Goal: Obtain resource: Download file/media

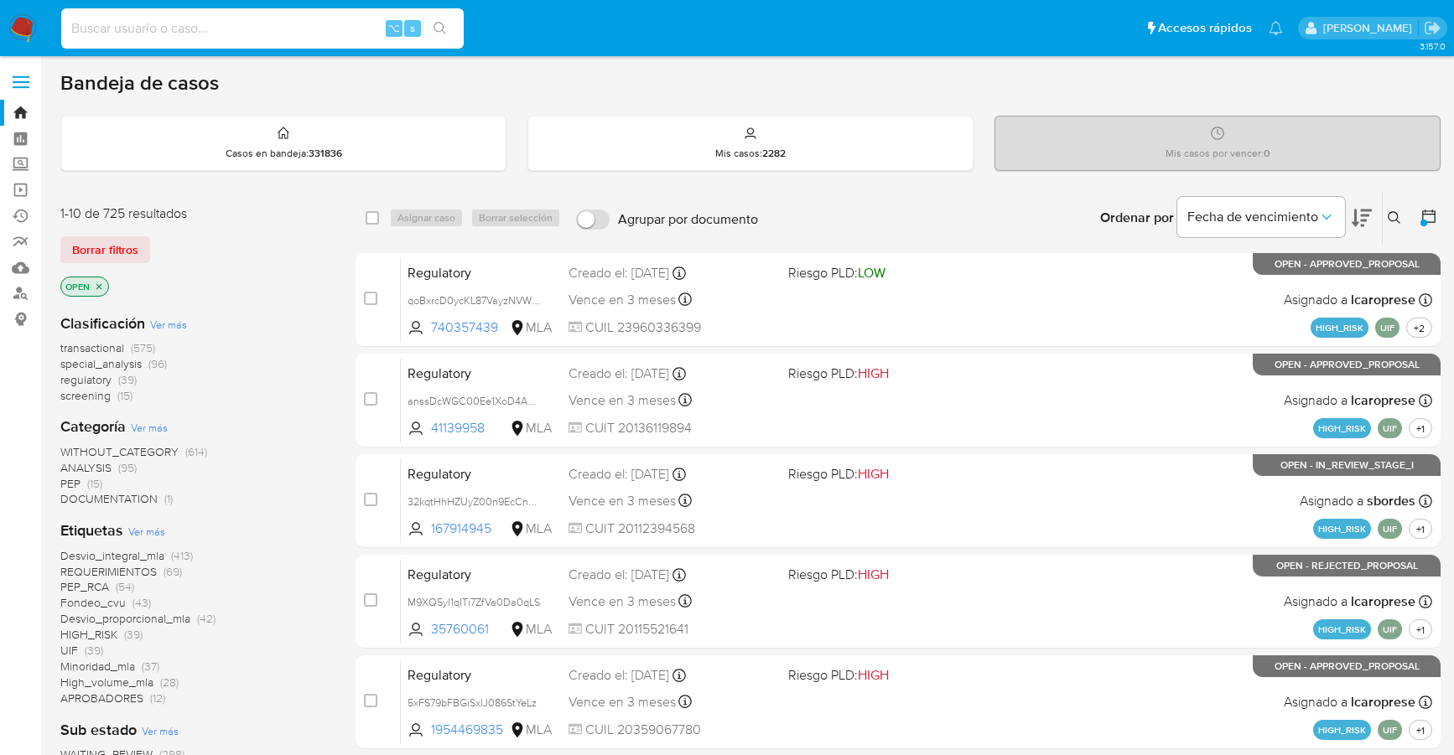
scroll to position [567, 0]
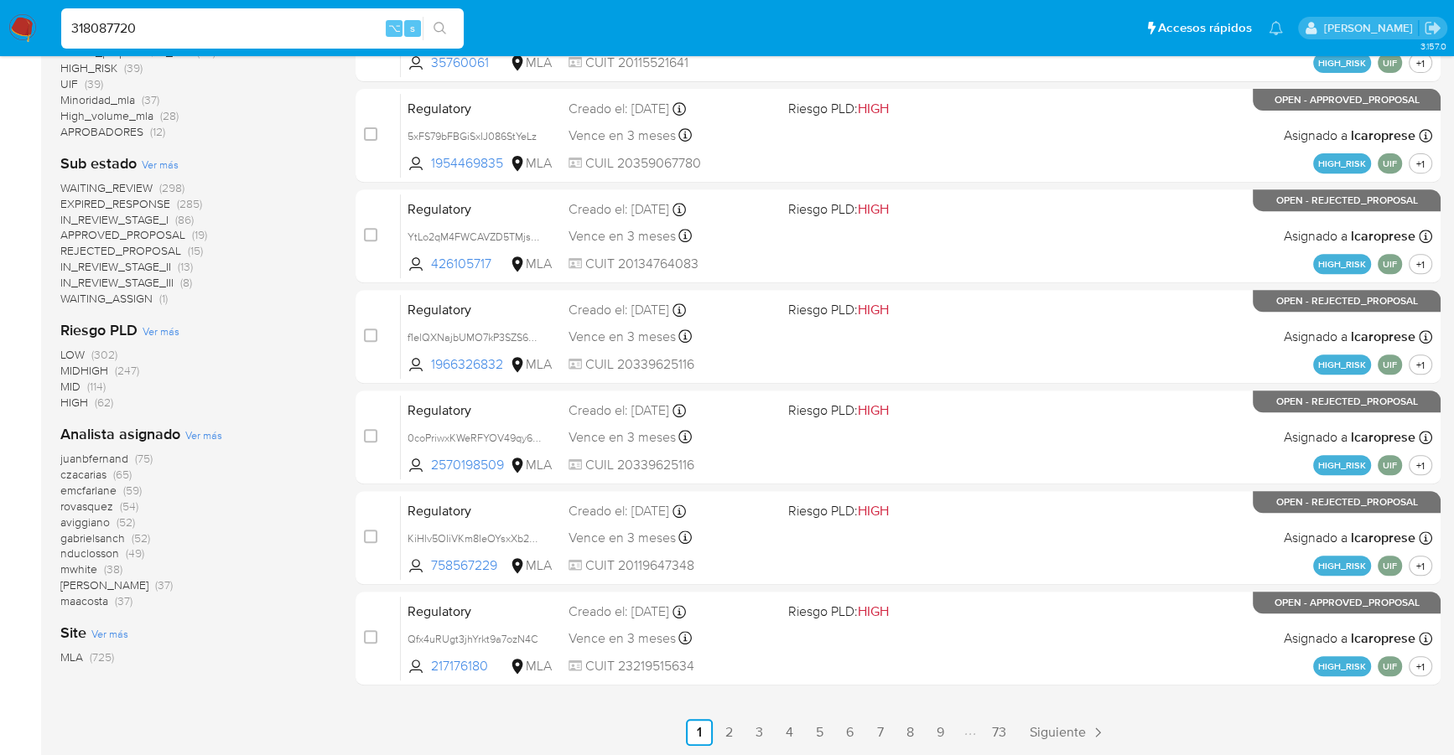
type input "318087720"
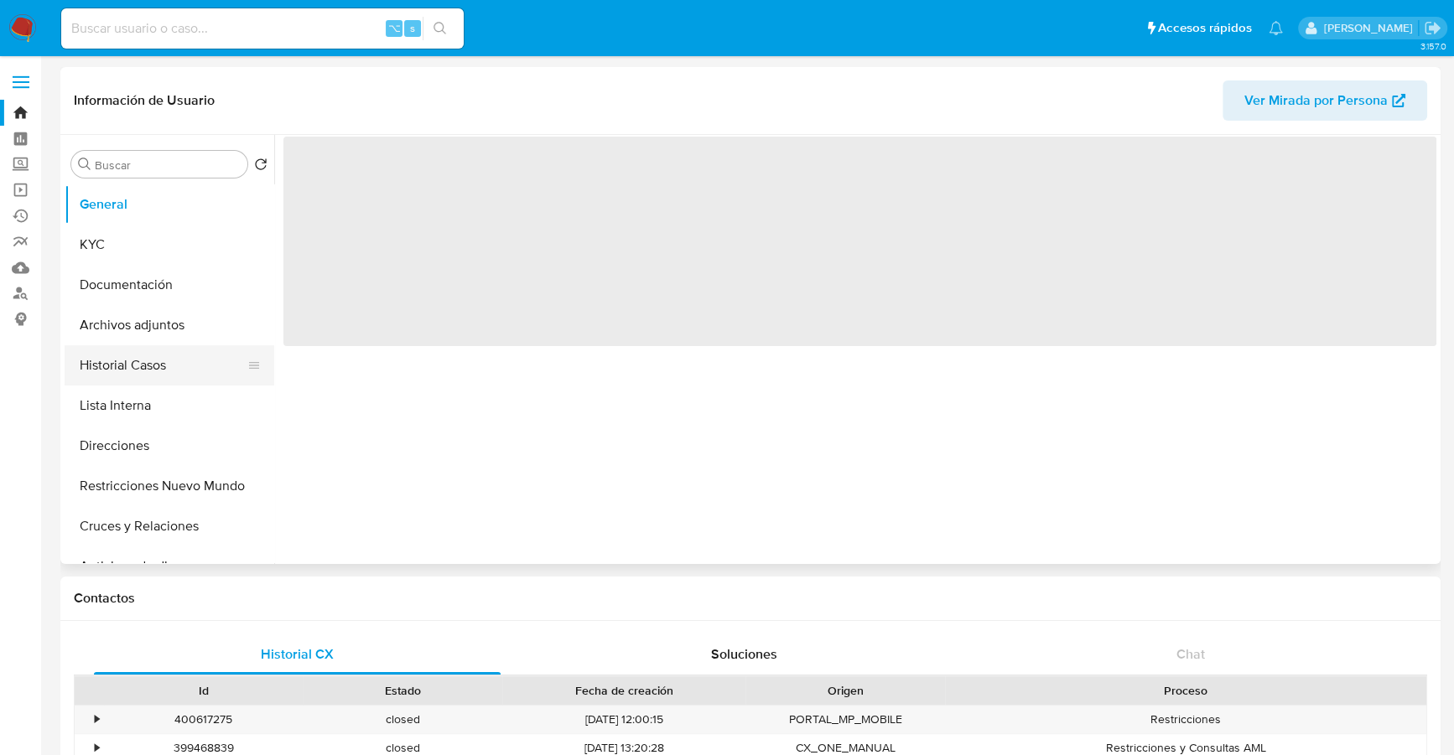
click at [137, 363] on button "Historial Casos" at bounding box center [163, 365] width 196 height 40
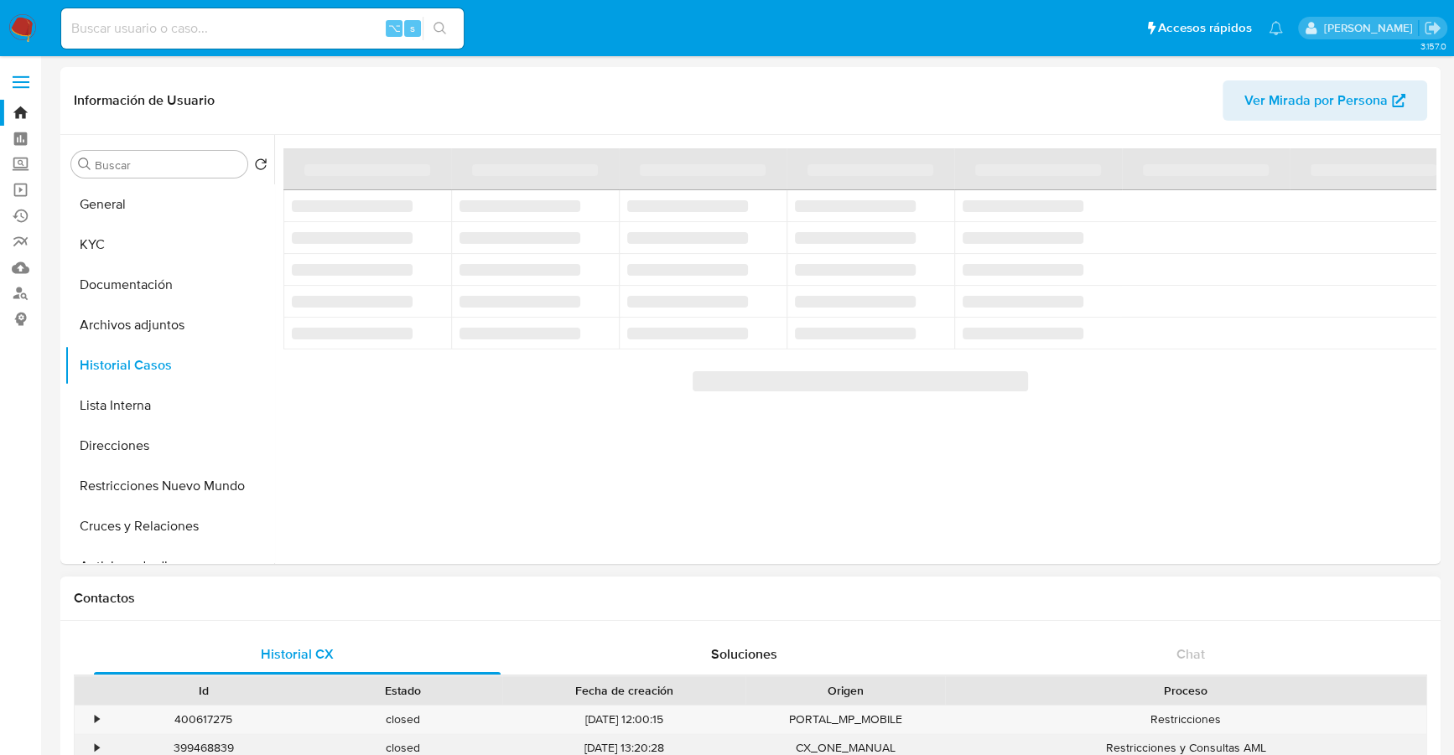
select select "10"
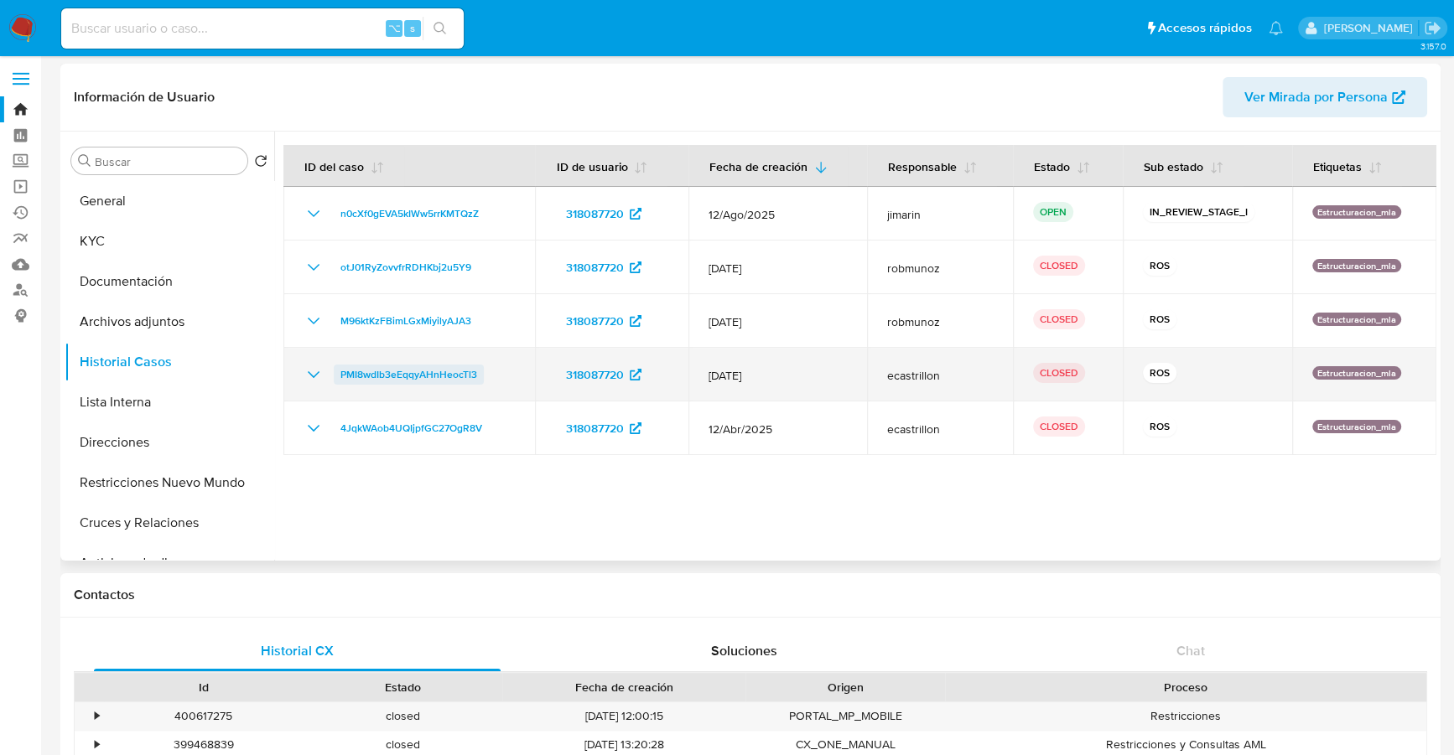
scroll to position [4, 0]
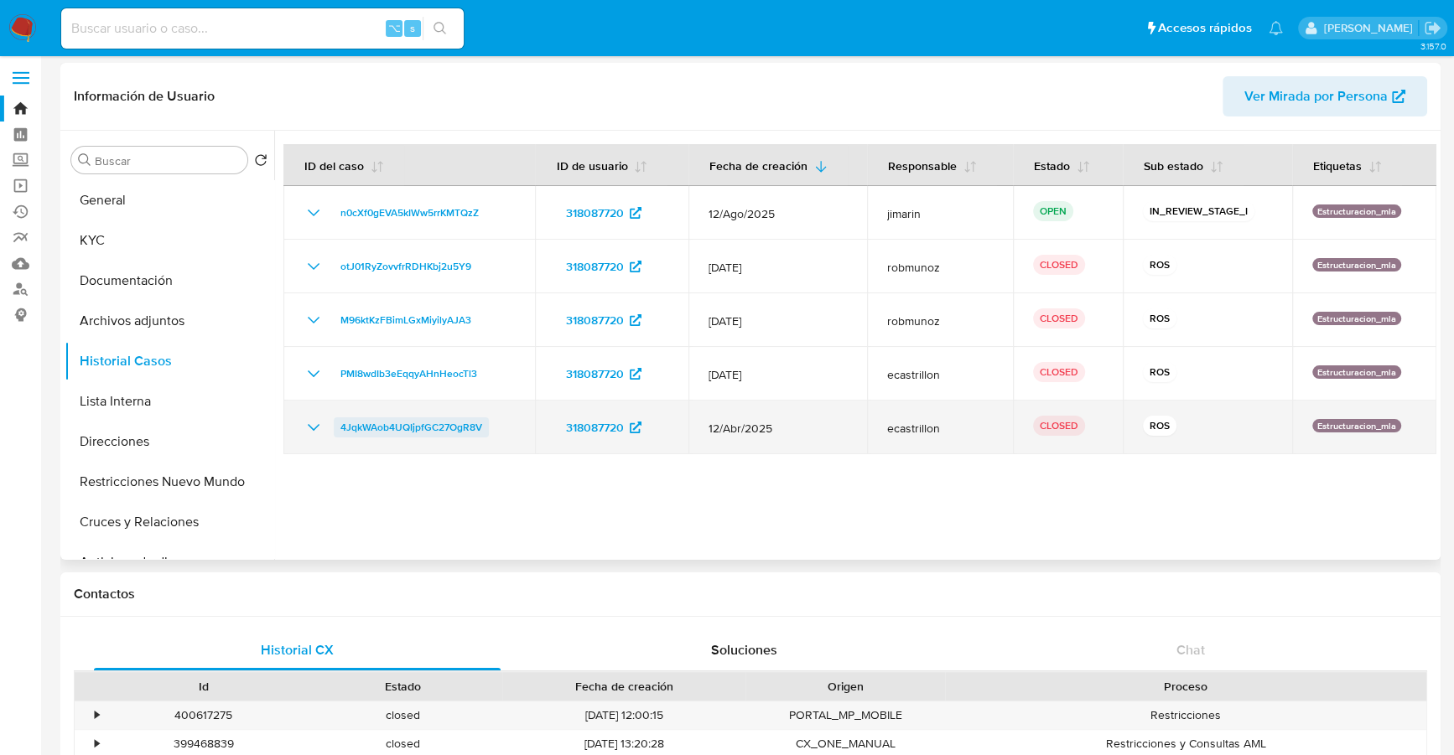
click at [386, 428] on span "4JqkWAob4UQIjpfGC27OgR8V" at bounding box center [411, 427] width 142 height 20
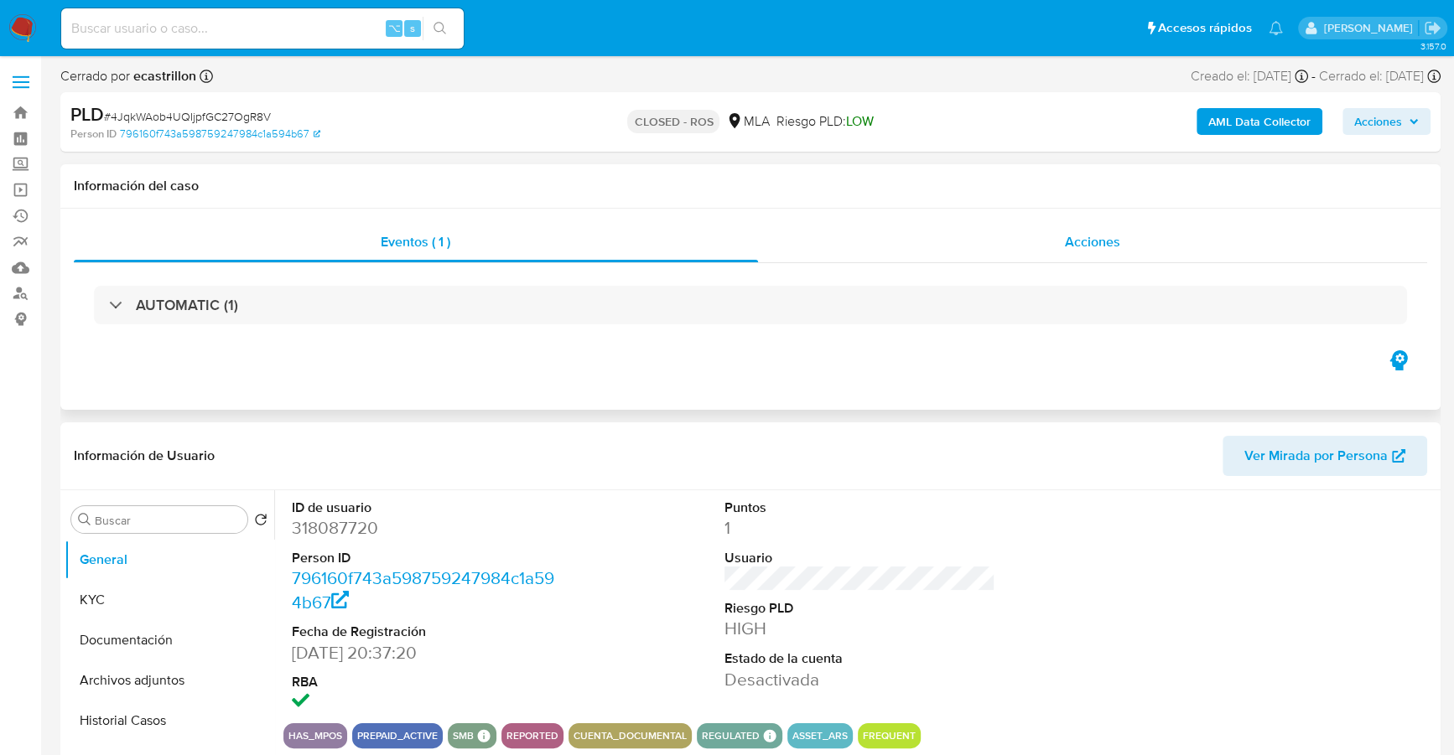
select select "10"
click at [1105, 235] on span "Acciones" at bounding box center [1092, 241] width 55 height 19
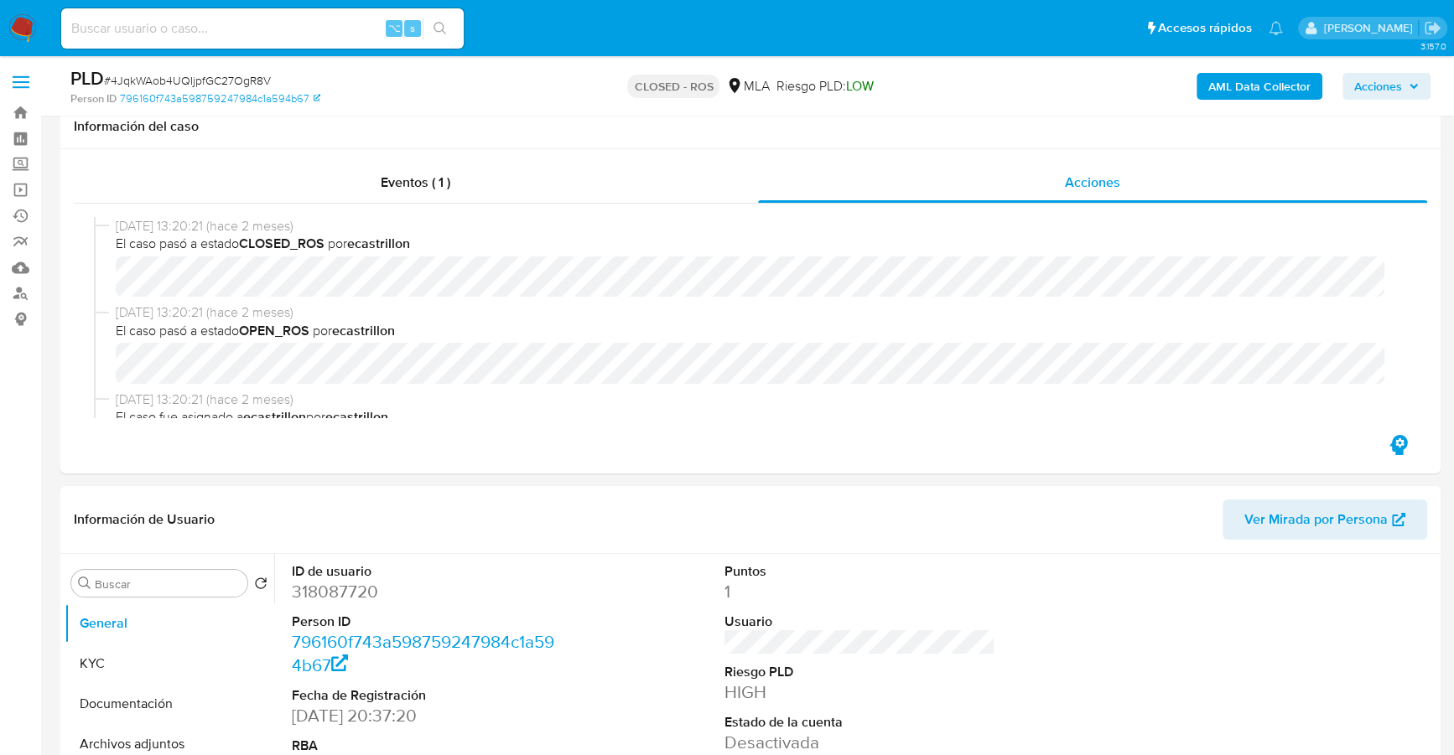
scroll to position [436, 0]
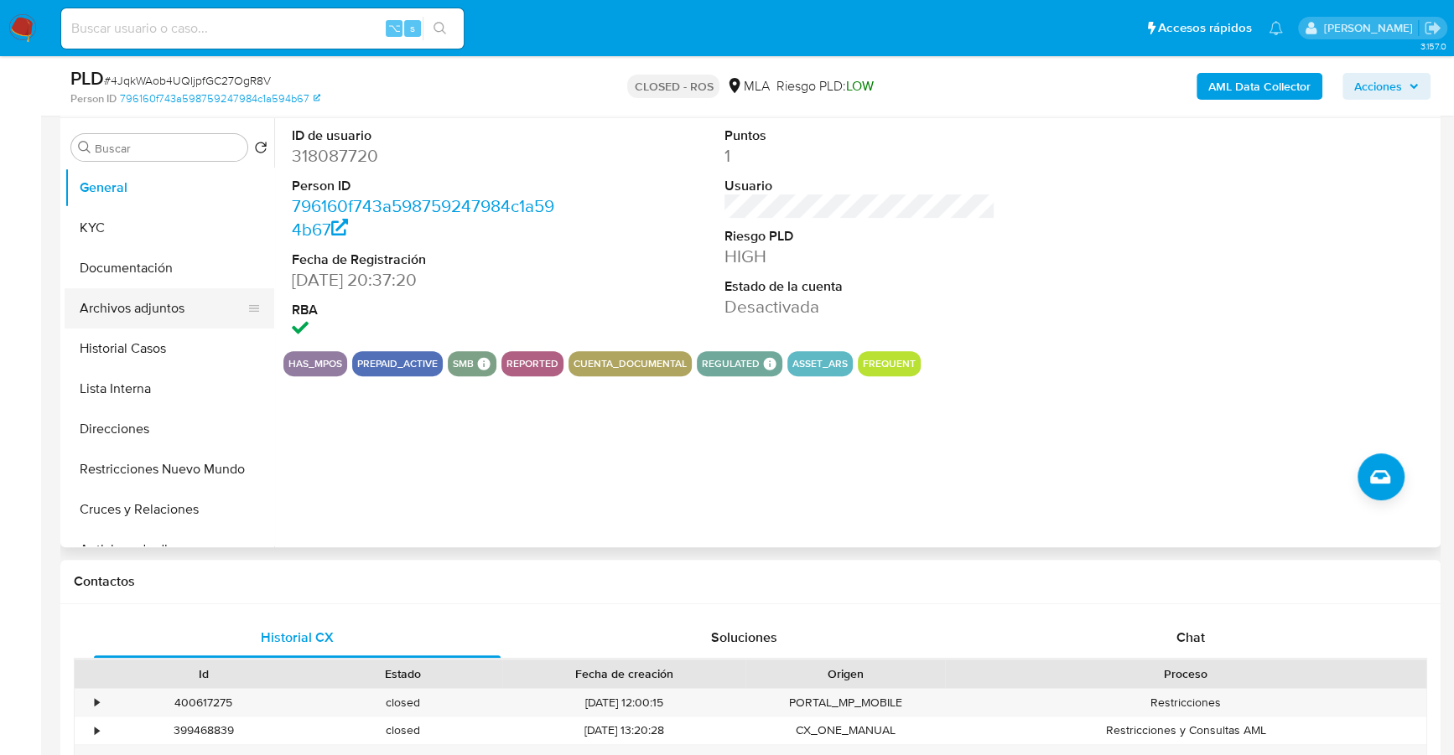
click at [123, 324] on button "Archivos adjuntos" at bounding box center [163, 308] width 196 height 40
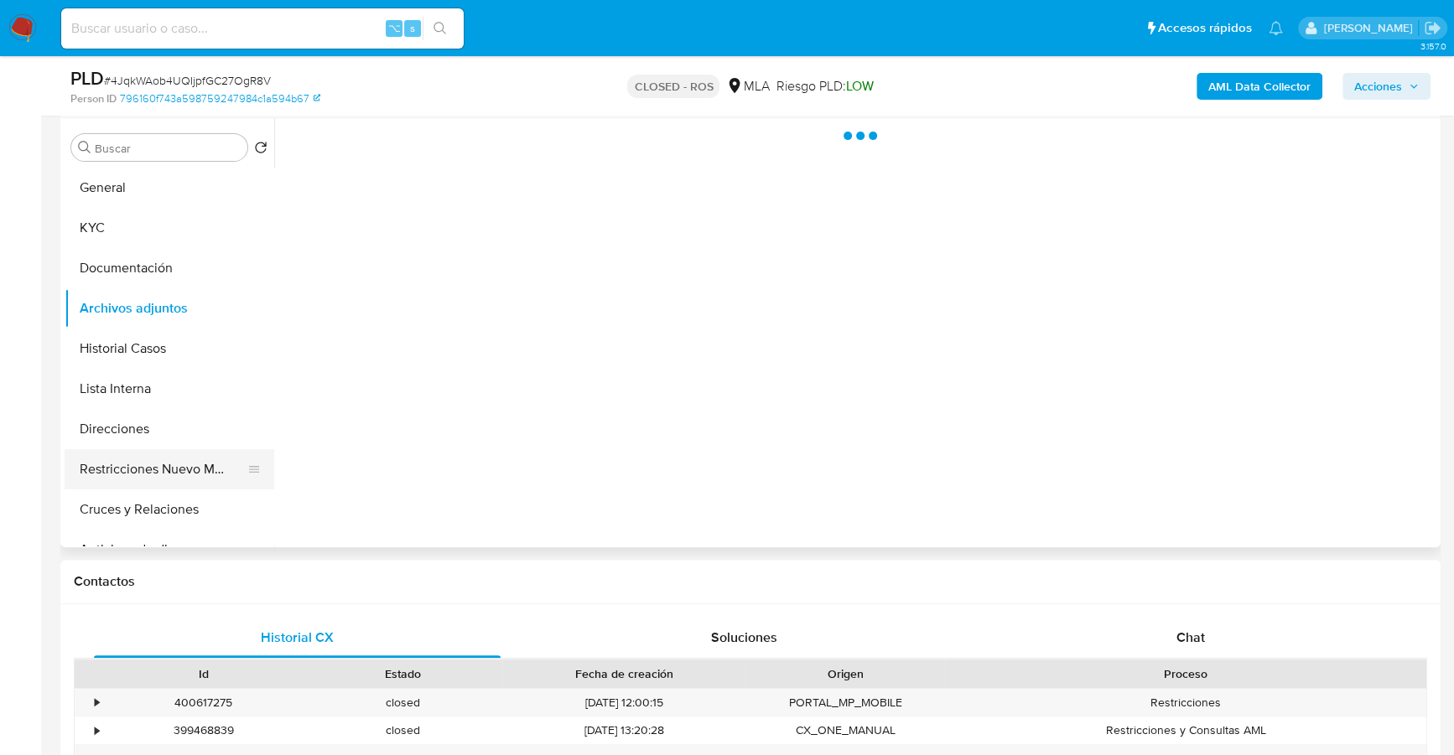
click at [128, 460] on button "Restricciones Nuevo Mundo" at bounding box center [163, 469] width 196 height 40
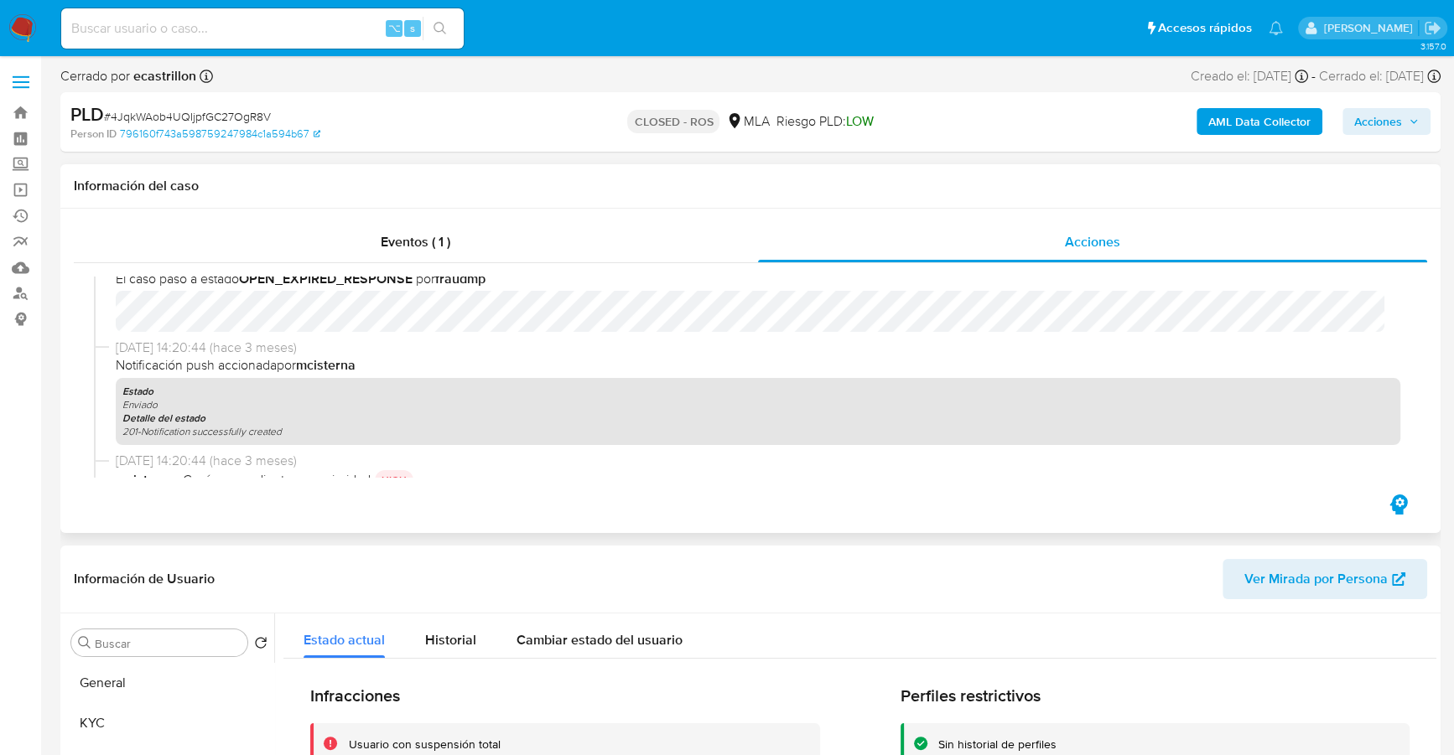
scroll to position [153, 0]
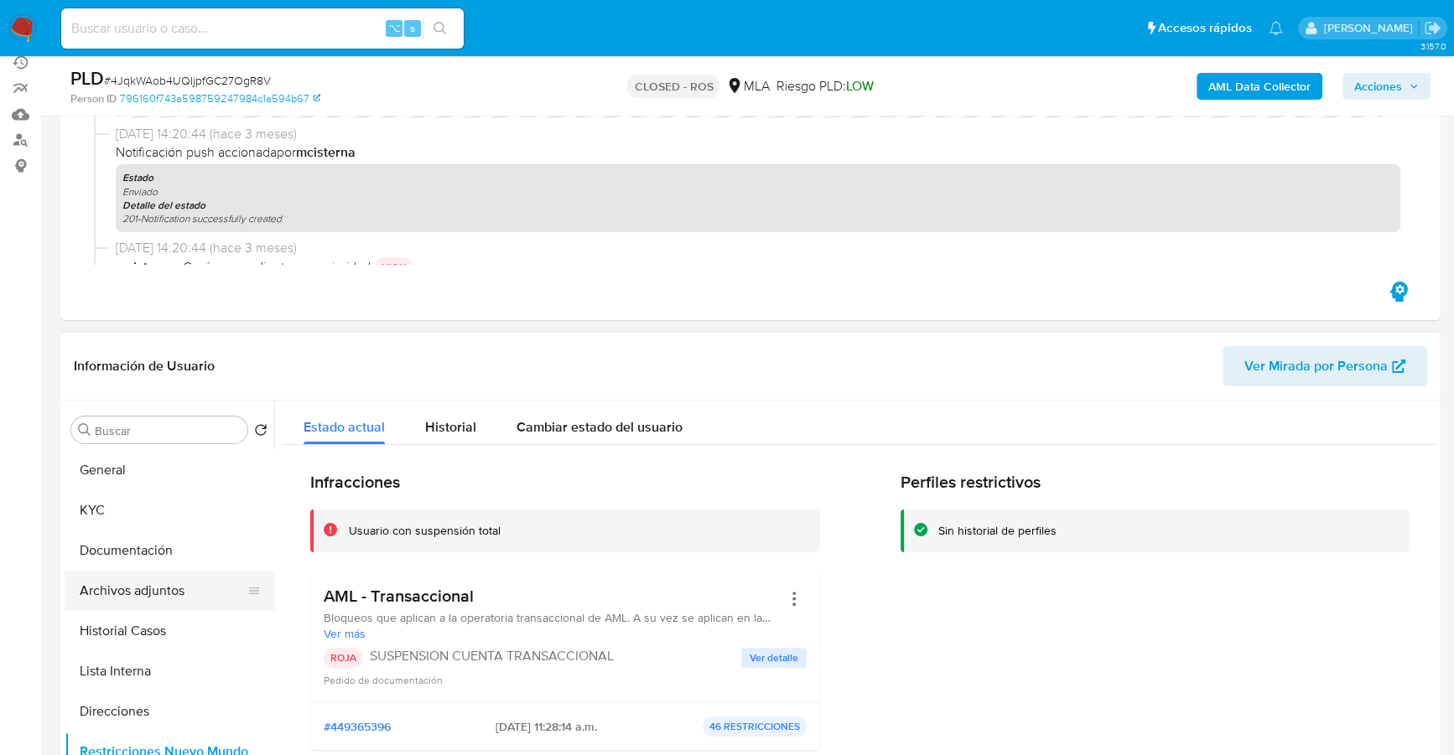
click at [143, 586] on button "Archivos adjuntos" at bounding box center [163, 591] width 196 height 40
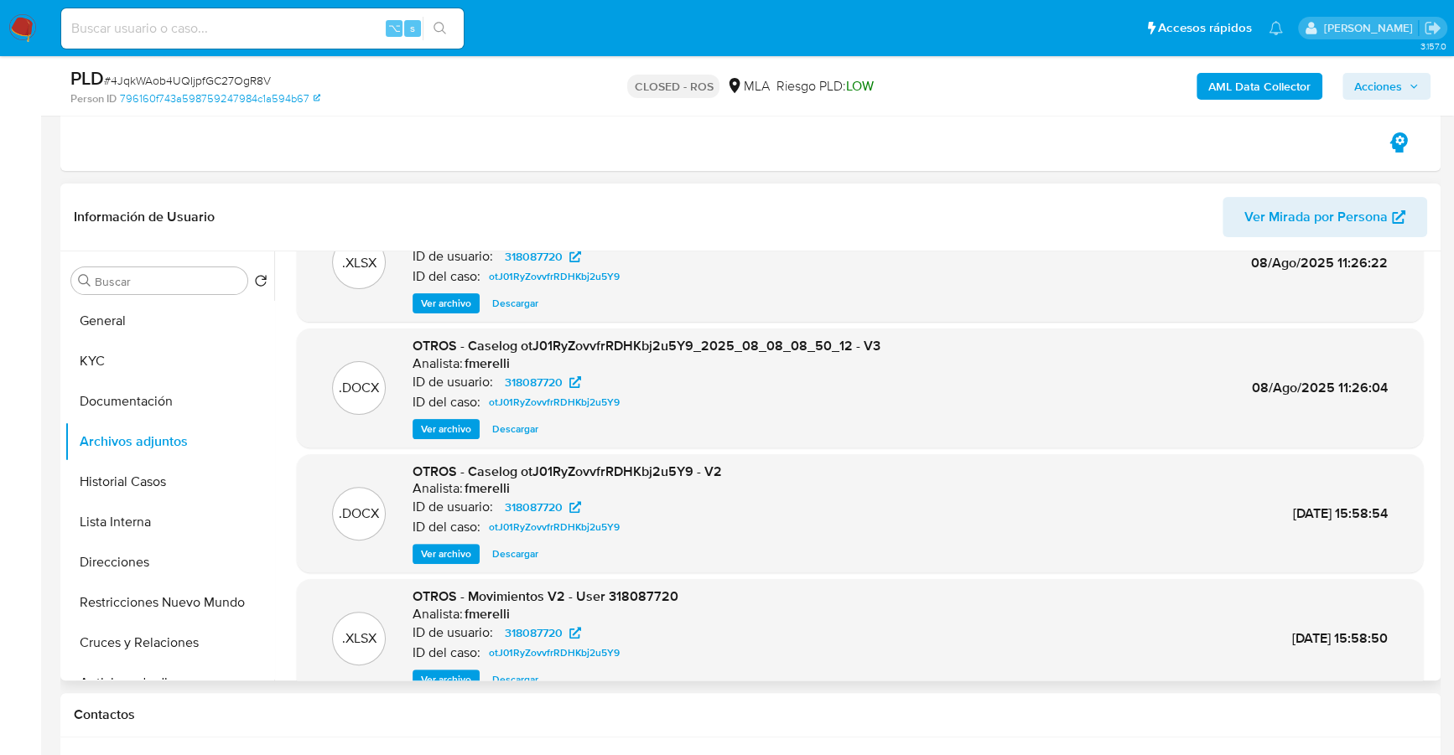
scroll to position [141, 0]
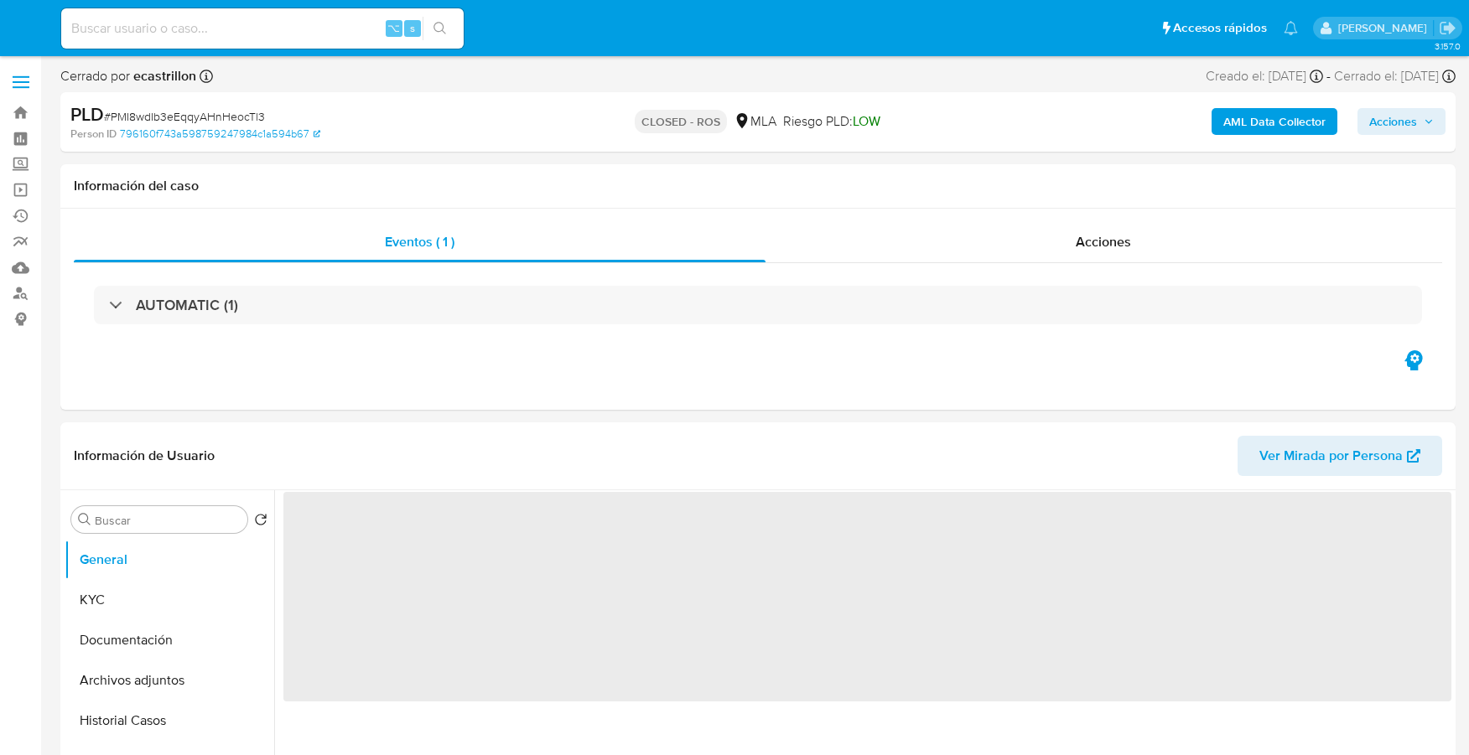
select select "10"
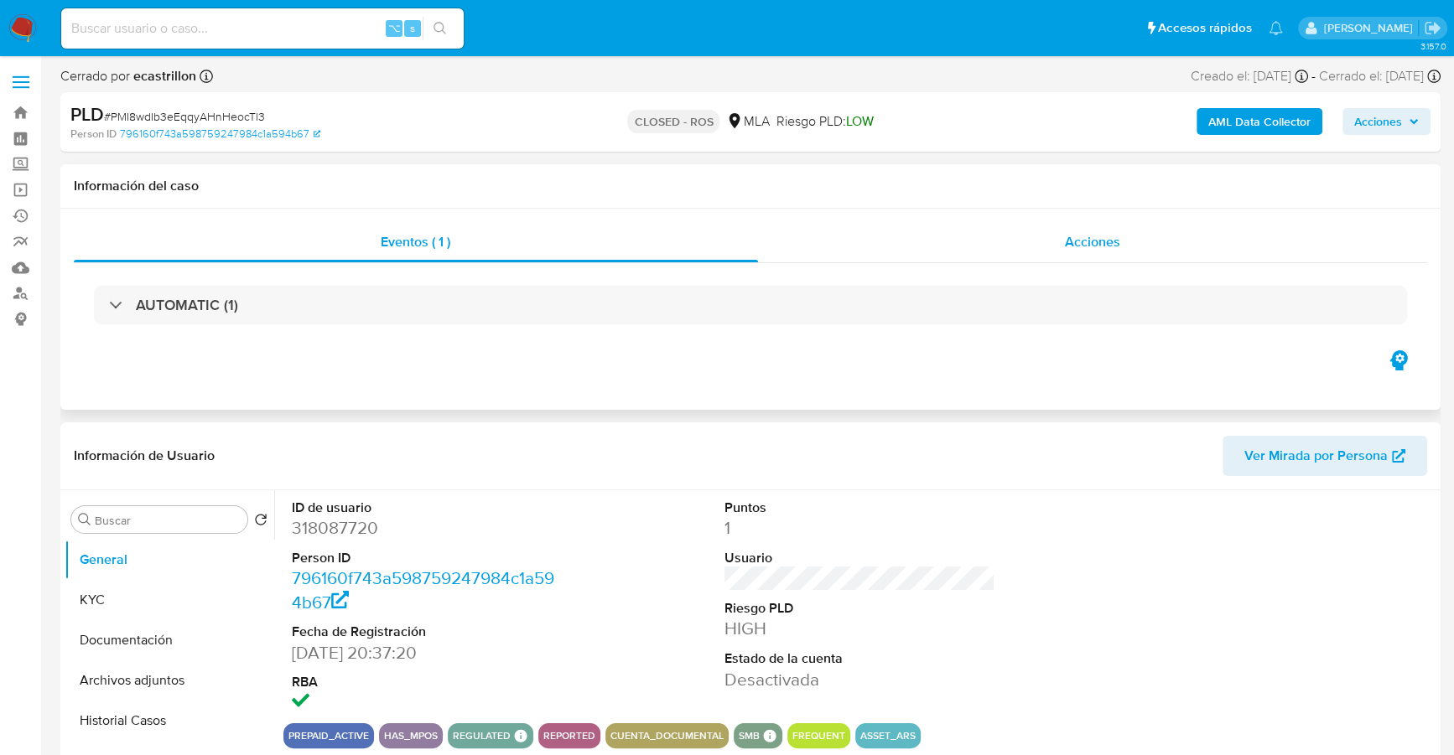
click at [1148, 249] on div "Acciones" at bounding box center [1093, 242] width 670 height 40
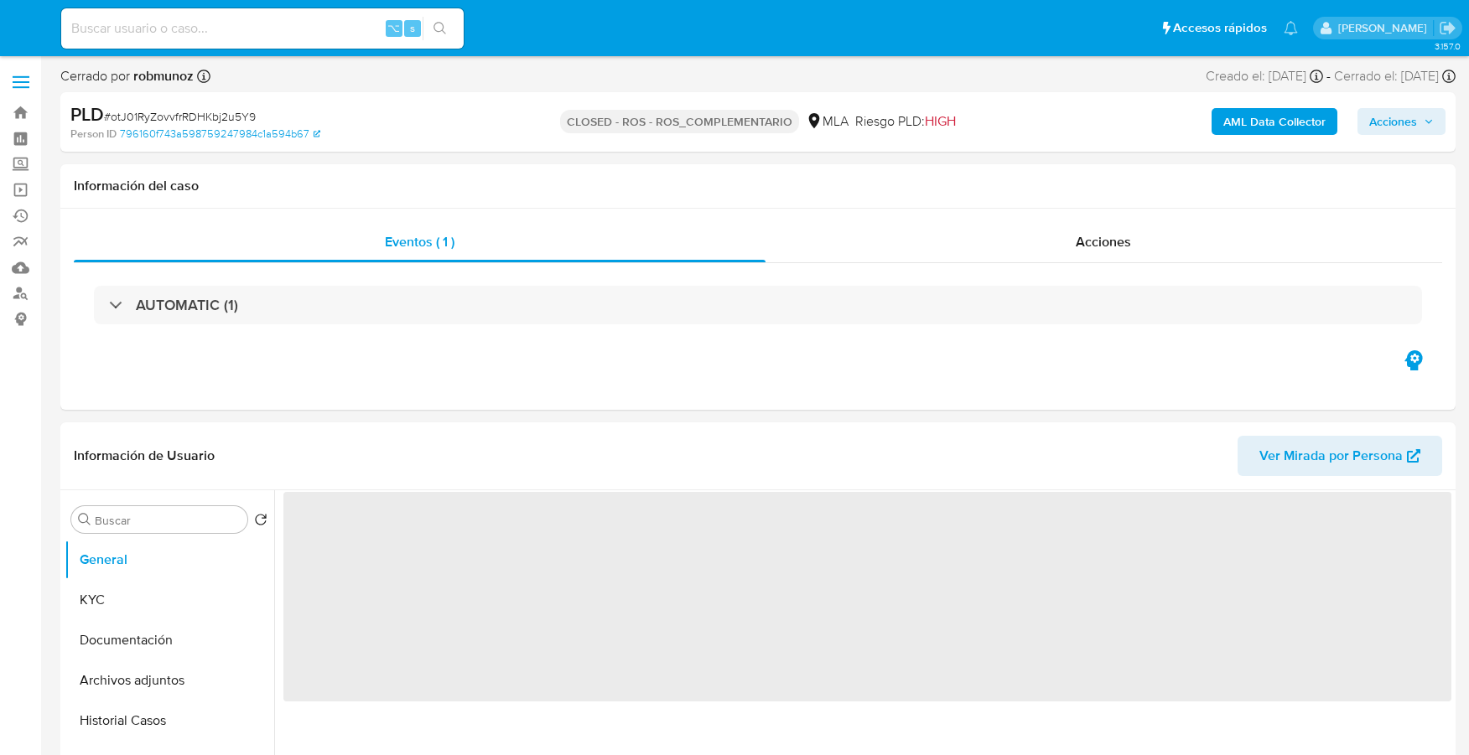
select select "10"
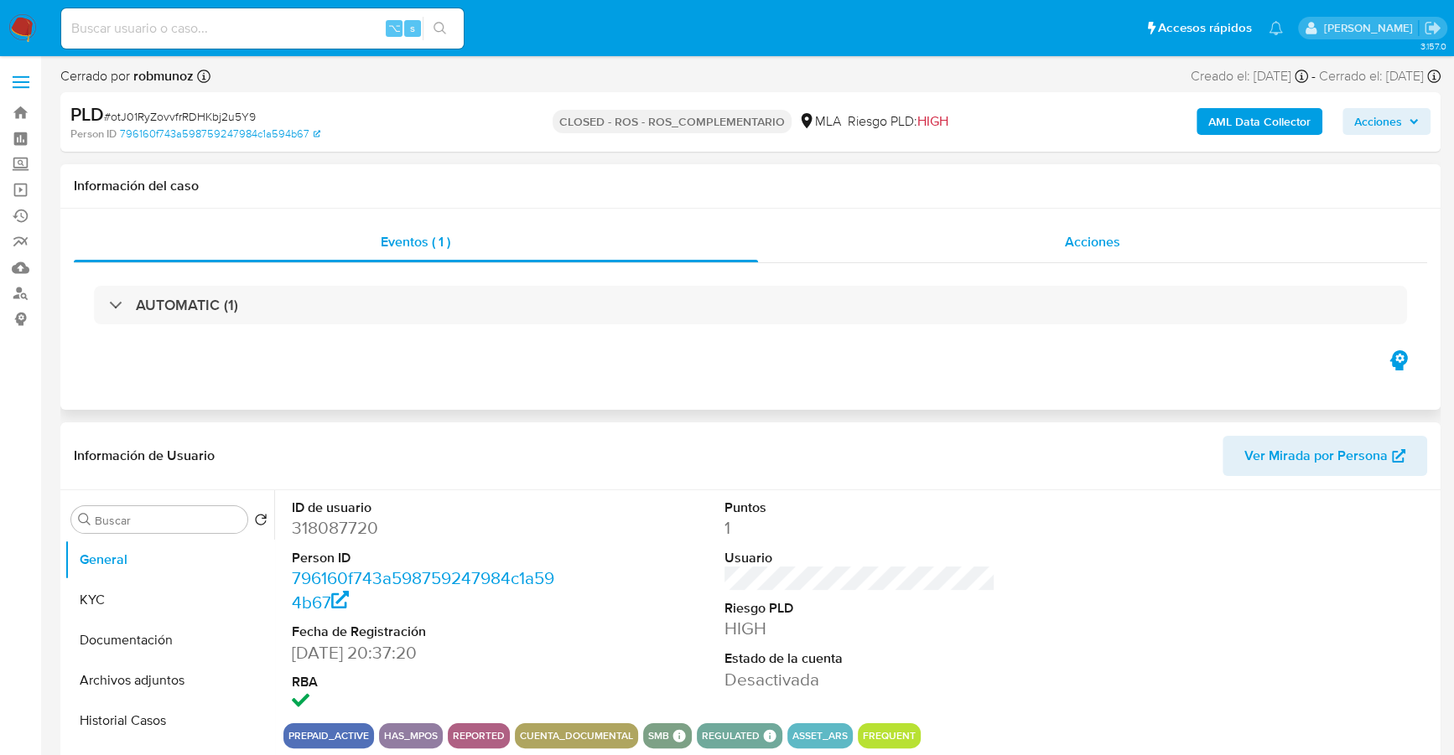
click at [1102, 232] on span "Acciones" at bounding box center [1092, 241] width 55 height 19
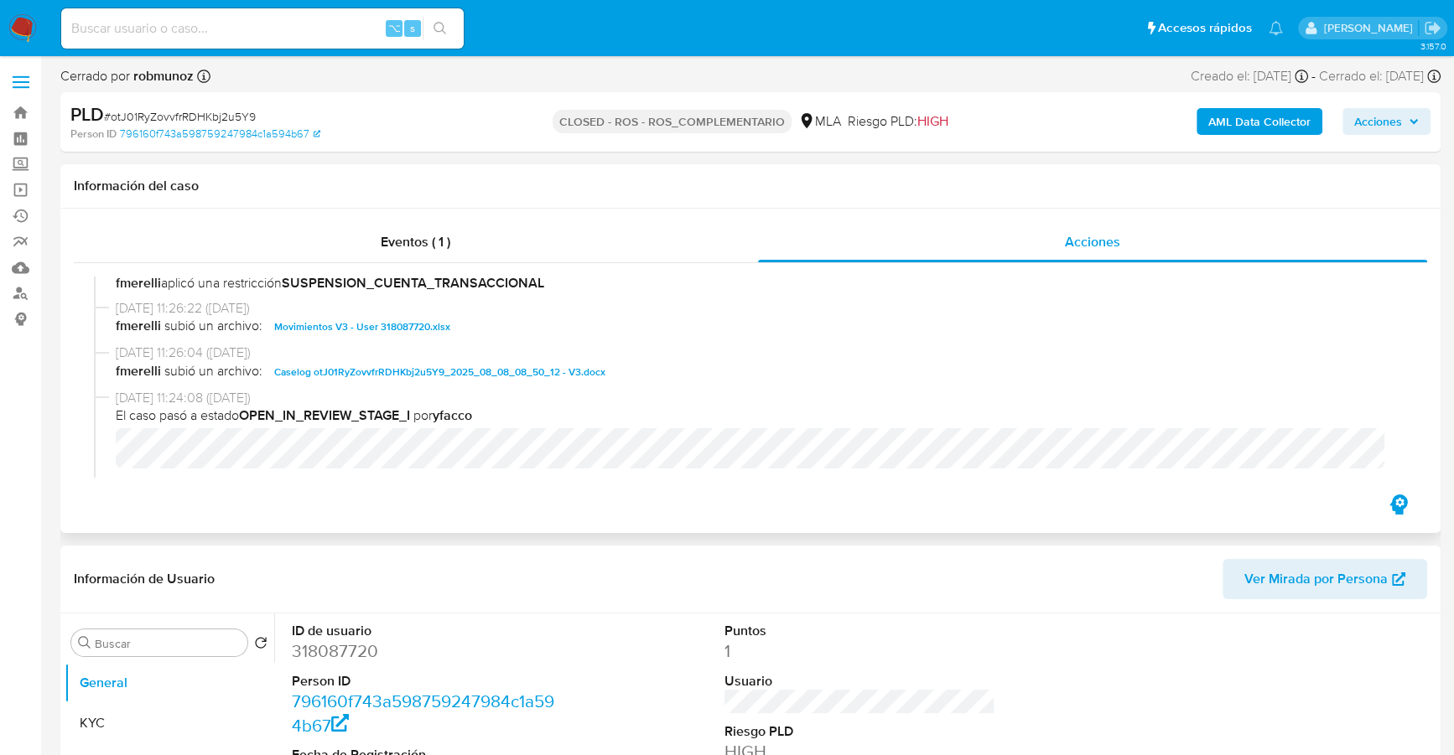
scroll to position [707, 0]
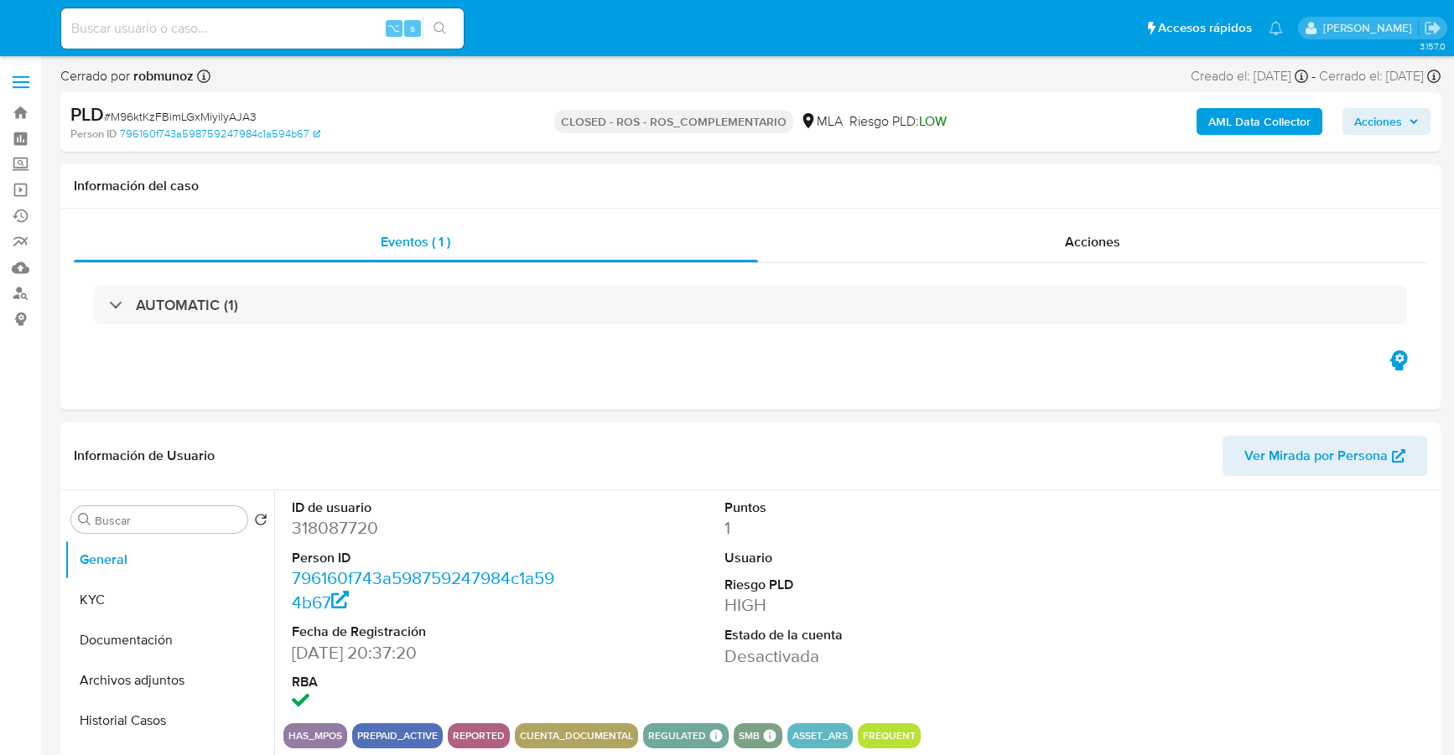
select select "10"
click at [1188, 235] on div "Acciones" at bounding box center [1093, 242] width 670 height 40
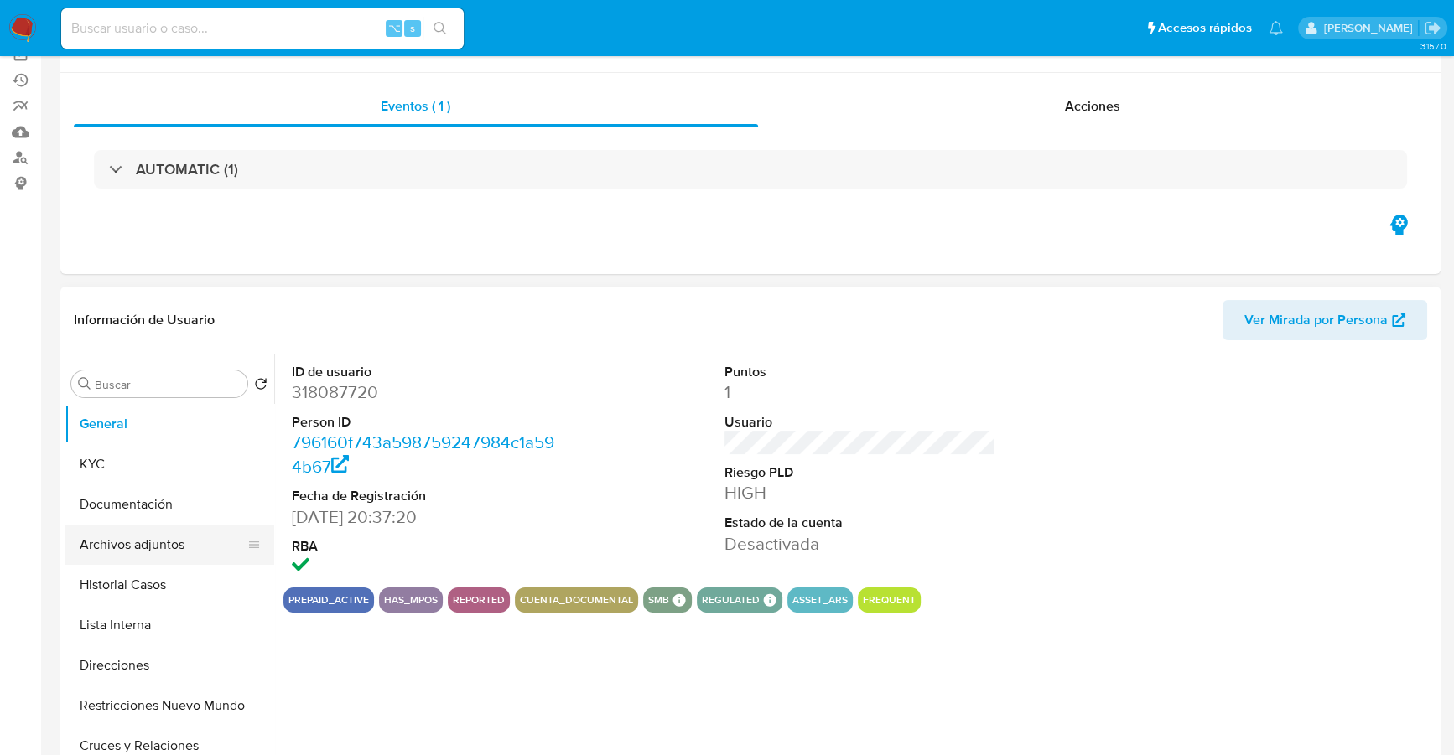
select select "10"
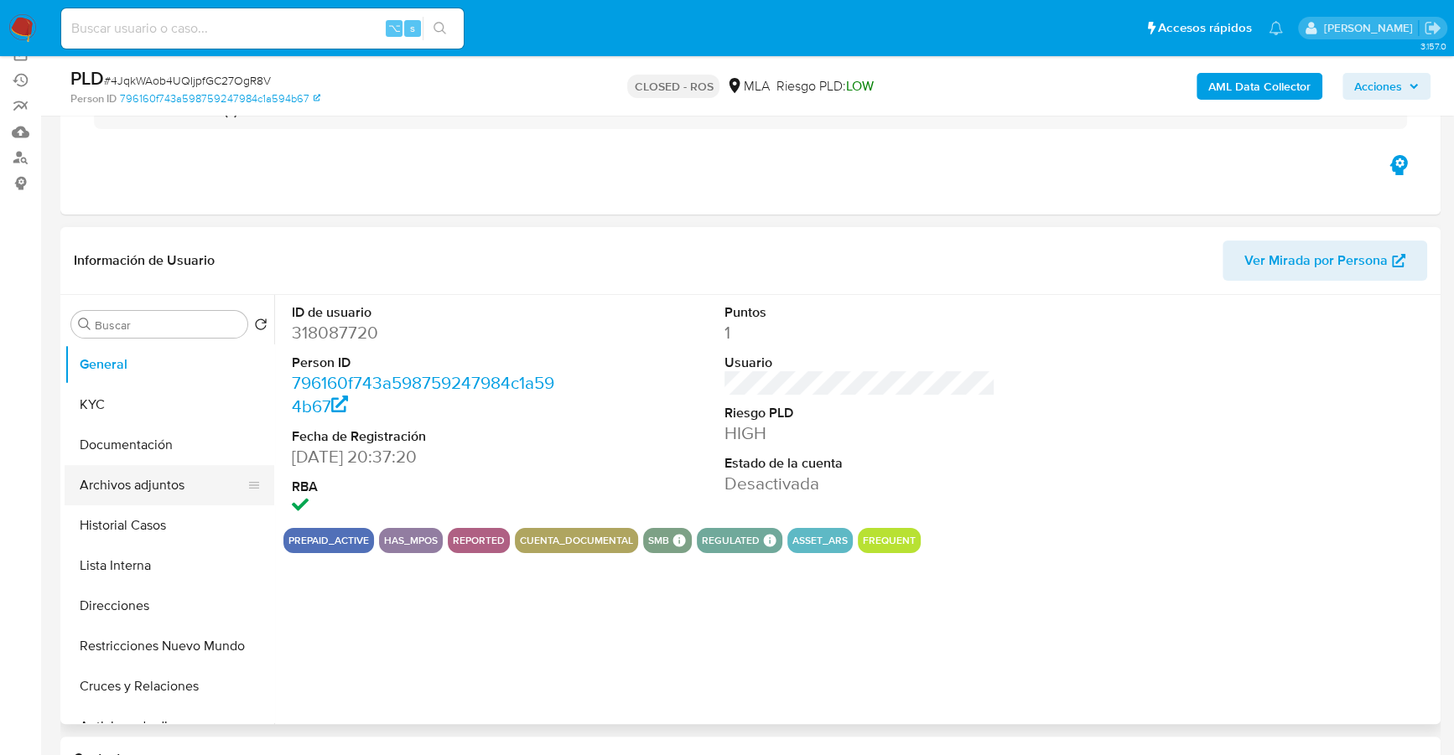
scroll to position [143, 0]
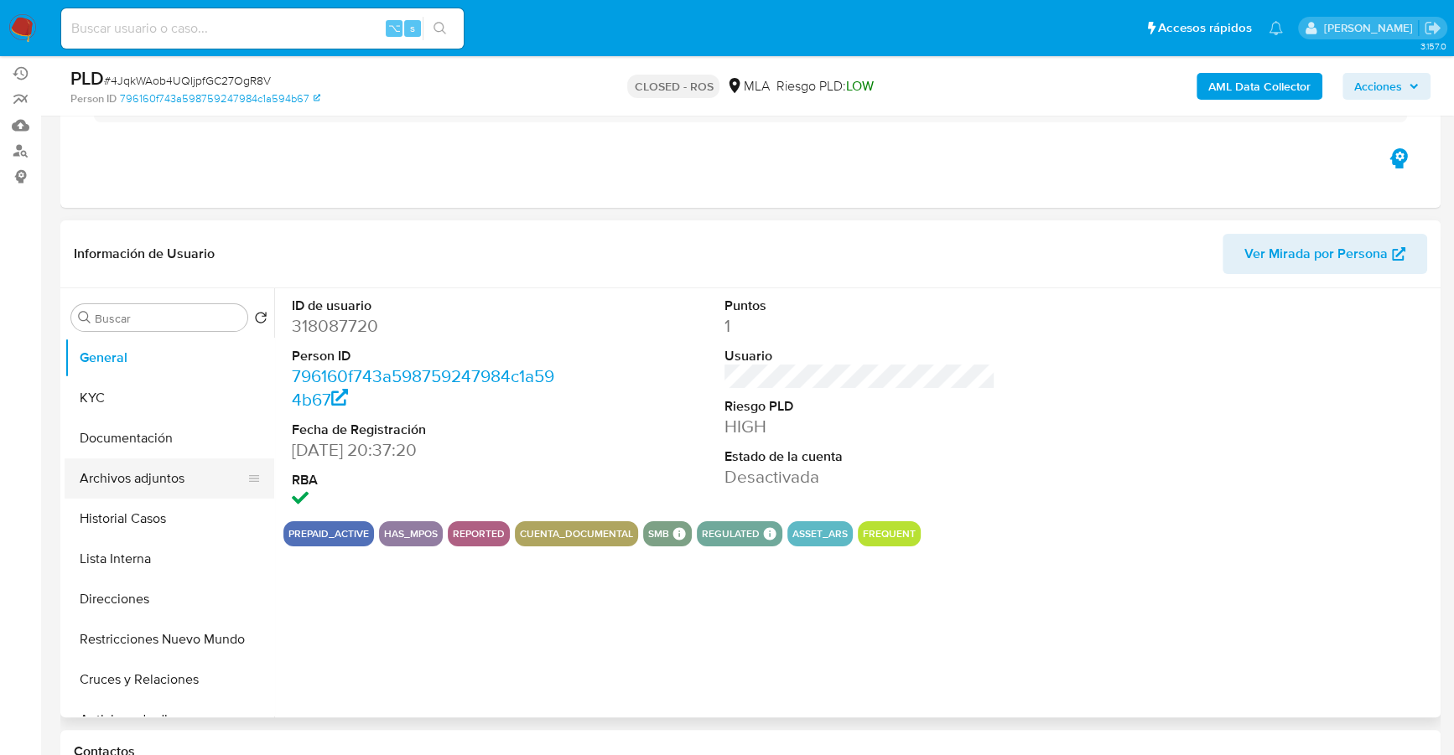
click at [146, 492] on button "Archivos adjuntos" at bounding box center [163, 479] width 196 height 40
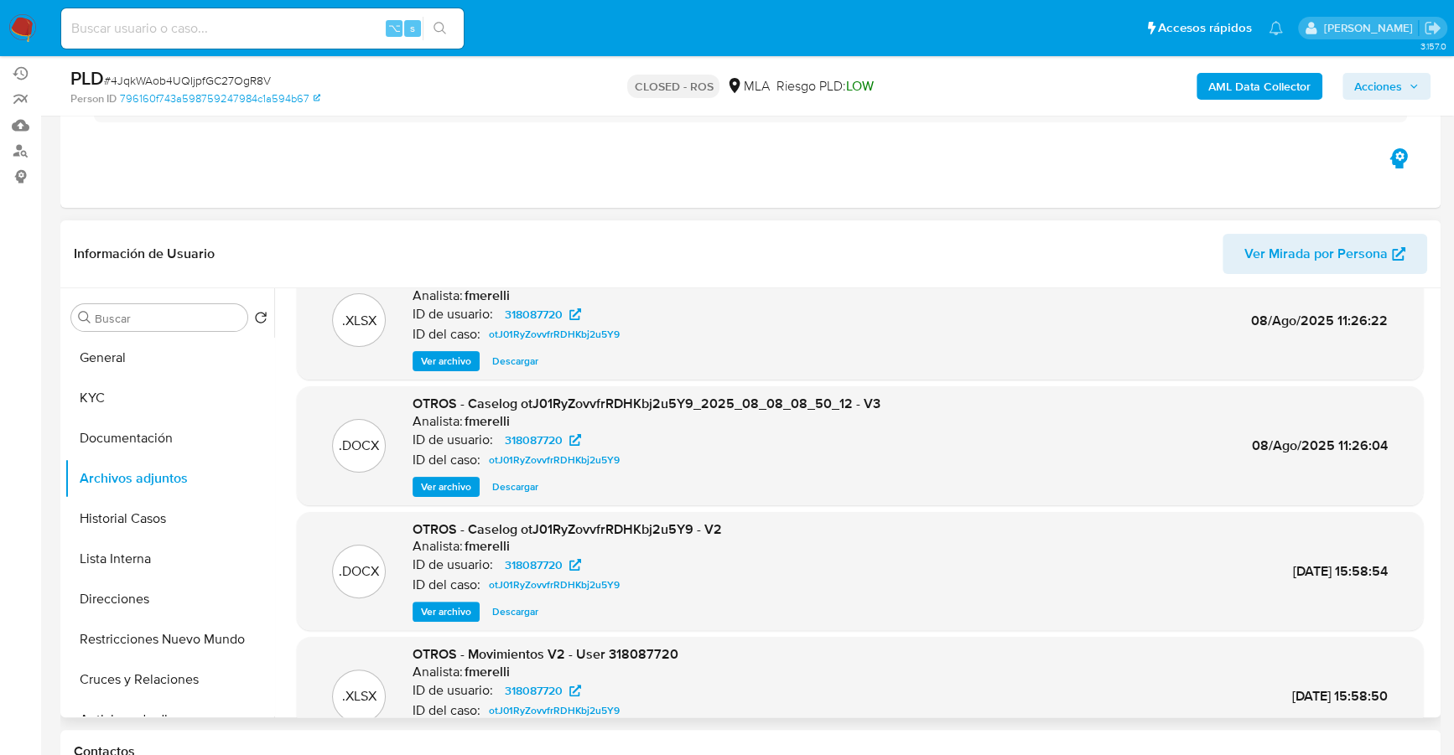
scroll to position [141, 0]
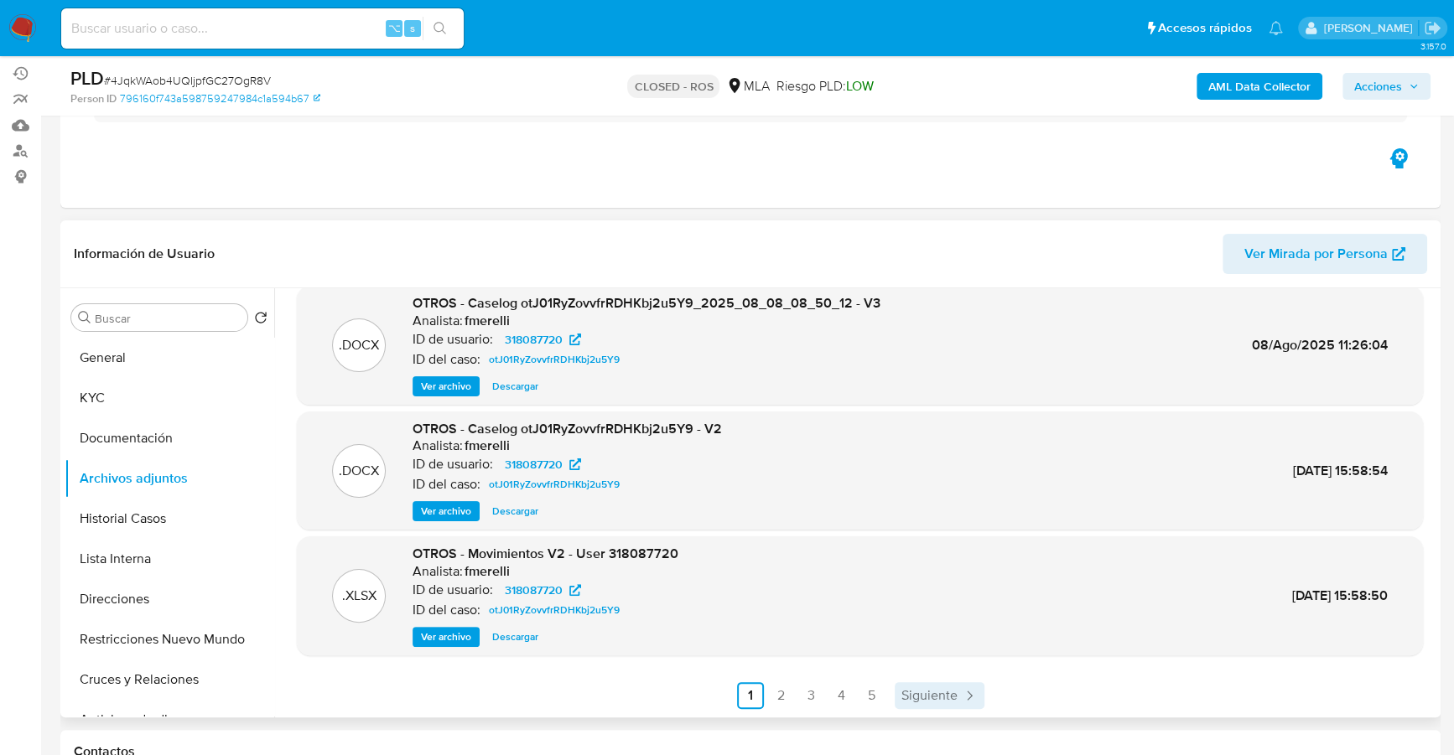
click at [950, 699] on span "Siguiente" at bounding box center [929, 695] width 56 height 13
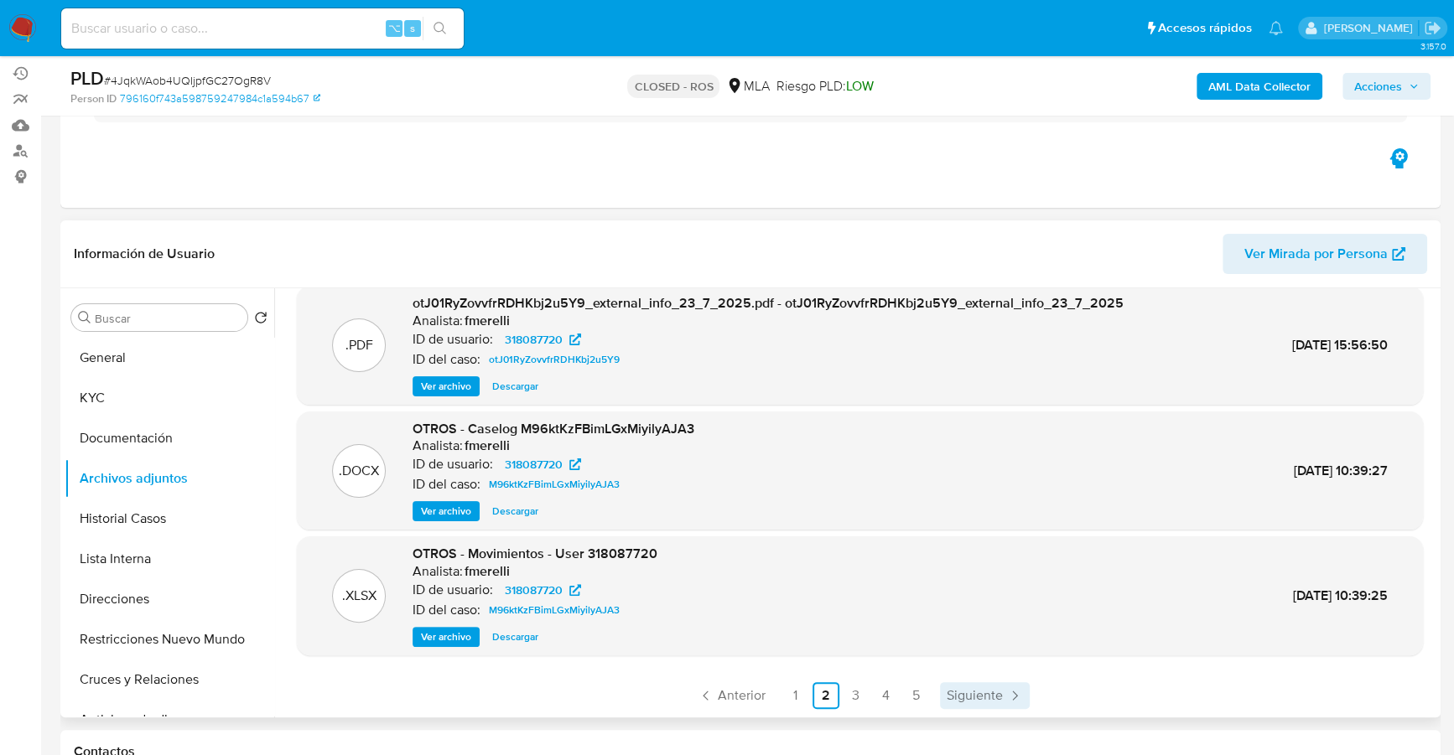
click at [983, 703] on link "Siguiente" at bounding box center [985, 695] width 90 height 27
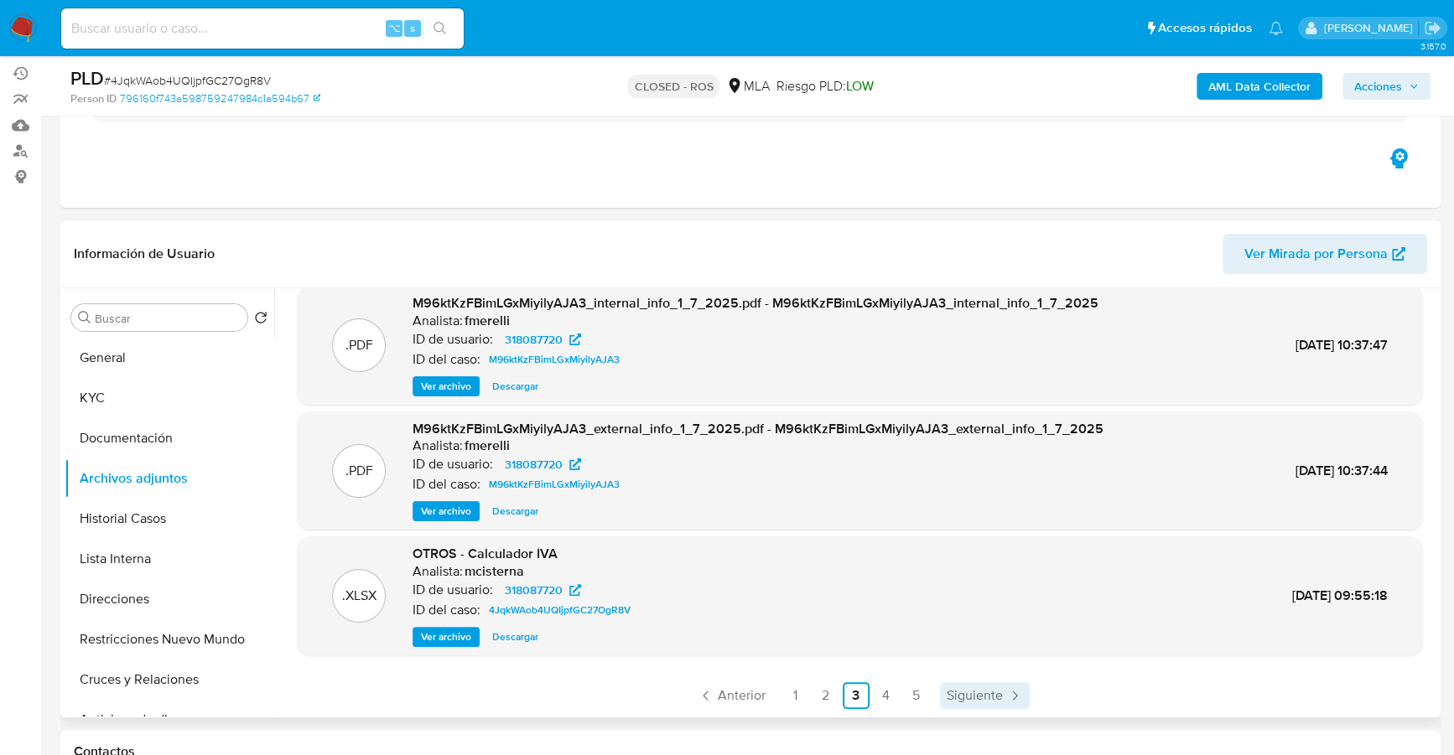
click at [958, 701] on span "Siguiente" at bounding box center [974, 695] width 56 height 13
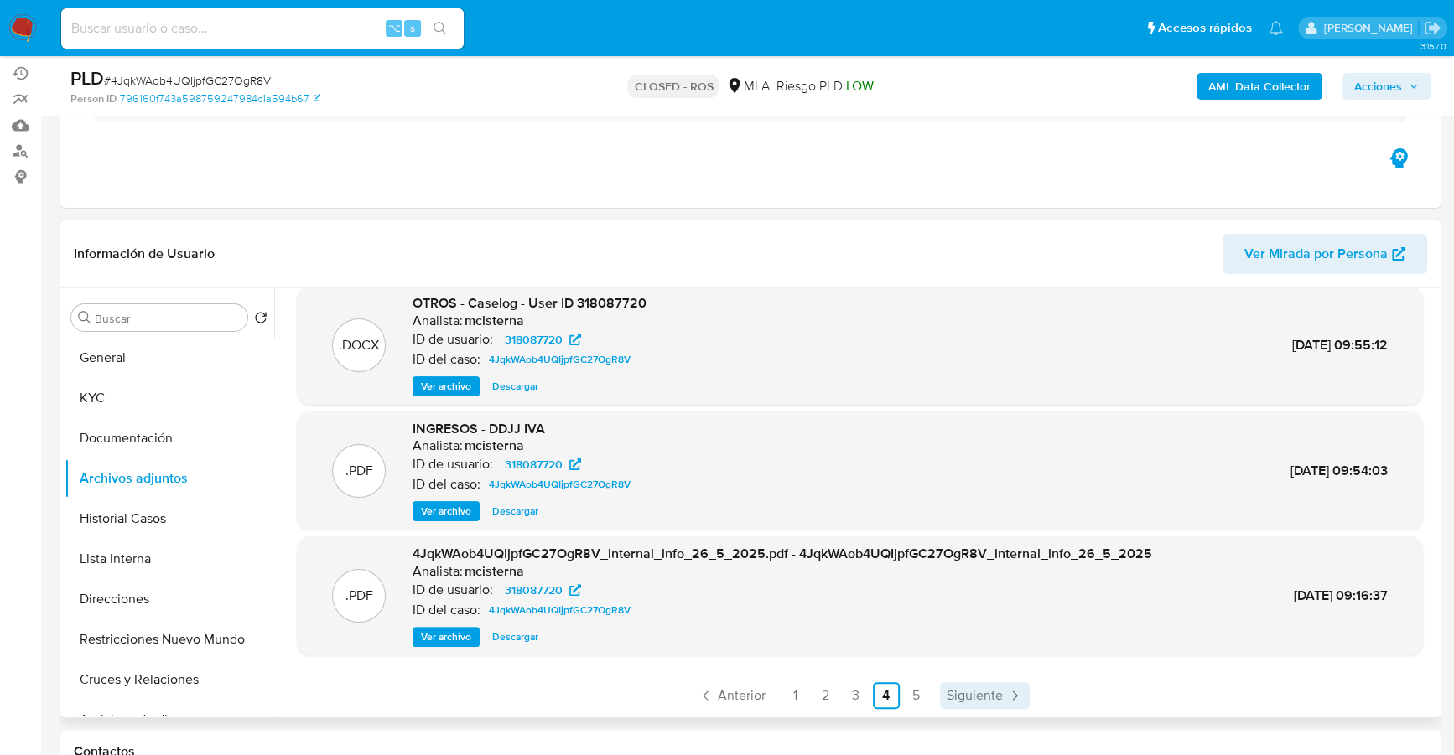
click at [967, 683] on link "Siguiente" at bounding box center [985, 695] width 90 height 27
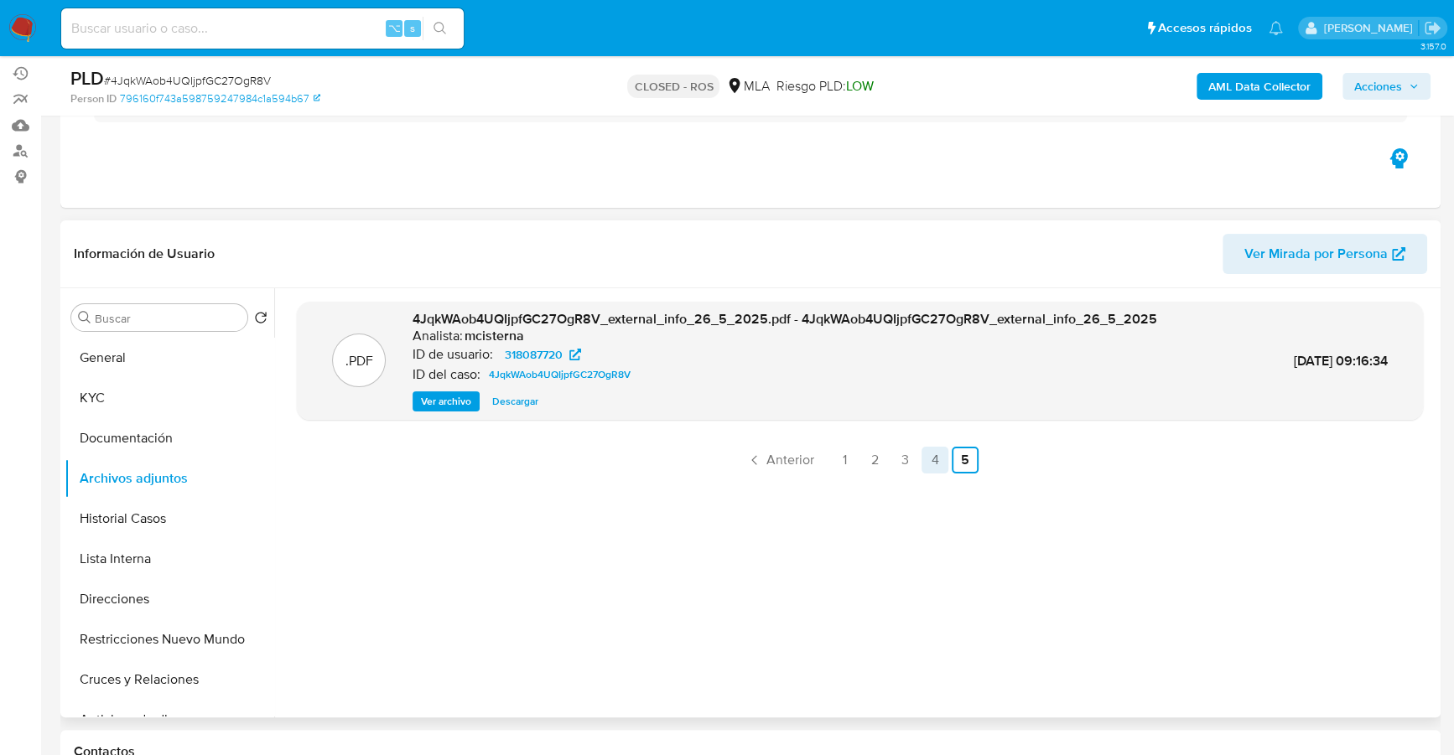
click at [931, 465] on link "4" at bounding box center [934, 460] width 27 height 27
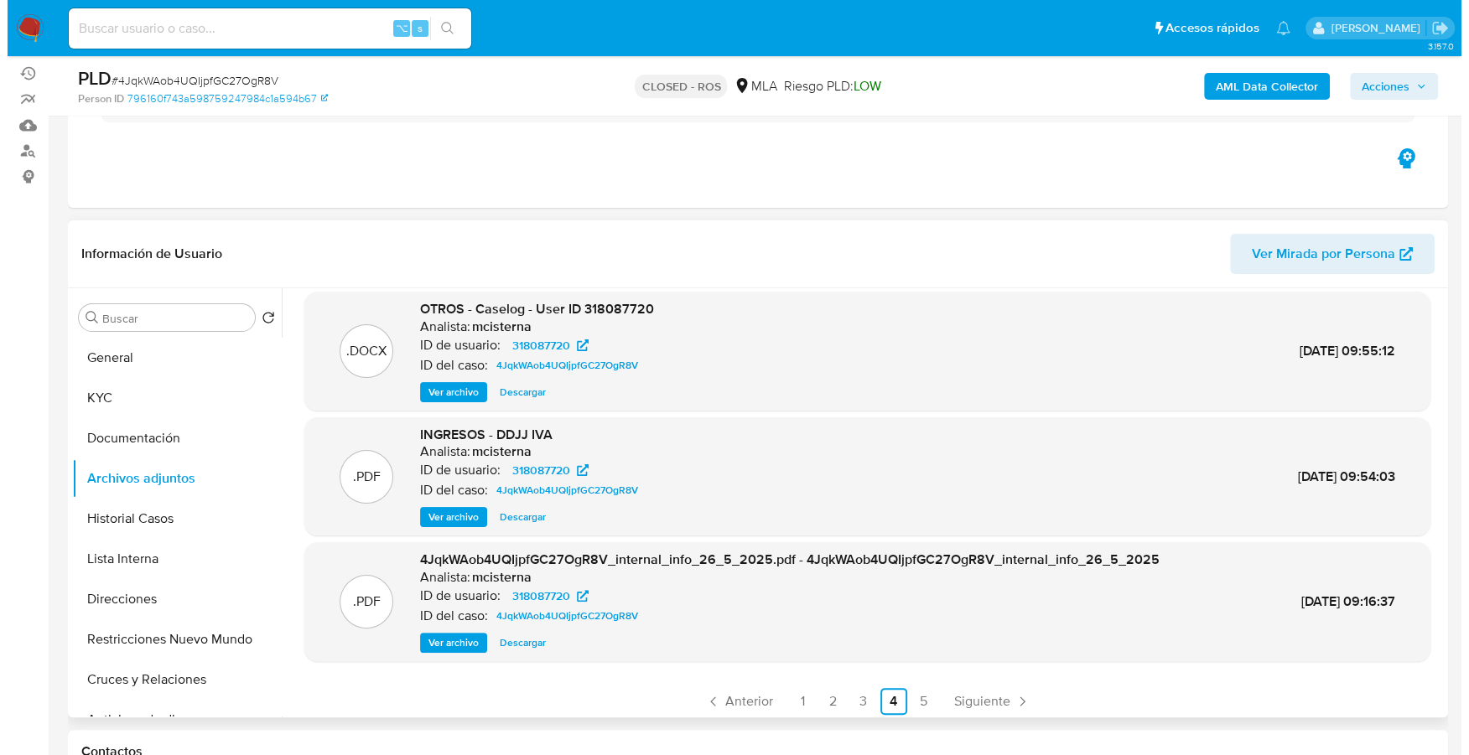
scroll to position [141, 0]
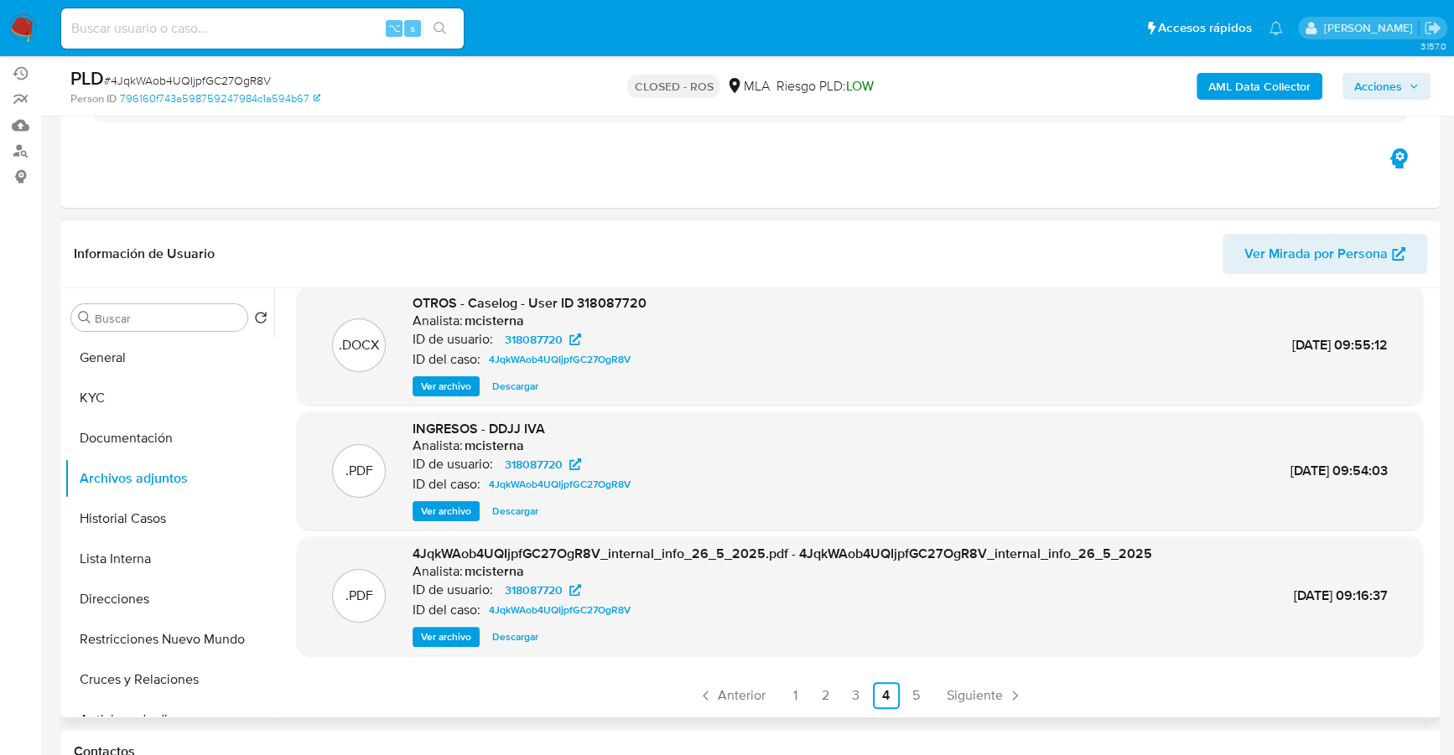
click at [433, 389] on span "Ver archivo" at bounding box center [446, 386] width 50 height 17
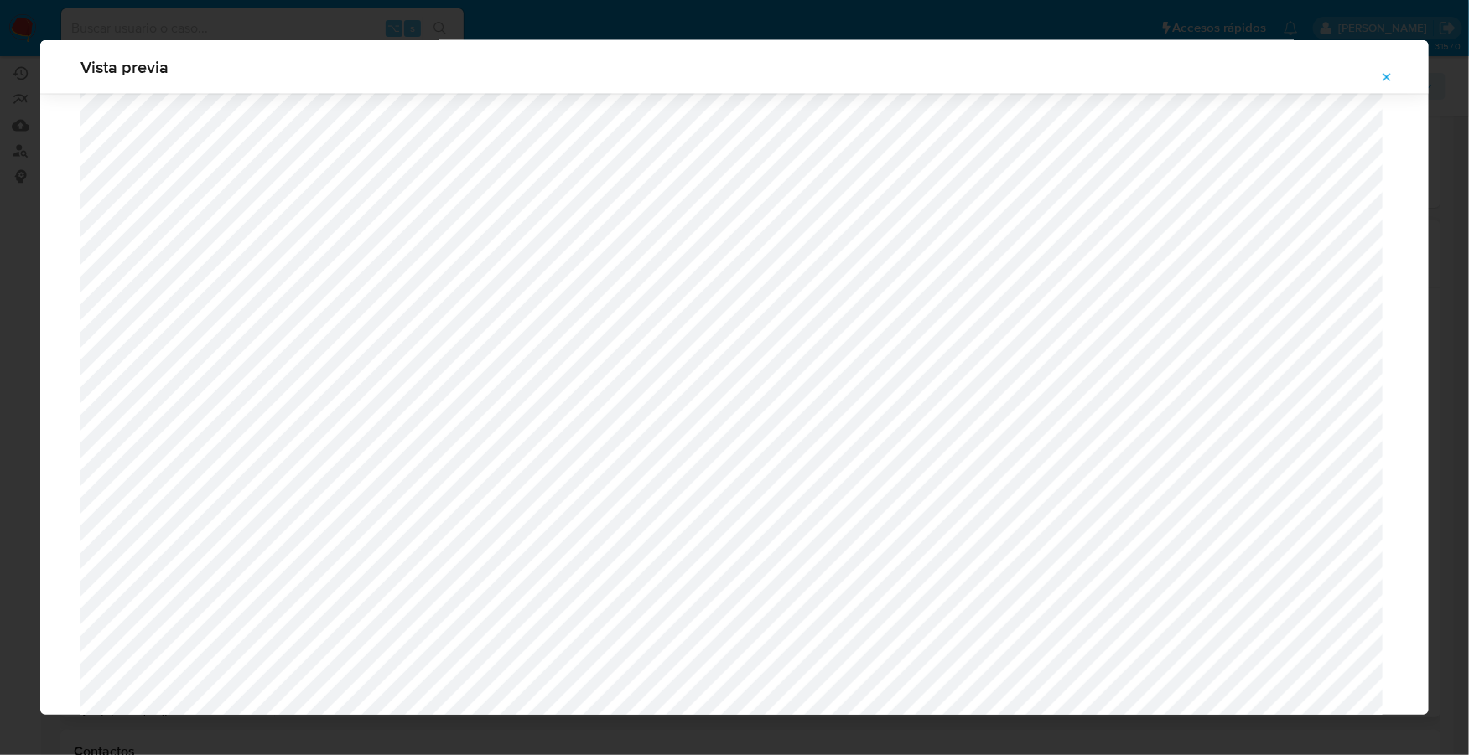
scroll to position [1338, 0]
click at [1394, 75] on button "Attachment preview" at bounding box center [1386, 77] width 37 height 27
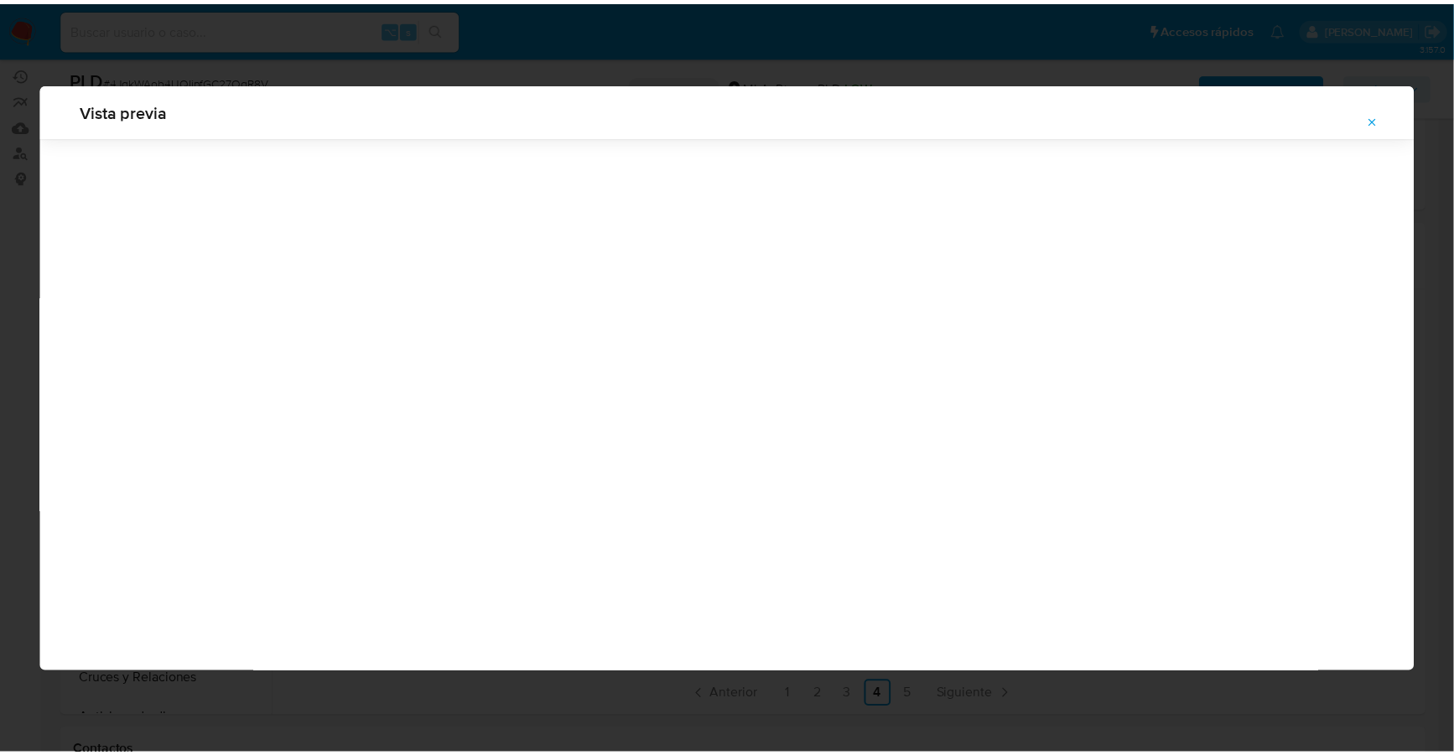
scroll to position [0, 0]
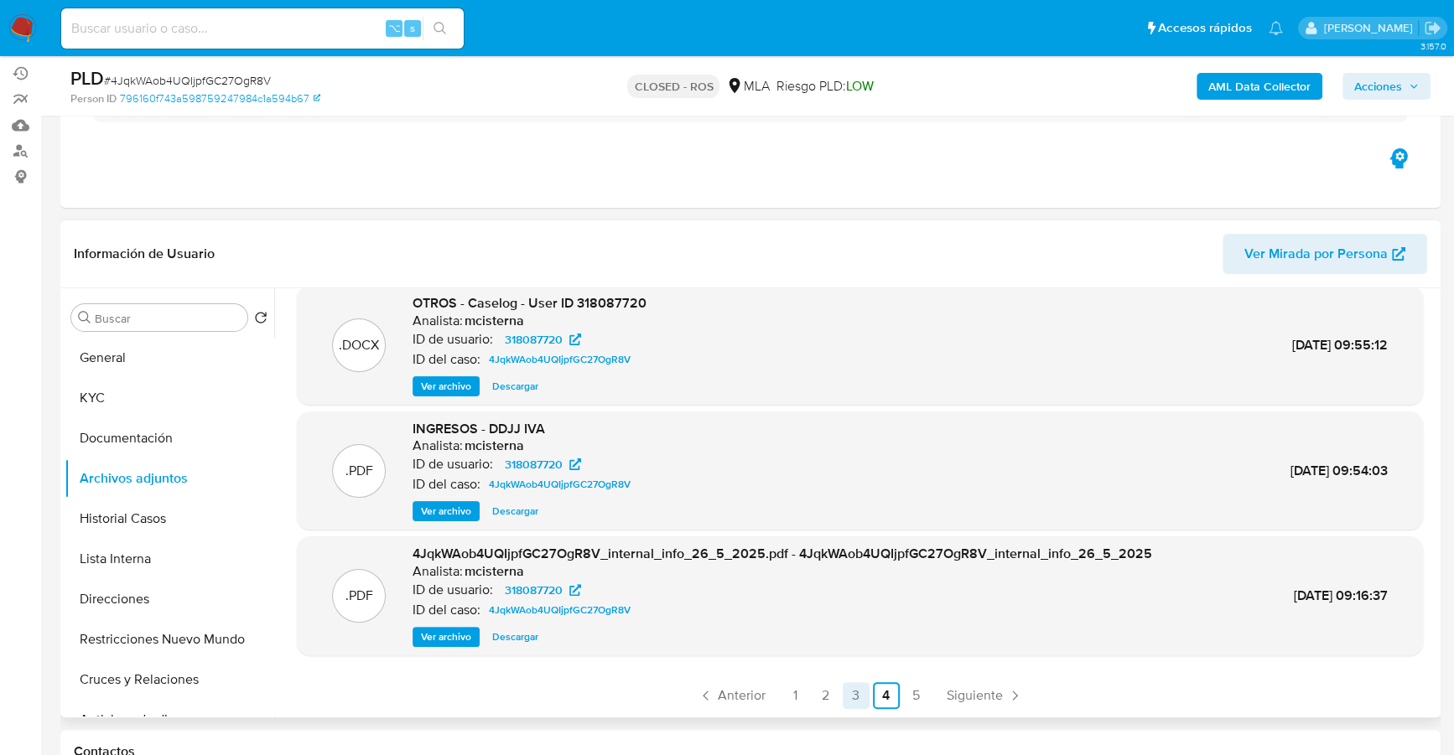
click at [858, 693] on link "3" at bounding box center [856, 695] width 27 height 27
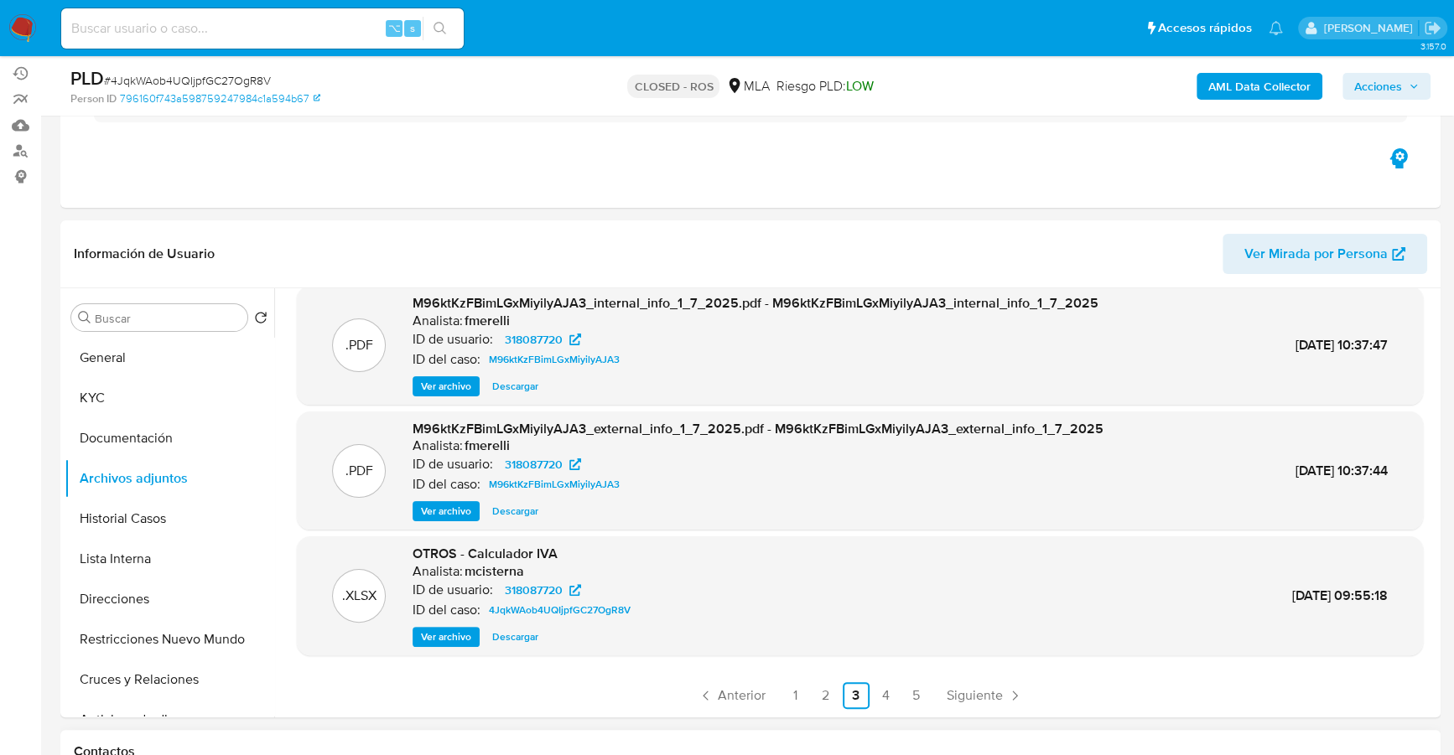
scroll to position [182, 0]
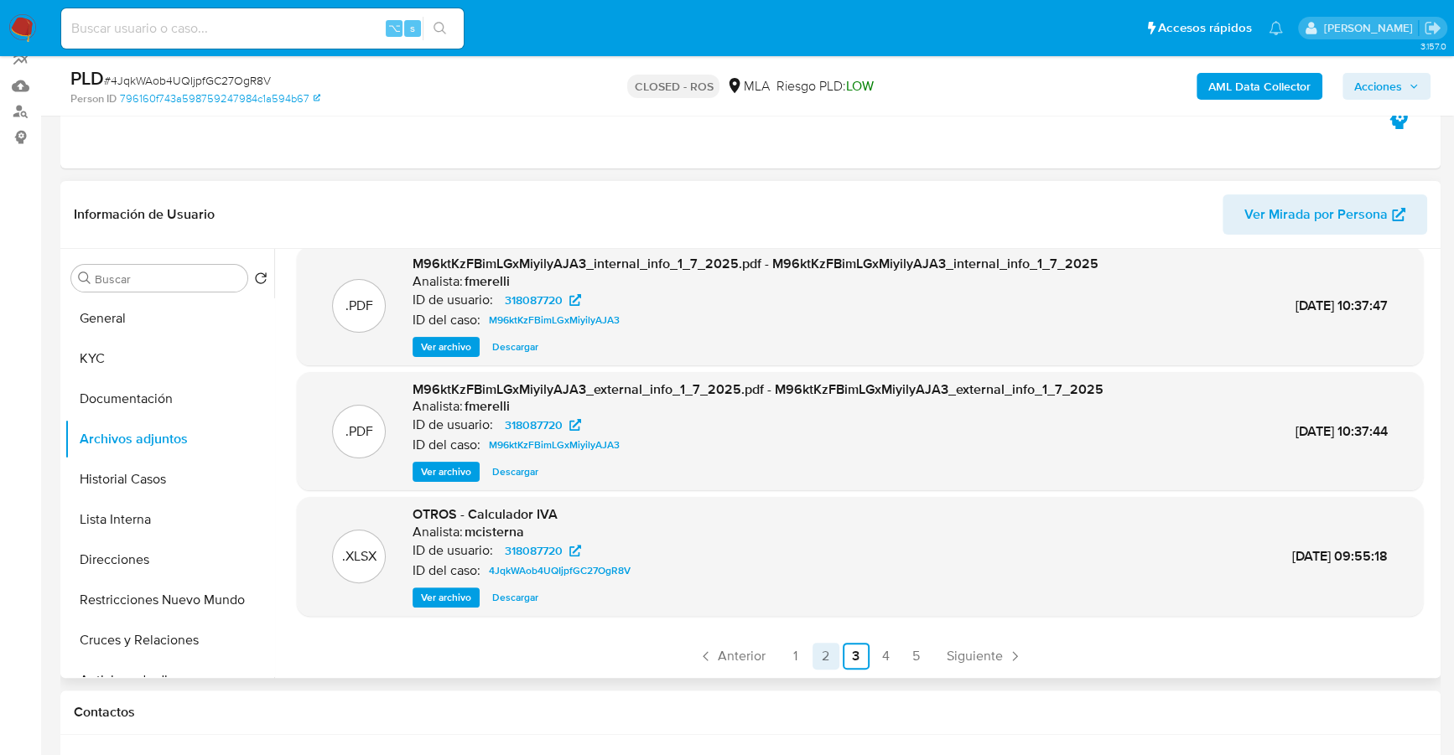
click at [827, 654] on link "2" at bounding box center [825, 656] width 27 height 27
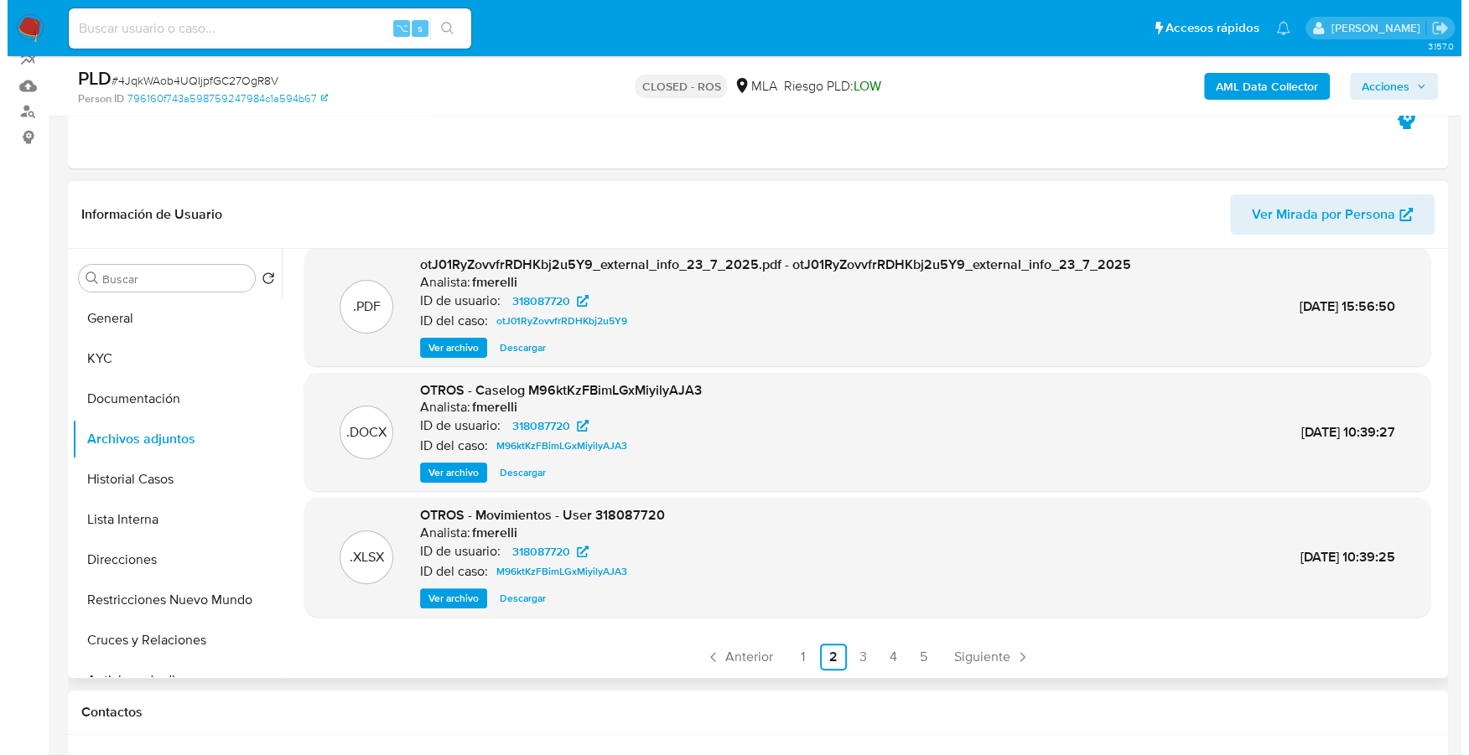
scroll to position [141, 0]
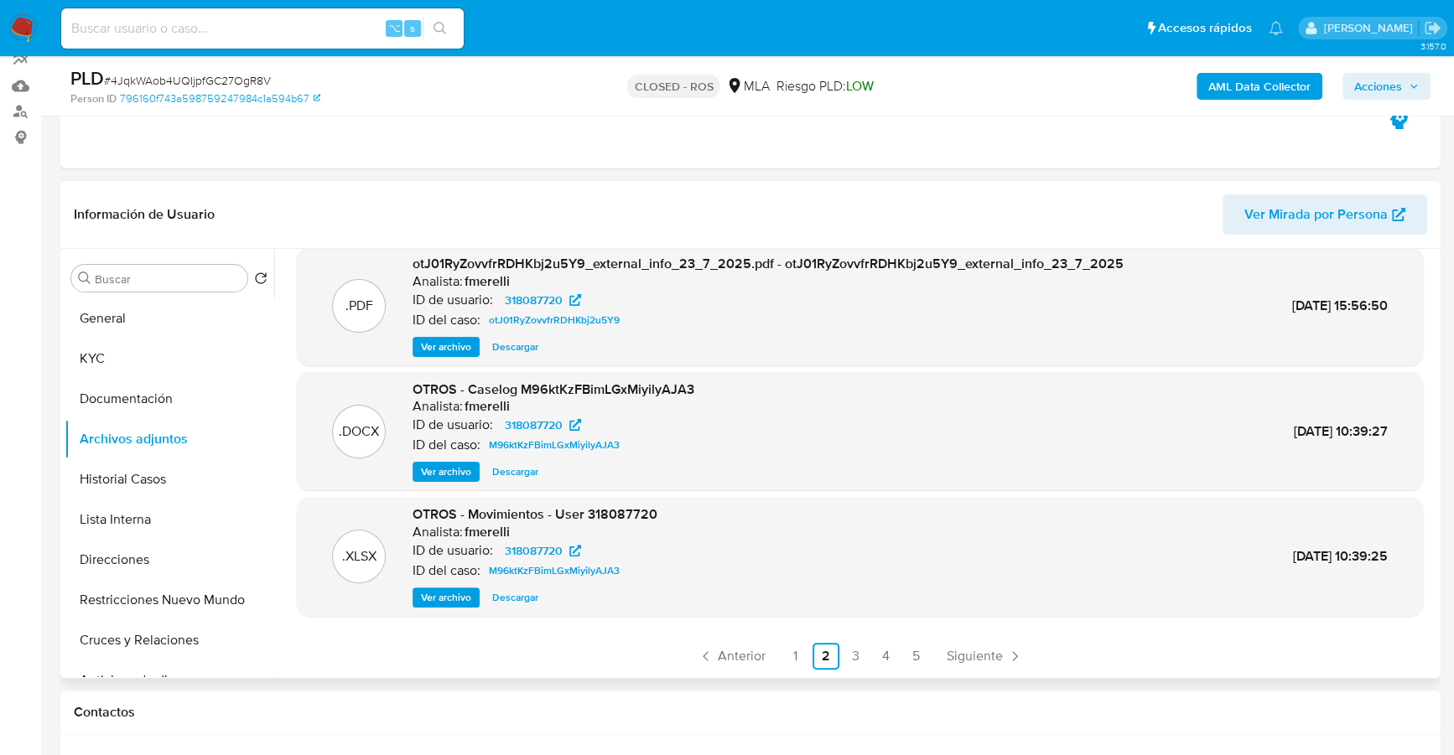
click at [423, 469] on span "Ver archivo" at bounding box center [446, 472] width 50 height 17
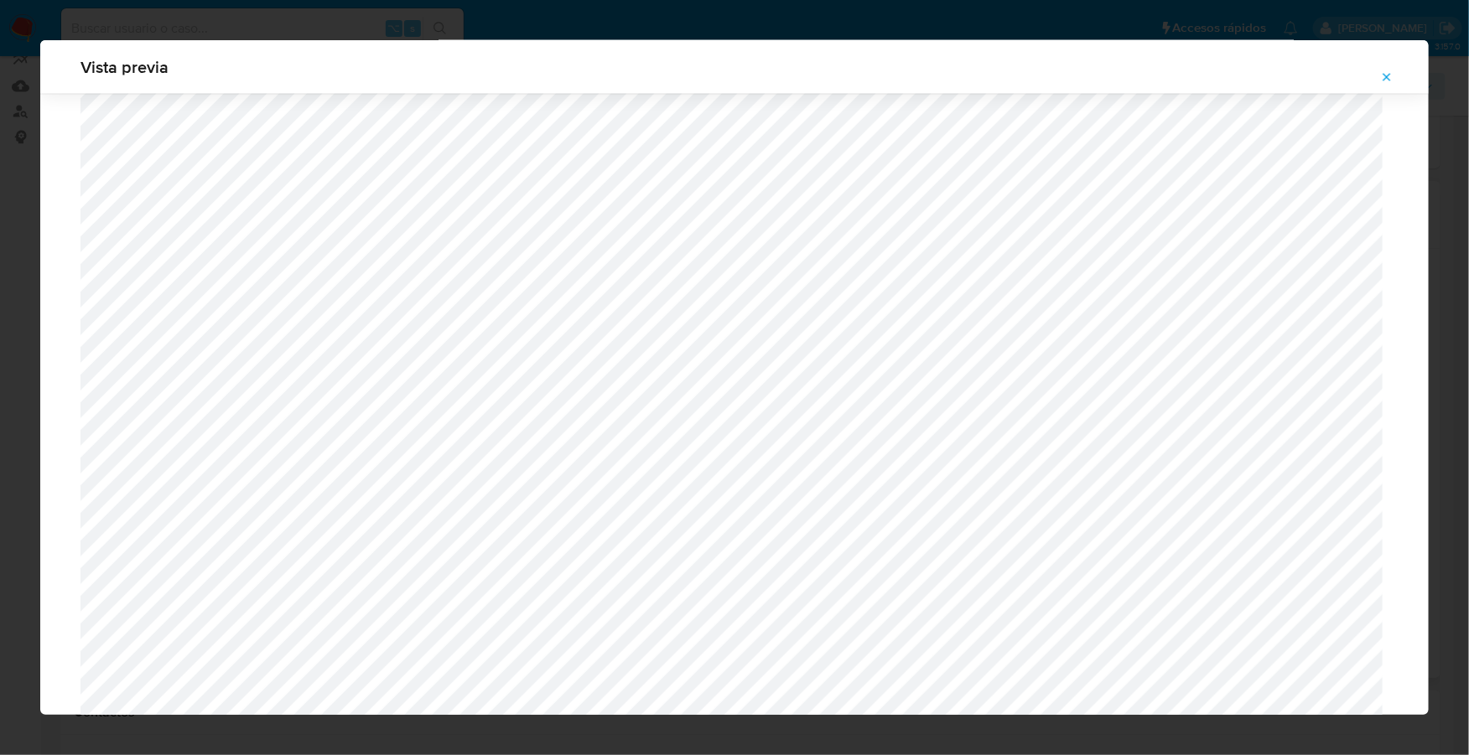
scroll to position [1394, 0]
click at [1389, 71] on icon "Attachment preview" at bounding box center [1386, 76] width 13 height 13
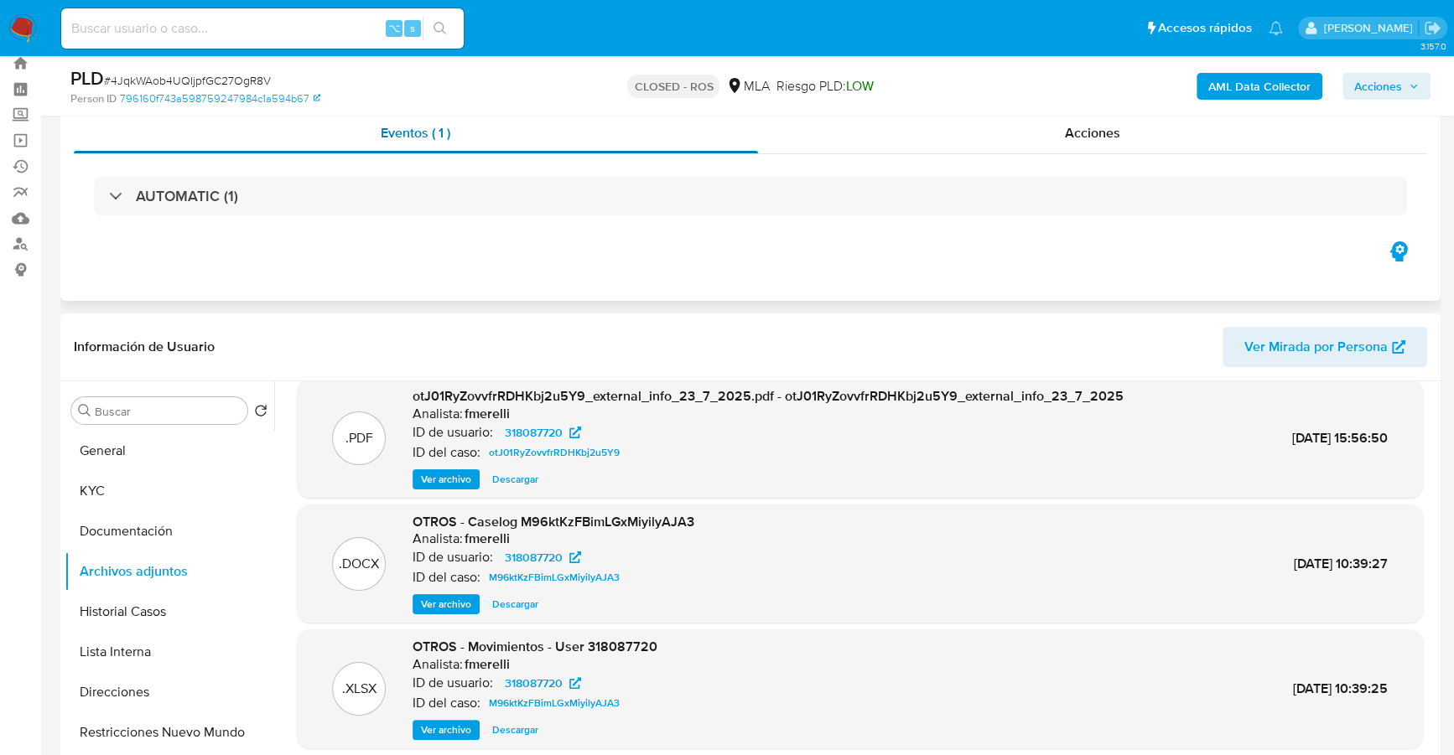
scroll to position [0, 0]
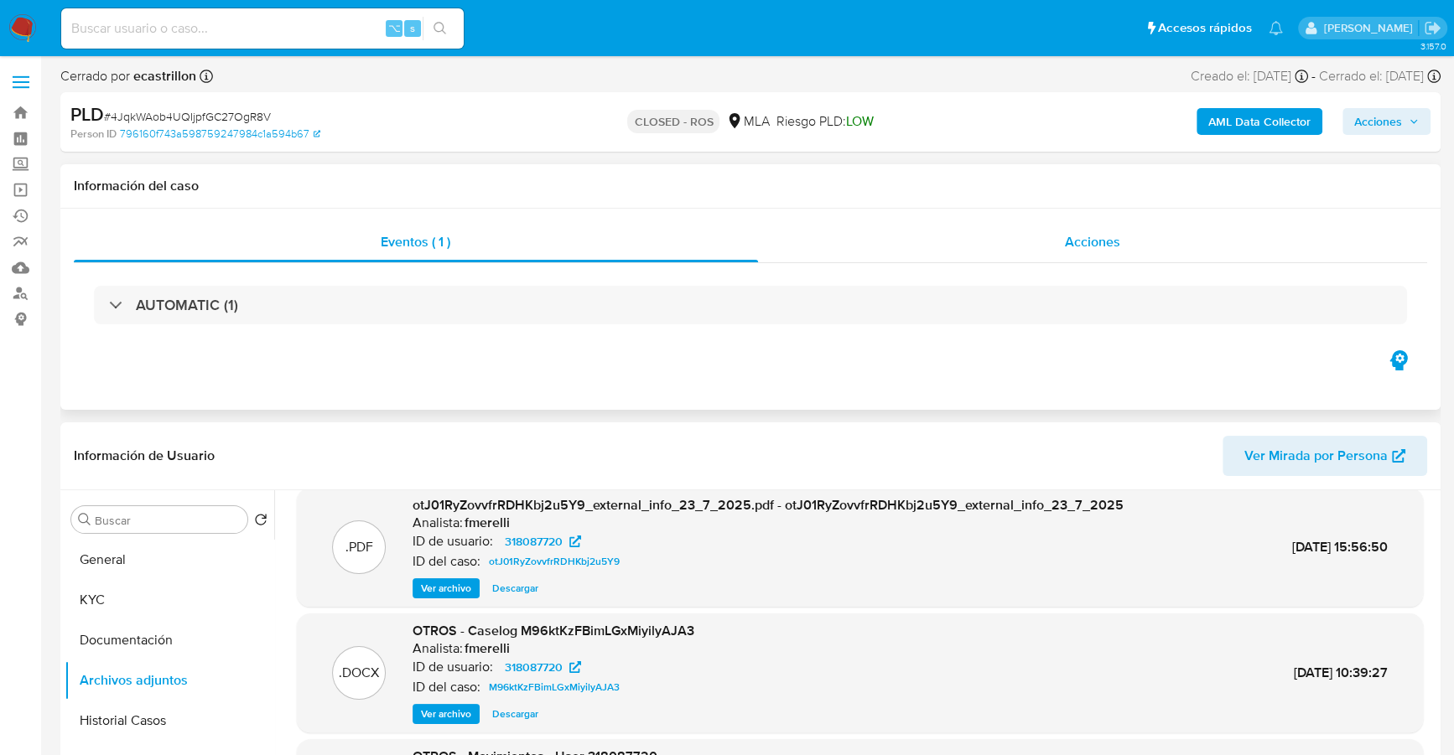
click at [1001, 227] on div "Acciones" at bounding box center [1093, 242] width 670 height 40
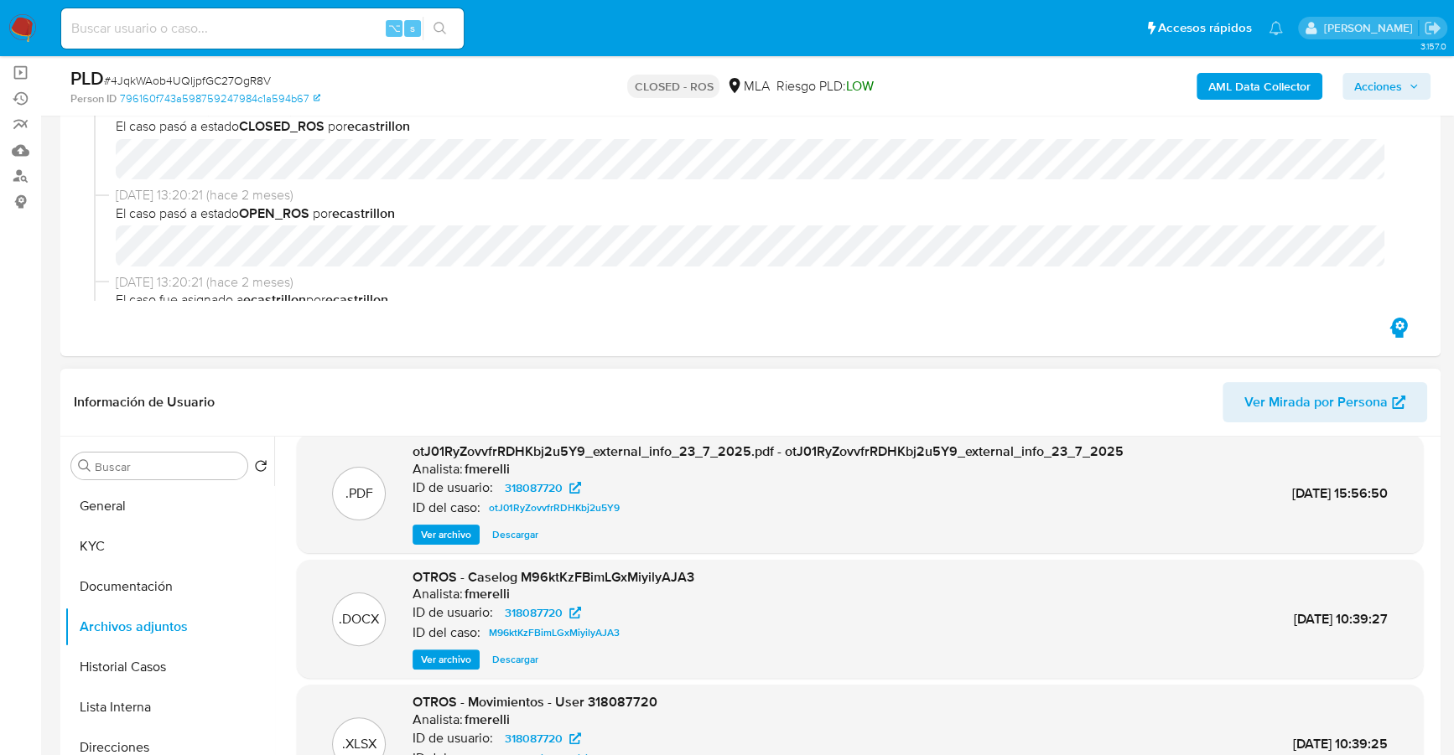
scroll to position [395, 0]
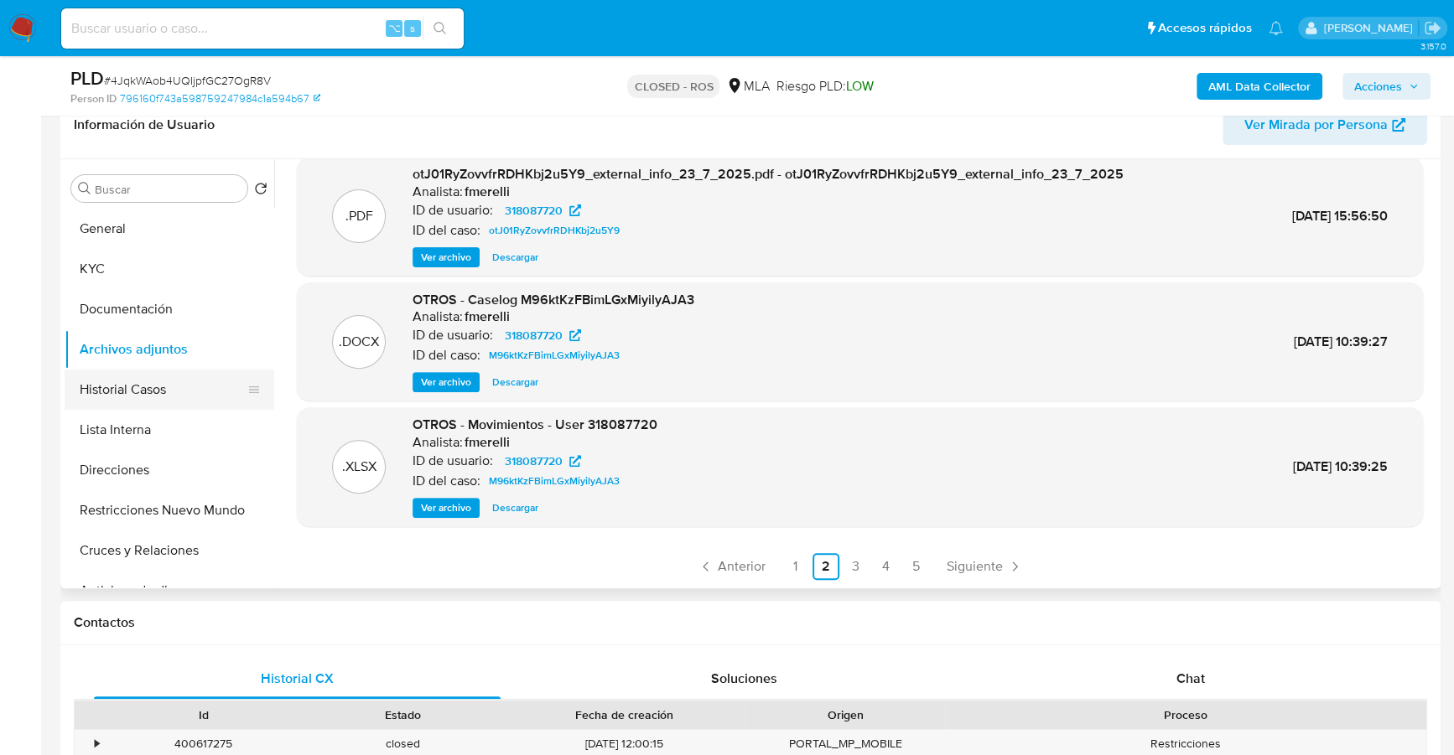
click at [144, 381] on button "Historial Casos" at bounding box center [163, 390] width 196 height 40
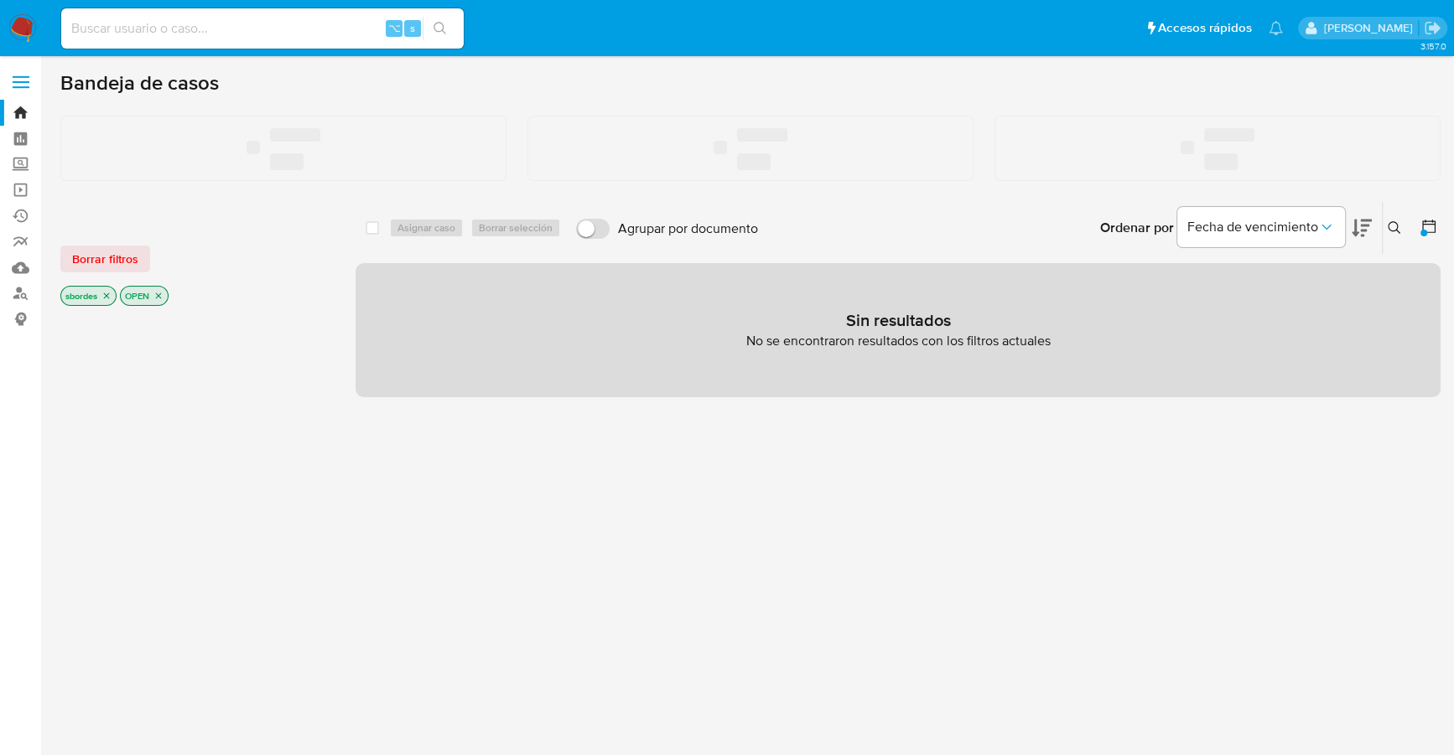
click at [224, 31] on input at bounding box center [262, 29] width 402 height 22
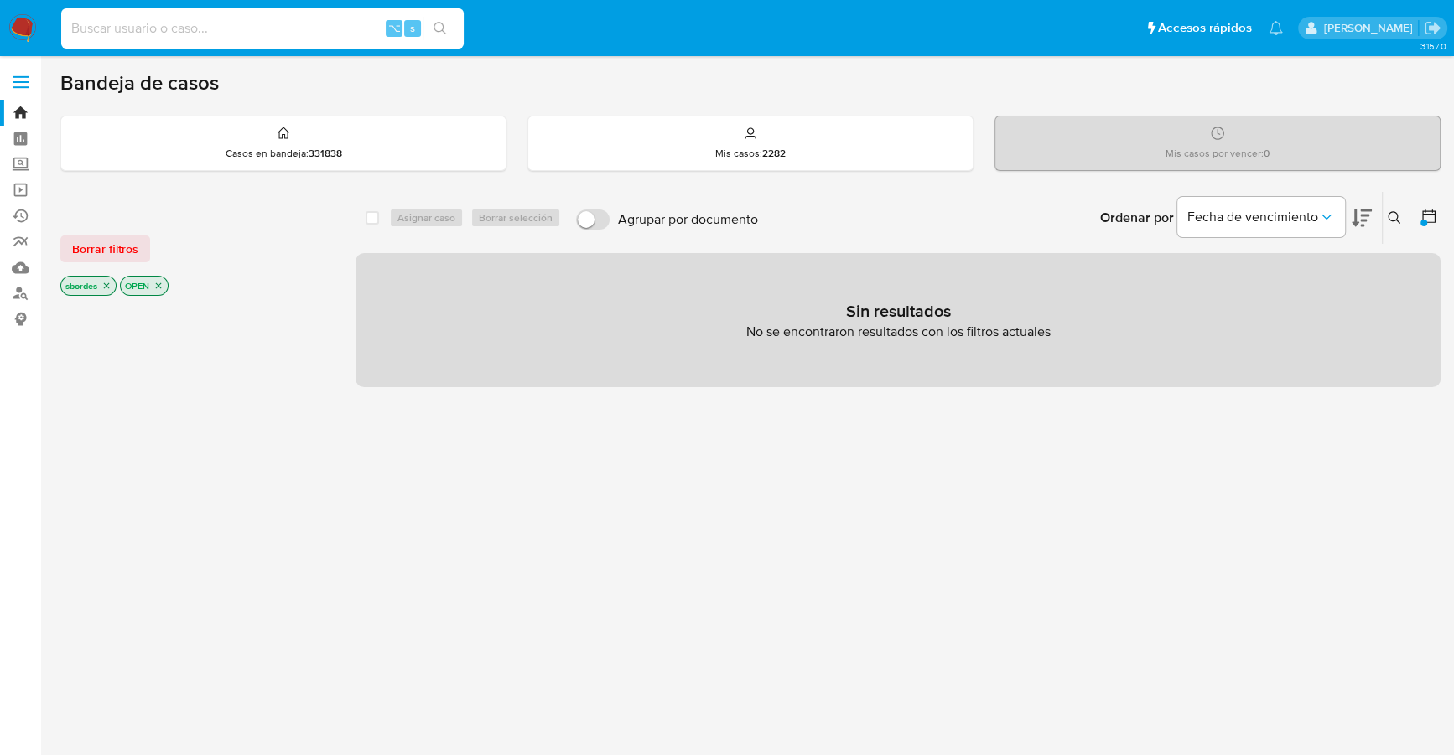
paste input "80338169"
type input "80338169"
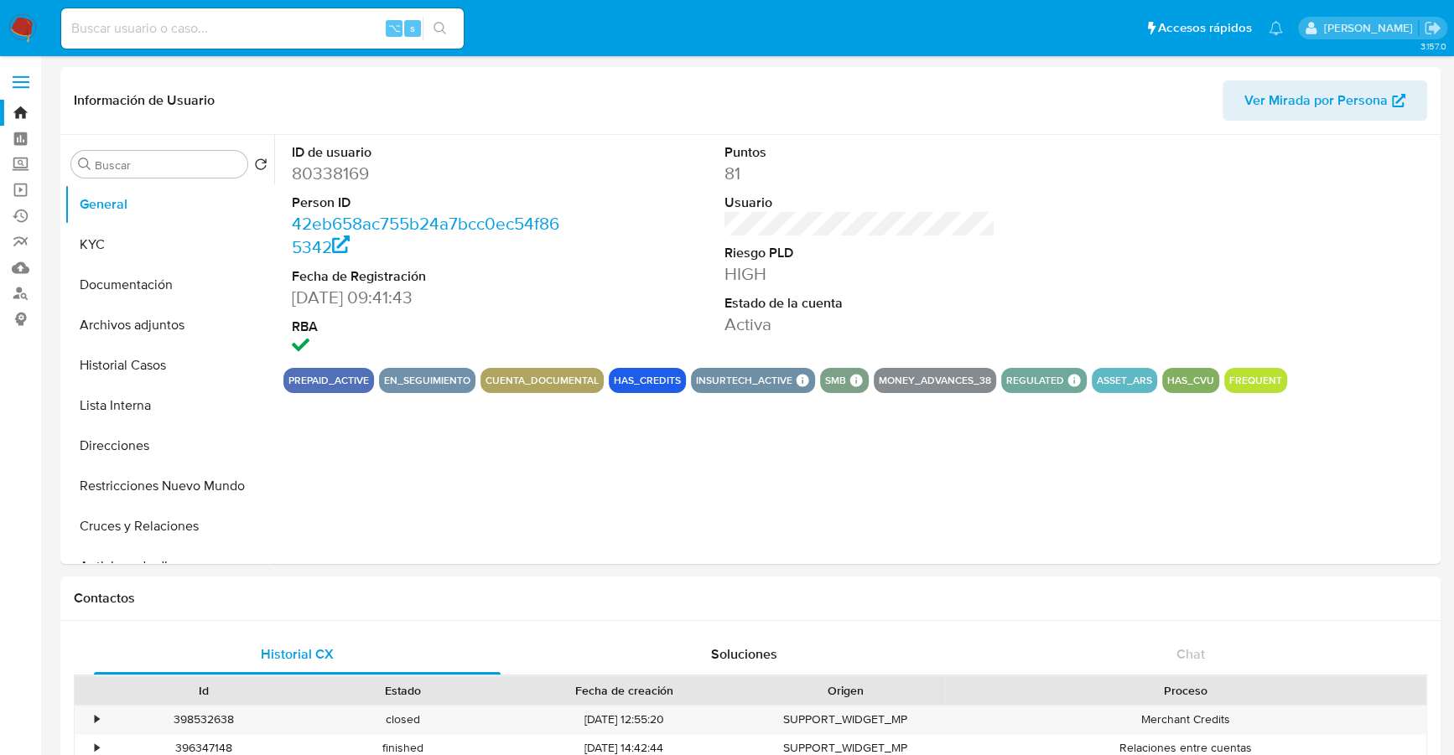
select select "10"
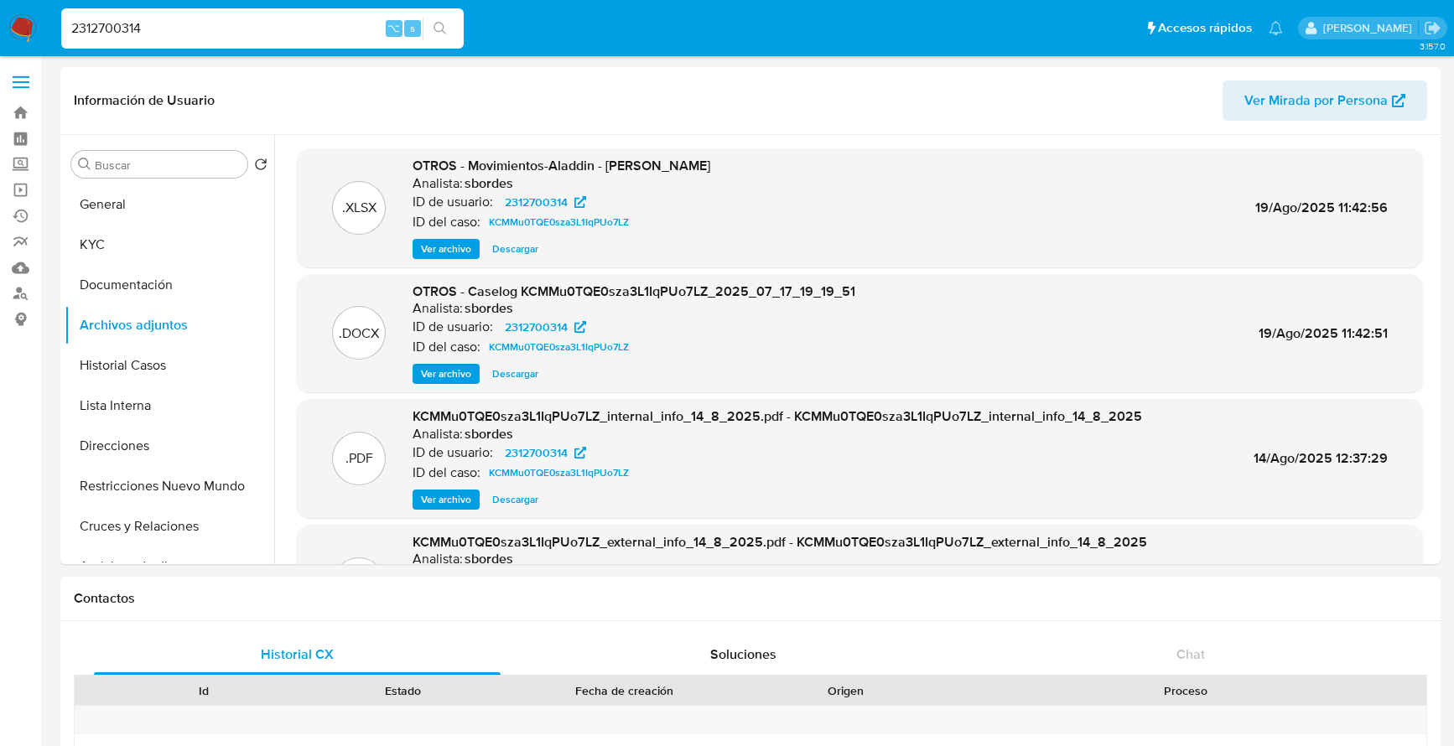
select select "10"
drag, startPoint x: 164, startPoint y: 29, endPoint x: -51, endPoint y: 24, distance: 215.5
paste input "92841507"
type input "292841507"
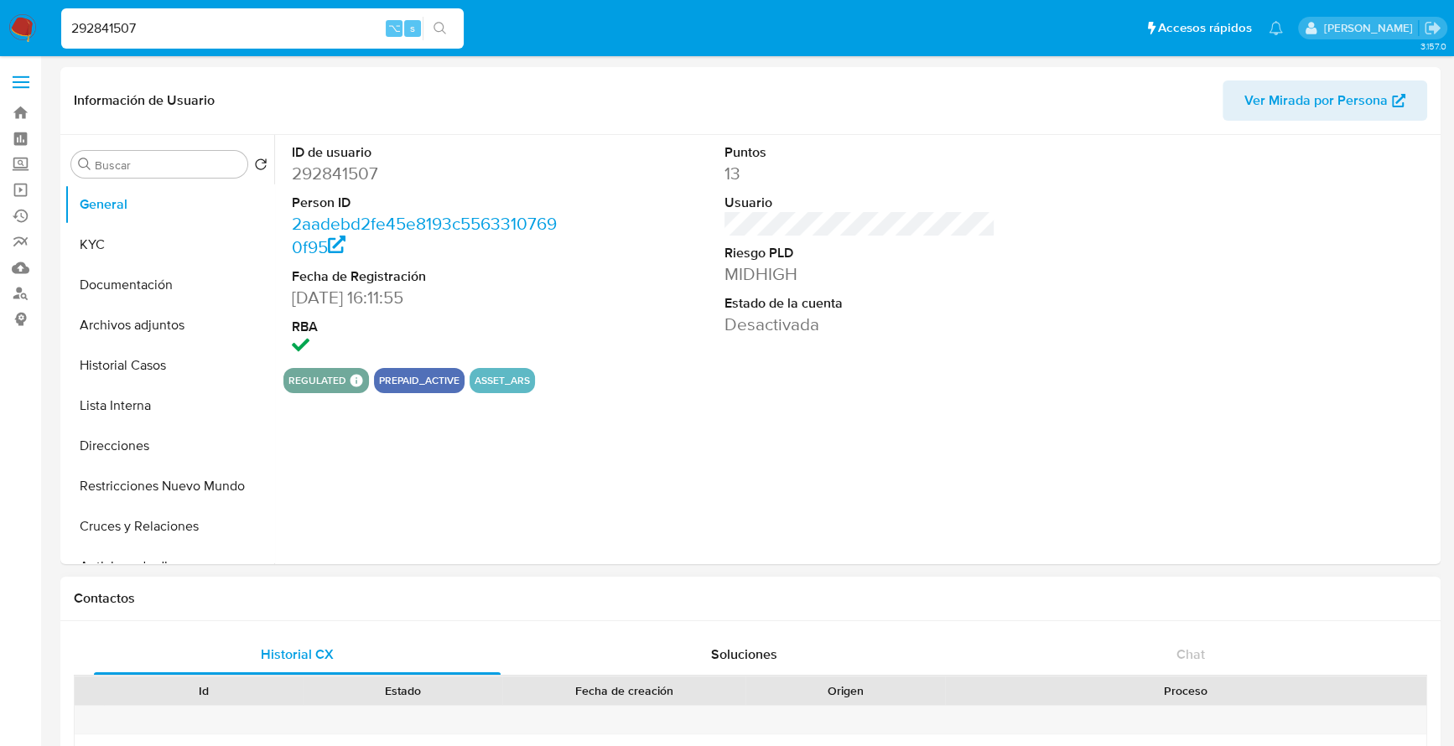
select select "10"
click at [141, 367] on button "Historial Casos" at bounding box center [163, 365] width 196 height 40
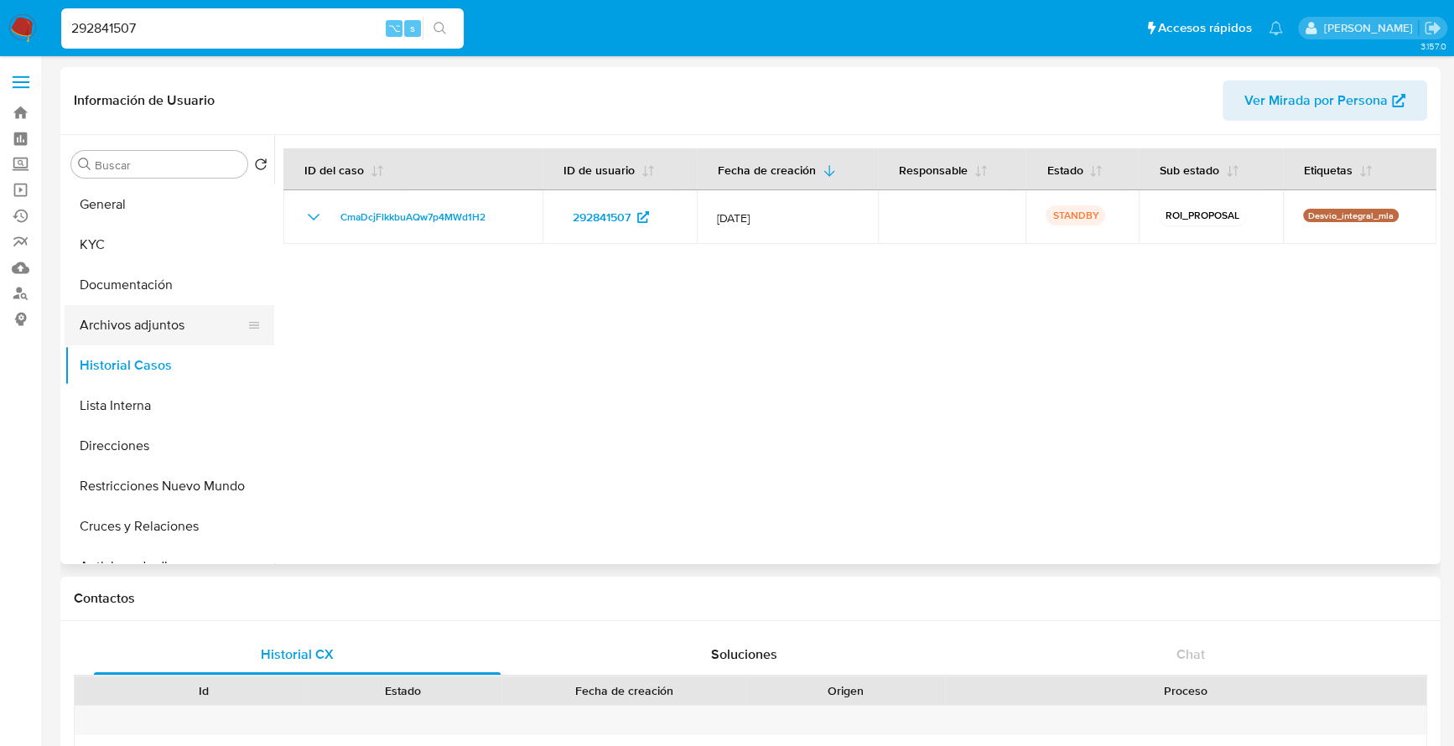
click at [140, 327] on button "Archivos adjuntos" at bounding box center [163, 325] width 196 height 40
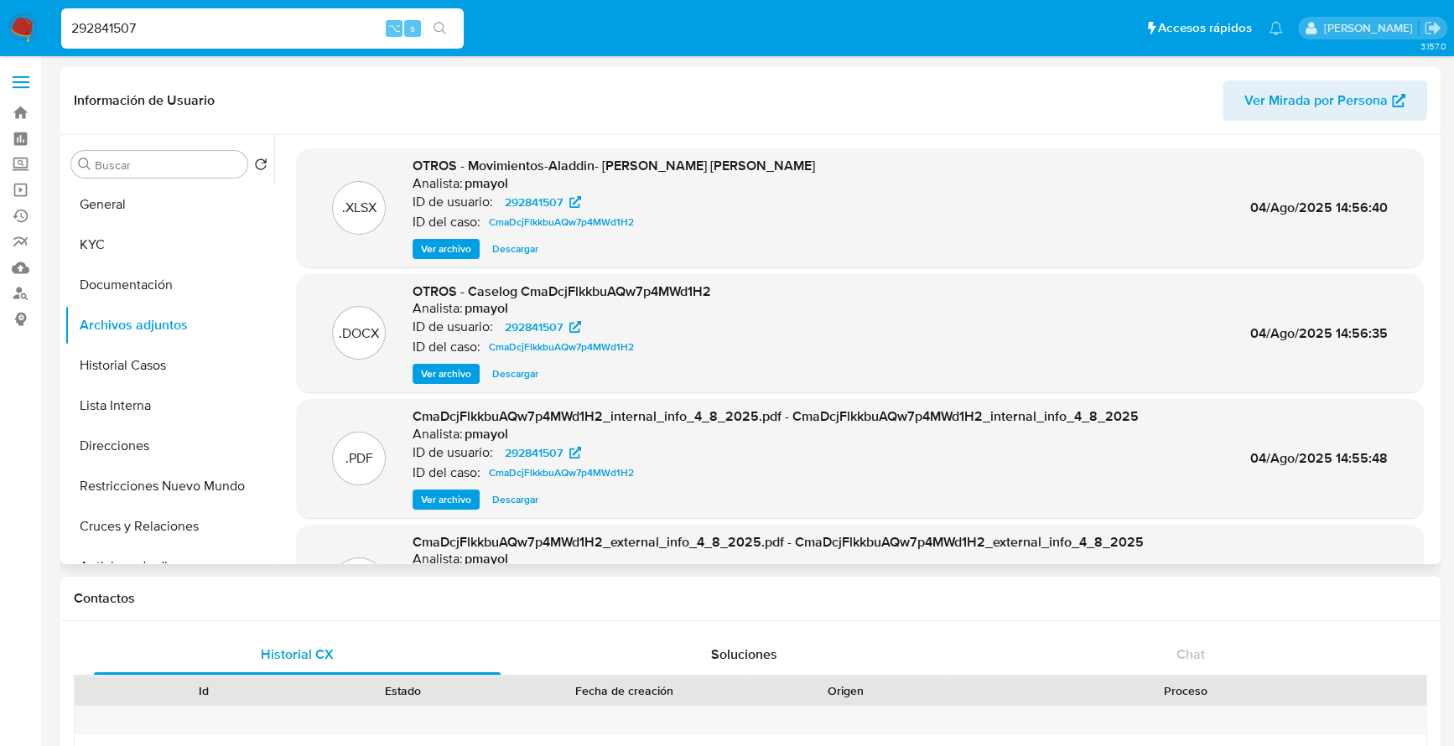
click at [510, 374] on span "Descargar" at bounding box center [515, 374] width 46 height 17
drag, startPoint x: 186, startPoint y: 23, endPoint x: -35, endPoint y: 20, distance: 221.3
paste input "411827852"
type input "2411827852"
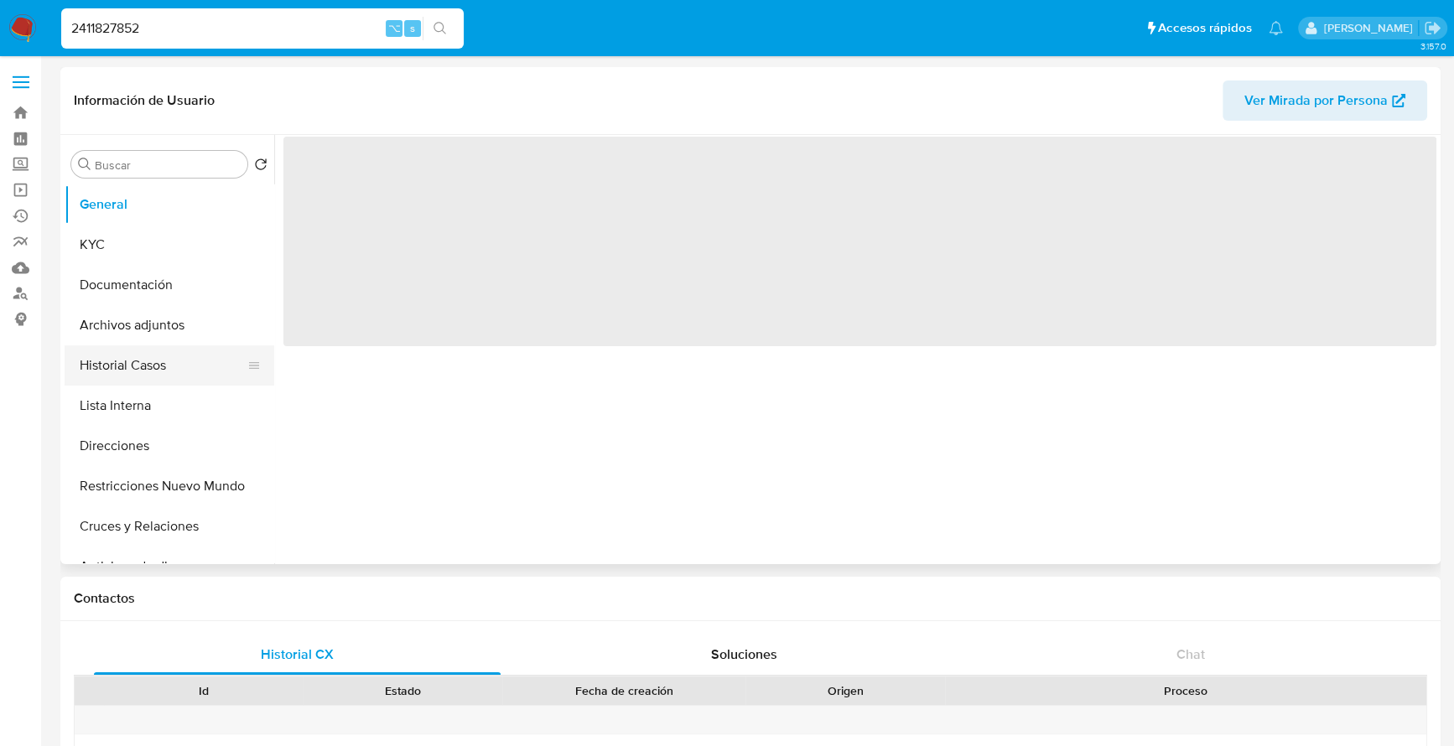
click at [115, 368] on button "Historial Casos" at bounding box center [163, 365] width 196 height 40
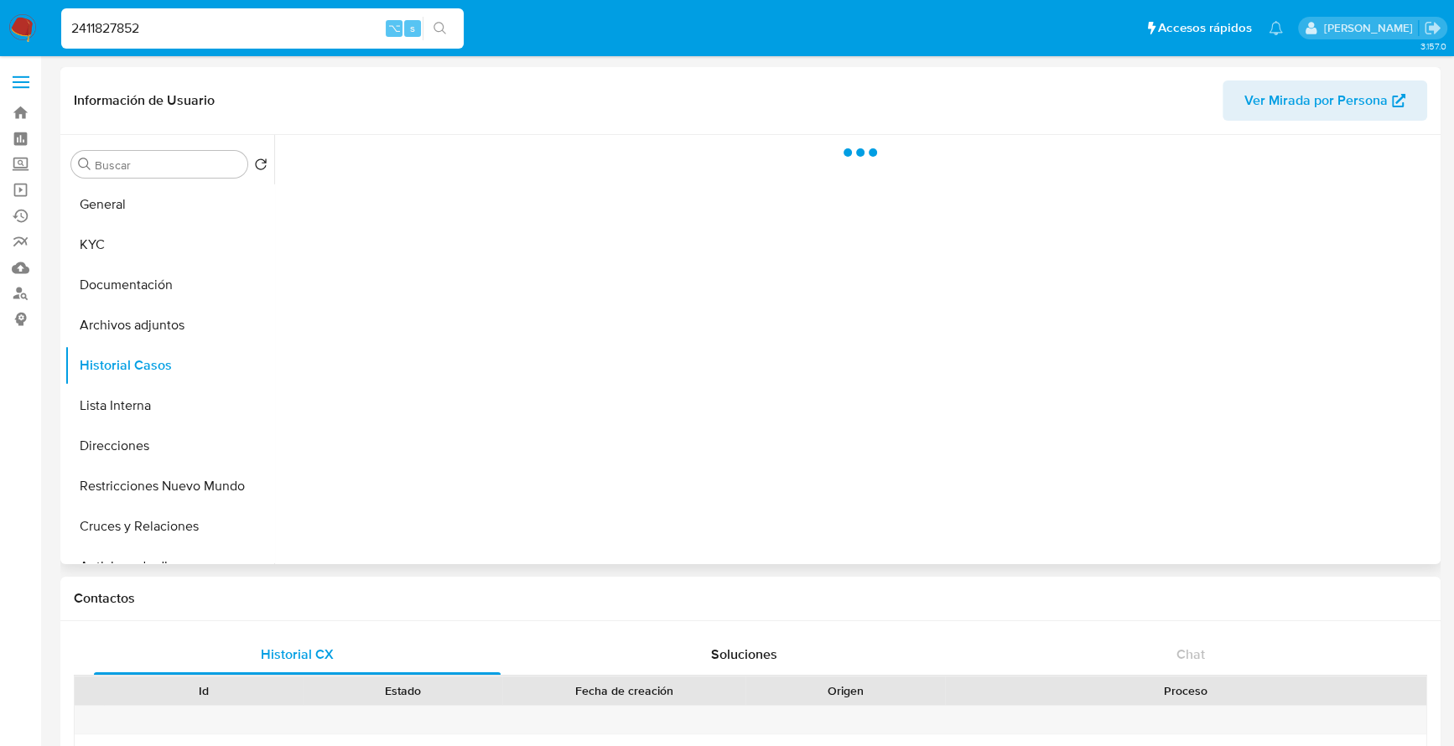
select select "10"
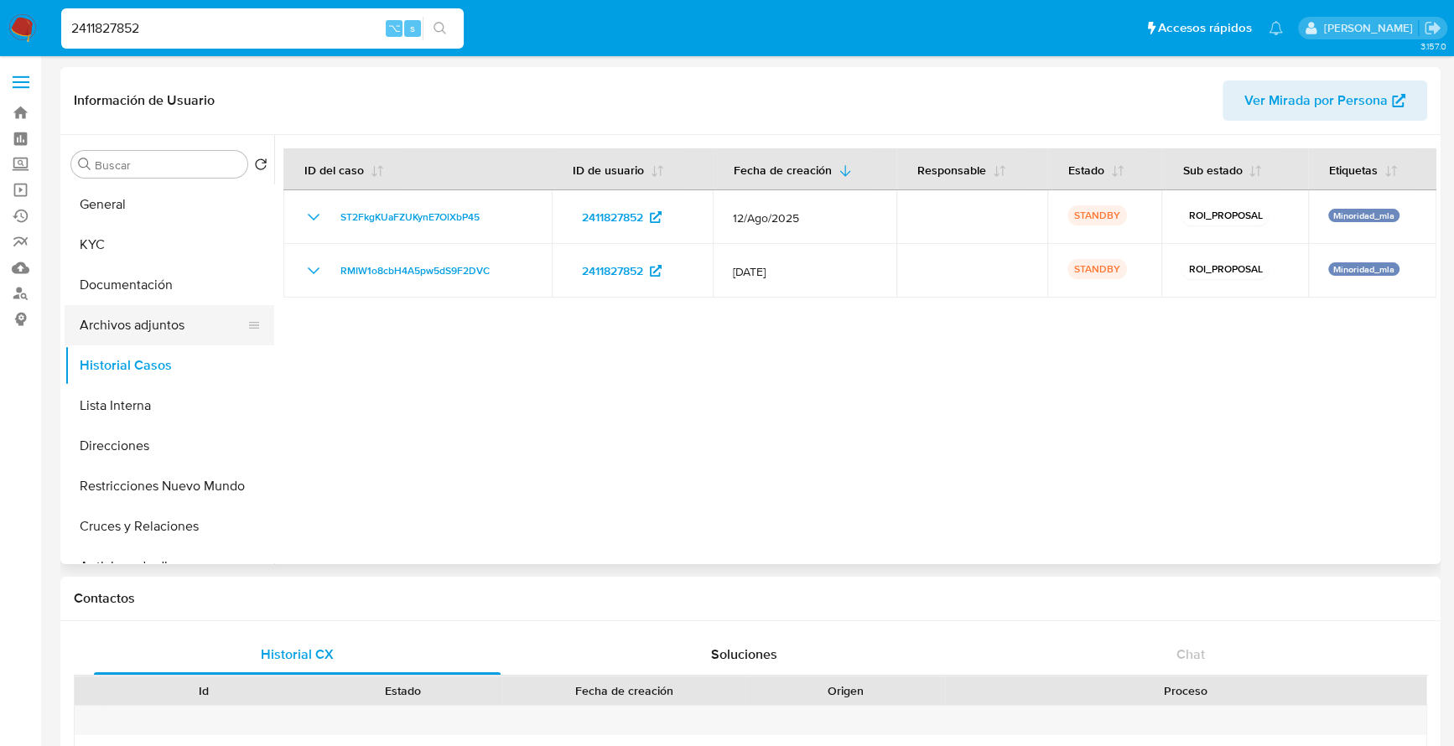
click at [184, 326] on button "Archivos adjuntos" at bounding box center [163, 325] width 196 height 40
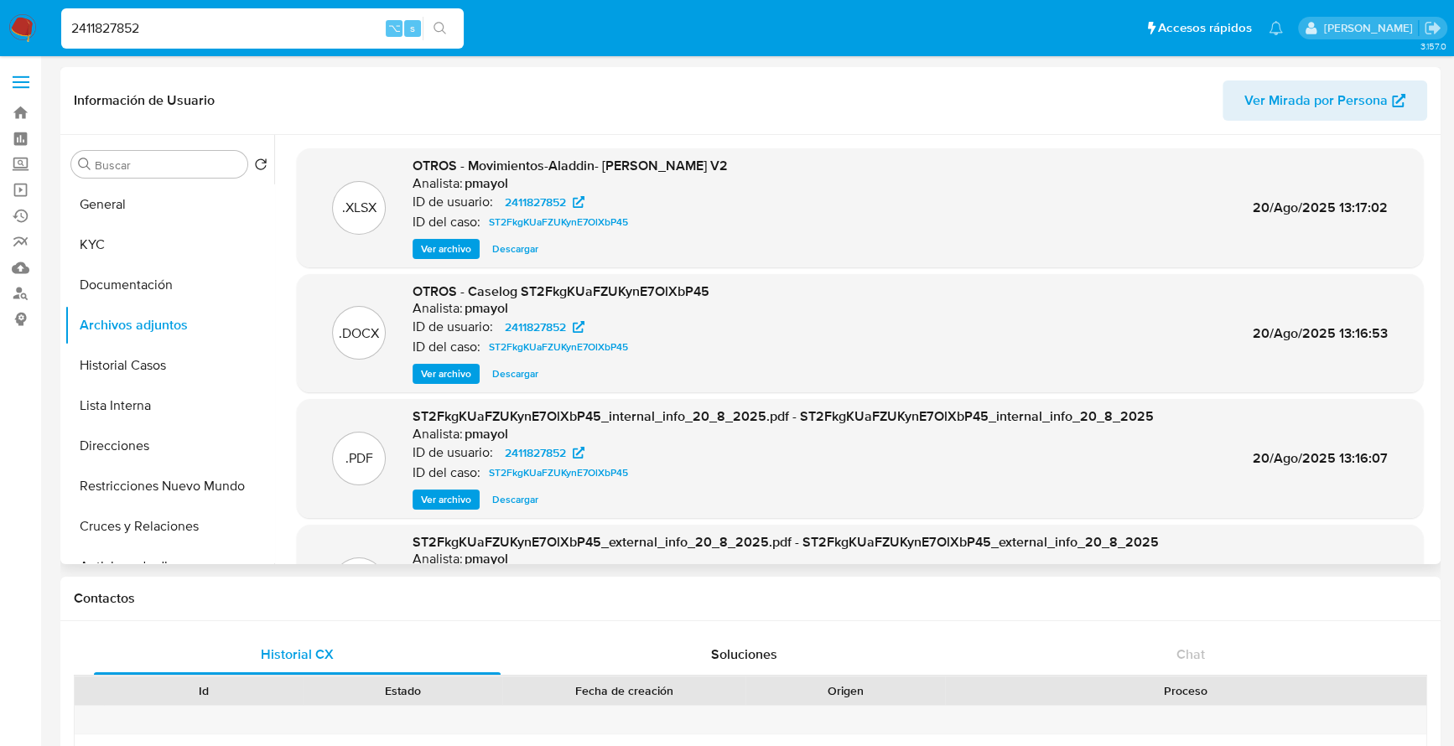
click at [517, 368] on span "Descargar" at bounding box center [515, 374] width 46 height 17
drag, startPoint x: 173, startPoint y: 28, endPoint x: 40, endPoint y: 14, distance: 133.1
click at [40, 14] on nav "Pausado Ver notificaciones 2411827852 ⌥ s Accesos rápidos Presiona las siguient…" at bounding box center [727, 28] width 1454 height 56
paste input "1593326925"
type input "1593326925"
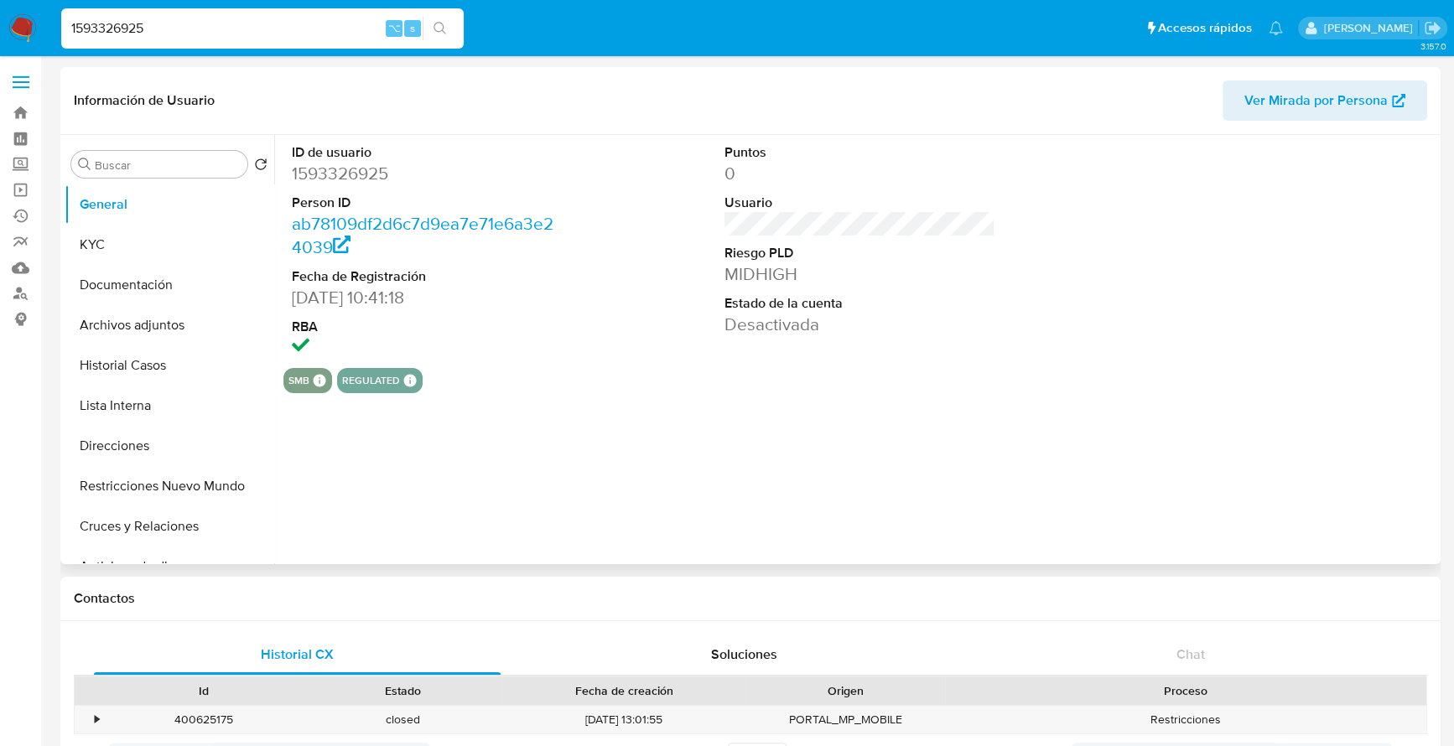
select select "10"
click at [146, 329] on button "Archivos adjuntos" at bounding box center [163, 325] width 196 height 40
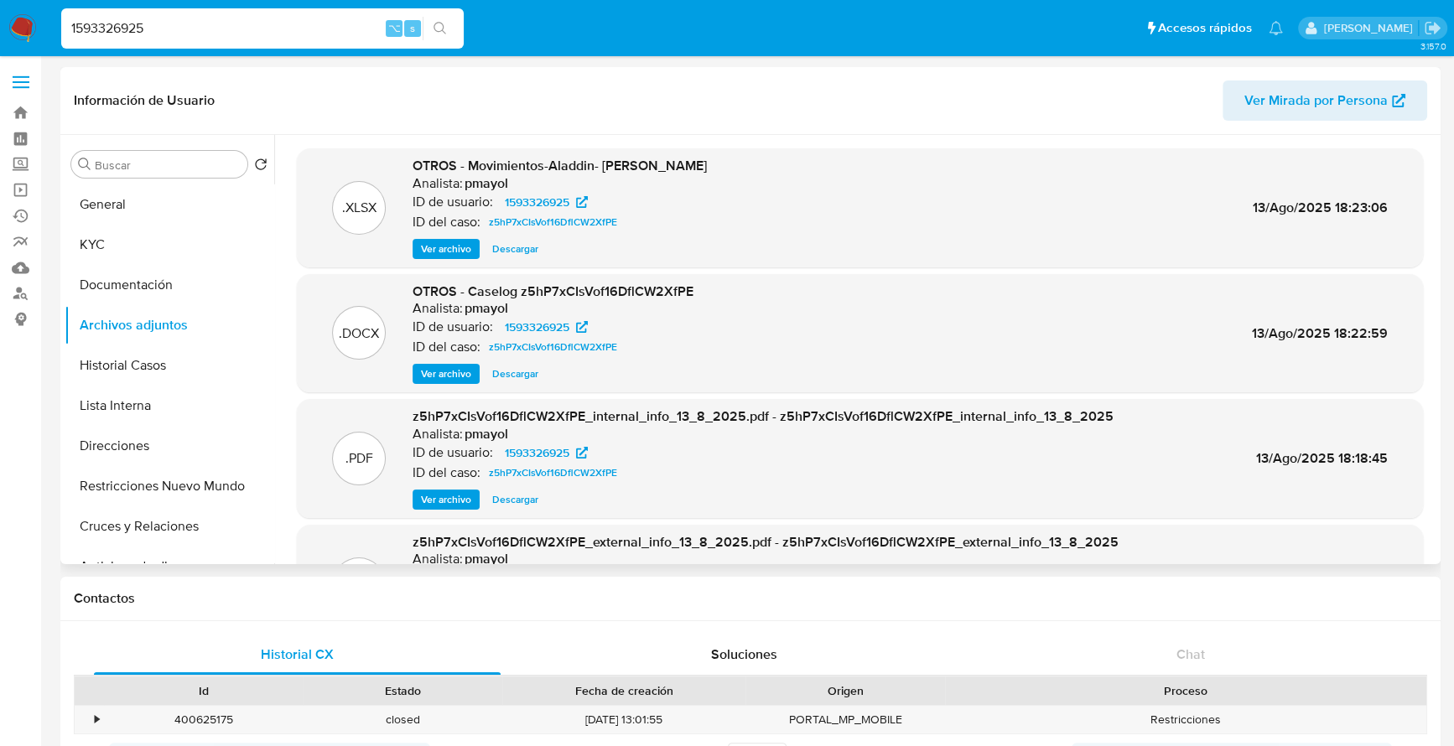
click at [520, 376] on span "Descargar" at bounding box center [515, 374] width 46 height 17
click at [94, 366] on button "Historial Casos" at bounding box center [163, 365] width 196 height 40
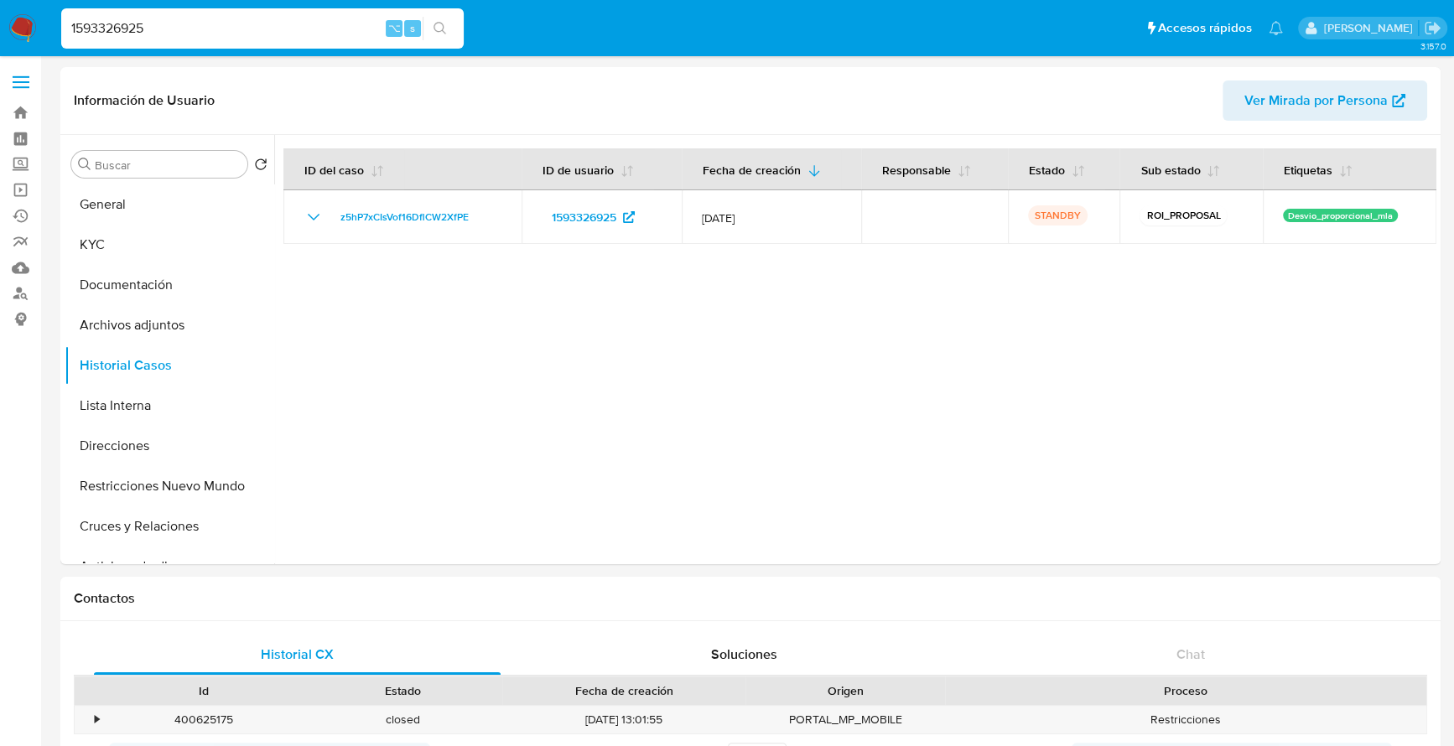
drag, startPoint x: 207, startPoint y: 35, endPoint x: -1, endPoint y: 20, distance: 208.4
click at [0, 20] on nav "Pausado Ver notificaciones 1593326925 ⌥ s Accesos rápidos Presiona las siguient…" at bounding box center [727, 28] width 1454 height 56
paste input "105706193"
type input "1105706193"
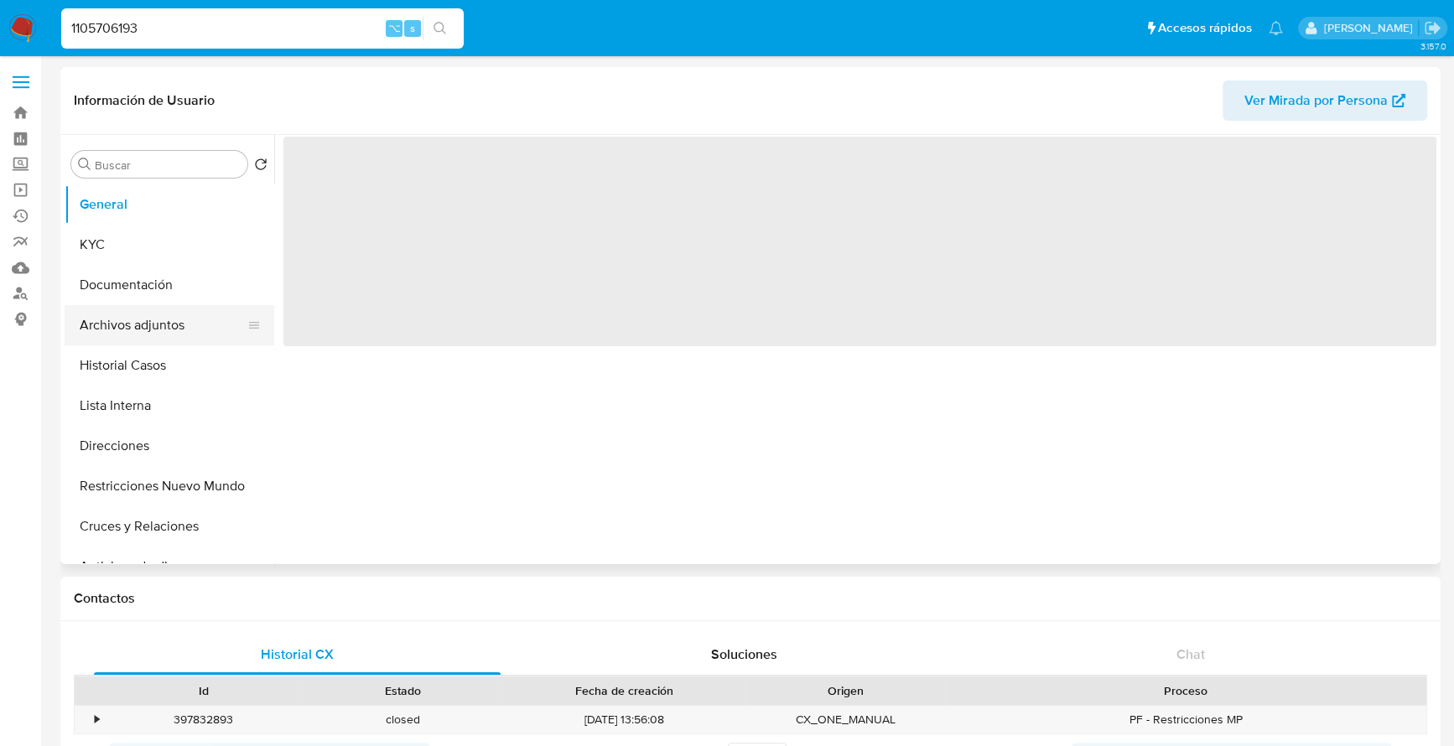
click at [138, 317] on button "Archivos adjuntos" at bounding box center [163, 325] width 196 height 40
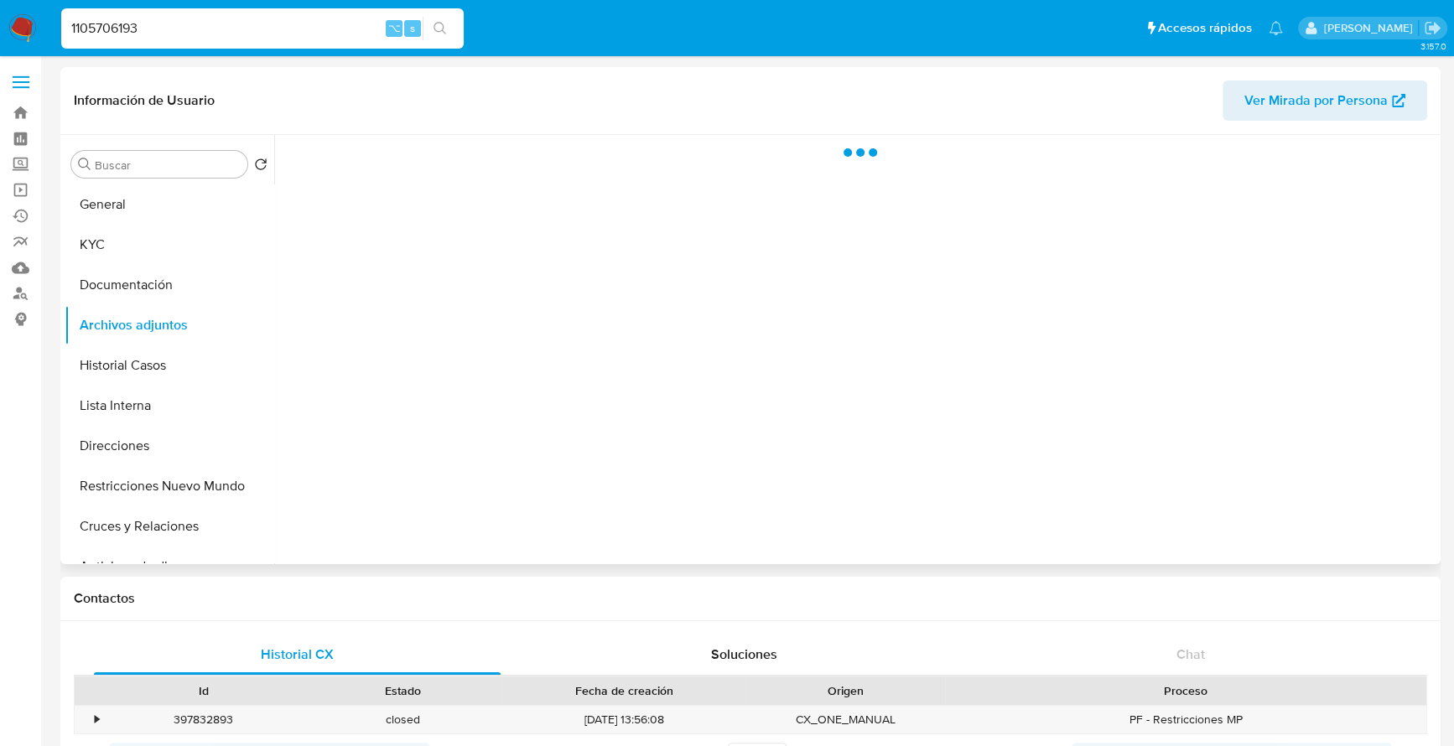
select select "10"
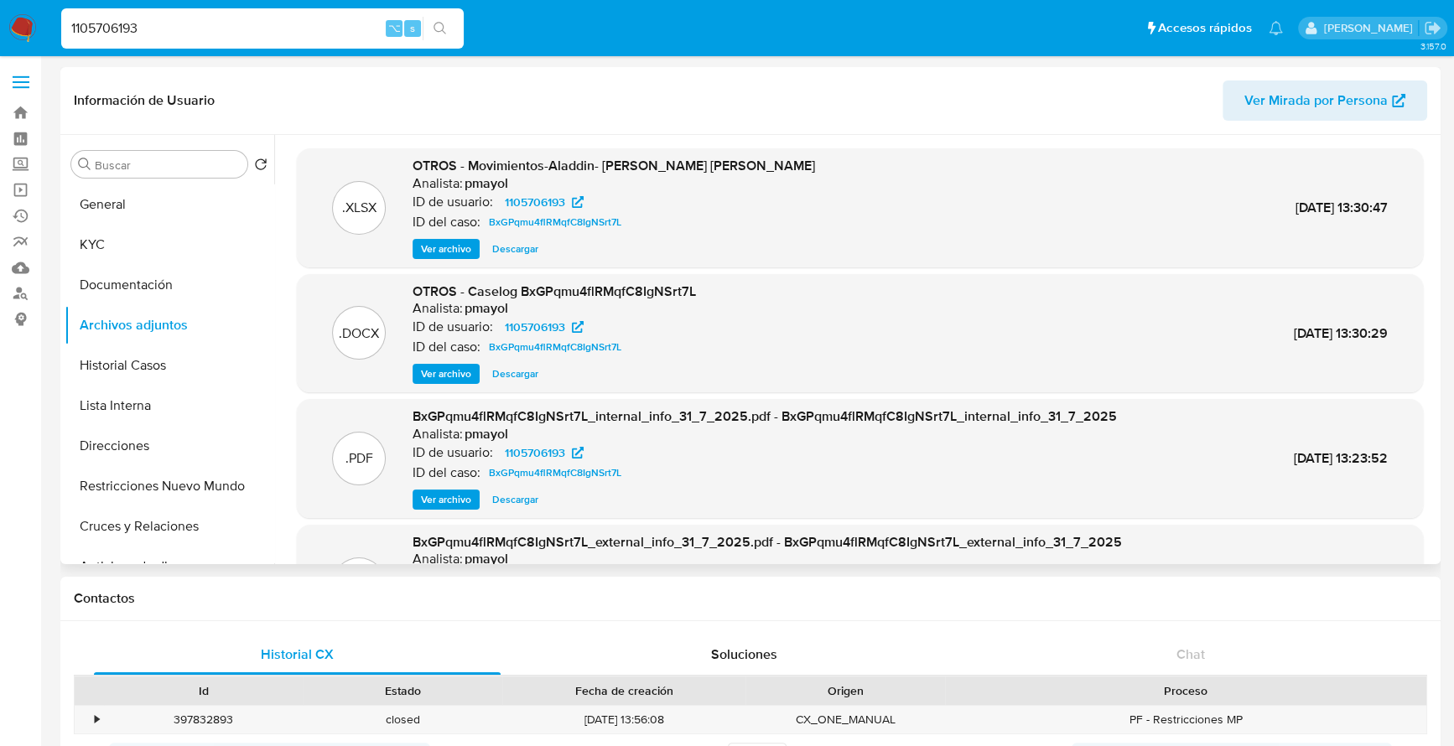
click at [503, 376] on span "Descargar" at bounding box center [515, 374] width 46 height 17
click at [142, 247] on button "KYC" at bounding box center [163, 245] width 196 height 40
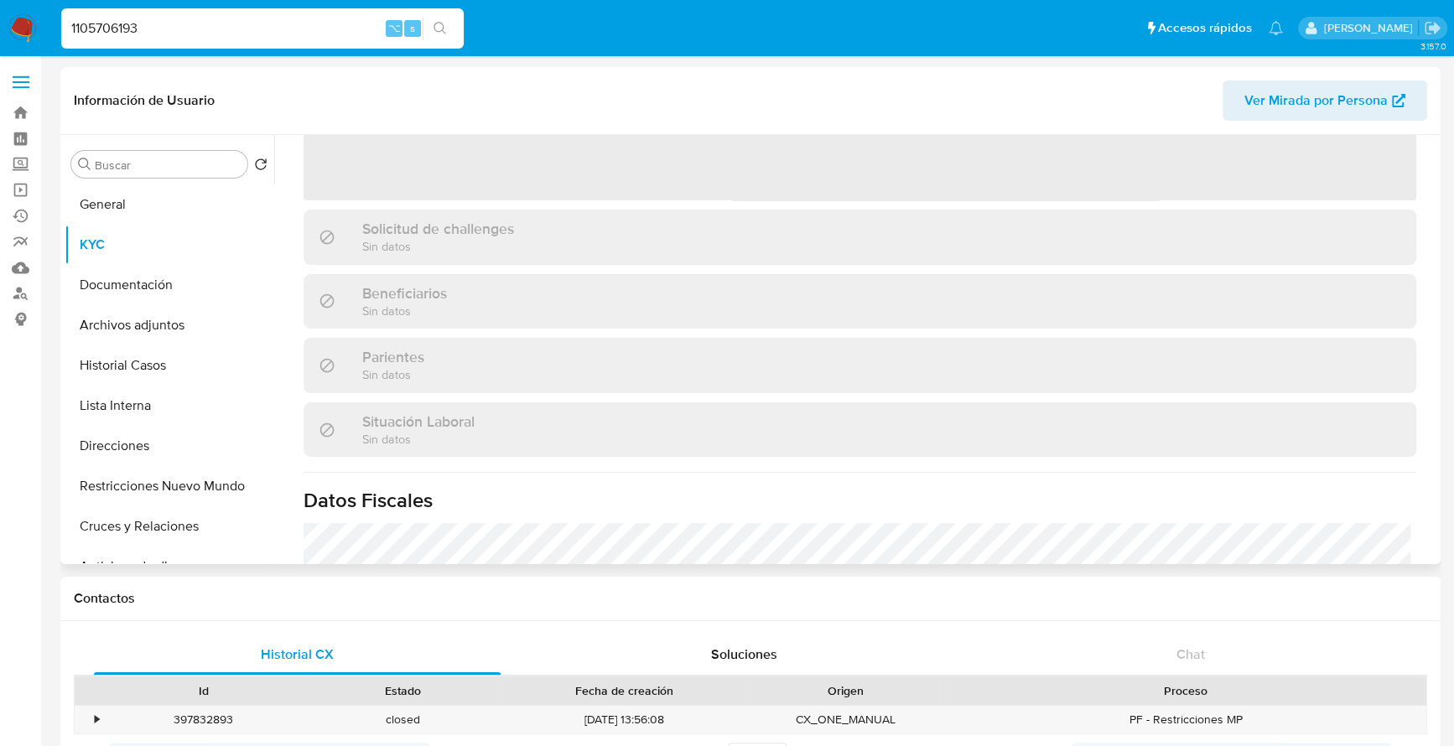
scroll to position [882, 0]
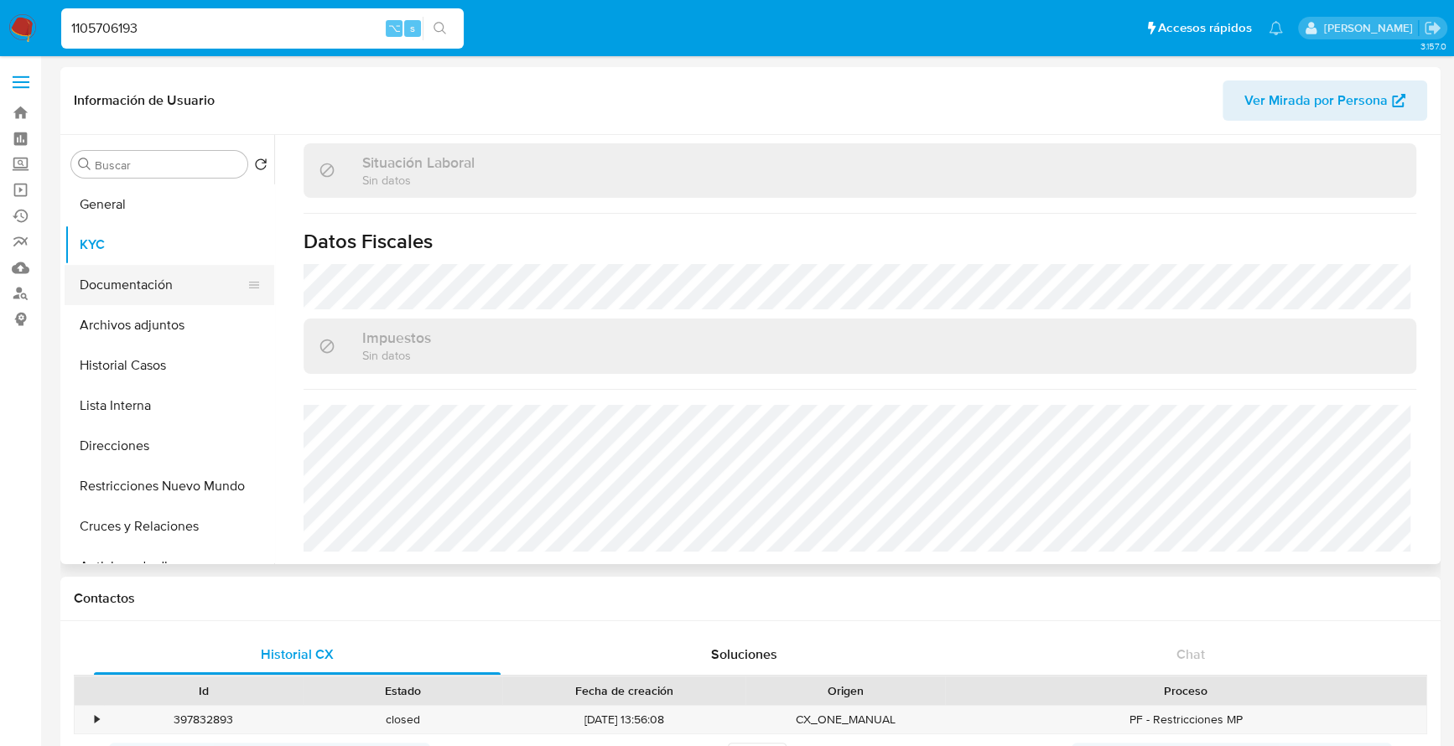
click at [122, 283] on button "Documentación" at bounding box center [163, 285] width 196 height 40
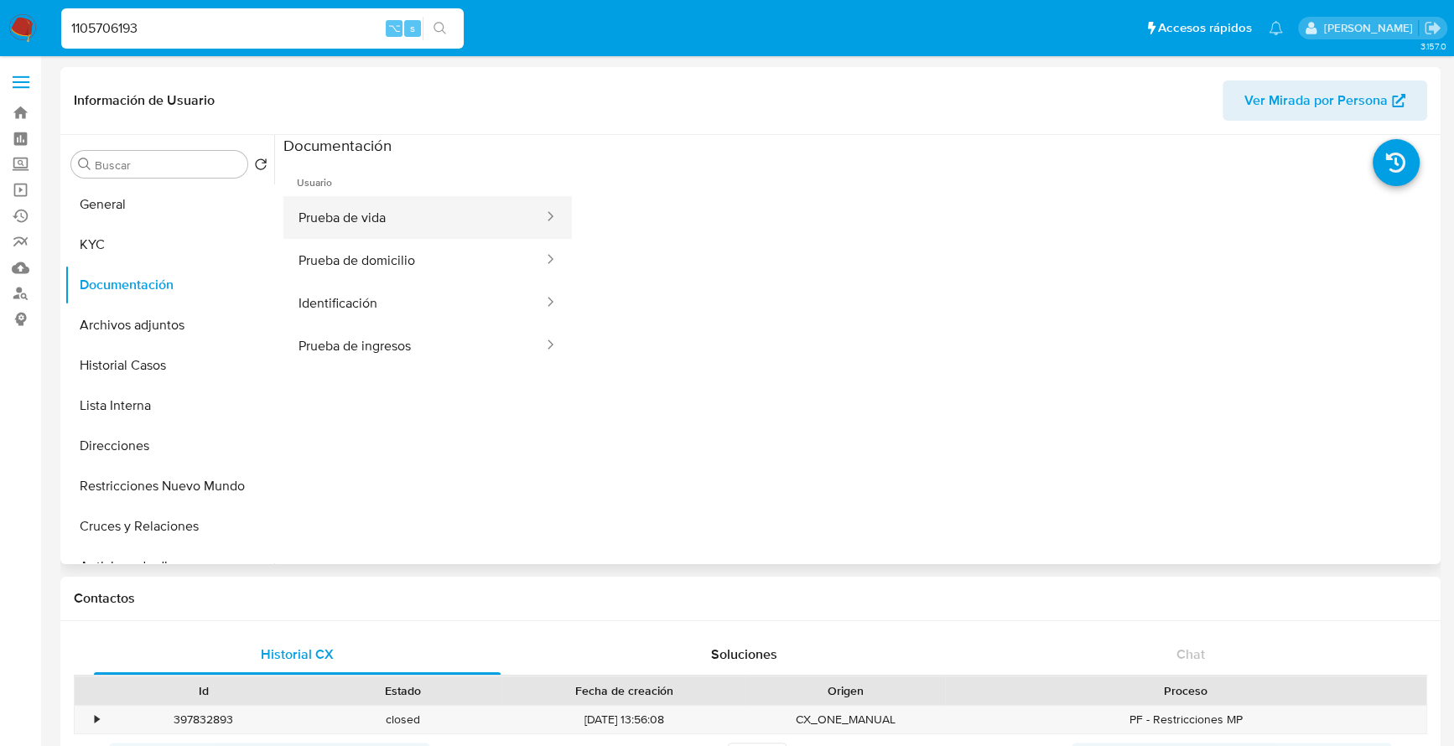
click at [428, 210] on button "Prueba de vida" at bounding box center [414, 217] width 262 height 43
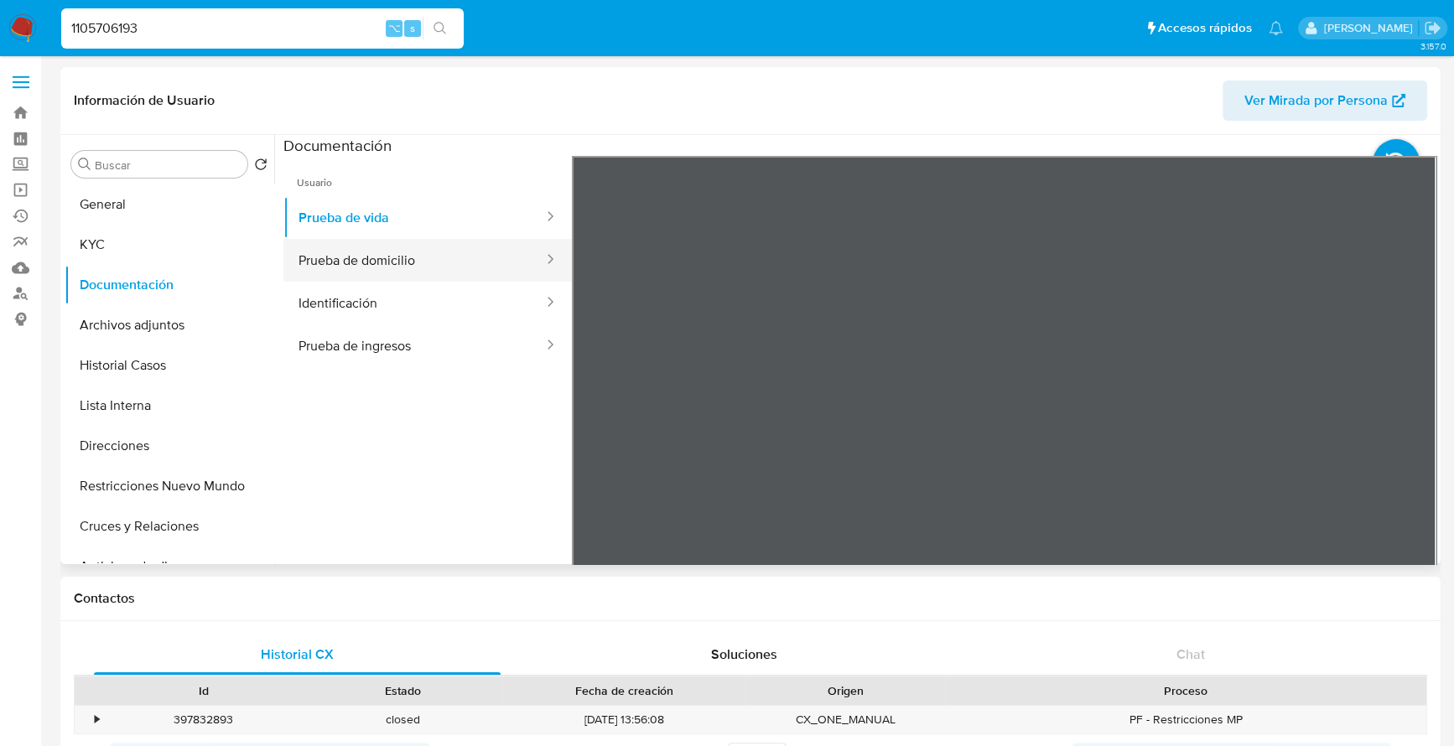
click at [417, 262] on button "Prueba de domicilio" at bounding box center [414, 260] width 262 height 43
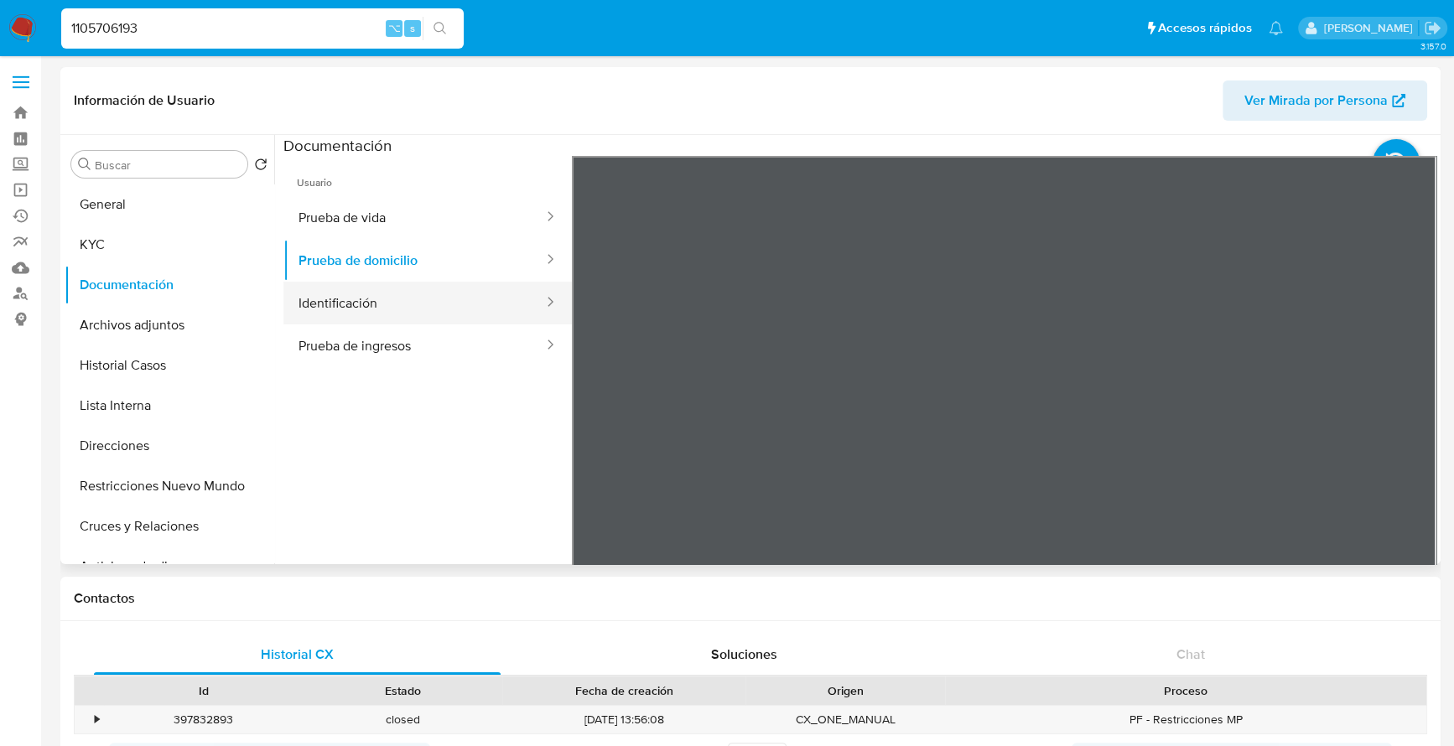
click at [409, 304] on button "Identificación" at bounding box center [414, 303] width 262 height 43
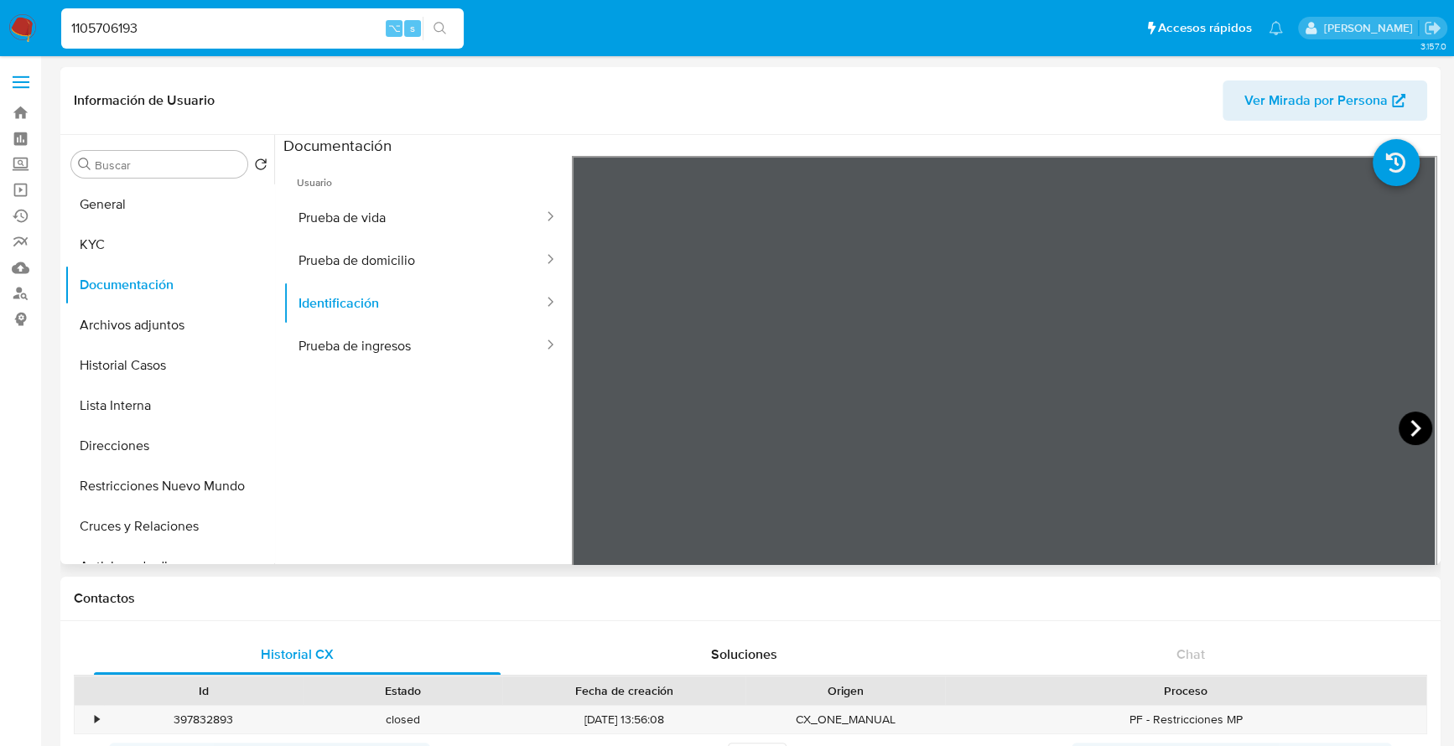
click at [1408, 428] on icon at bounding box center [1415, 429] width 34 height 34
drag, startPoint x: 184, startPoint y: 40, endPoint x: 41, endPoint y: 32, distance: 142.8
click at [41, 32] on nav "Pausado Ver notificaciones 1105706193 ⌥ s Accesos rápidos Presiona las siguient…" at bounding box center [727, 28] width 1454 height 56
drag, startPoint x: 168, startPoint y: 34, endPoint x: -11, endPoint y: 23, distance: 178.9
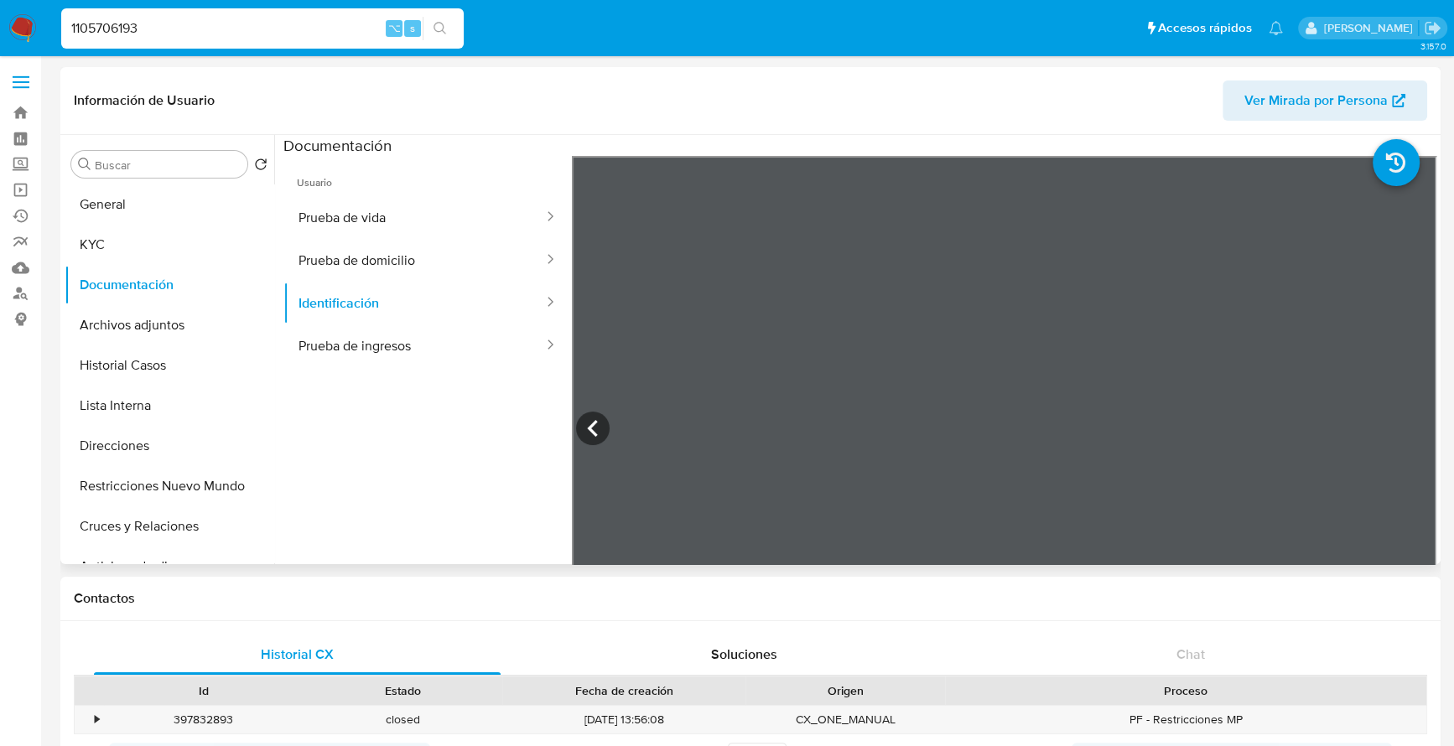
paste input "247975840"
type input "2479758403"
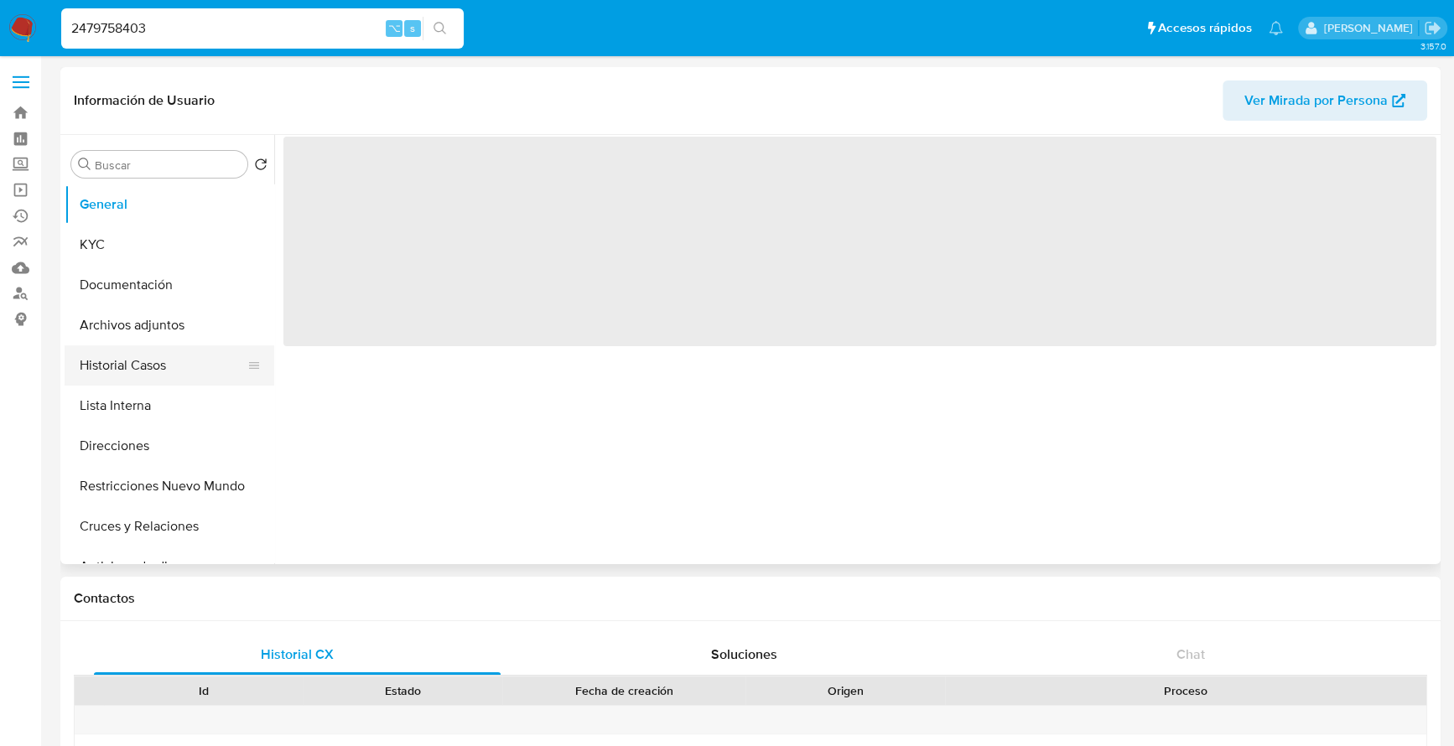
click at [117, 357] on button "Historial Casos" at bounding box center [163, 365] width 196 height 40
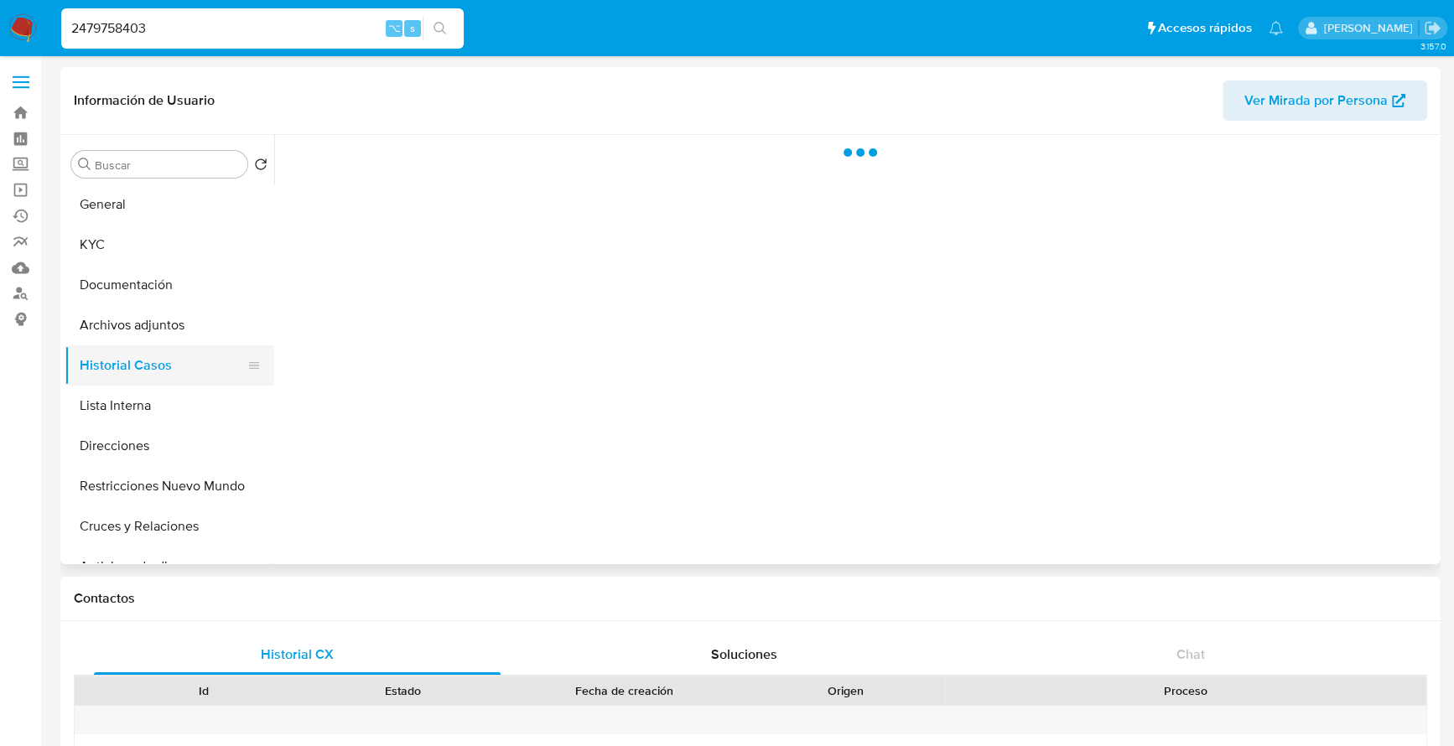
select select "10"
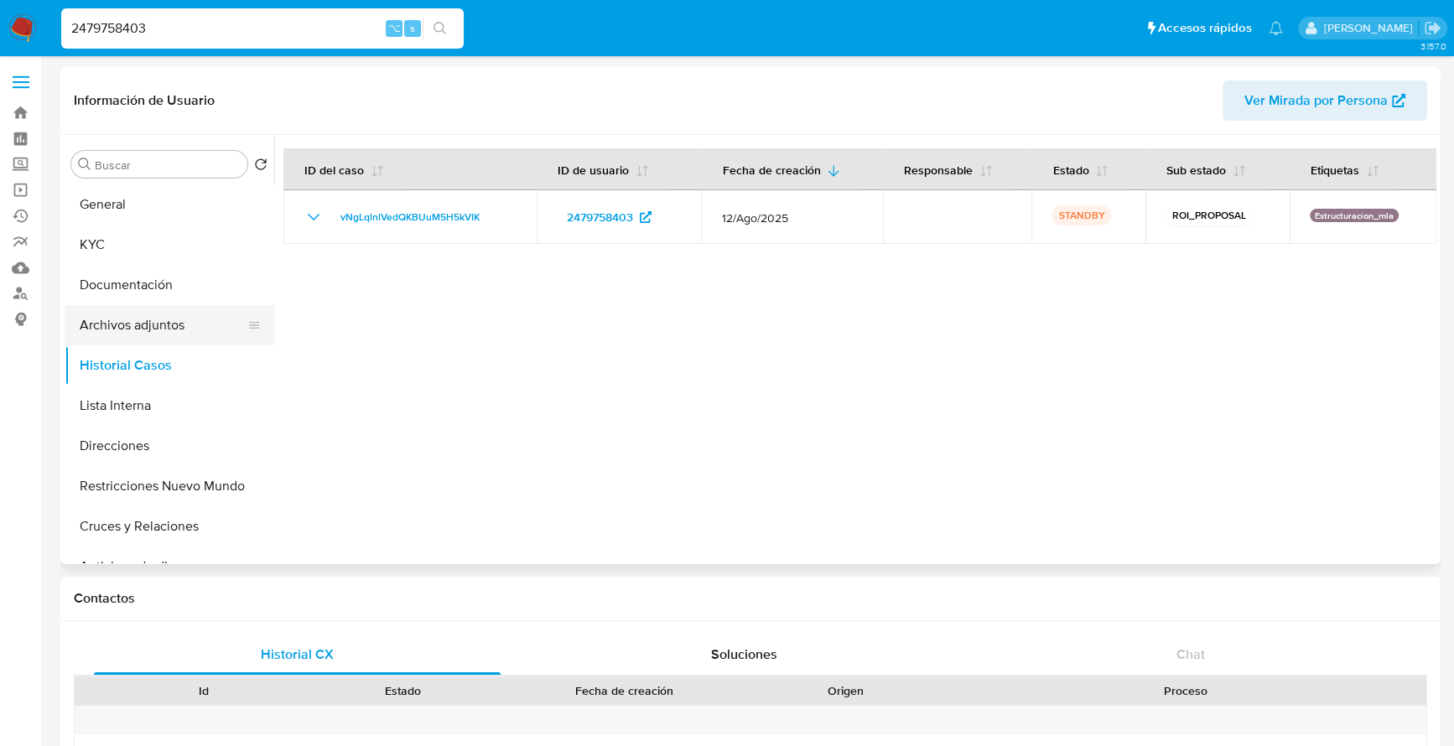
click at [129, 339] on button "Archivos adjuntos" at bounding box center [163, 325] width 196 height 40
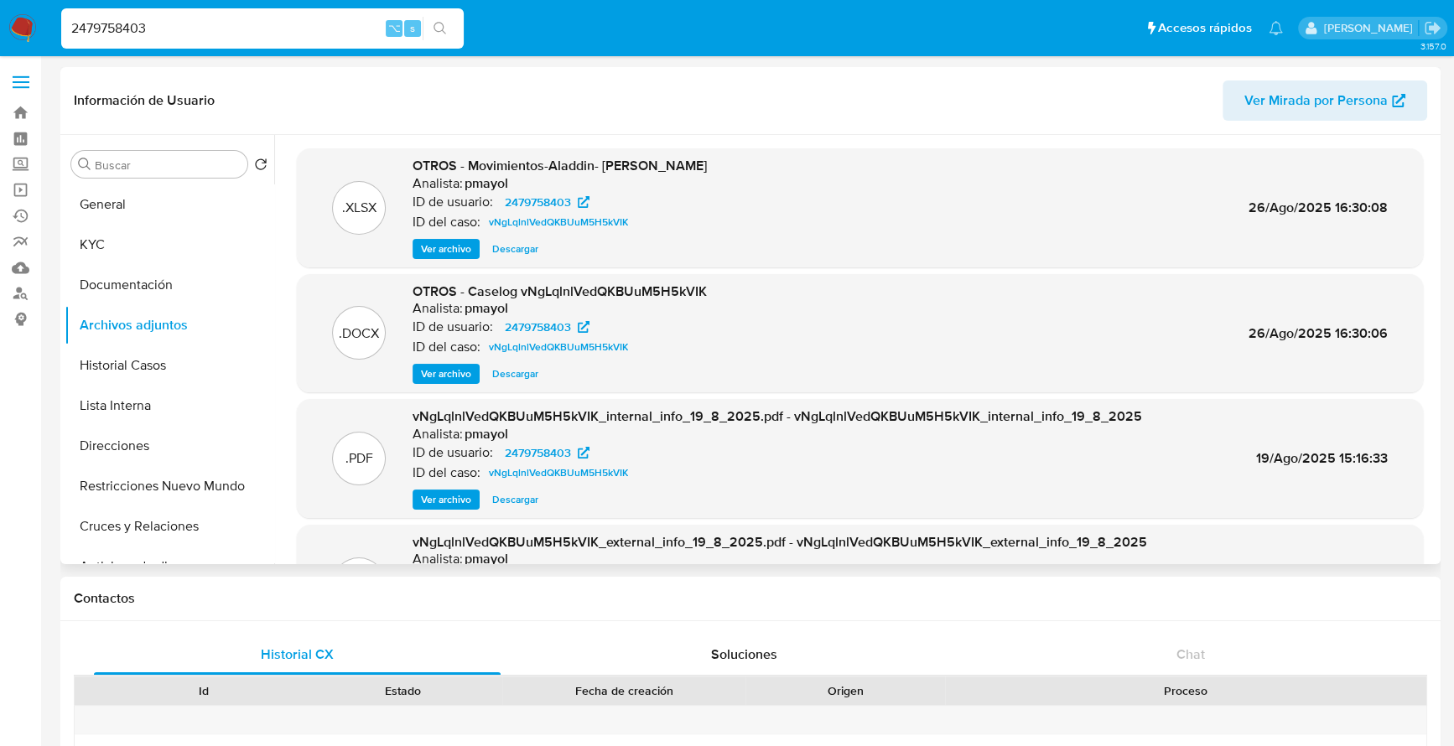
click at [508, 376] on span "Descargar" at bounding box center [515, 374] width 46 height 17
click at [132, 253] on button "KYC" at bounding box center [163, 245] width 196 height 40
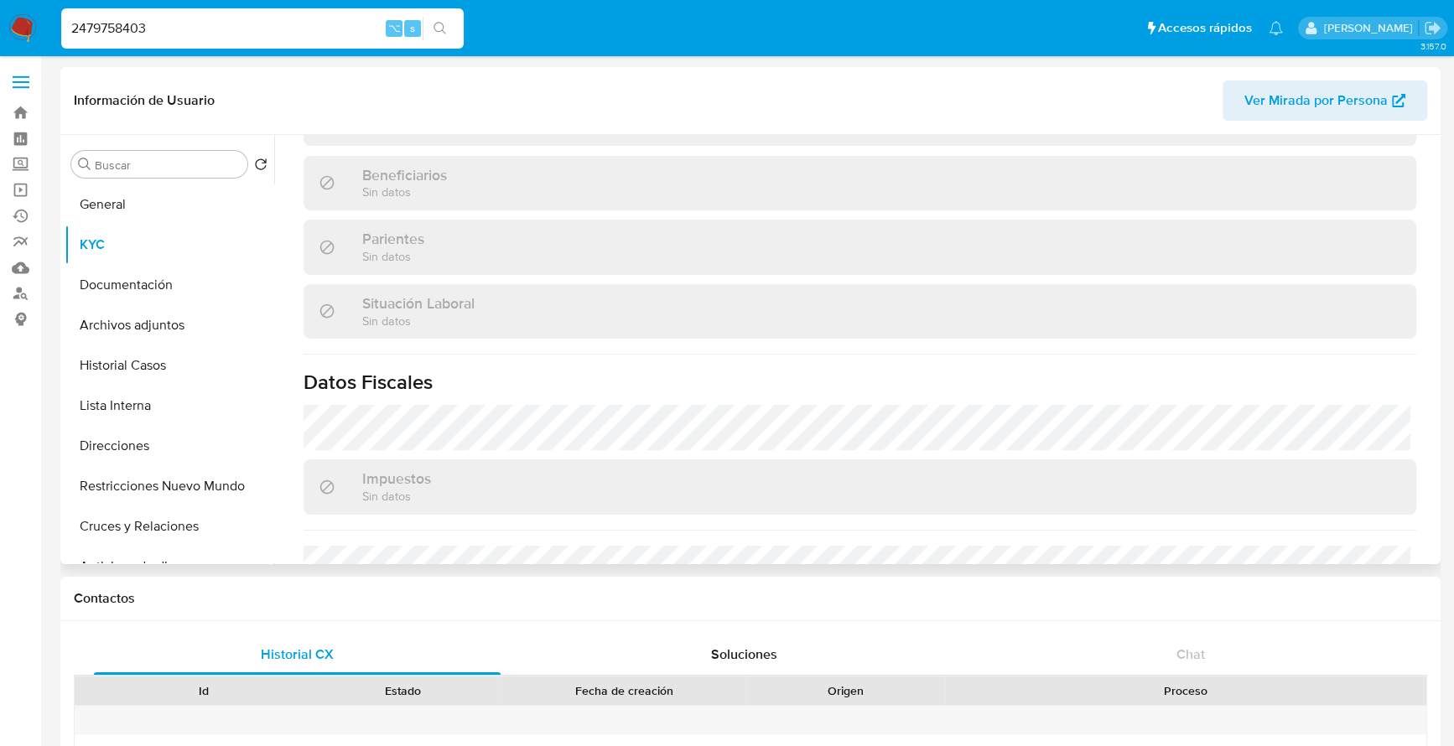
scroll to position [882, 0]
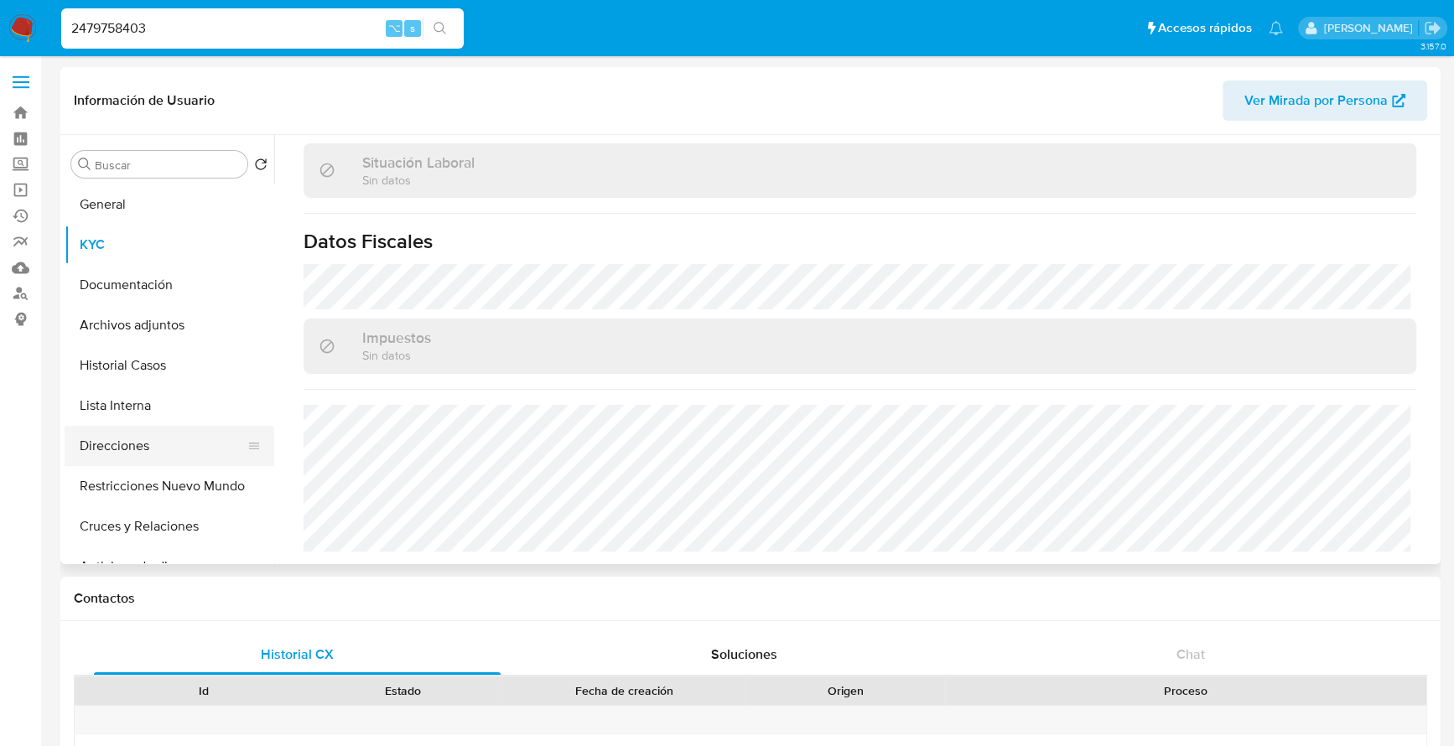
click at [111, 439] on button "Direcciones" at bounding box center [163, 446] width 196 height 40
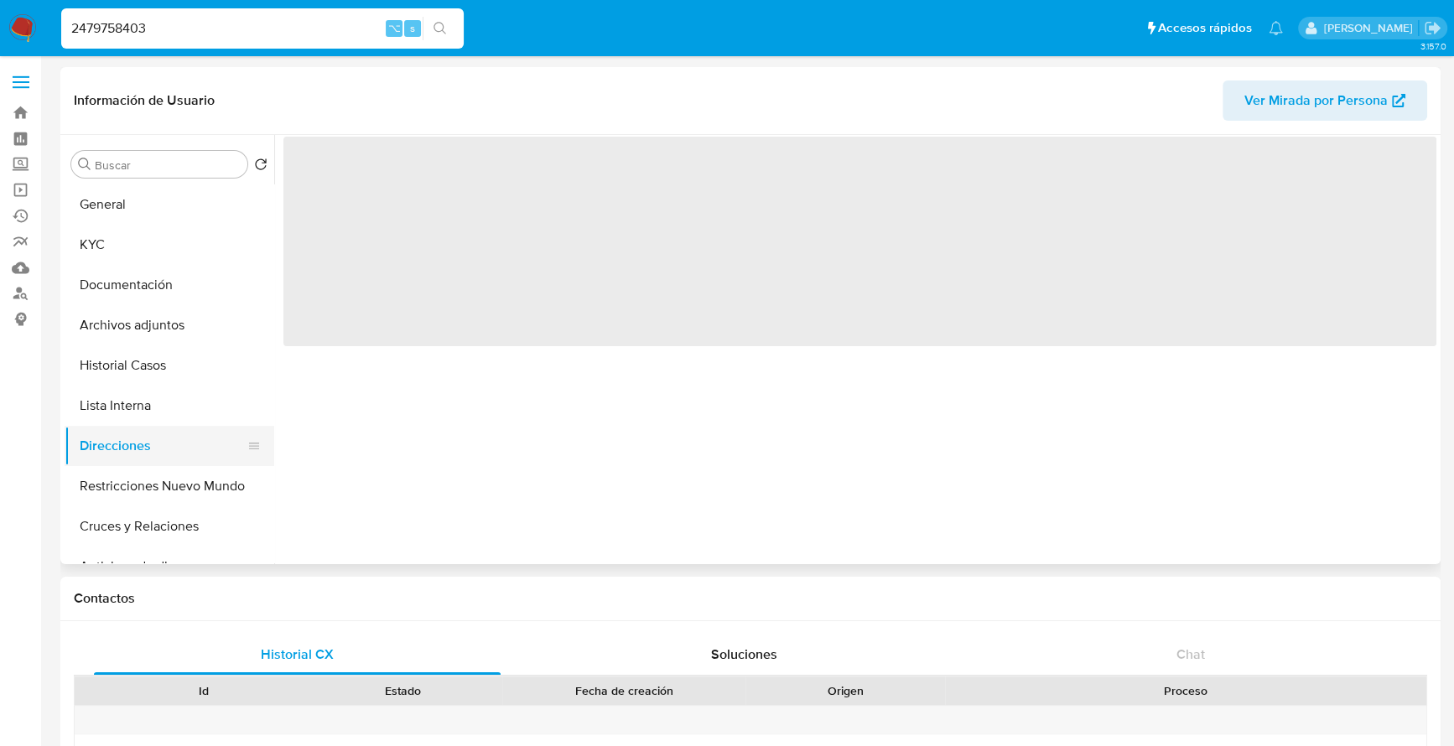
scroll to position [0, 0]
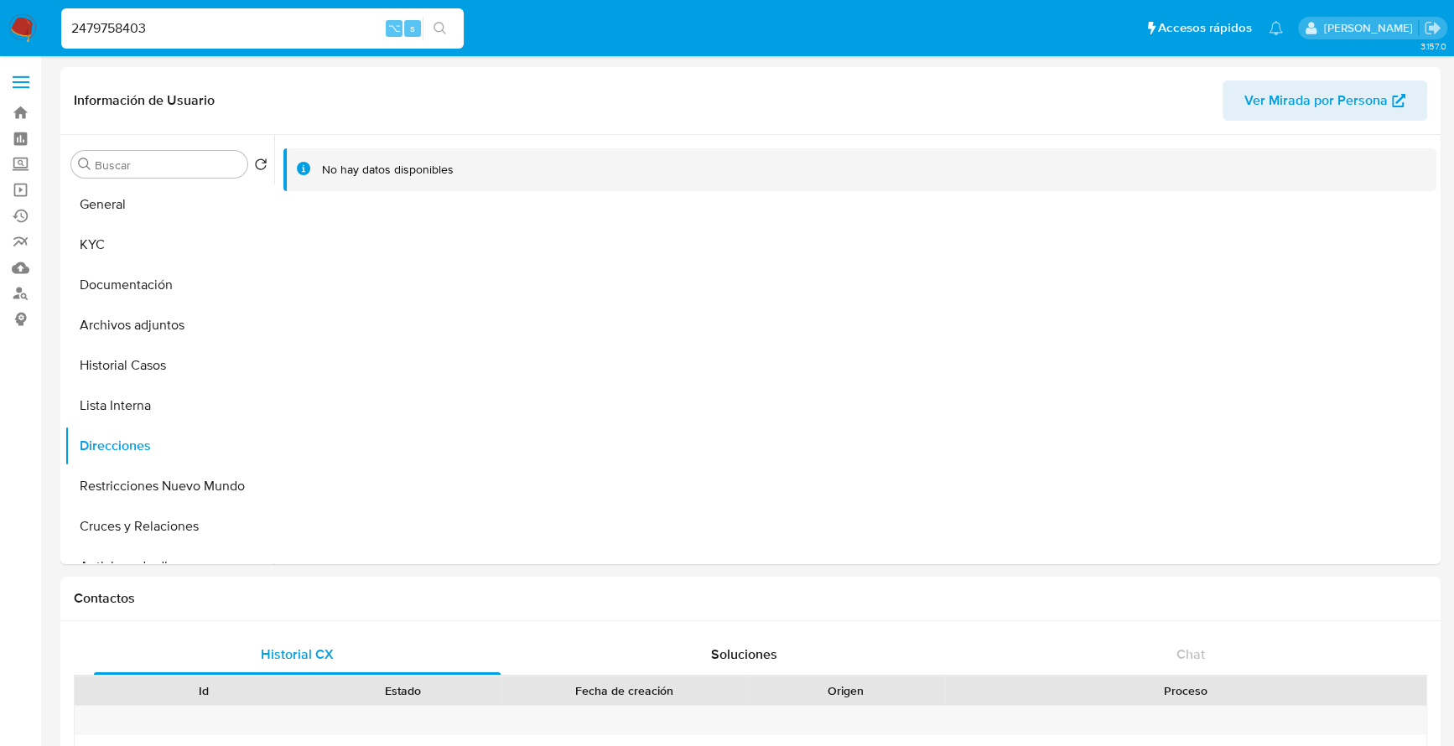
drag, startPoint x: 151, startPoint y: 23, endPoint x: -2, endPoint y: 22, distance: 152.6
paste input "524743119"
type input "2524743119"
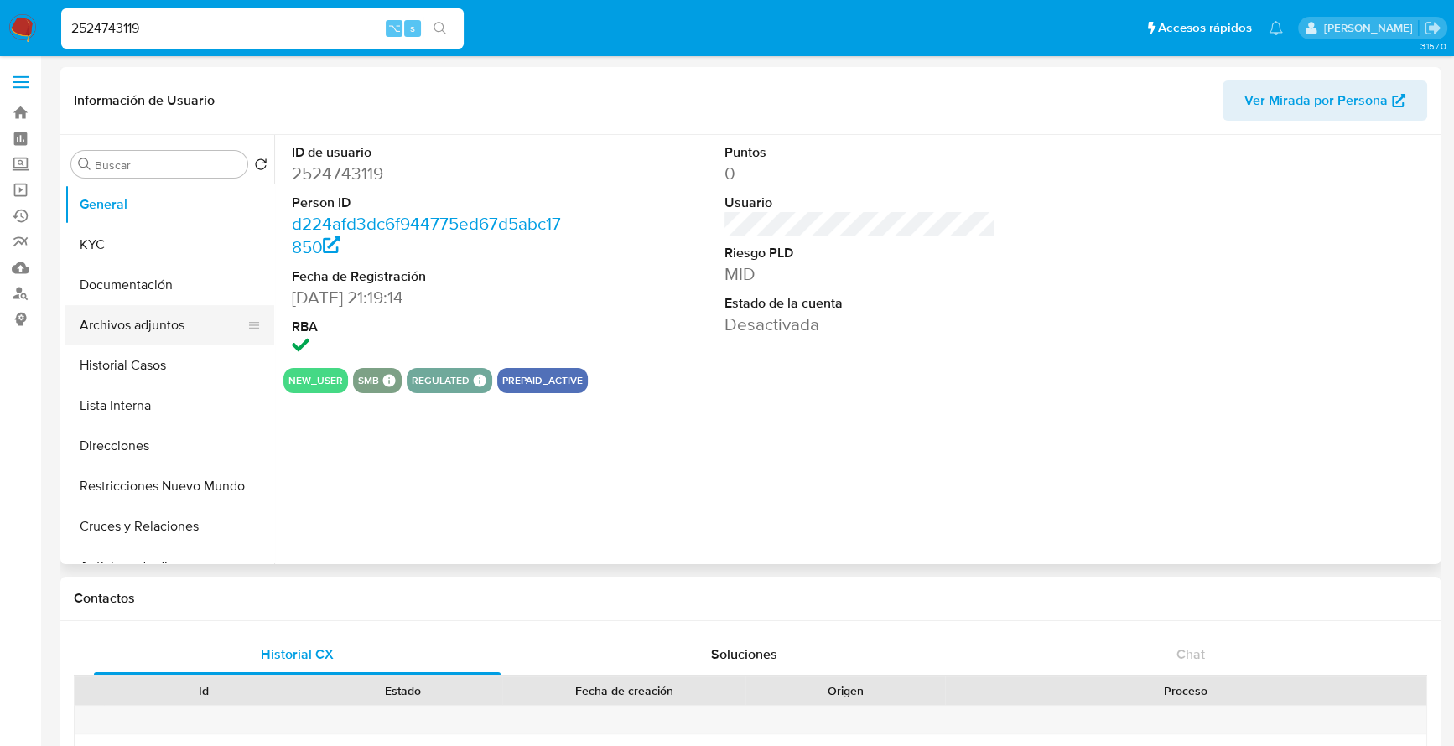
select select "10"
click at [130, 361] on button "Historial Casos" at bounding box center [163, 365] width 196 height 40
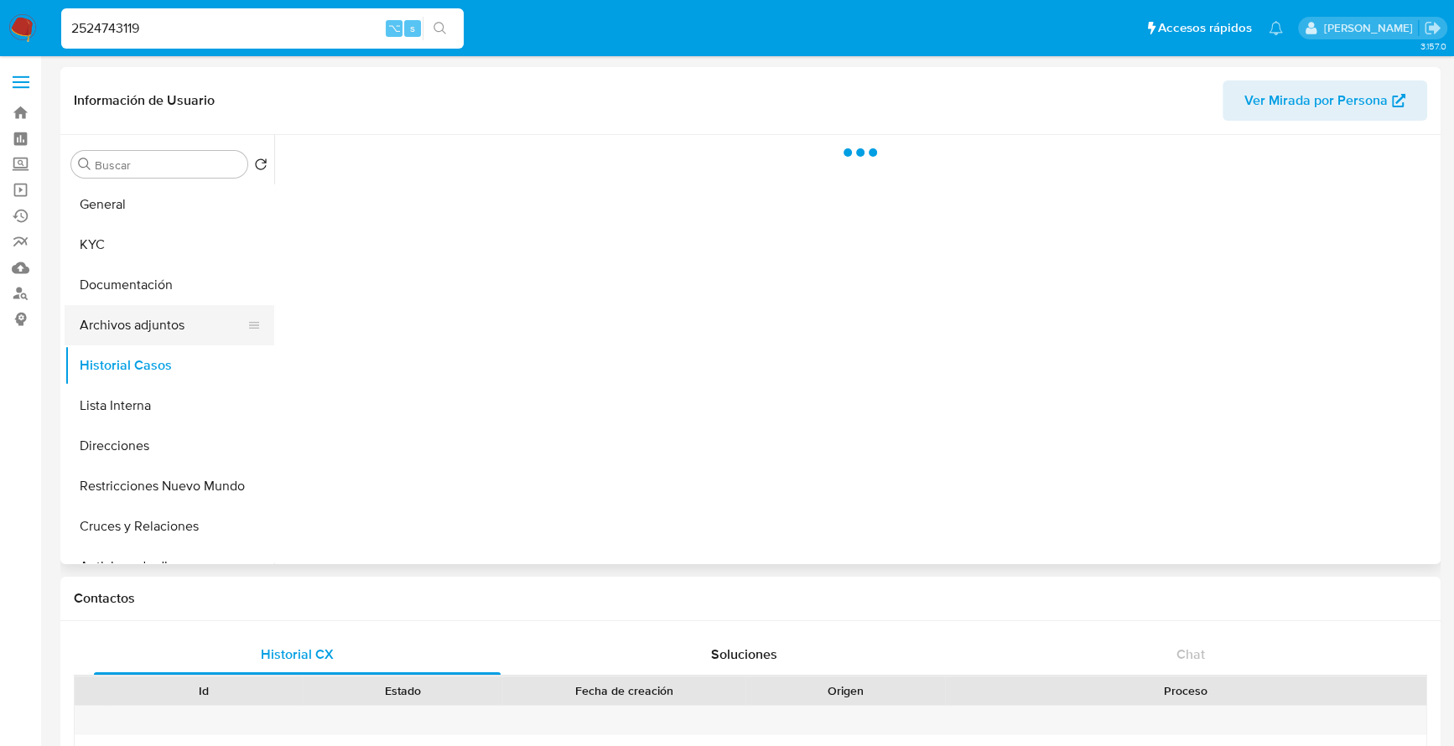
click at [134, 327] on button "Archivos adjuntos" at bounding box center [163, 325] width 196 height 40
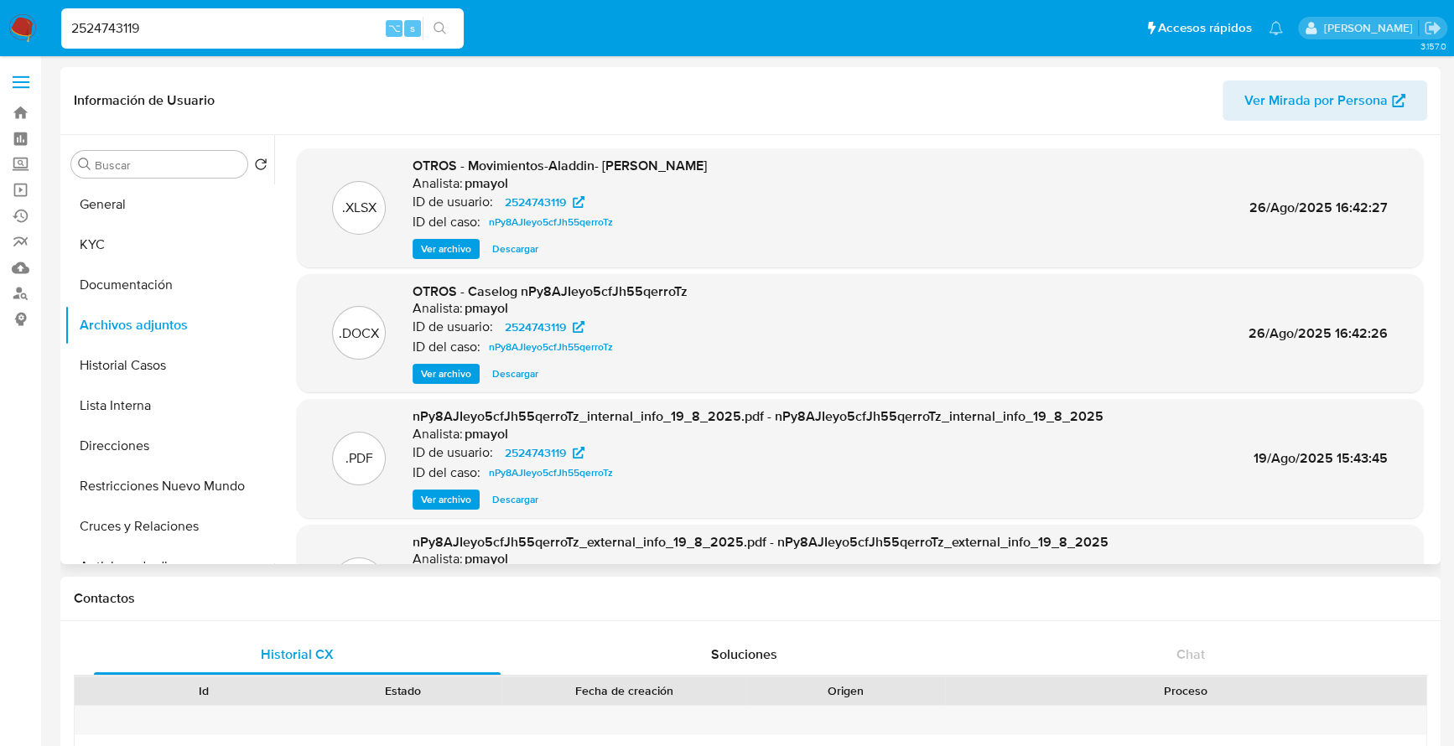
click at [508, 372] on span "Descargar" at bounding box center [515, 374] width 46 height 17
click at [137, 361] on button "Historial Casos" at bounding box center [163, 365] width 196 height 40
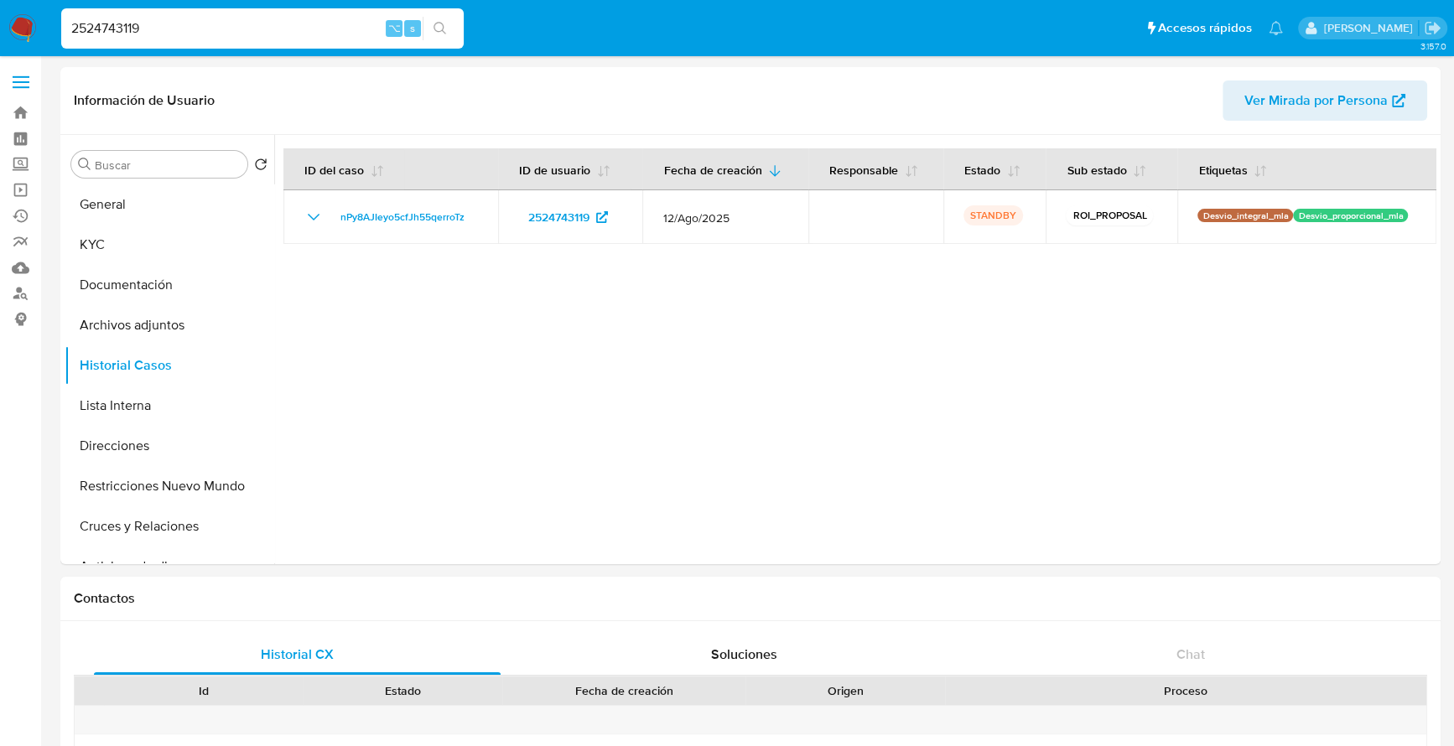
drag, startPoint x: 157, startPoint y: 35, endPoint x: 23, endPoint y: 33, distance: 133.3
click at [23, 33] on nav "Pausado Ver notificaciones 2524743119 ⌥ s Accesos rápidos Presiona las siguient…" at bounding box center [727, 28] width 1454 height 56
paste input "565732674"
type input "565732674"
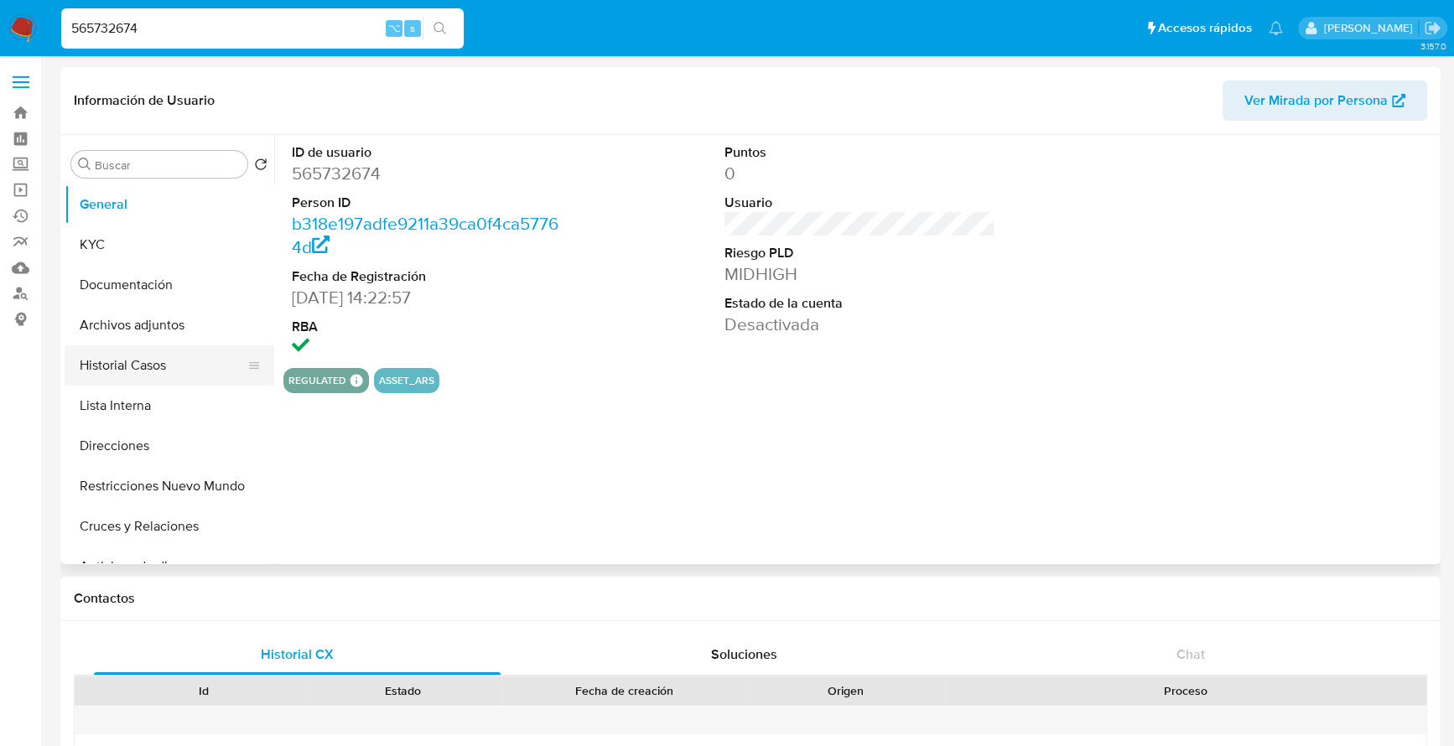
click at [119, 365] on button "Historial Casos" at bounding box center [163, 365] width 196 height 40
select select "10"
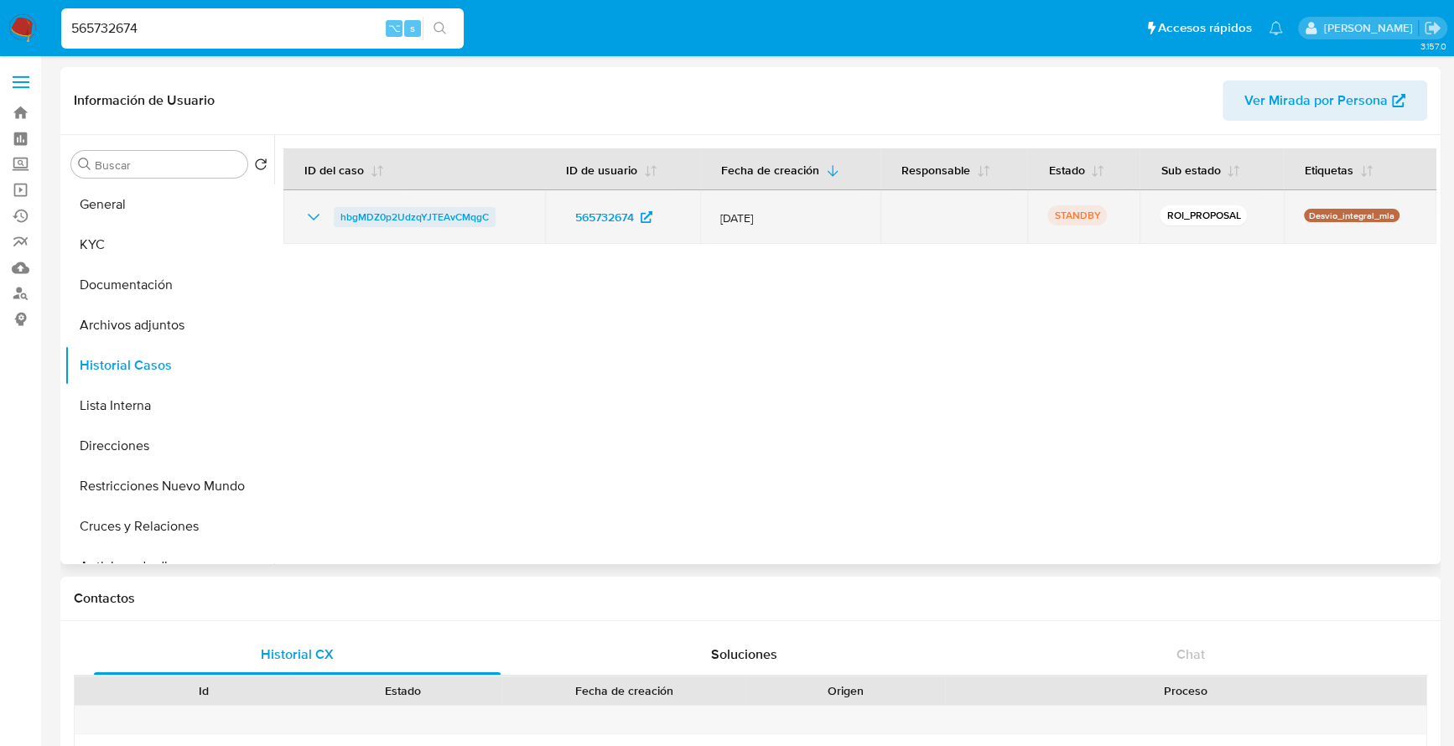
click at [445, 210] on span "hbgMDZ0p2UdzqYJTEAvCMqgC" at bounding box center [414, 217] width 148 height 20
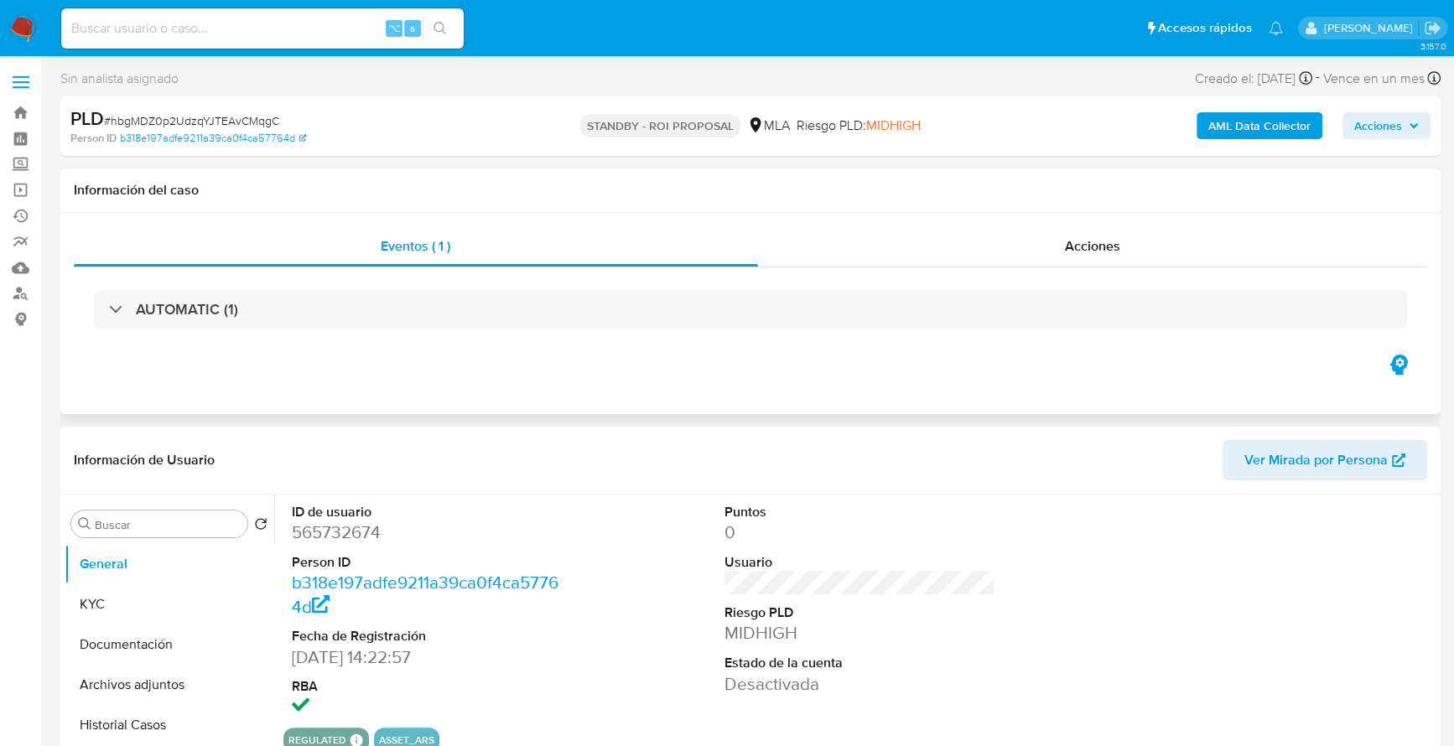
select select "10"
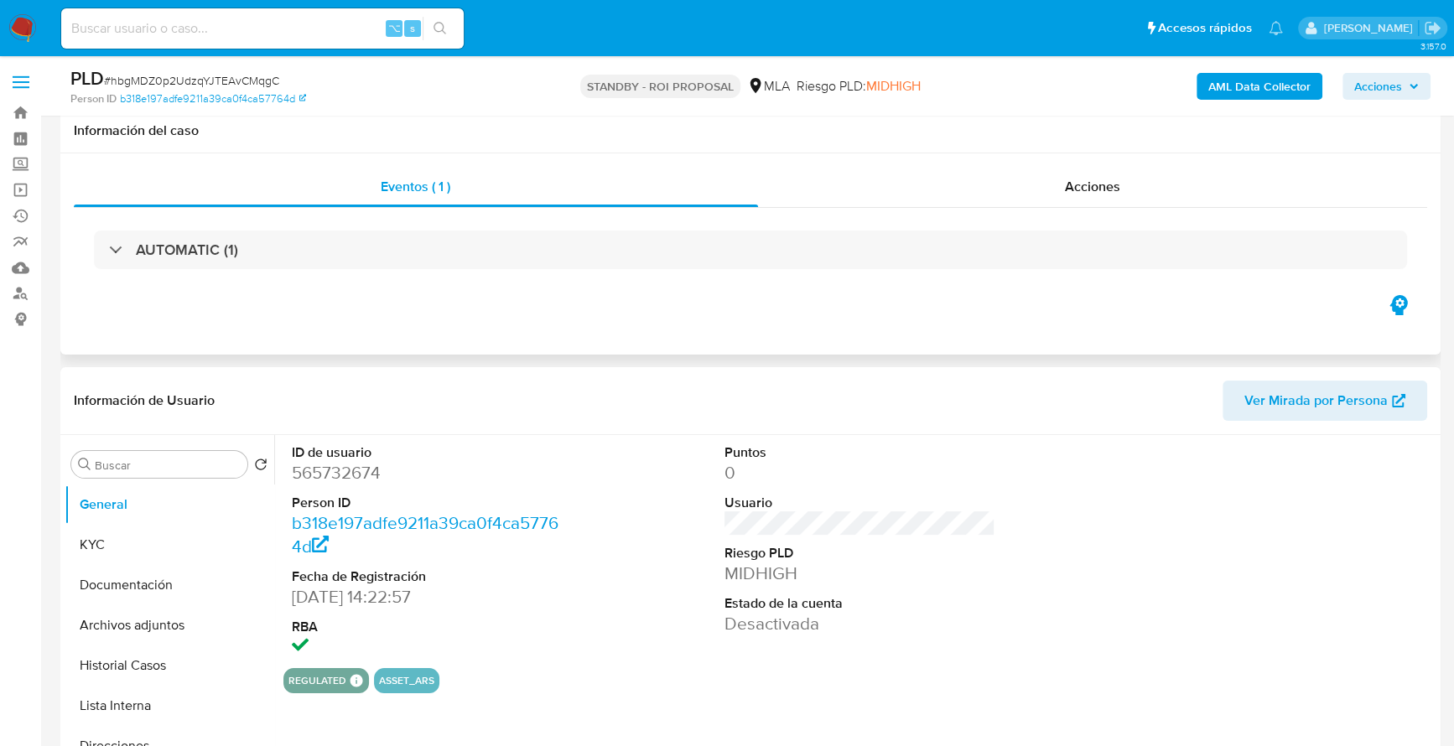
scroll to position [682, 0]
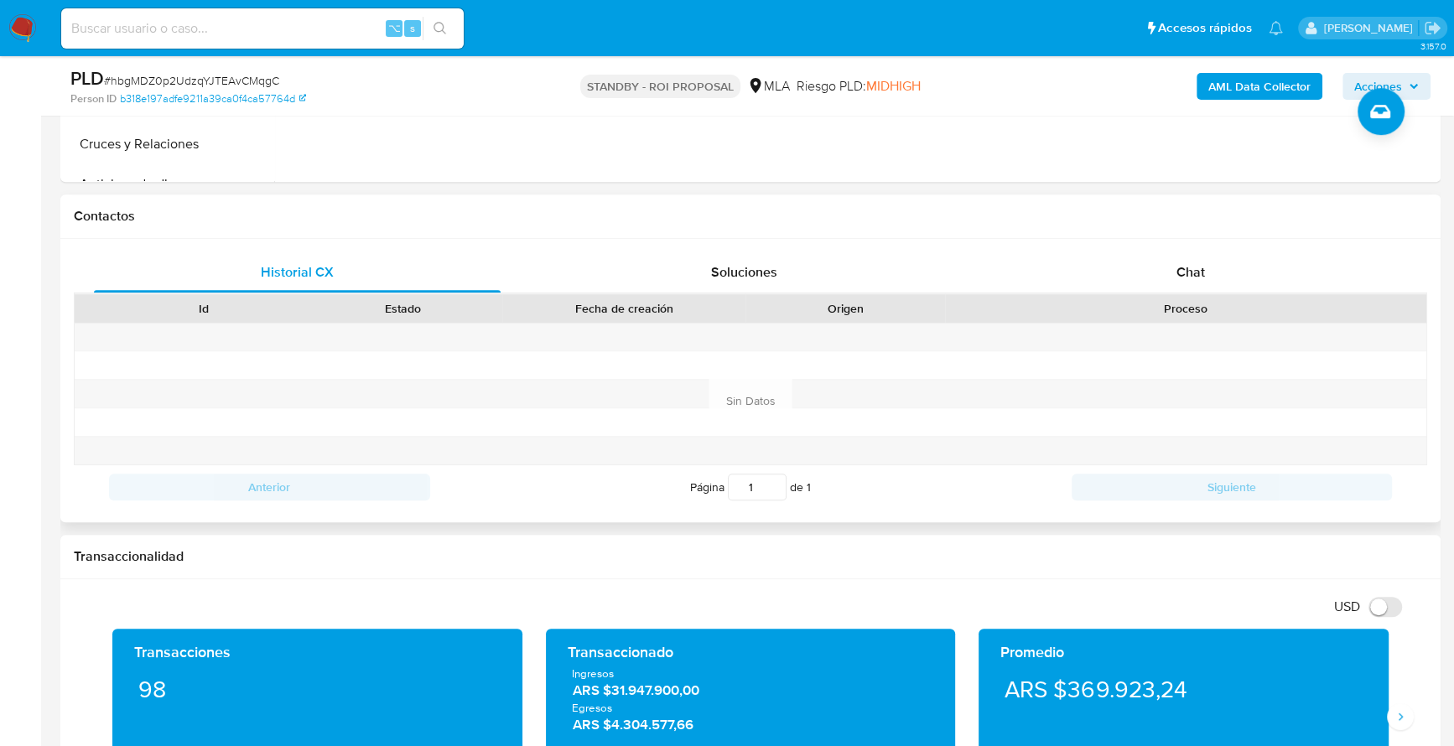
click at [1207, 244] on div "Historial CX Soluciones Chat Id Estado Fecha de creación Origen Proceso Anterio…" at bounding box center [750, 380] width 1380 height 283
click at [1210, 280] on div "Chat" at bounding box center [1190, 272] width 407 height 40
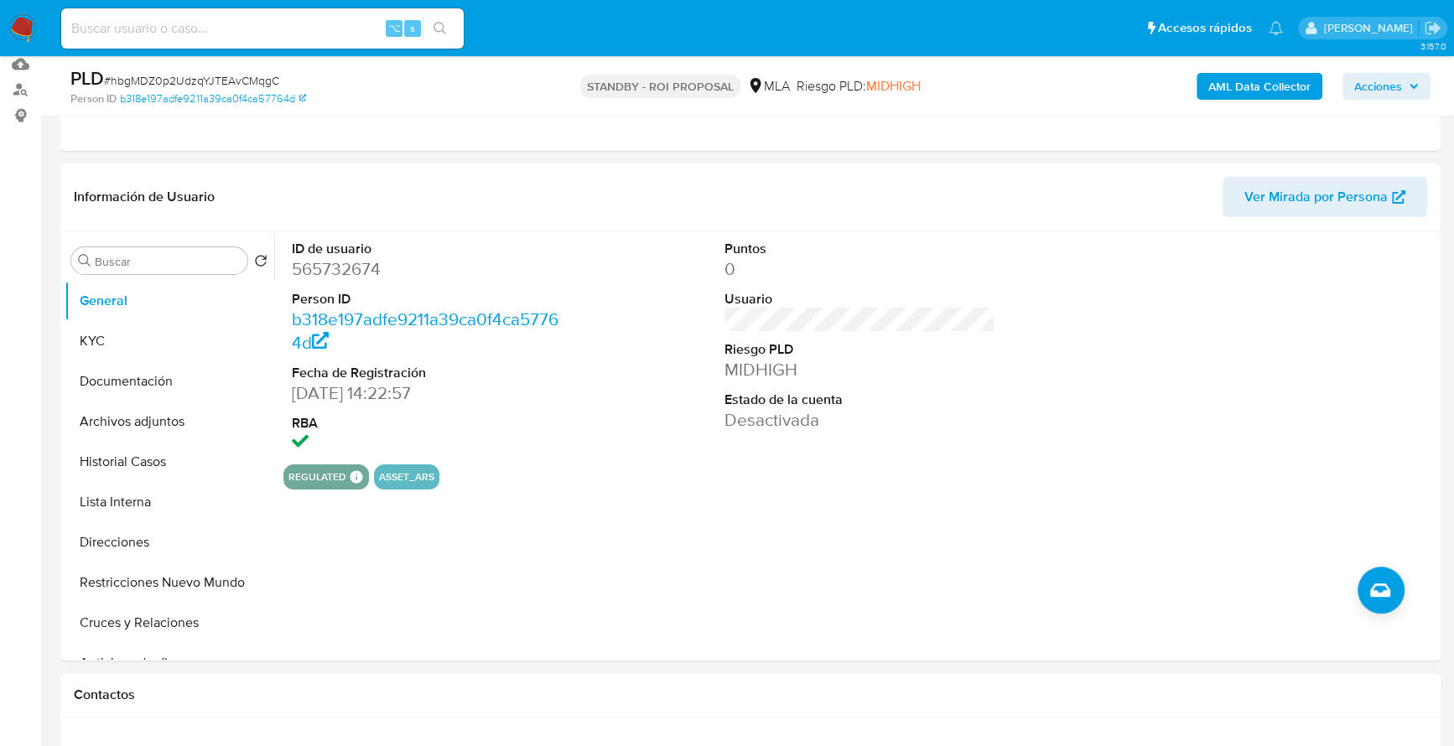
scroll to position [202, 0]
click at [132, 422] on button "Archivos adjuntos" at bounding box center [163, 423] width 196 height 40
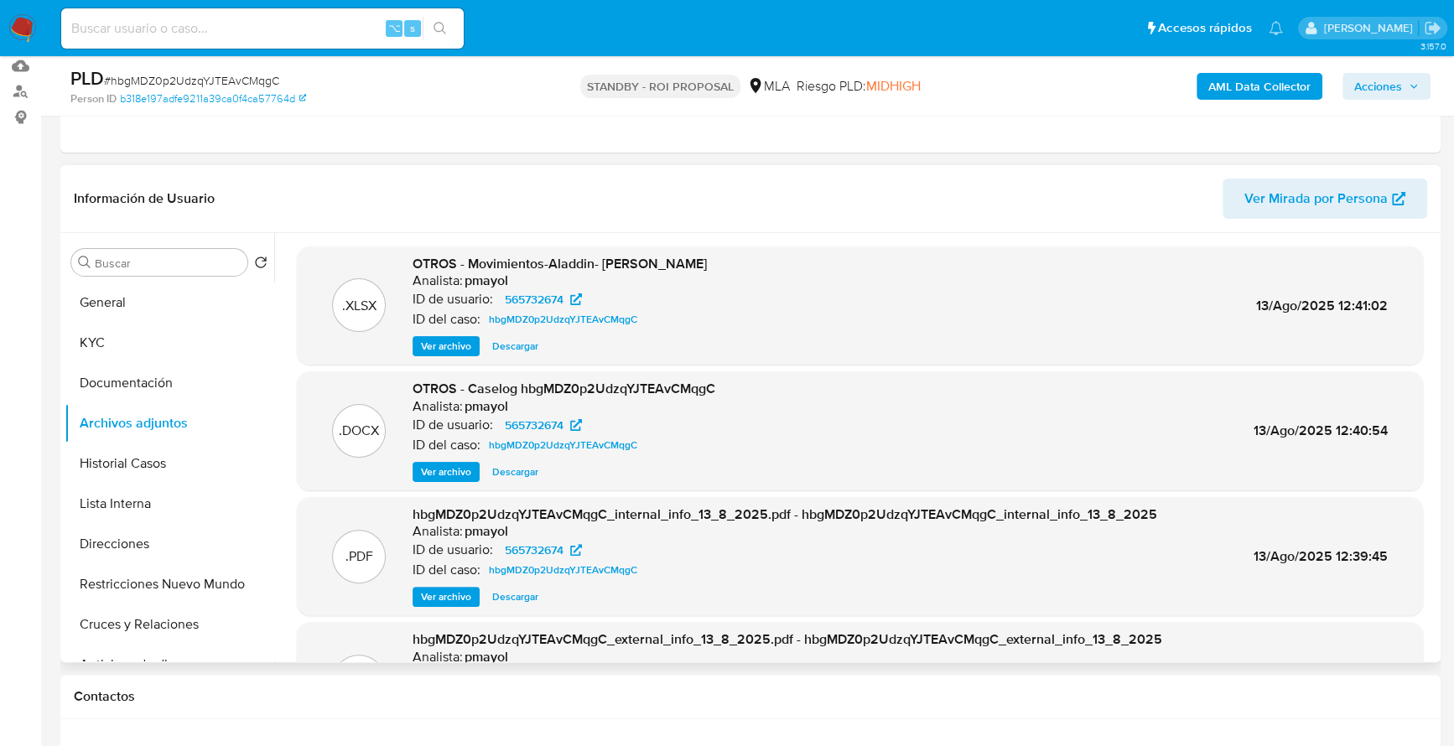
click at [519, 469] on span "Descargar" at bounding box center [515, 472] width 46 height 17
click at [149, 43] on div "⌥ s" at bounding box center [262, 28] width 402 height 40
click at [176, 22] on input at bounding box center [262, 29] width 402 height 22
paste input "96921712"
type input "96921712"
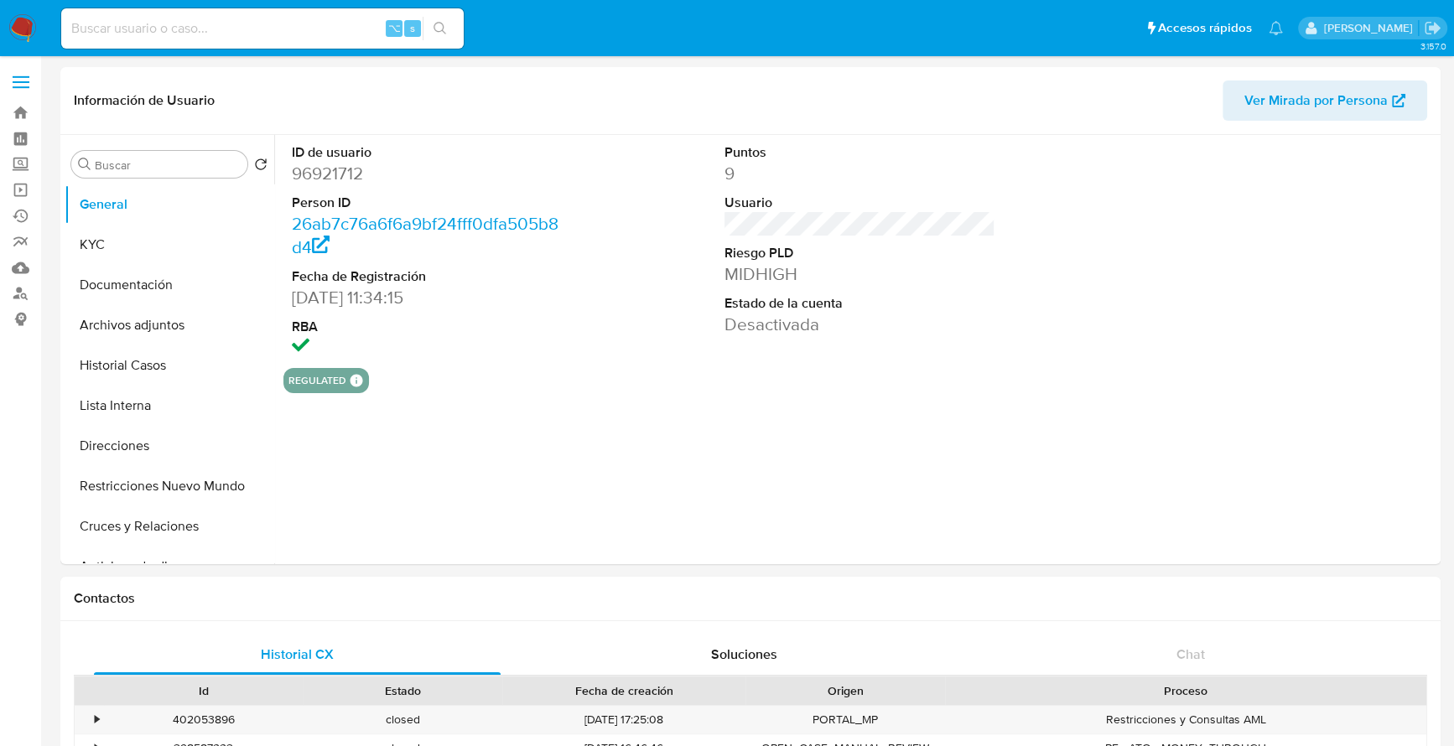
select select "10"
click at [132, 334] on button "Archivos adjuntos" at bounding box center [163, 325] width 196 height 40
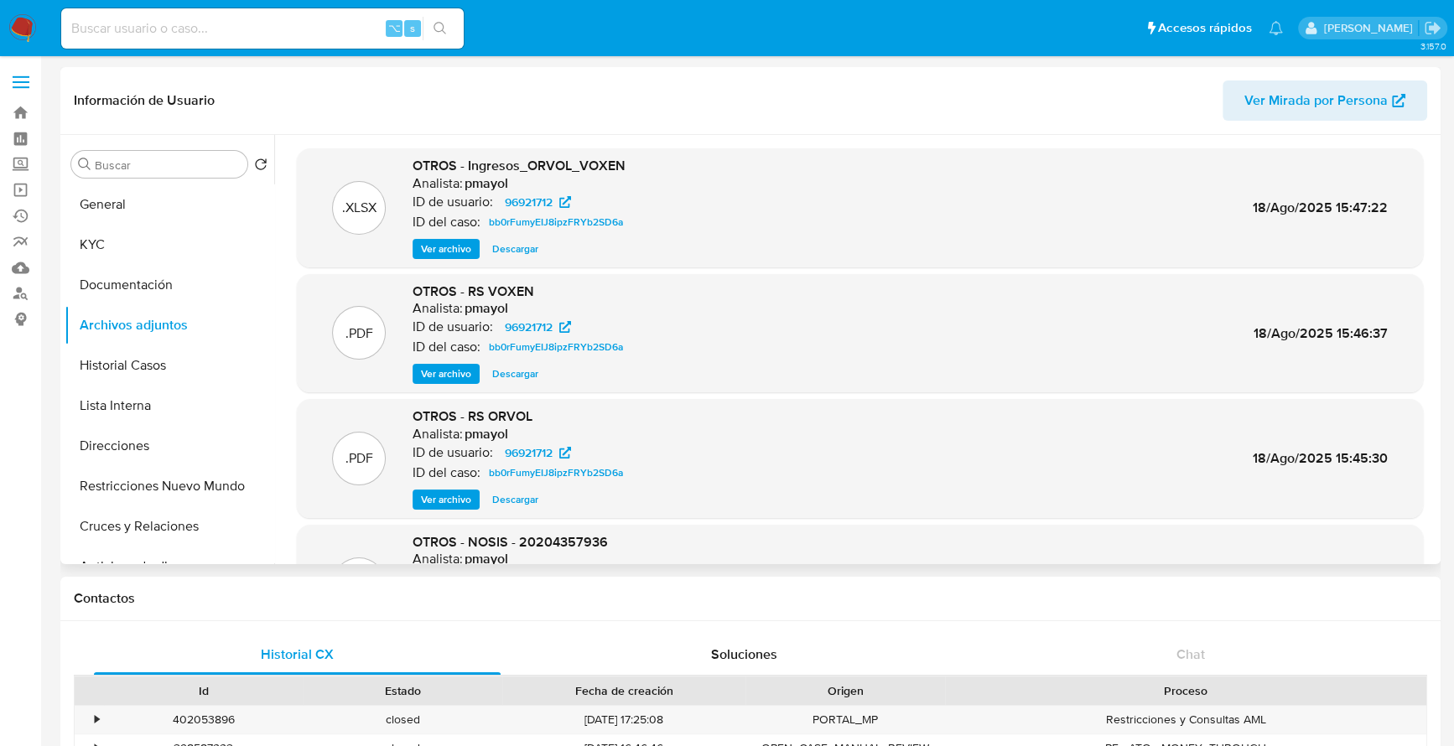
scroll to position [141, 0]
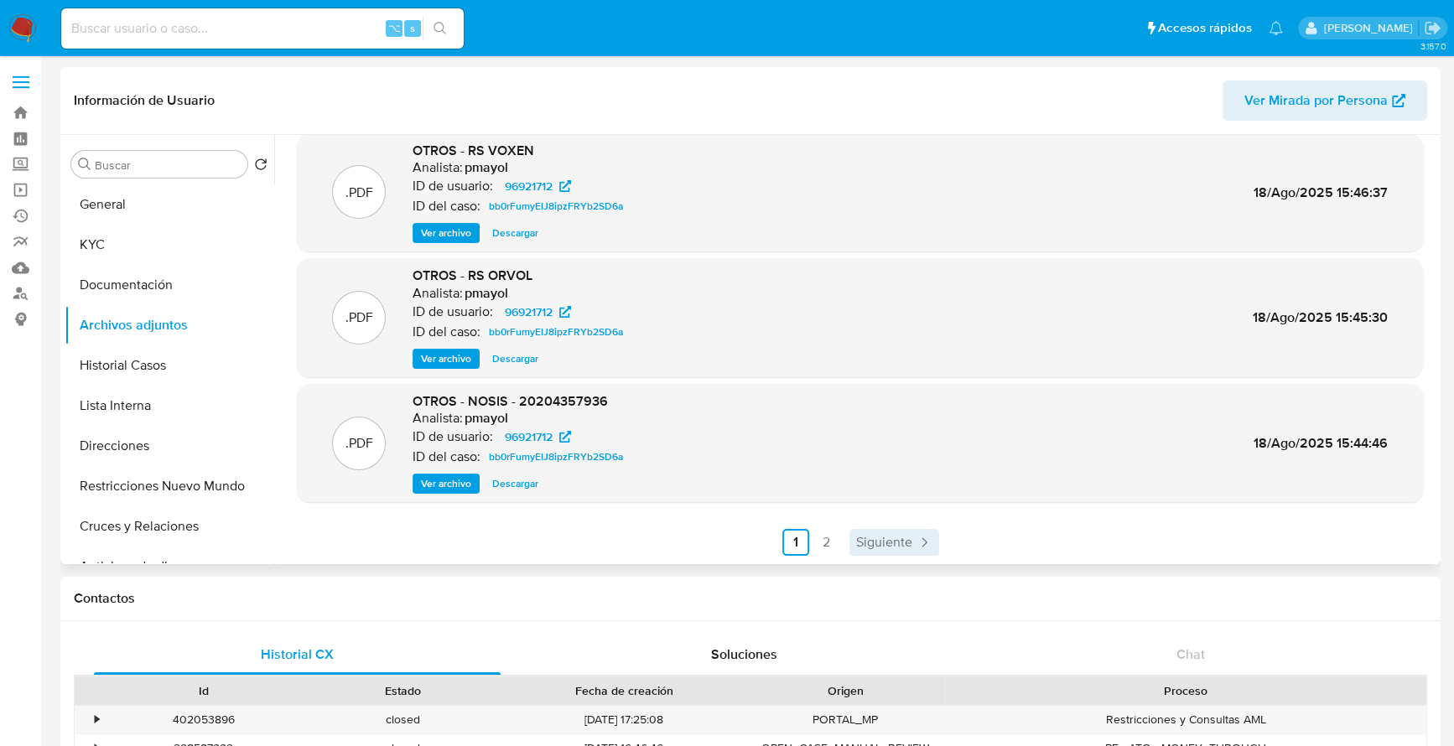
click at [864, 549] on span "Siguiente" at bounding box center [884, 542] width 56 height 13
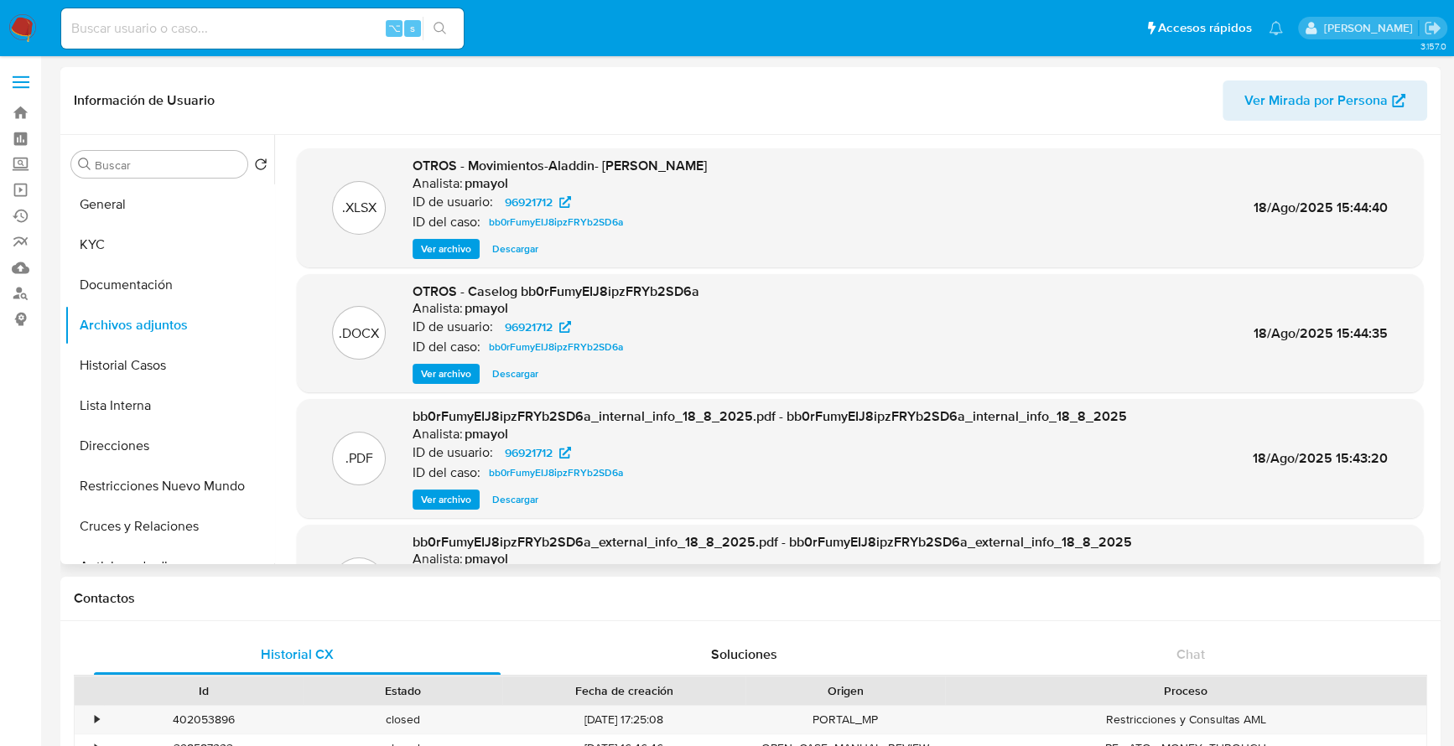
click at [519, 366] on span "Descargar" at bounding box center [515, 374] width 46 height 17
click at [126, 35] on input at bounding box center [262, 29] width 402 height 22
paste input "1754834926"
type input "1754834926"
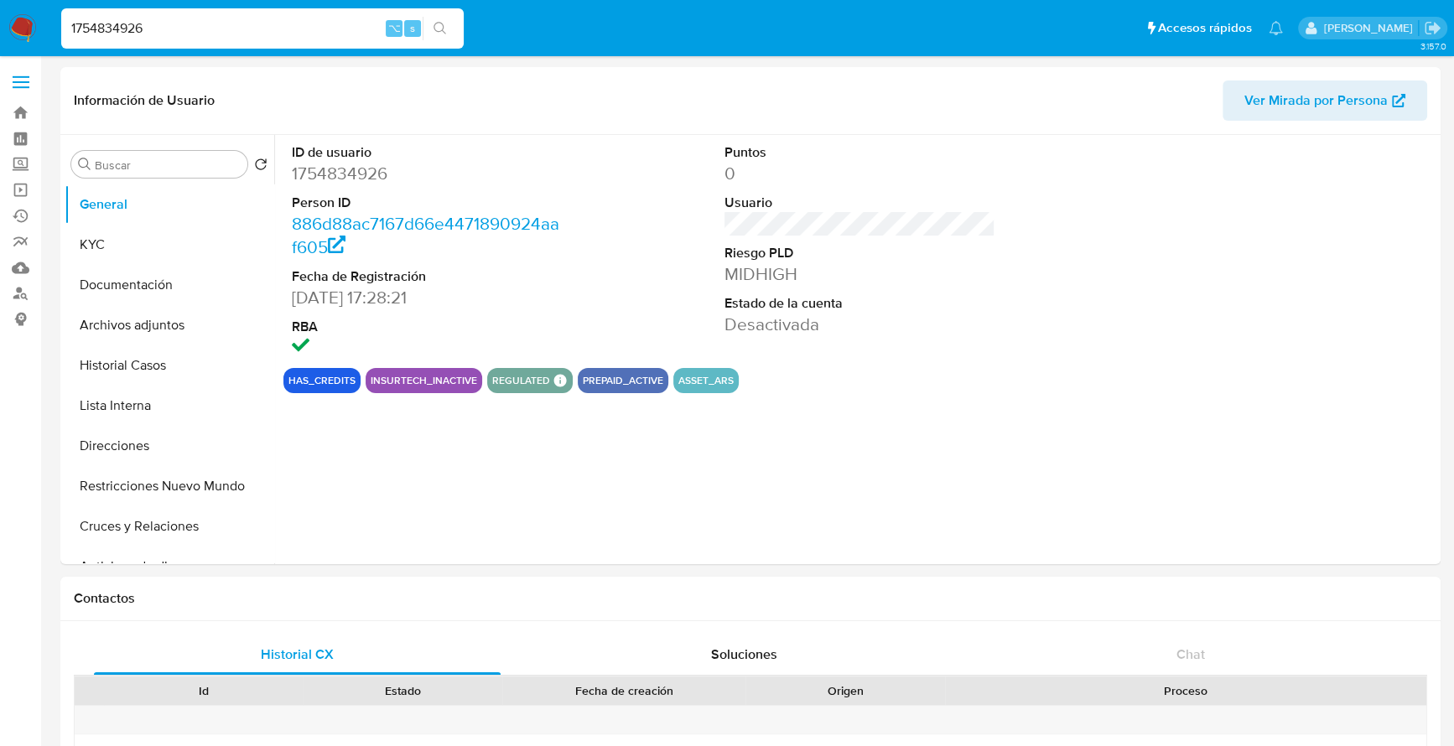
select select "10"
click at [164, 324] on button "Archivos adjuntos" at bounding box center [163, 325] width 196 height 40
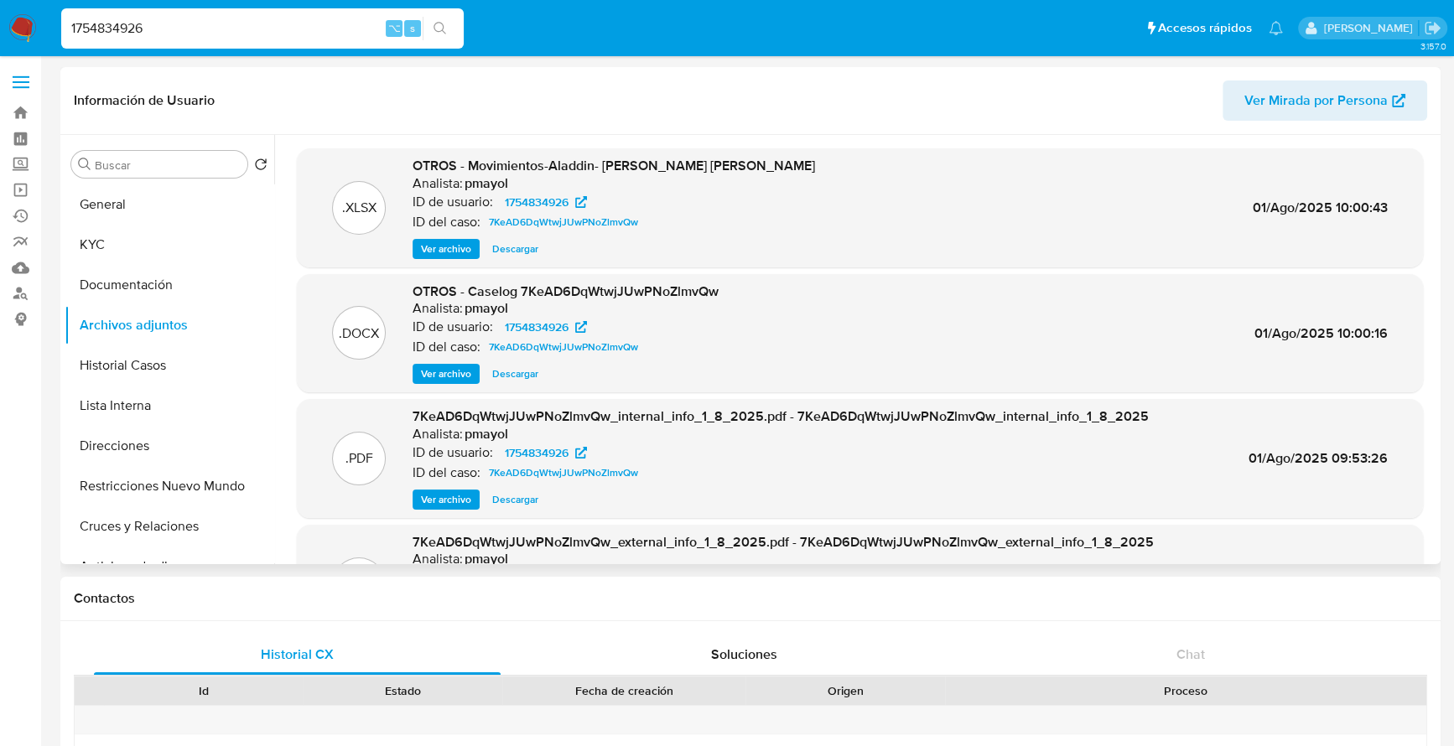
click at [528, 373] on span "Descargar" at bounding box center [515, 374] width 46 height 17
drag, startPoint x: 117, startPoint y: 22, endPoint x: 15, endPoint y: 18, distance: 101.5
click at [15, 18] on nav "Pausado Ver notificaciones 1754834926 ⌥ s Accesos rápidos Presiona las siguient…" at bounding box center [727, 28] width 1454 height 56
paste input "218452798"
type input "2184527986"
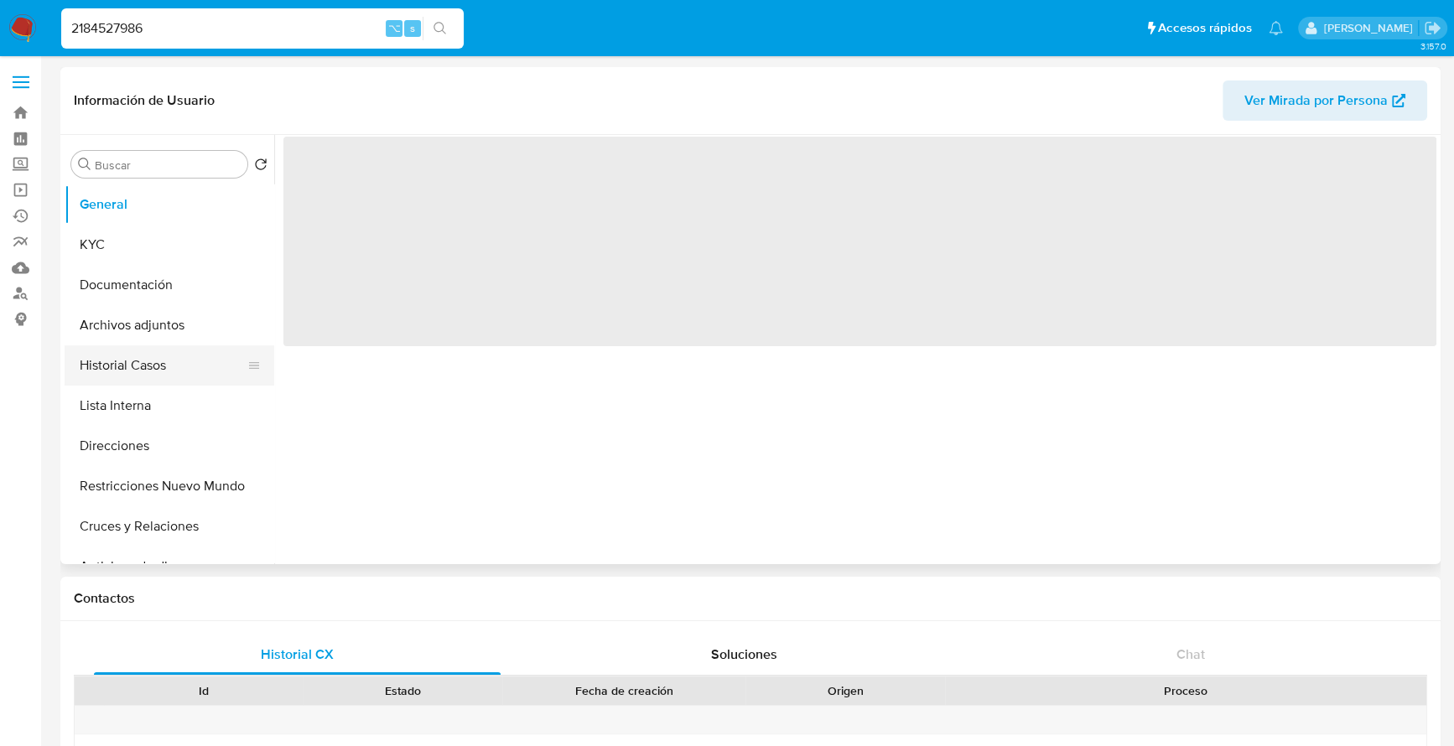
click at [146, 368] on button "Historial Casos" at bounding box center [163, 365] width 196 height 40
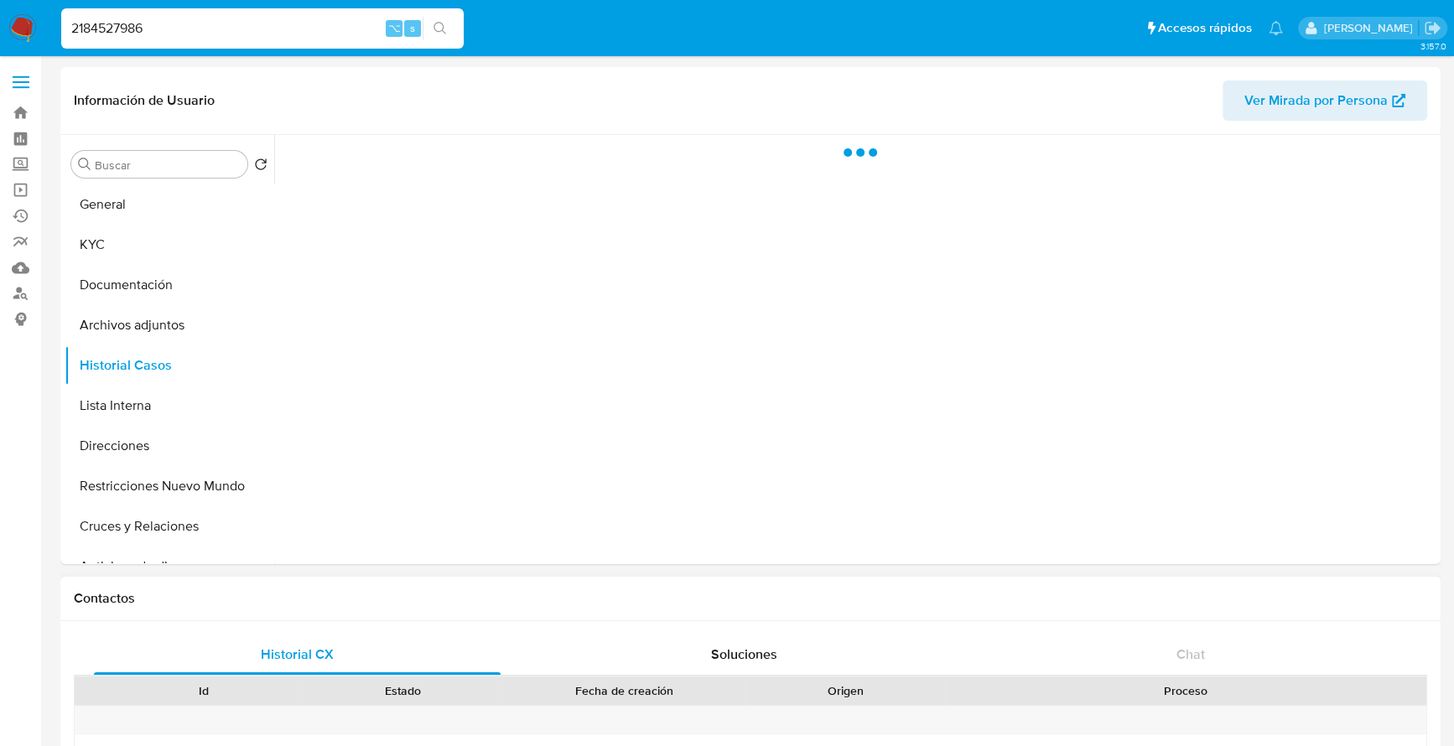
select select "10"
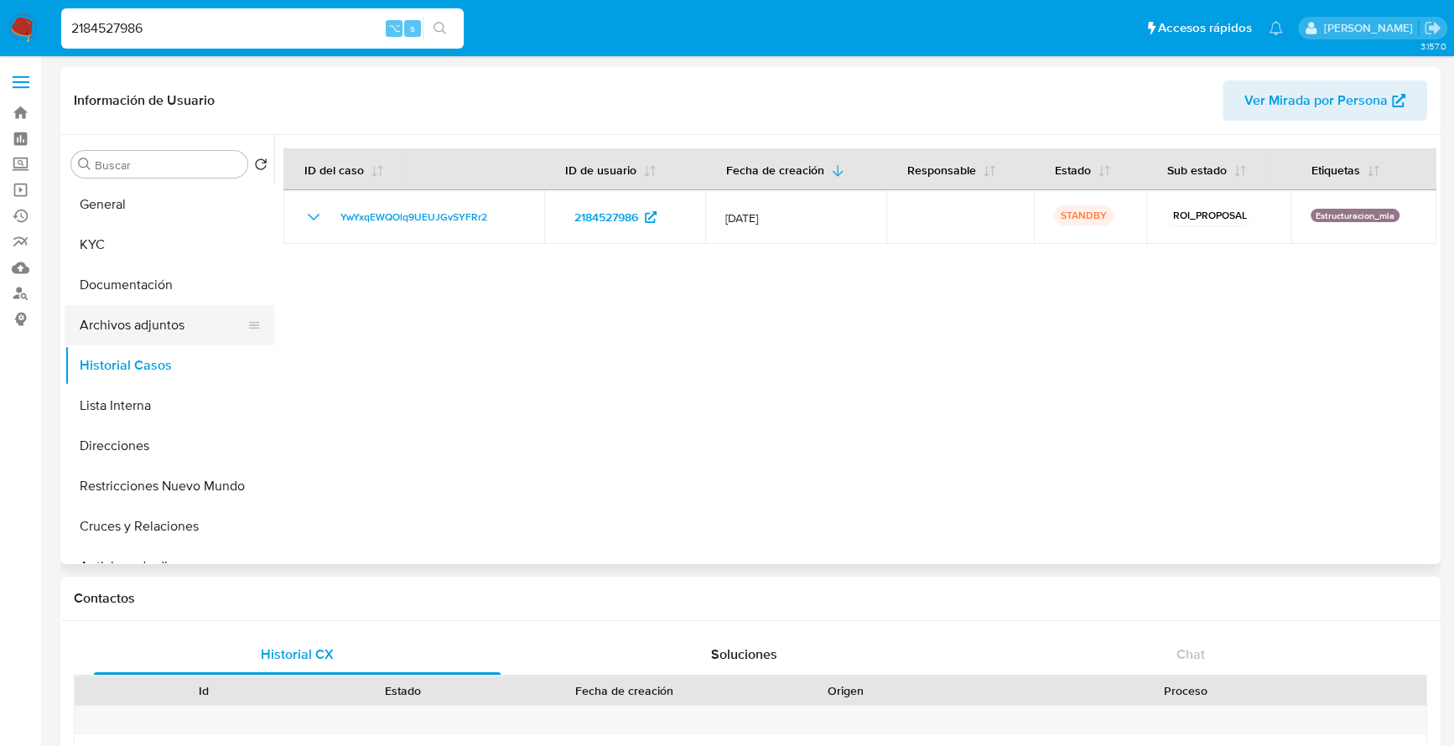
click at [163, 319] on button "Archivos adjuntos" at bounding box center [163, 325] width 196 height 40
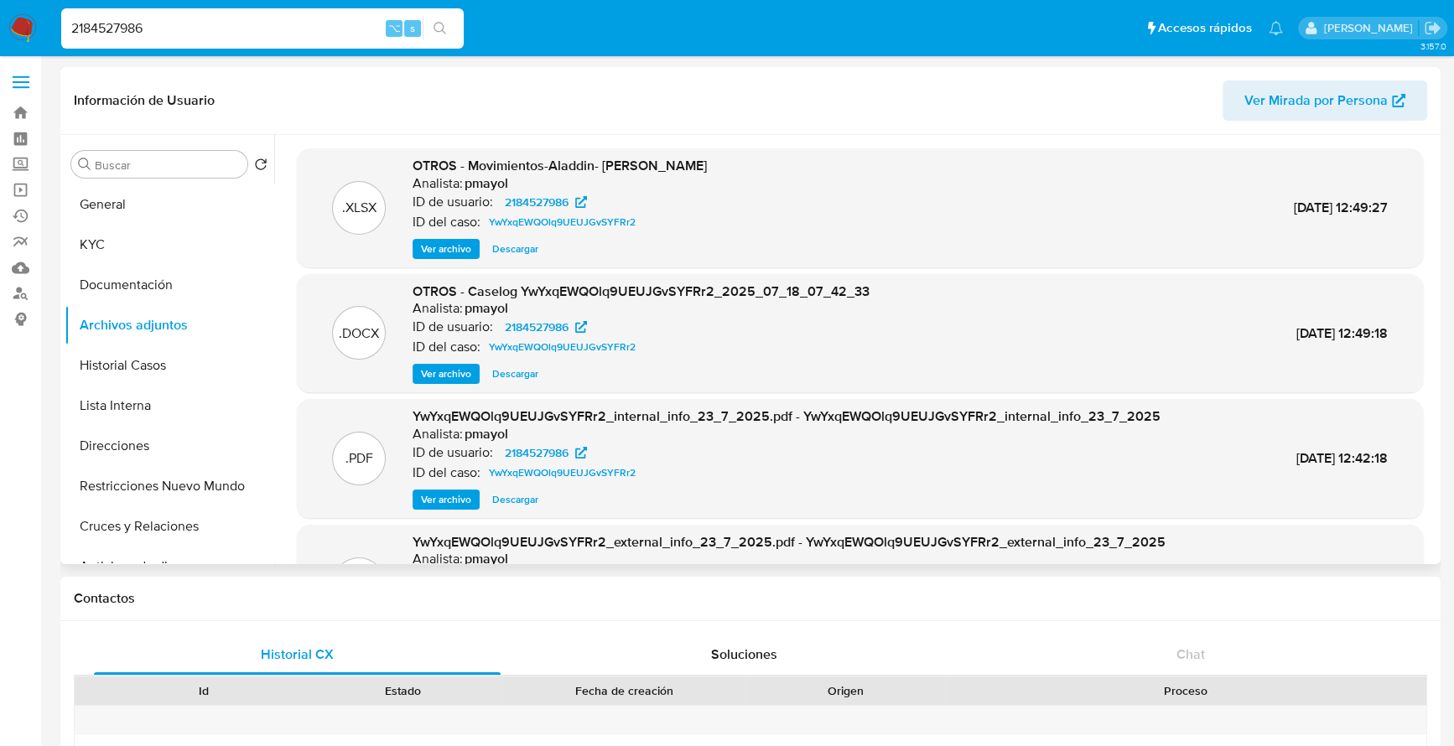
click at [517, 369] on span "Descargar" at bounding box center [515, 374] width 46 height 17
drag, startPoint x: 158, startPoint y: 32, endPoint x: 18, endPoint y: 25, distance: 140.2
click at [18, 25] on nav "Pausado Ver notificaciones 2184527986 ⌥ s Accesos rápidos Presiona las siguient…" at bounding box center [727, 28] width 1454 height 56
paste input "59686844"
type input "2159686844"
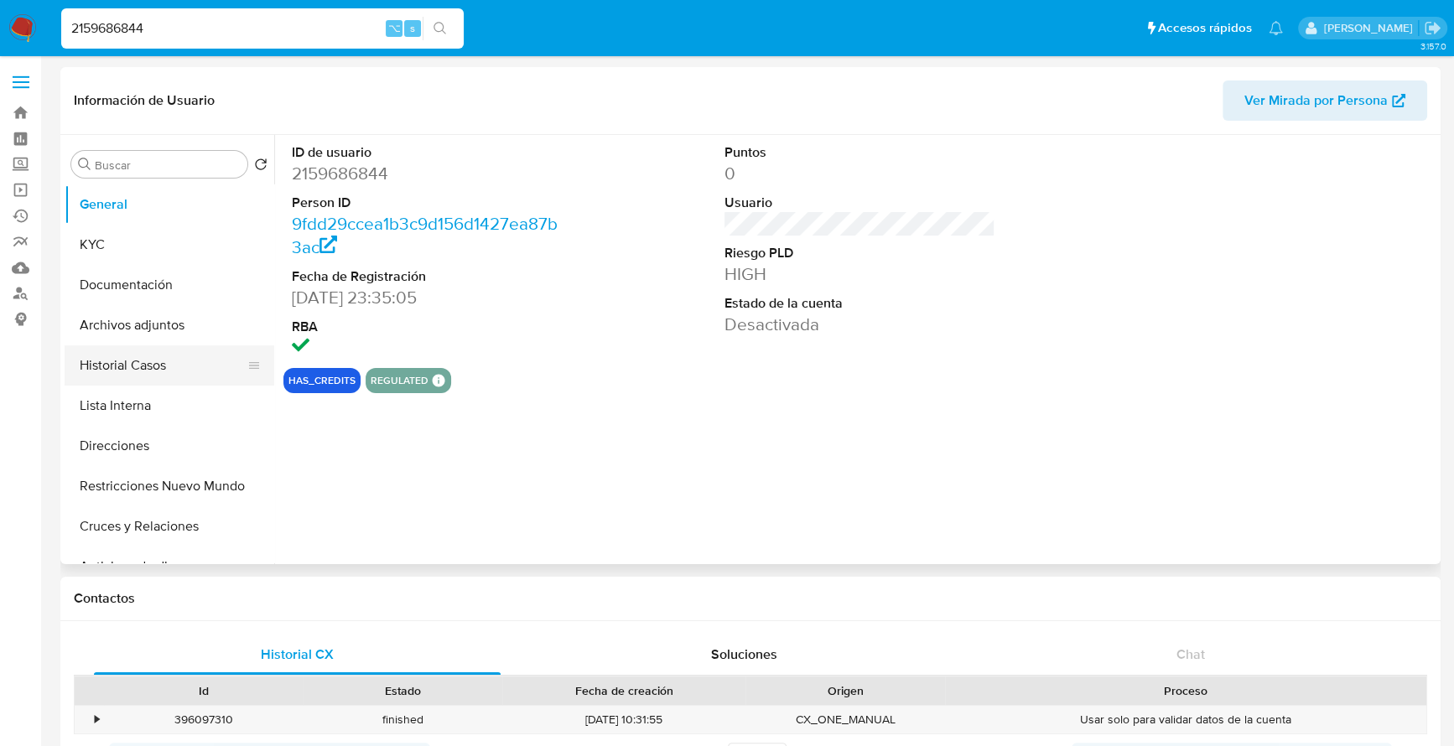
click at [105, 365] on button "Historial Casos" at bounding box center [163, 365] width 196 height 40
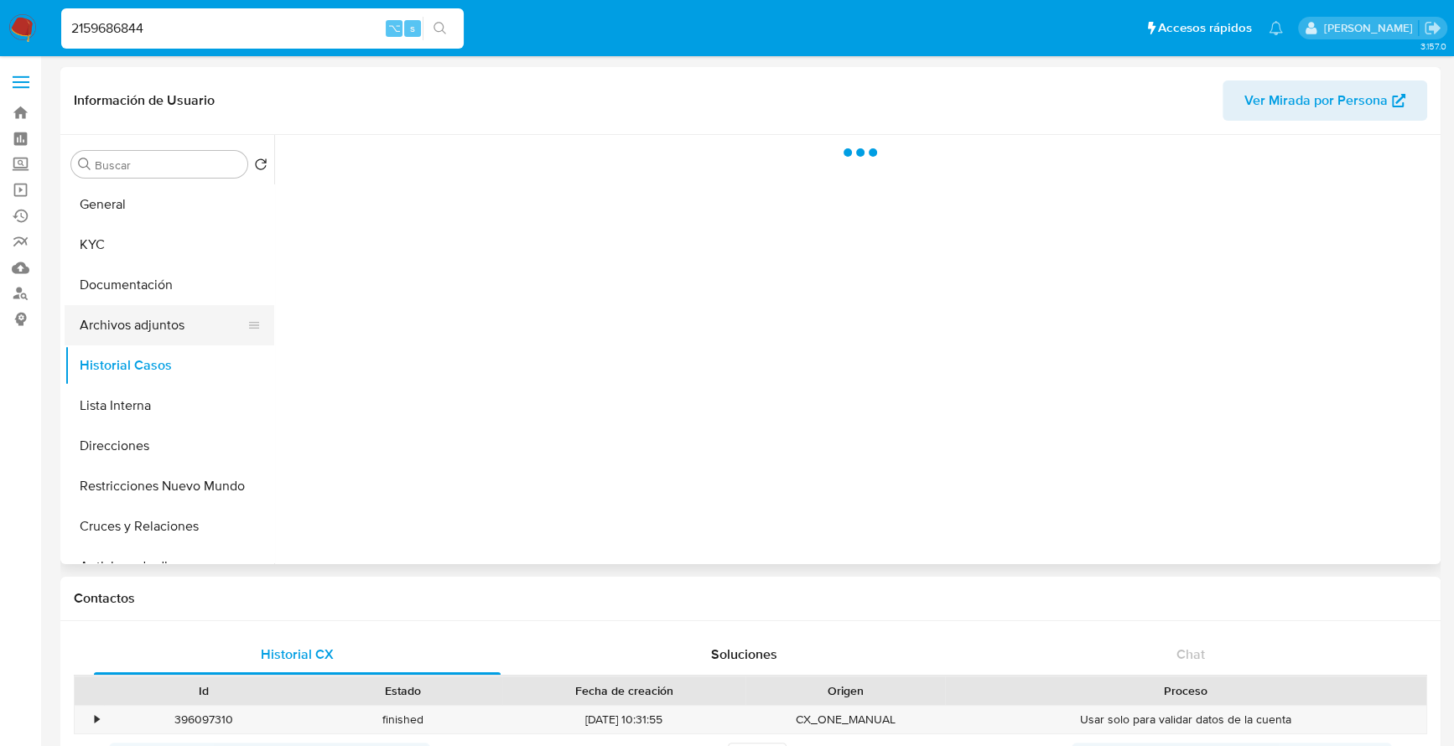
select select "10"
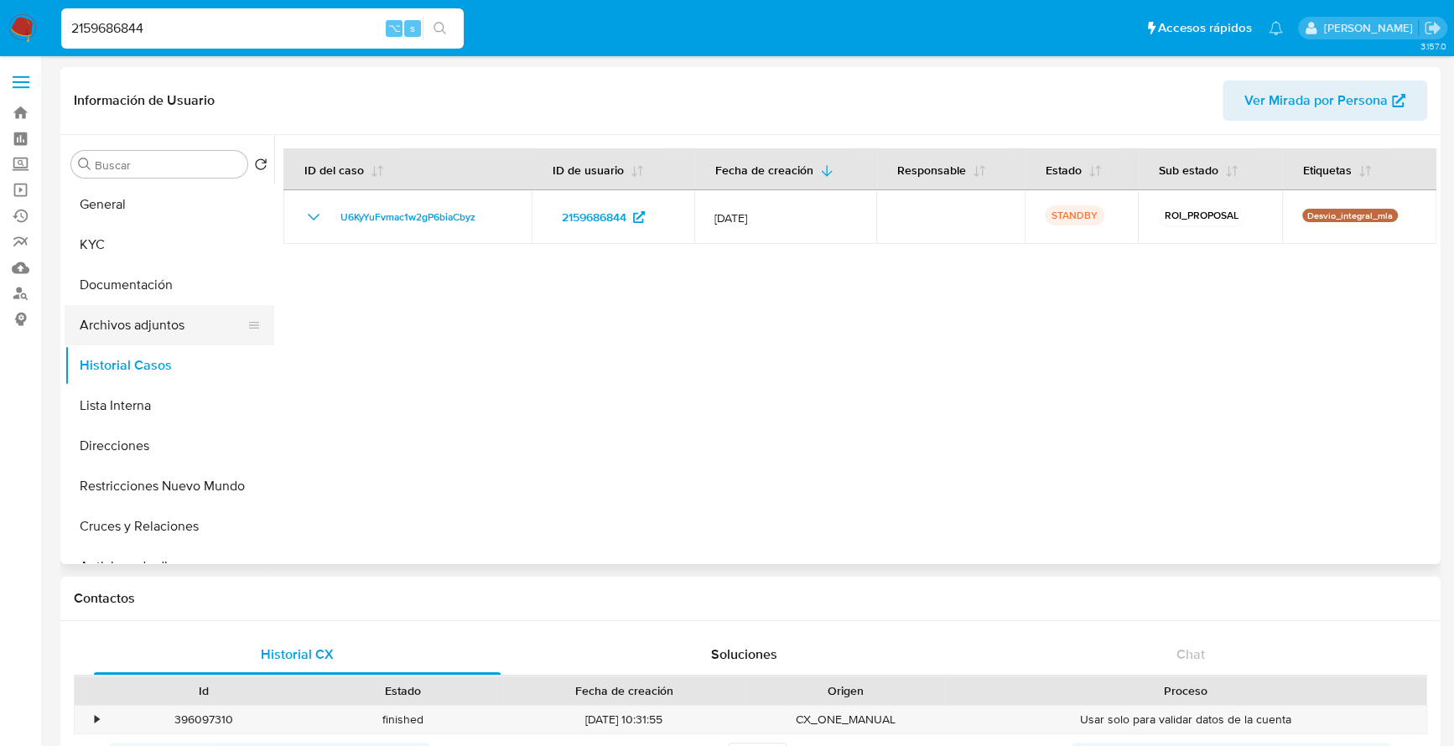
click at [120, 319] on button "Archivos adjuntos" at bounding box center [163, 325] width 196 height 40
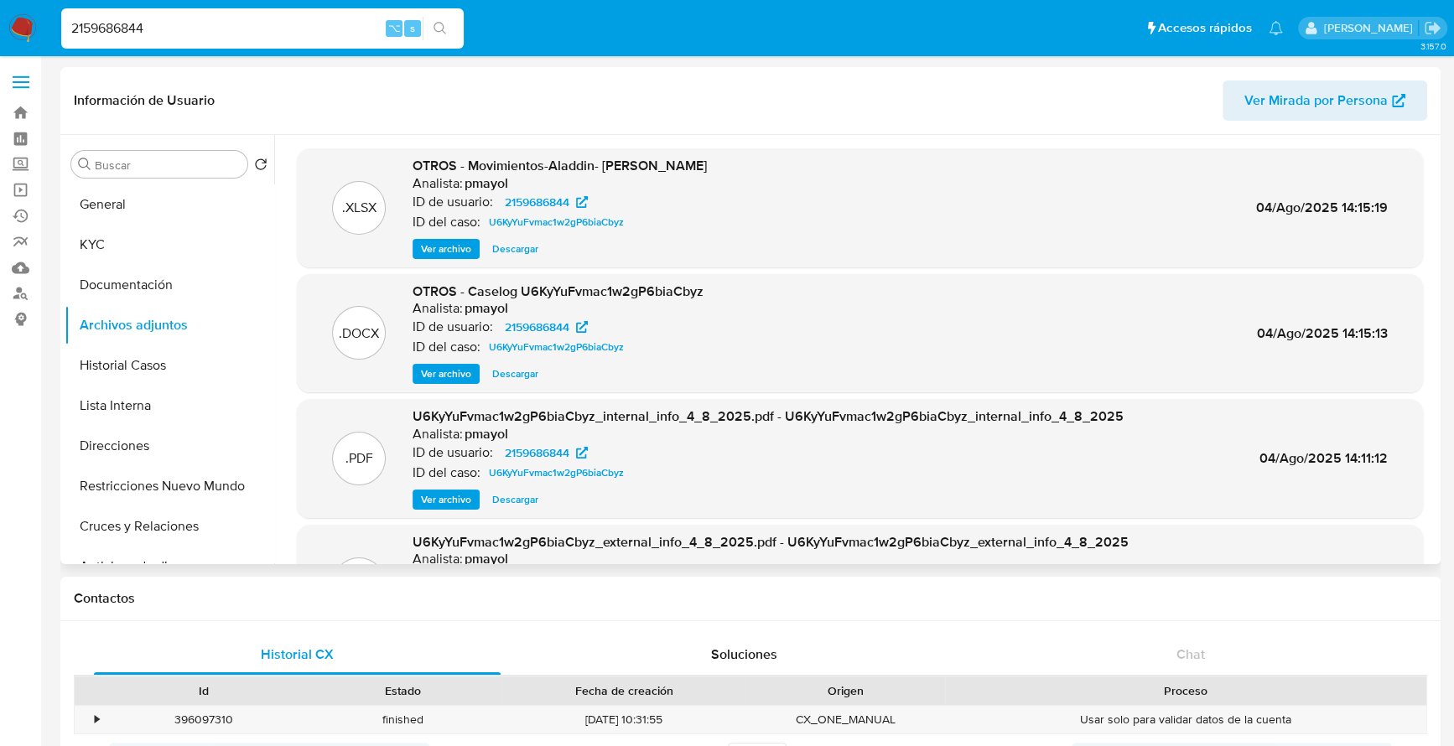
click at [530, 373] on span "Descargar" at bounding box center [515, 374] width 46 height 17
drag, startPoint x: 170, startPoint y: 29, endPoint x: -13, endPoint y: 23, distance: 183.7
paste input "63406388"
type input "63406388"
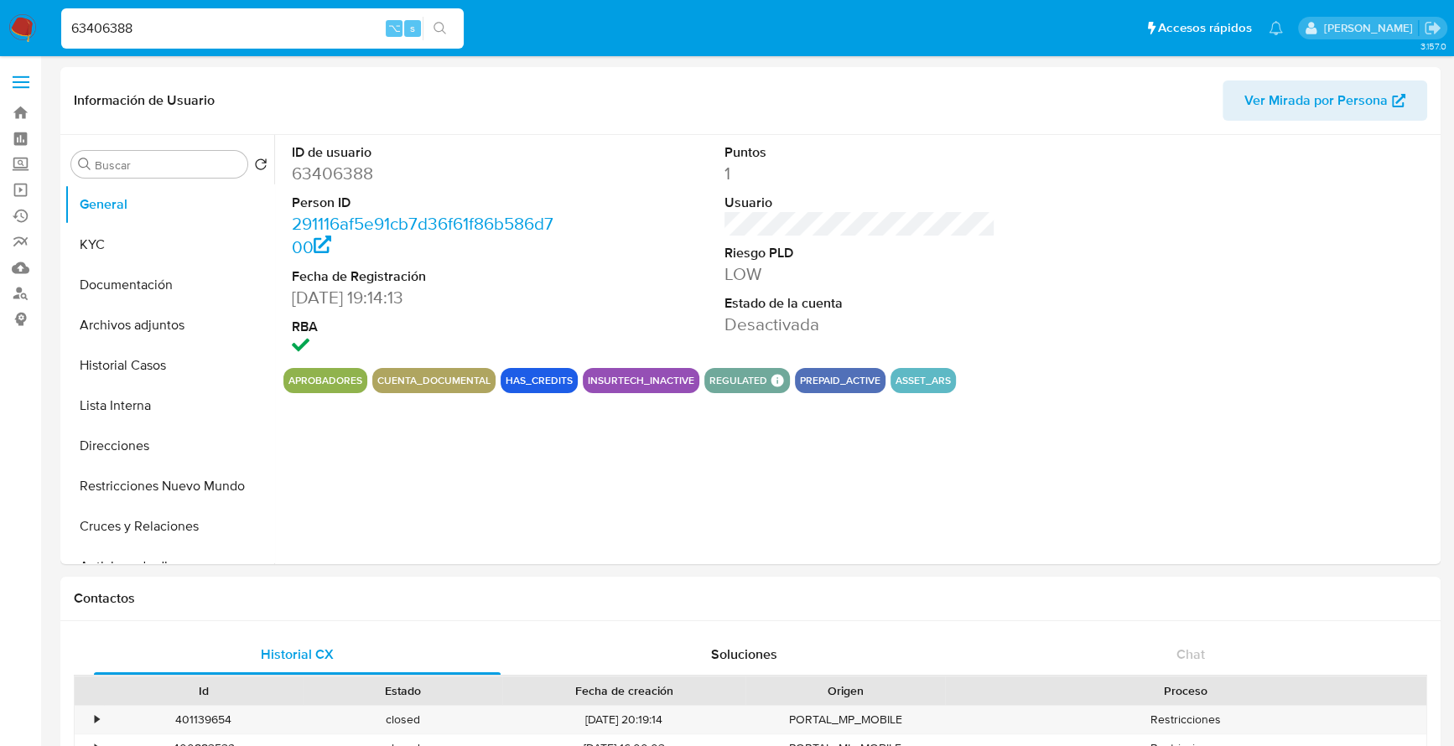
select select "10"
click at [165, 333] on button "Archivos adjuntos" at bounding box center [163, 325] width 196 height 40
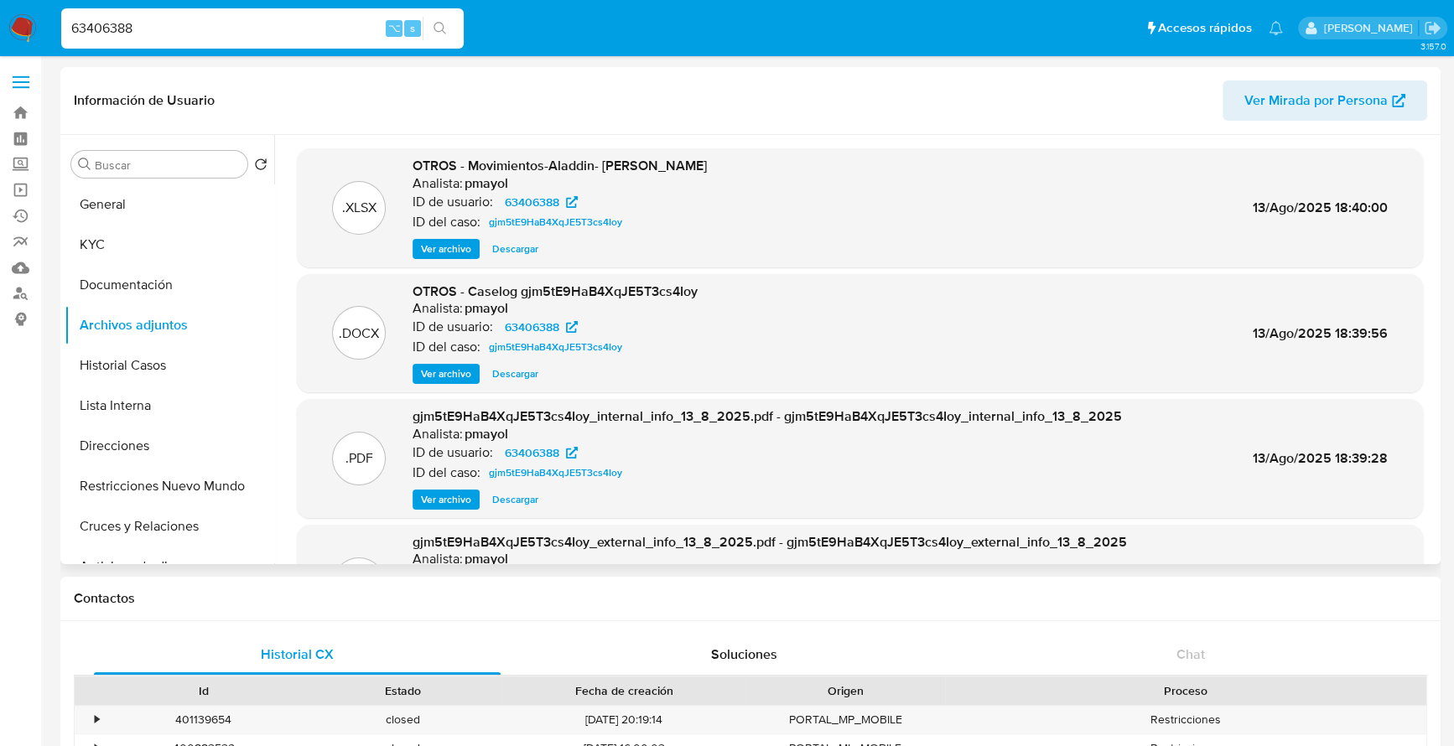
click at [514, 371] on span "Descargar" at bounding box center [515, 374] width 46 height 17
drag, startPoint x: 139, startPoint y: 34, endPoint x: 64, endPoint y: 29, distance: 75.6
click at [64, 29] on input "63406388" at bounding box center [262, 29] width 402 height 22
paste input "22777196"
type input "22777196"
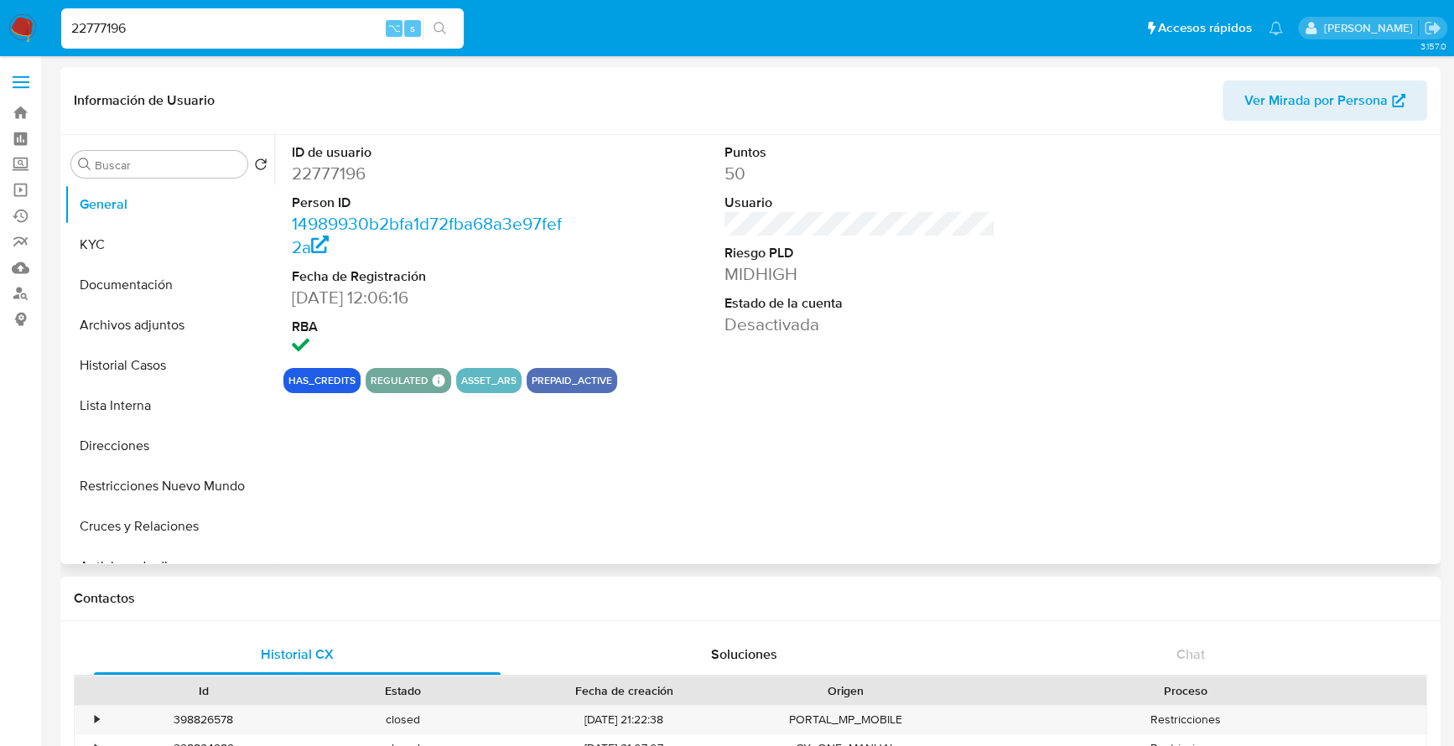
select select "10"
click at [153, 331] on button "Archivos adjuntos" at bounding box center [163, 325] width 196 height 40
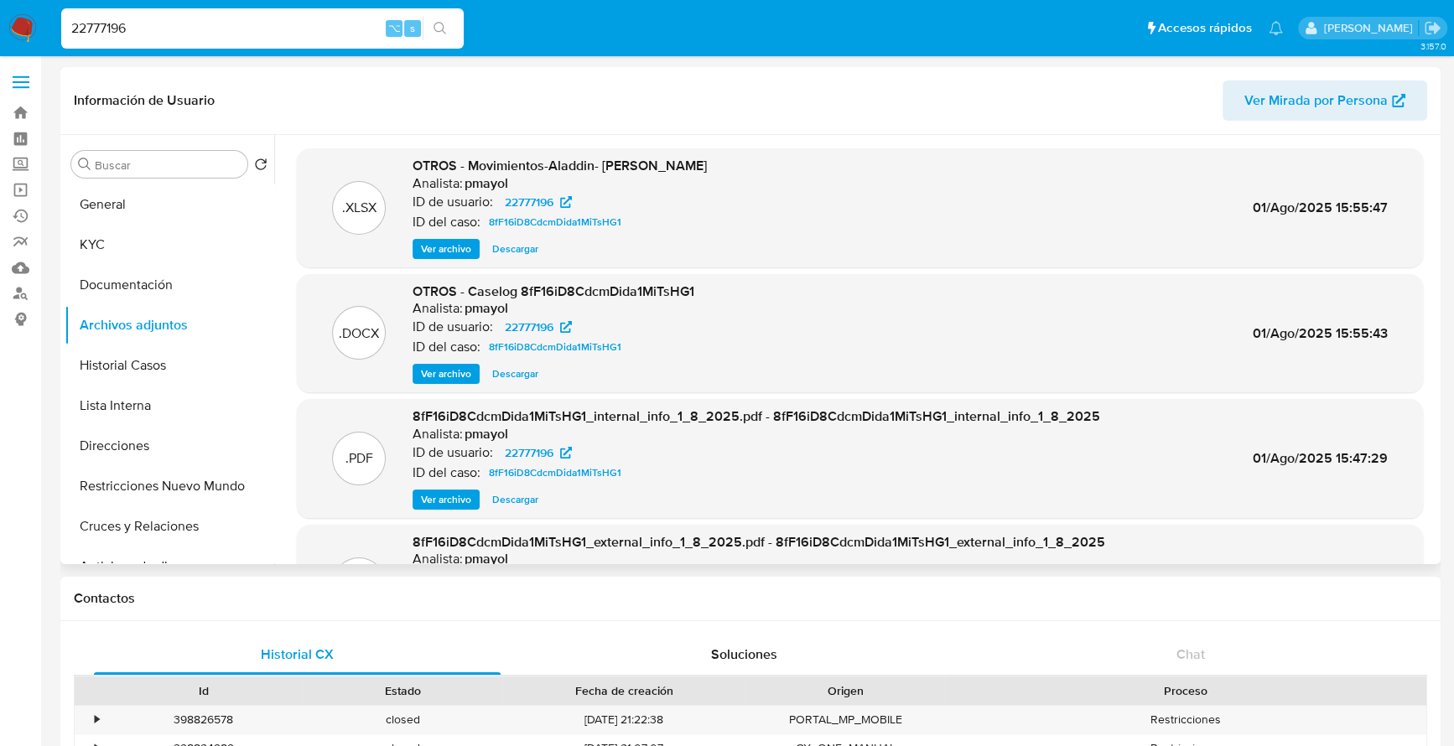
click at [524, 375] on span "Descargar" at bounding box center [515, 374] width 46 height 17
drag, startPoint x: 127, startPoint y: 27, endPoint x: -19, endPoint y: 17, distance: 146.2
paste input "414132903"
type input "2414132903"
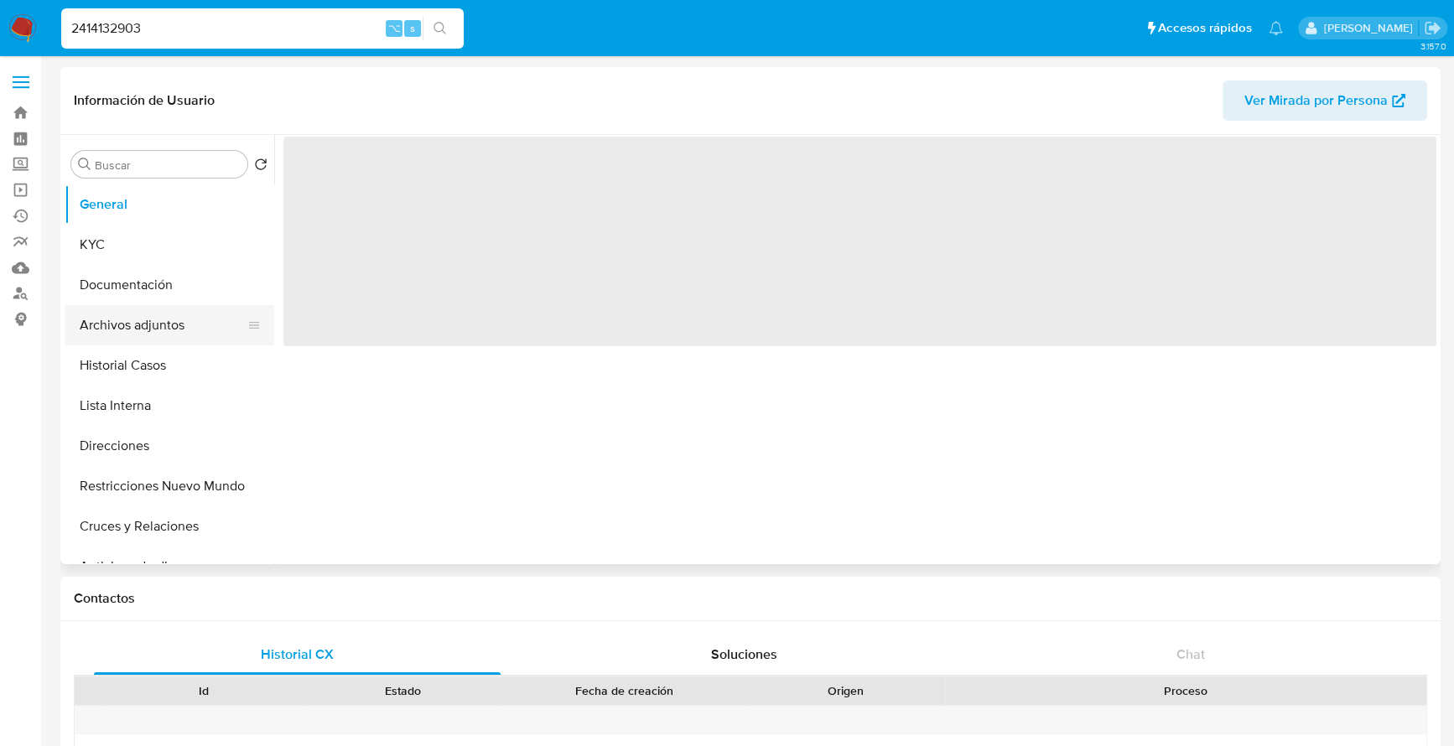
click at [126, 329] on button "Archivos adjuntos" at bounding box center [163, 325] width 196 height 40
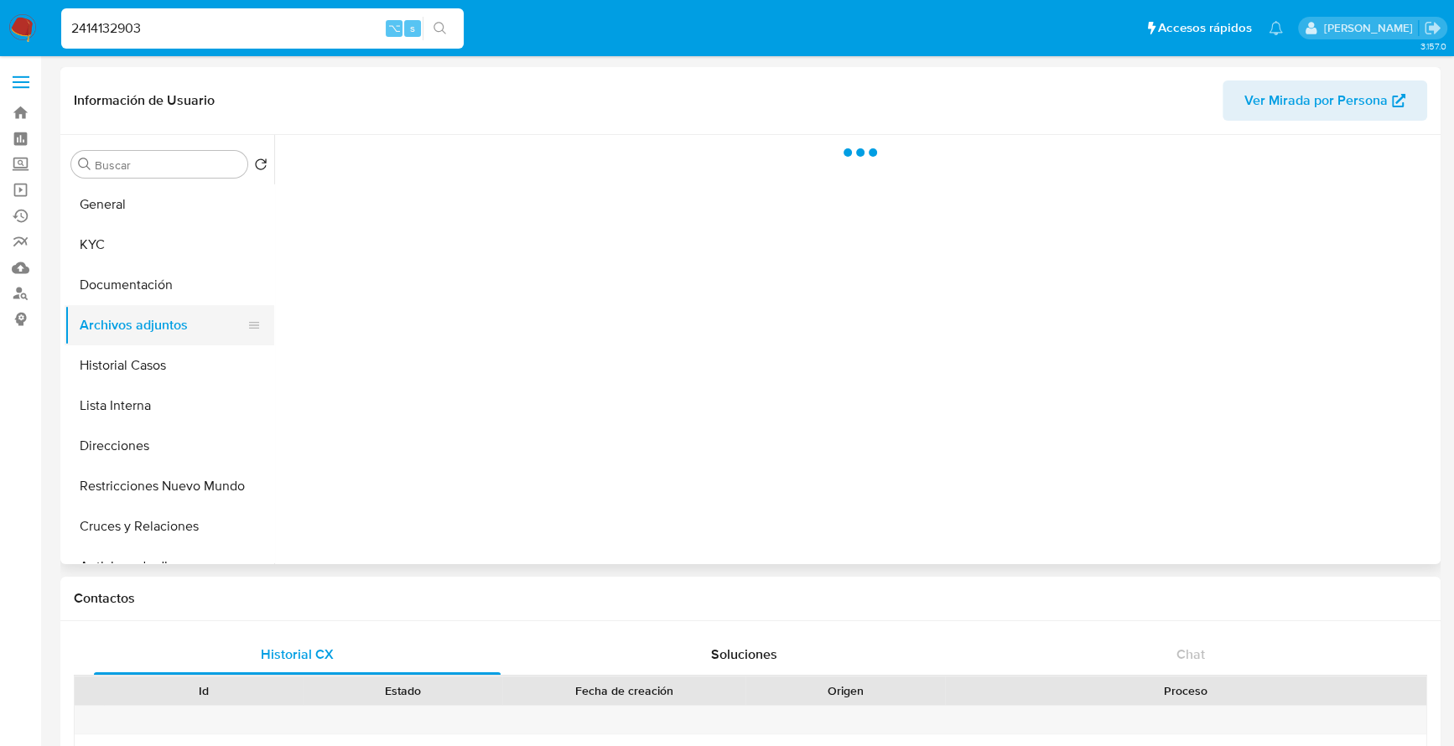
select select "10"
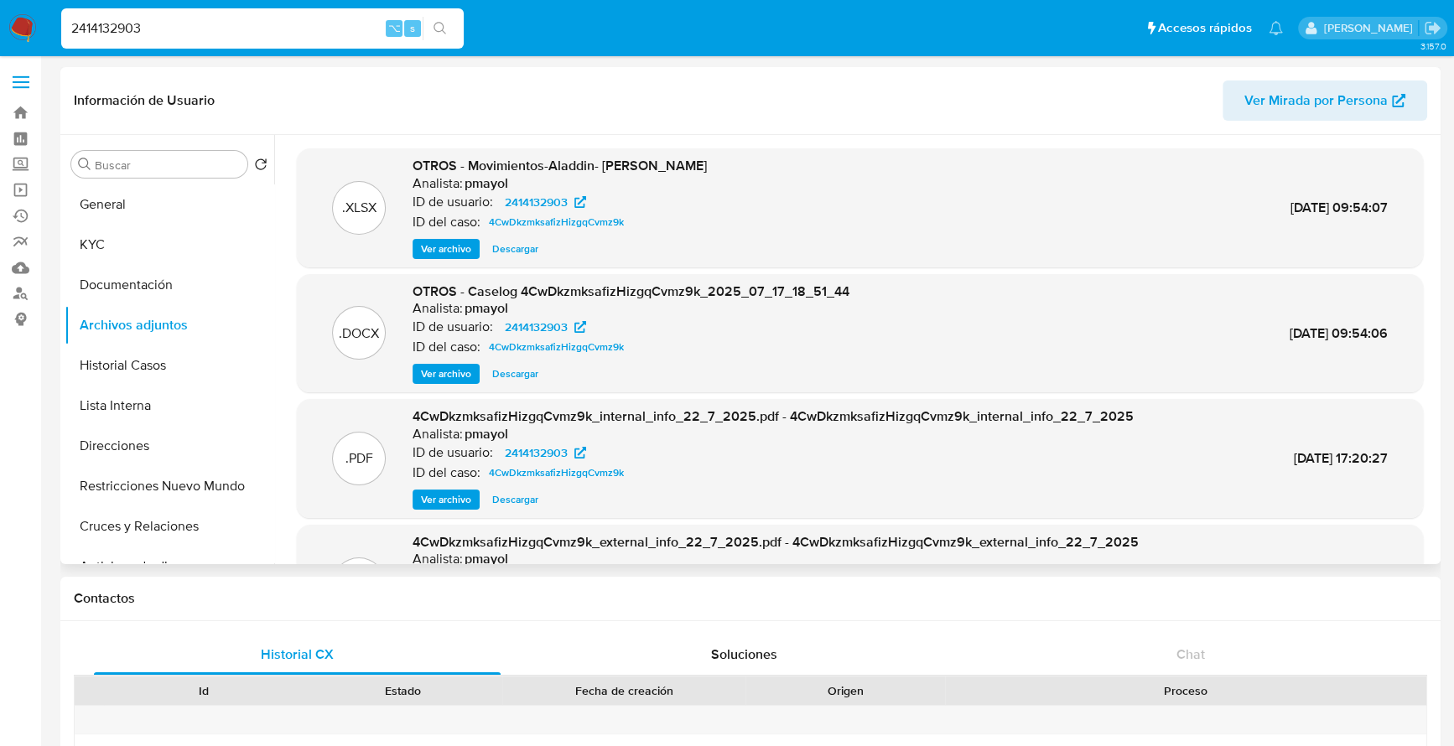
click at [528, 375] on span "Descargar" at bounding box center [515, 374] width 46 height 17
drag, startPoint x: 175, startPoint y: 27, endPoint x: -6, endPoint y: 27, distance: 181.1
paste input "1175846872"
type input "1175846872"
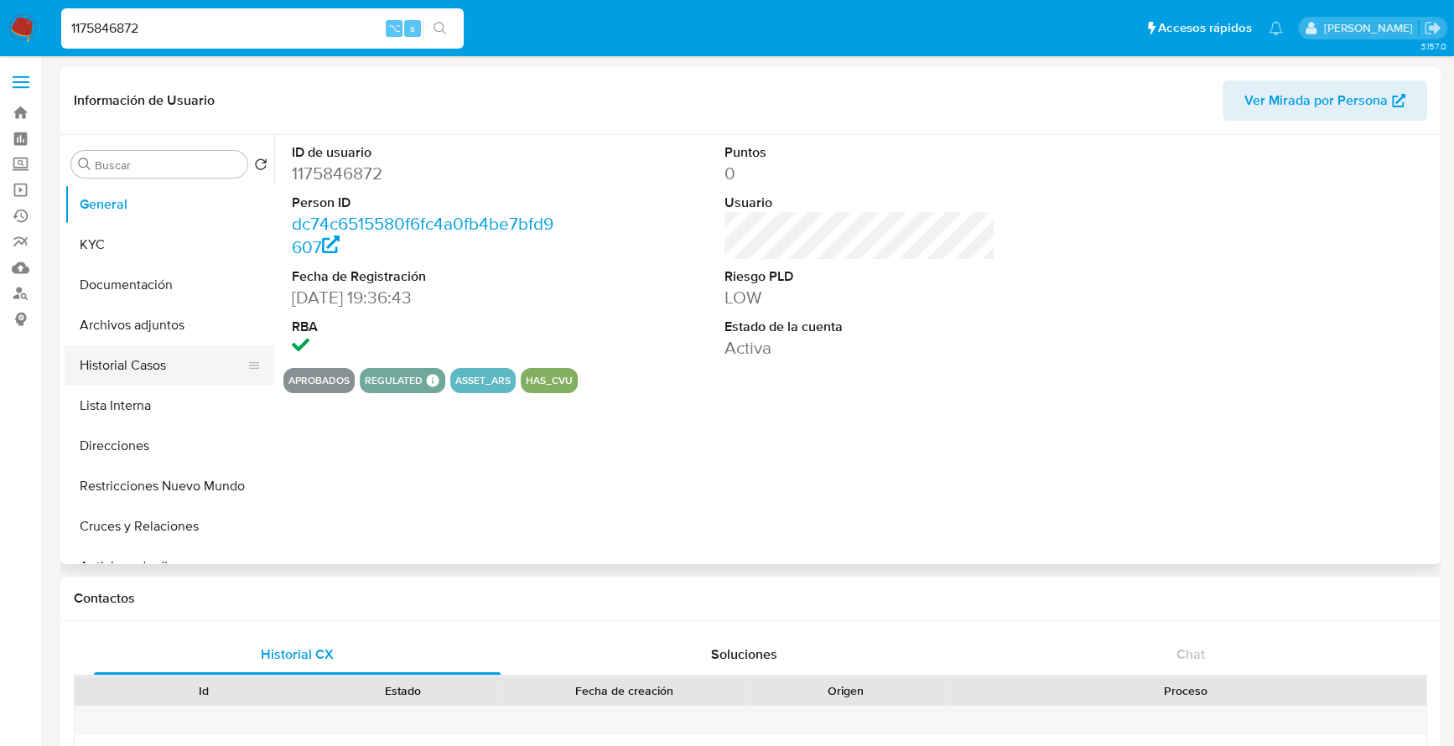
select select "10"
click at [143, 352] on button "Historial Casos" at bounding box center [163, 365] width 196 height 40
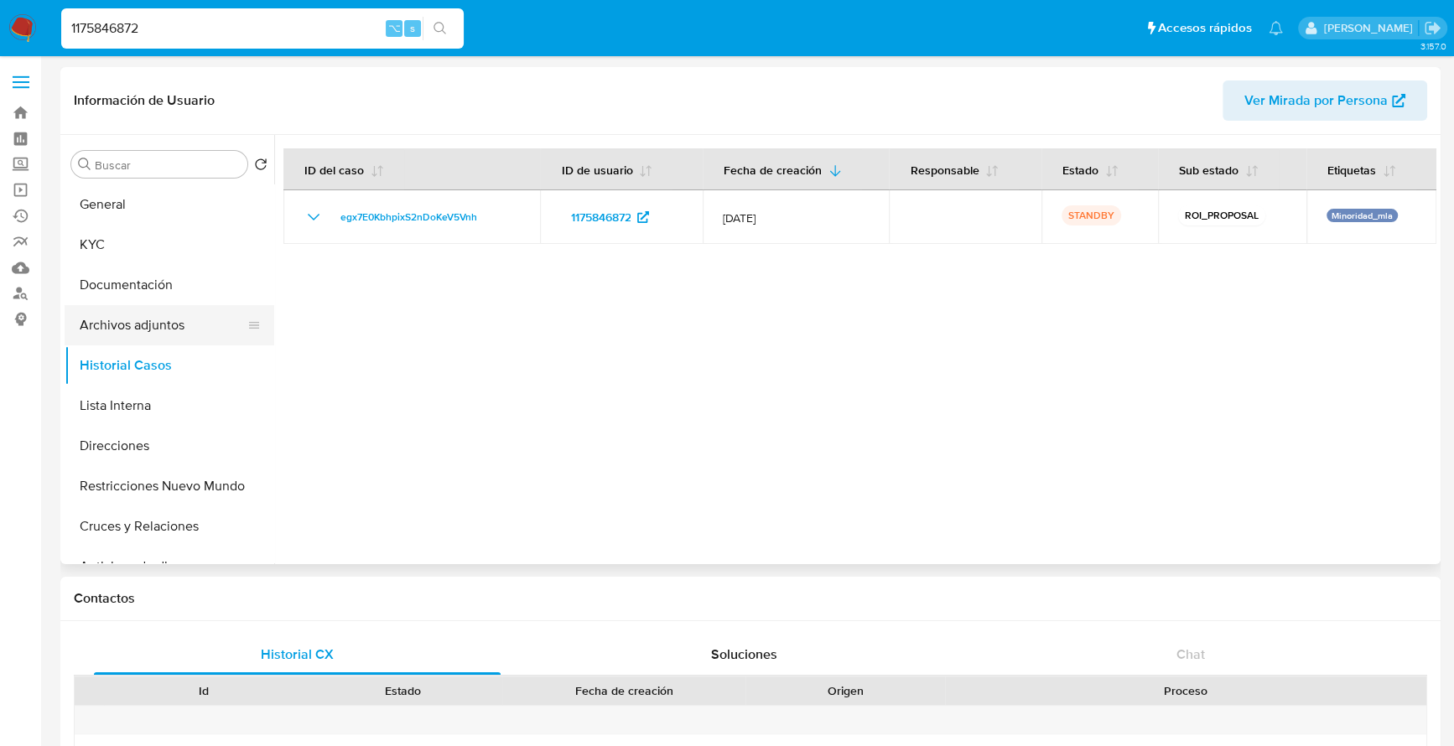
click at [154, 329] on button "Archivos adjuntos" at bounding box center [163, 325] width 196 height 40
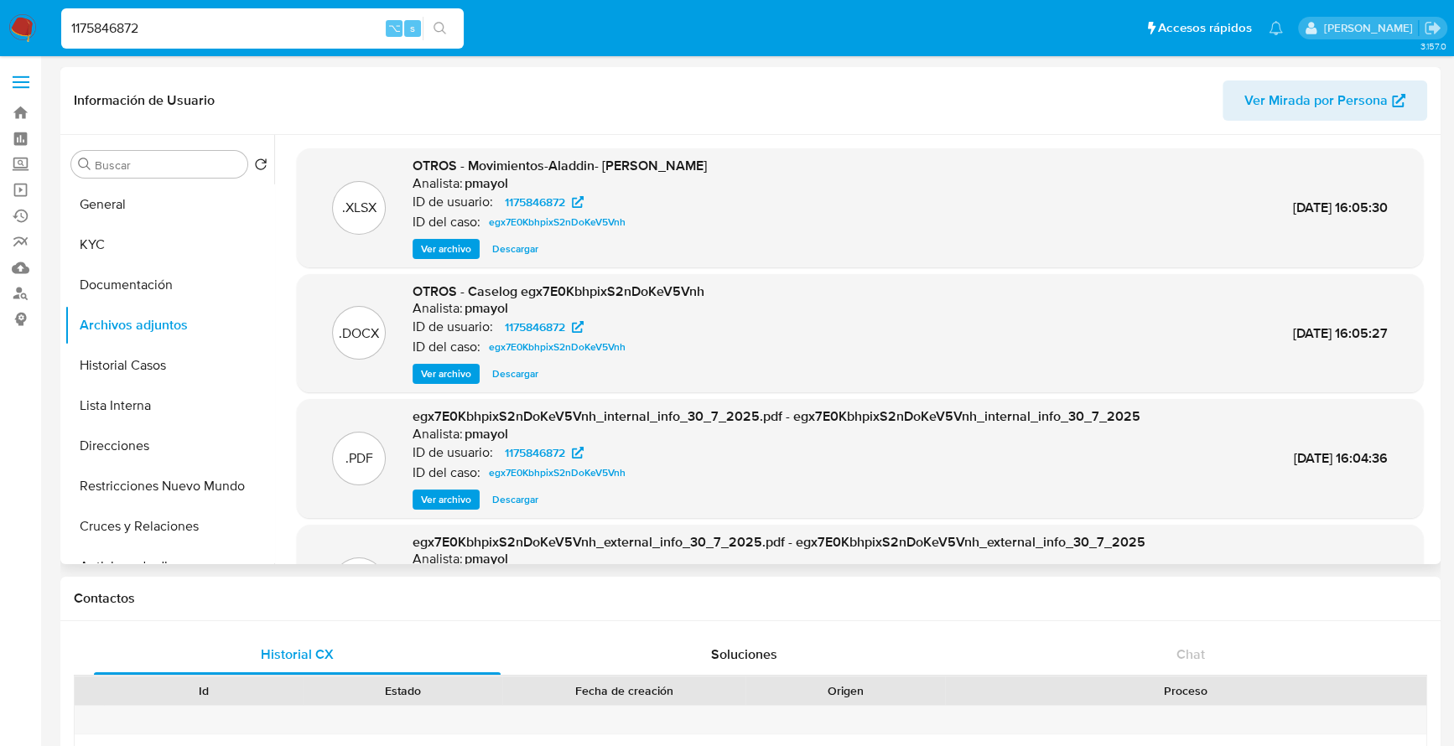
click at [512, 376] on span "Descargar" at bounding box center [515, 374] width 46 height 17
click at [108, 246] on button "KYC" at bounding box center [163, 245] width 196 height 40
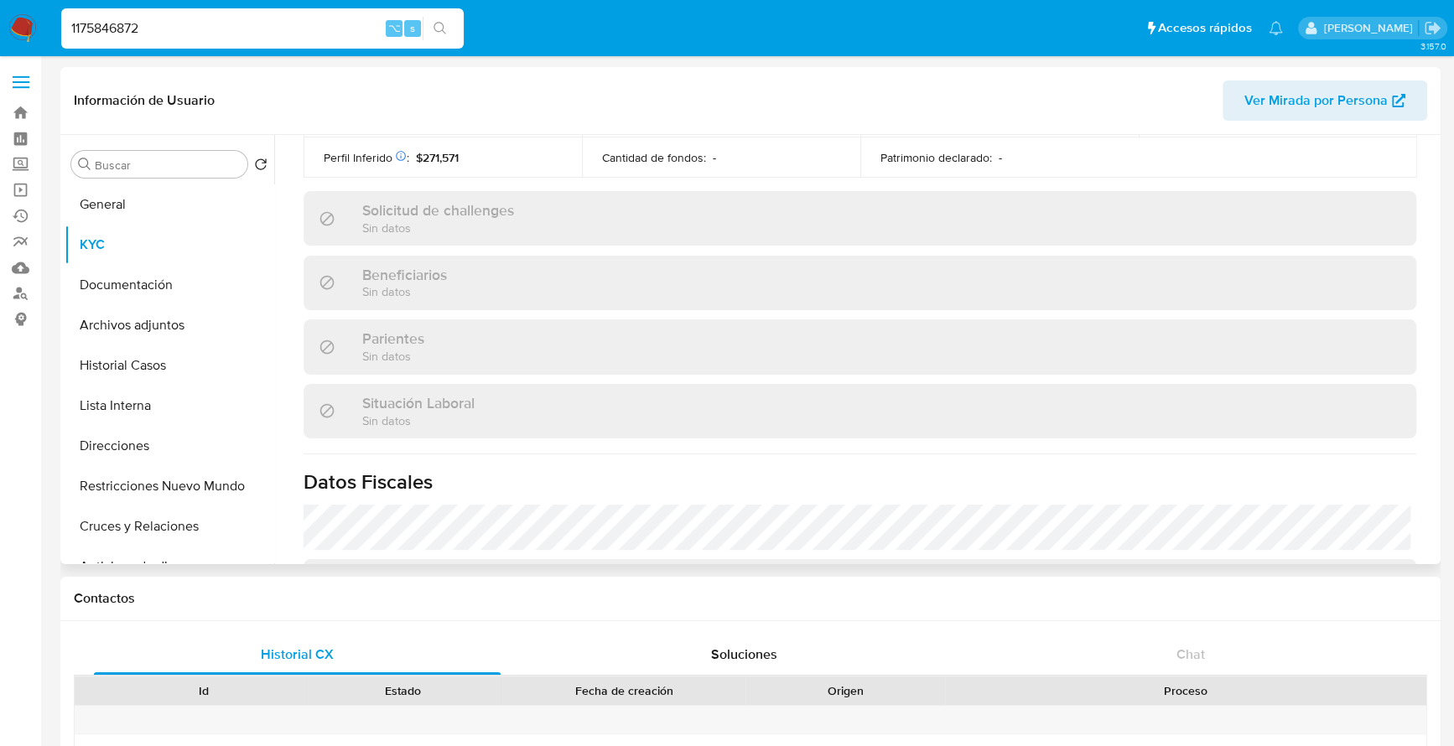
scroll to position [882, 0]
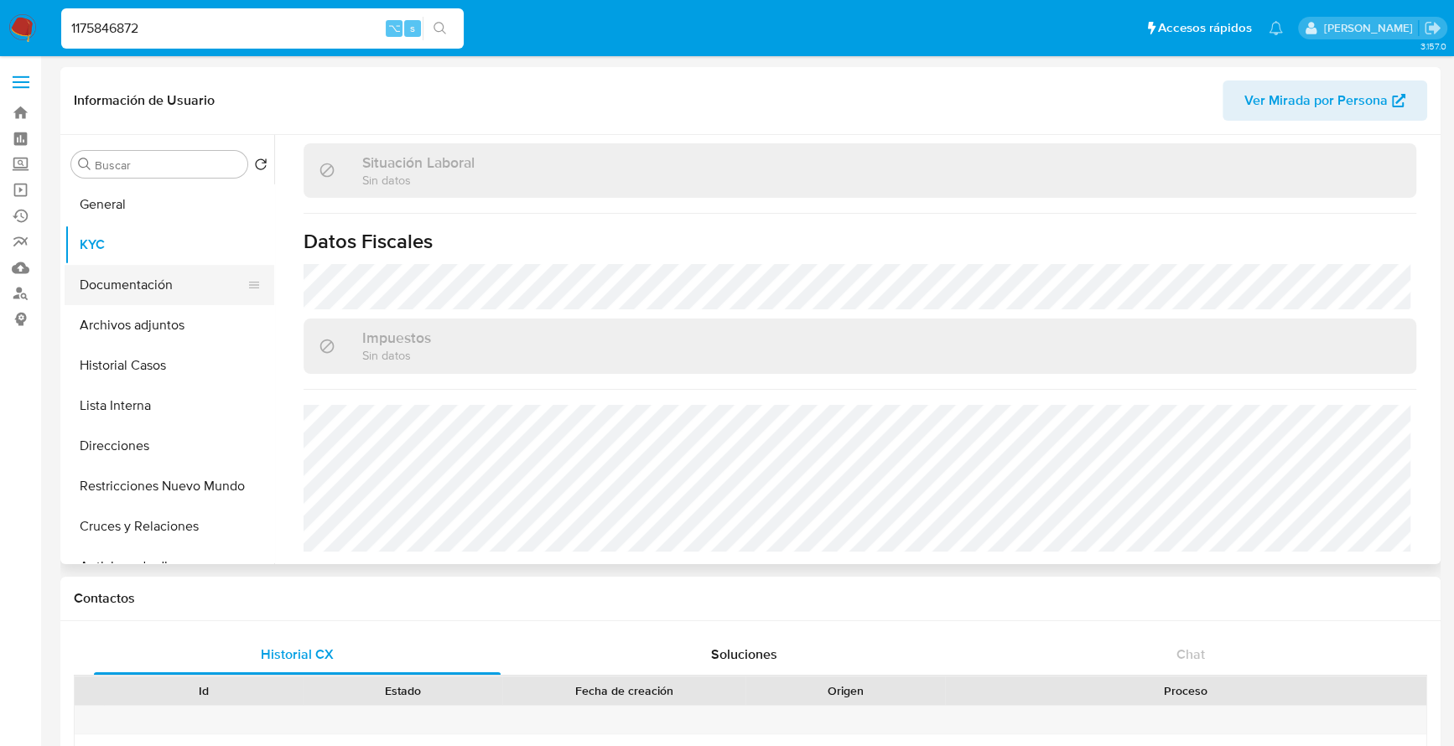
click at [158, 280] on button "Documentación" at bounding box center [163, 285] width 196 height 40
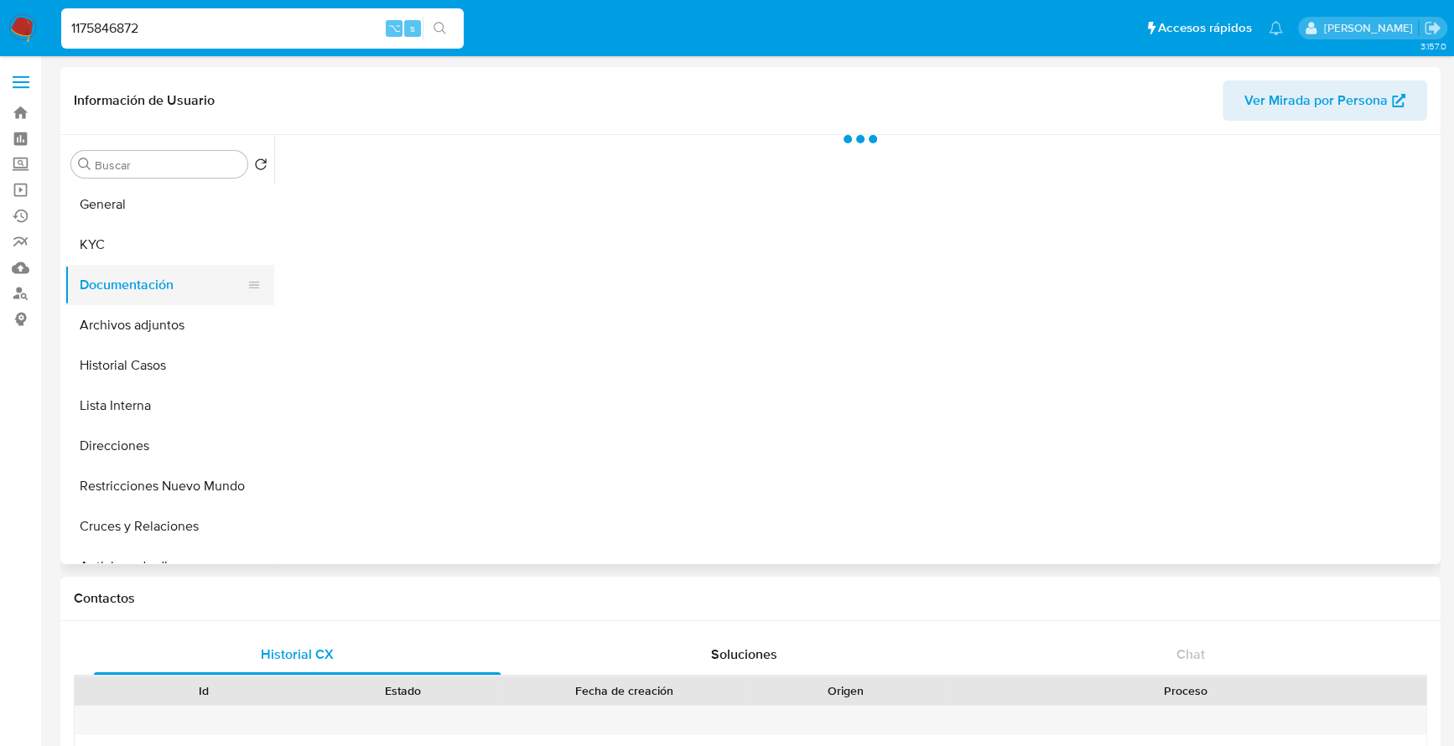
scroll to position [0, 0]
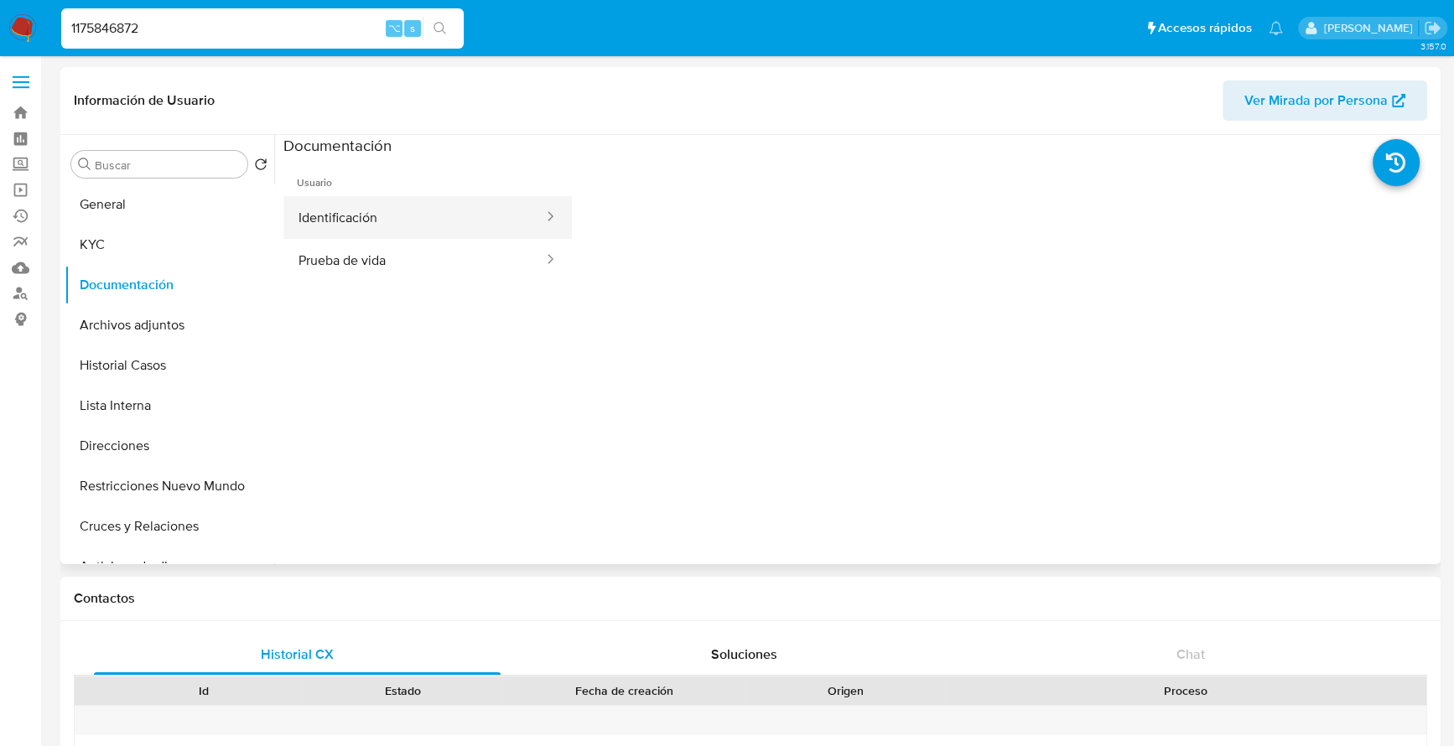
click at [424, 212] on button "Identificación" at bounding box center [414, 217] width 262 height 43
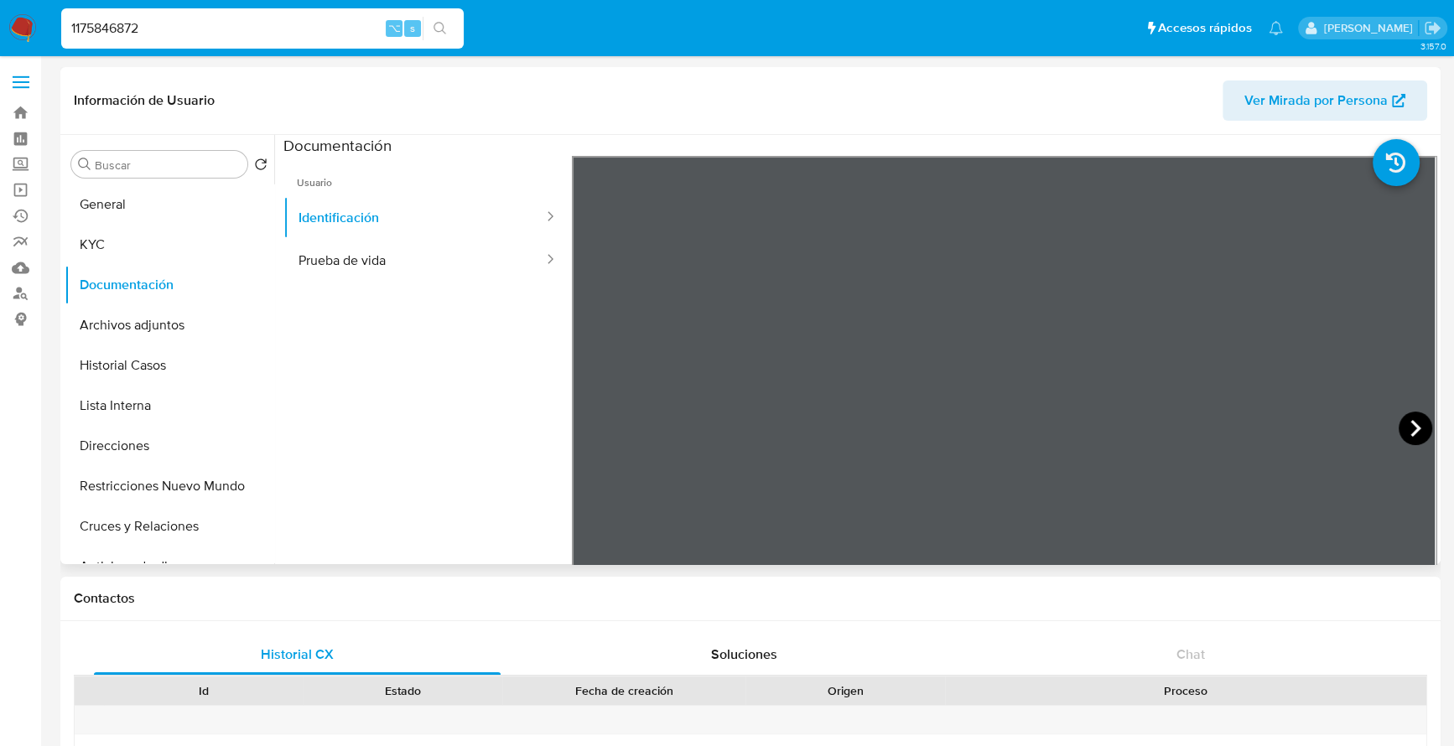
click at [1403, 442] on icon at bounding box center [1415, 429] width 34 height 34
drag, startPoint x: 185, startPoint y: 35, endPoint x: 10, endPoint y: 31, distance: 175.3
click at [10, 31] on nav "Pausado Ver notificaciones 1175846872 ⌥ s Accesos rápidos Presiona las siguient…" at bounding box center [727, 28] width 1454 height 56
paste input "682856"
type input "68285672"
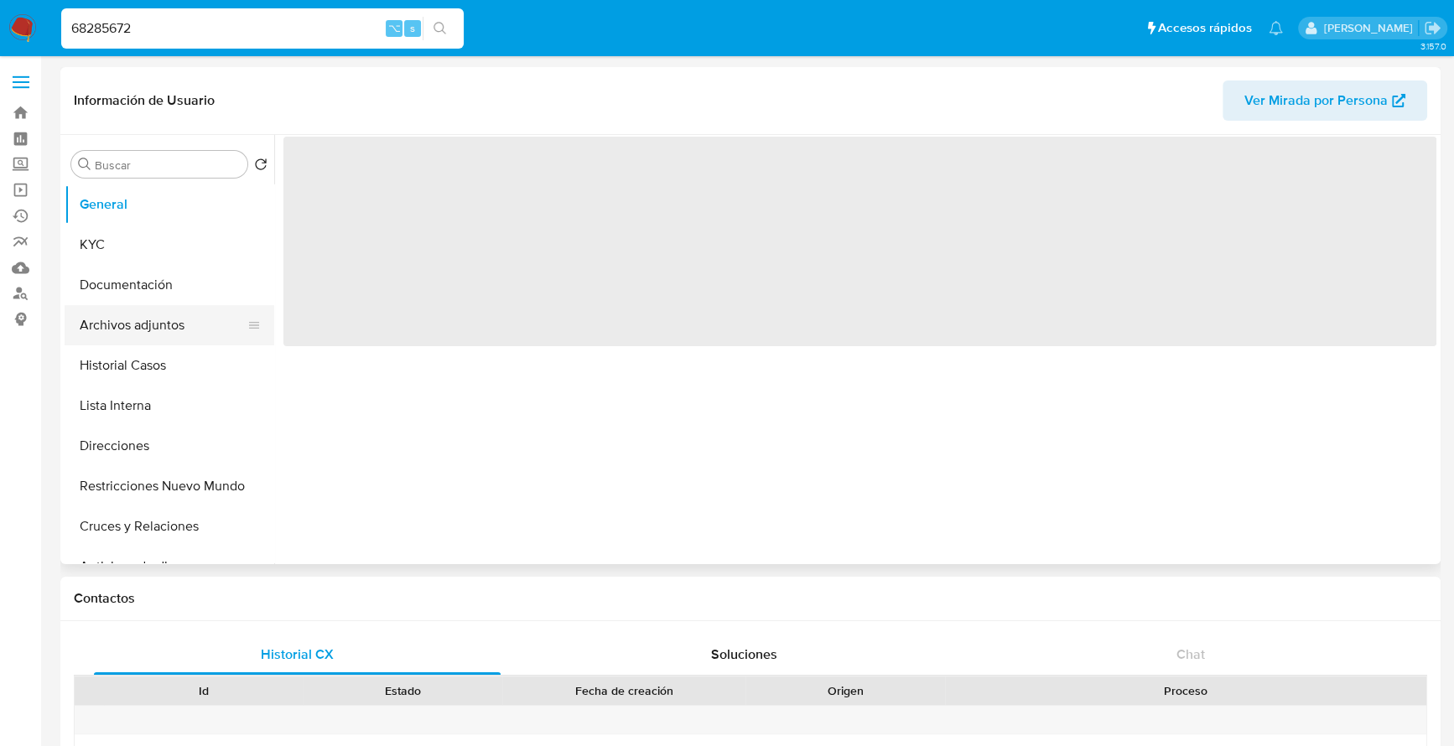
click at [128, 327] on button "Archivos adjuntos" at bounding box center [163, 325] width 196 height 40
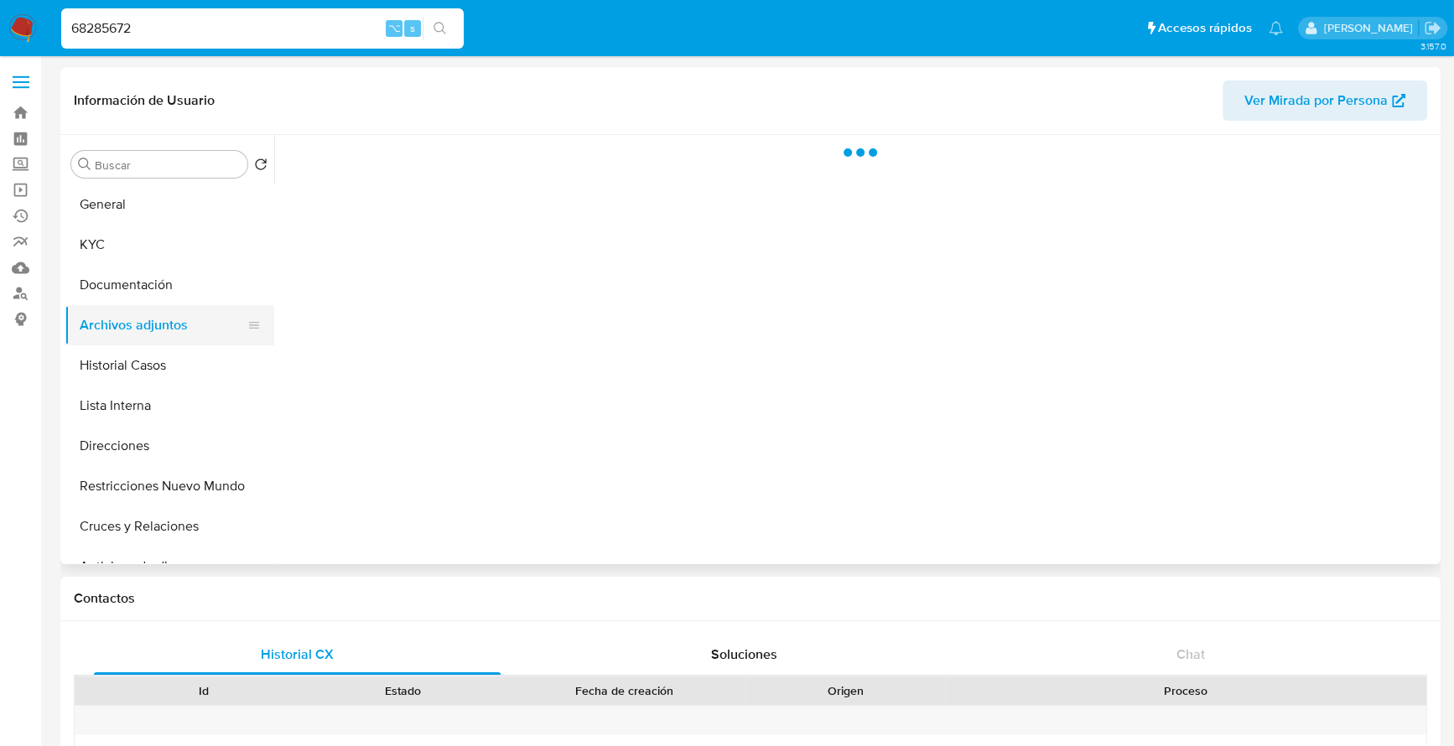
select select "10"
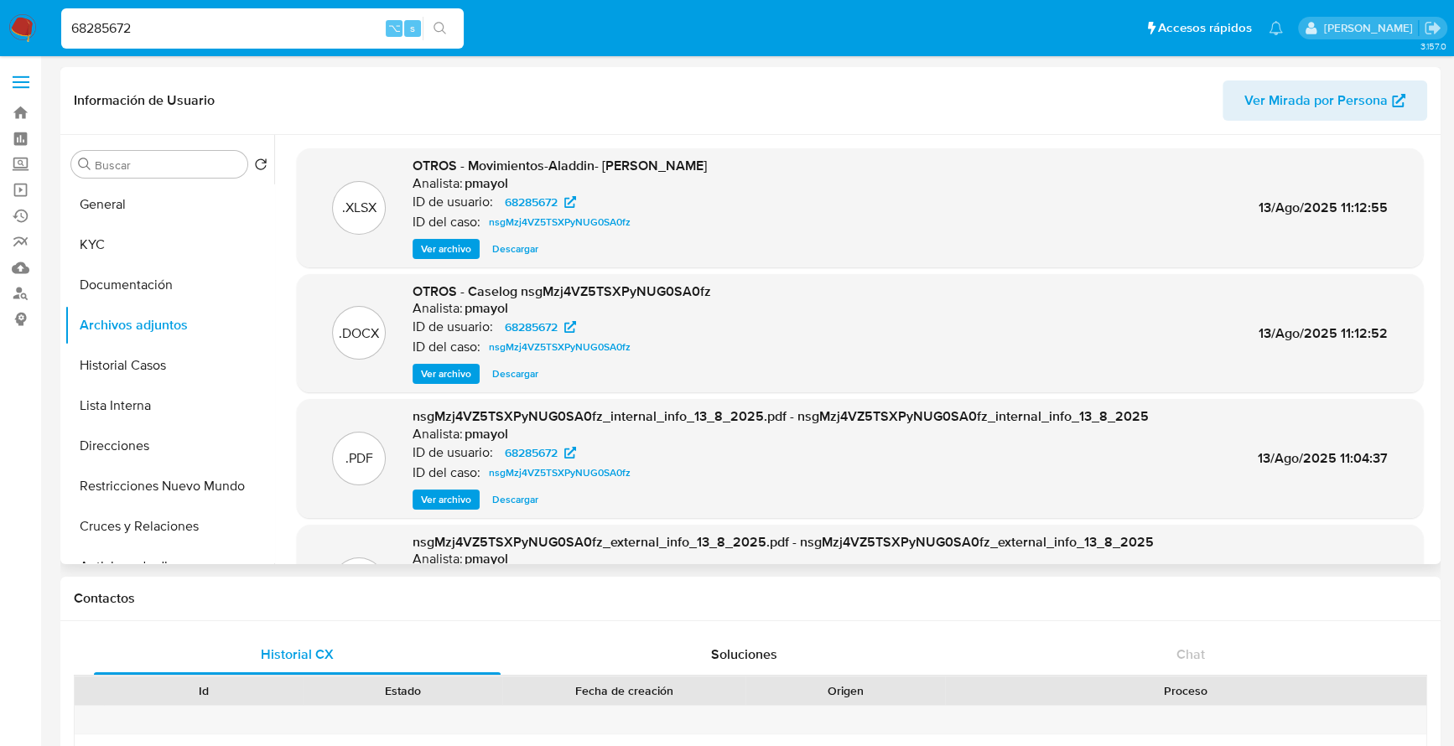
click at [511, 373] on span "Descargar" at bounding box center [515, 374] width 46 height 17
drag, startPoint x: 144, startPoint y: 28, endPoint x: -1, endPoint y: 24, distance: 145.1
click at [0, 24] on nav "Pausado Ver notificaciones 68285672 ⌥ s Accesos rápidos Presiona las siguientes…" at bounding box center [727, 28] width 1454 height 56
paste input "1169874765"
type input "1169874765"
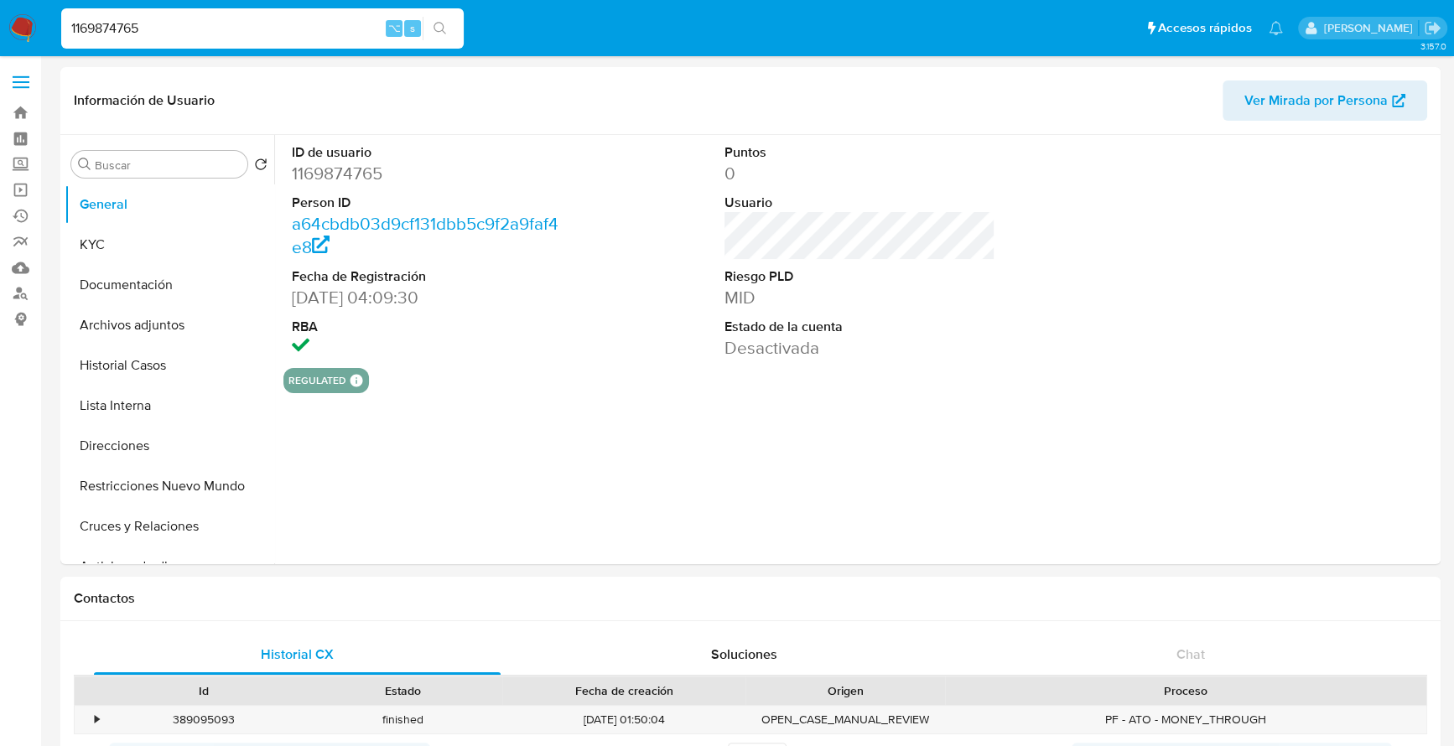
select select "10"
click at [122, 349] on button "Historial Casos" at bounding box center [163, 365] width 196 height 40
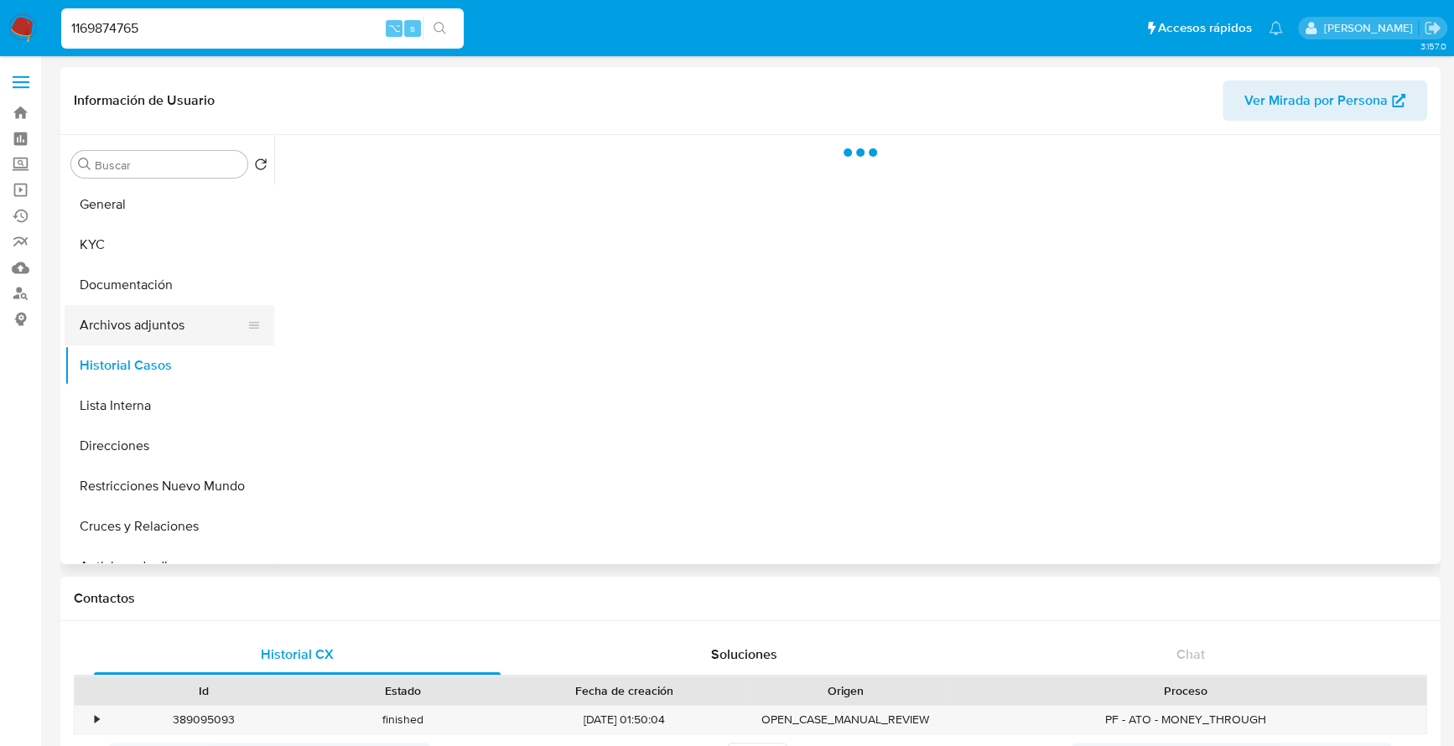
click at [133, 316] on button "Archivos adjuntos" at bounding box center [163, 325] width 196 height 40
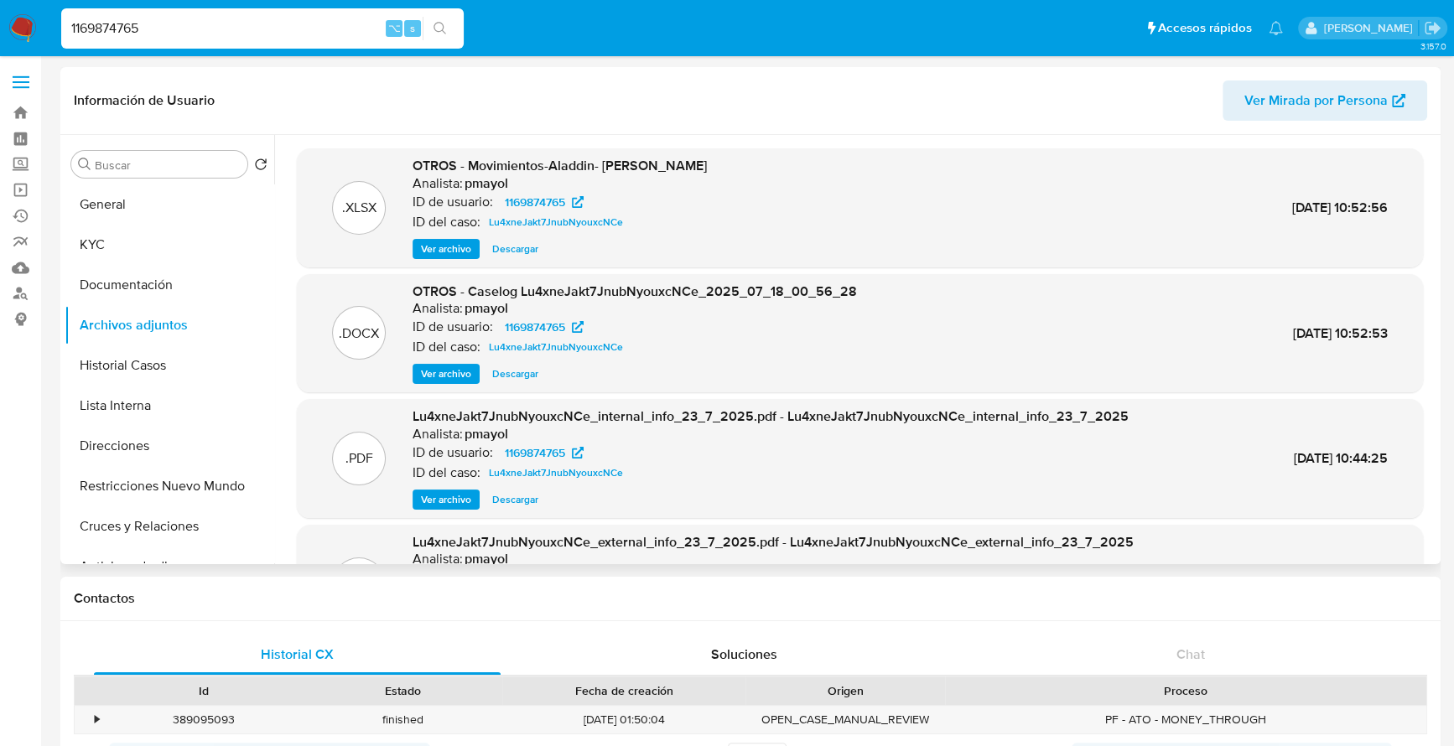
click at [519, 370] on span "Descargar" at bounding box center [515, 374] width 46 height 17
drag, startPoint x: 153, startPoint y: 34, endPoint x: 65, endPoint y: 34, distance: 88.0
click at [65, 34] on input "1169874765" at bounding box center [262, 29] width 402 height 22
paste input "5275913"
type input "1527591365"
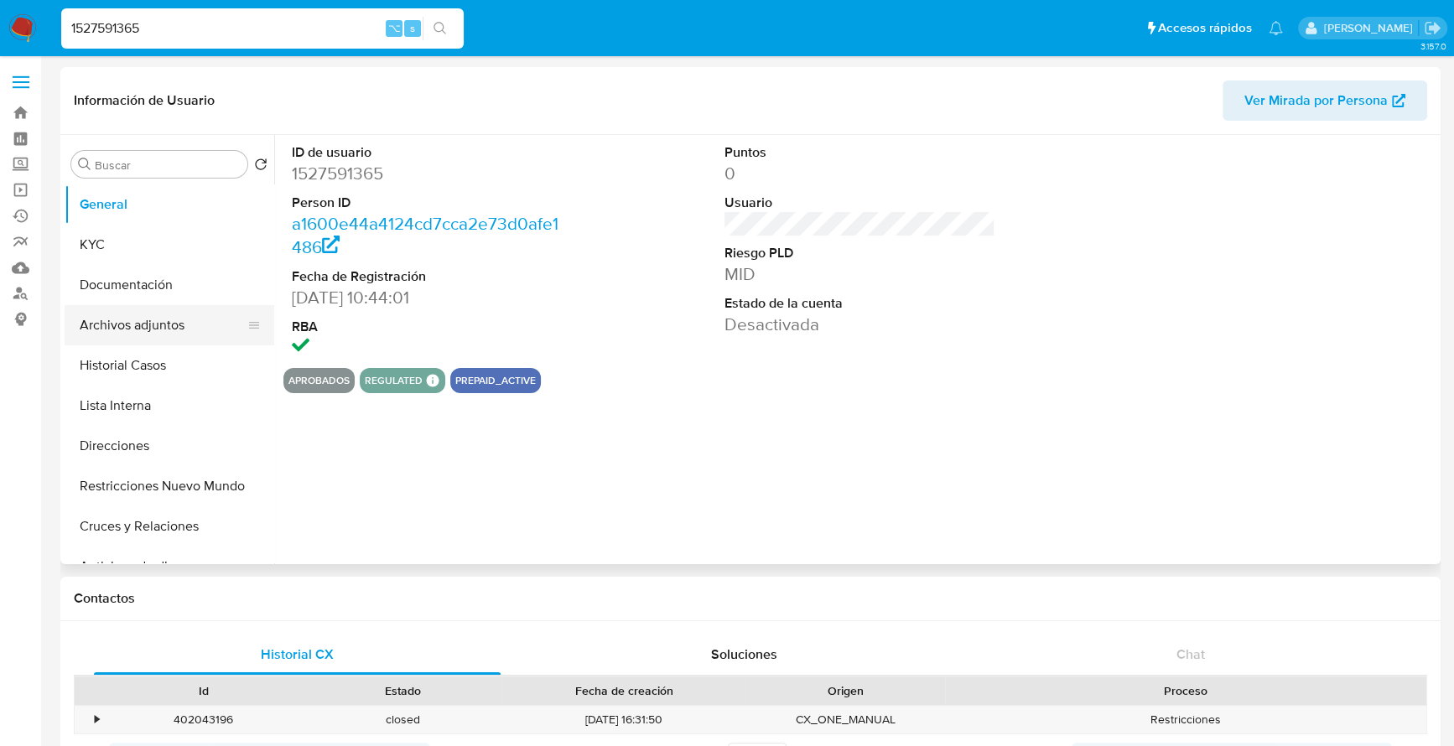
select select "10"
click at [145, 332] on button "Archivos adjuntos" at bounding box center [163, 325] width 196 height 40
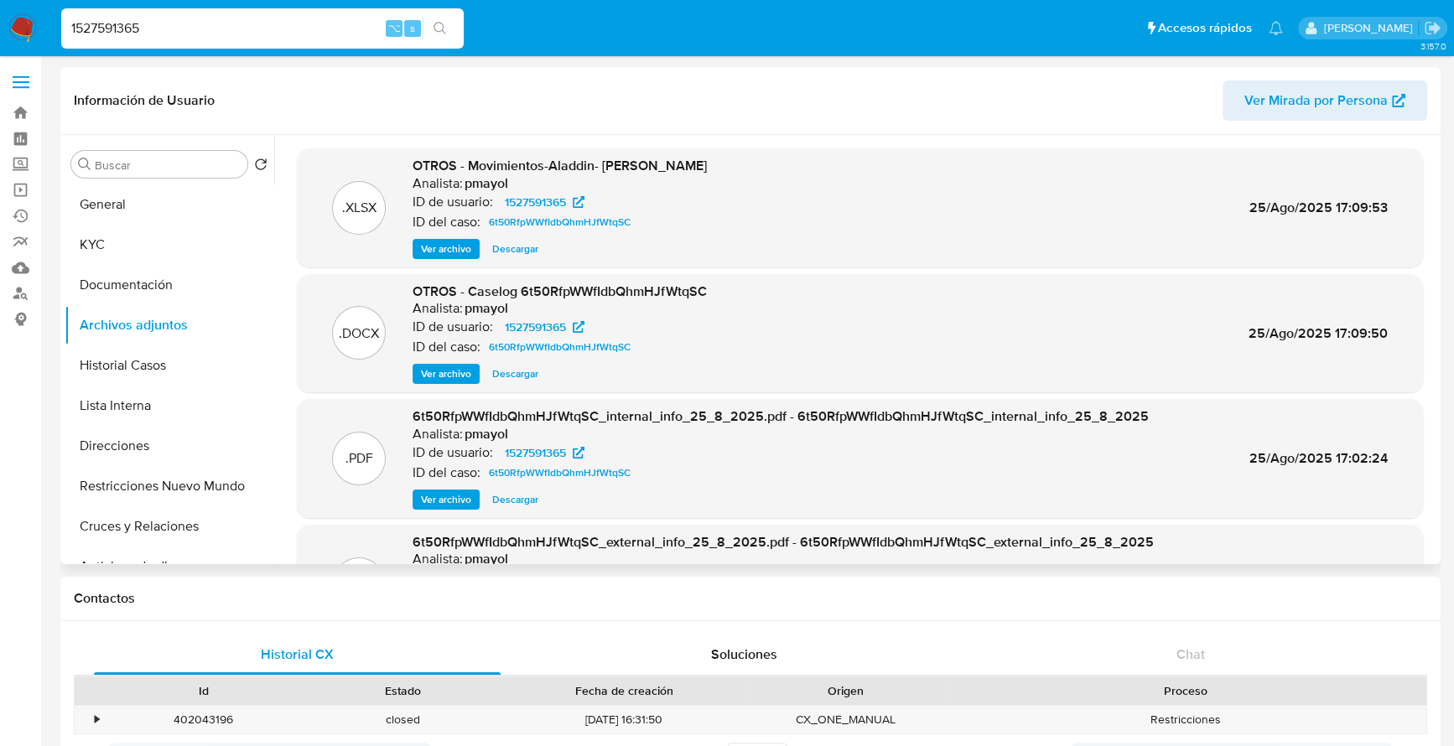
click at [529, 370] on span "Descargar" at bounding box center [515, 374] width 46 height 17
drag, startPoint x: 189, startPoint y: 38, endPoint x: -1, endPoint y: 37, distance: 190.3
paste input "24927754"
type input "2492775465"
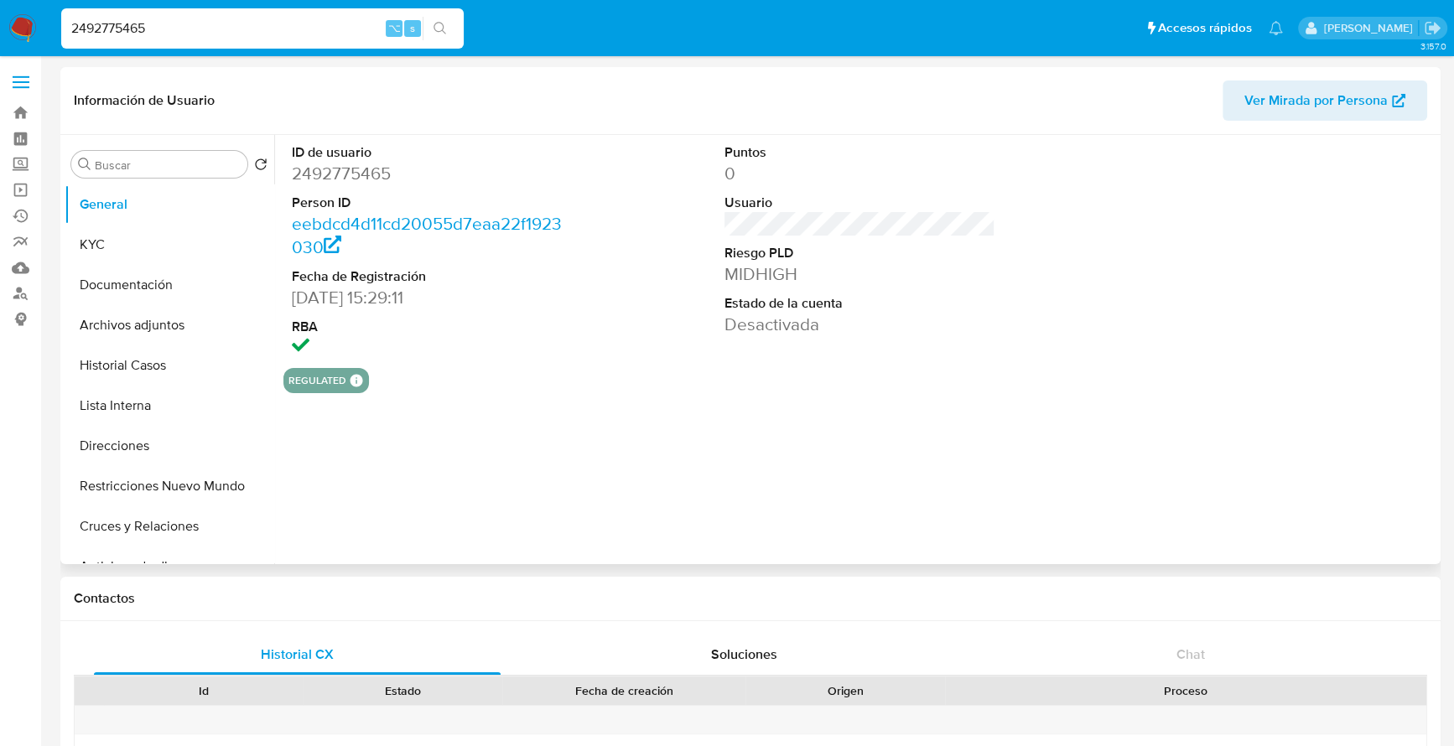
select select "10"
click at [142, 334] on button "Archivos adjuntos" at bounding box center [163, 325] width 196 height 40
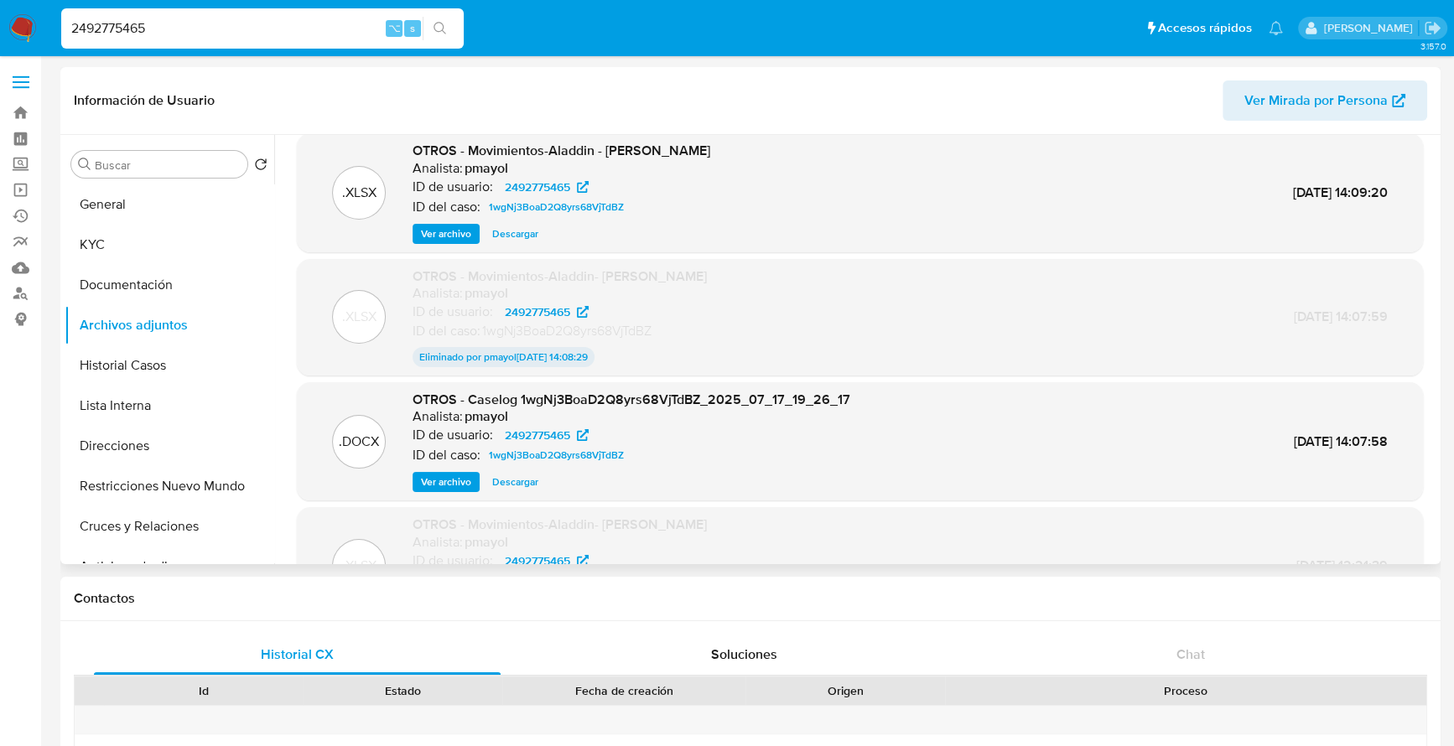
scroll to position [38, 0]
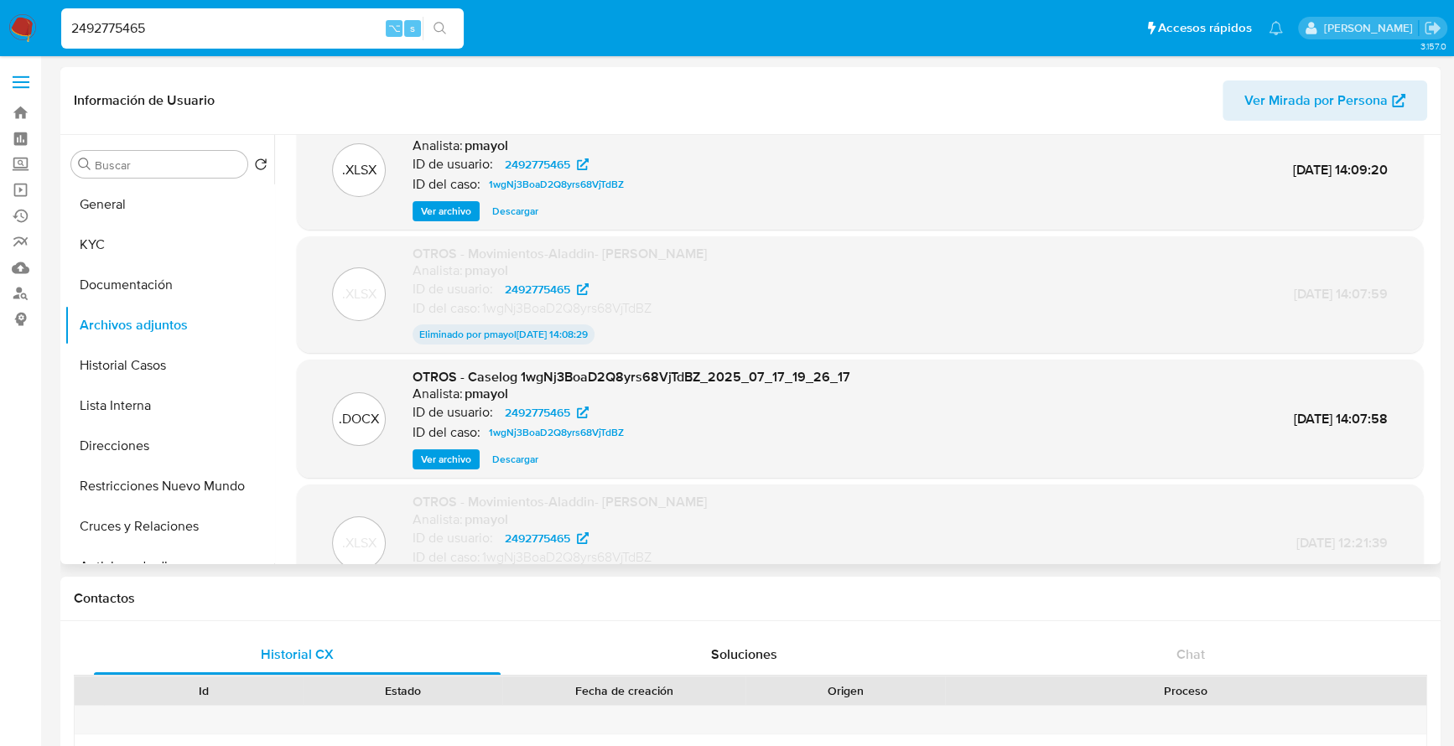
click at [516, 463] on span "Descargar" at bounding box center [515, 459] width 46 height 17
click at [111, 362] on button "Historial Casos" at bounding box center [163, 365] width 196 height 40
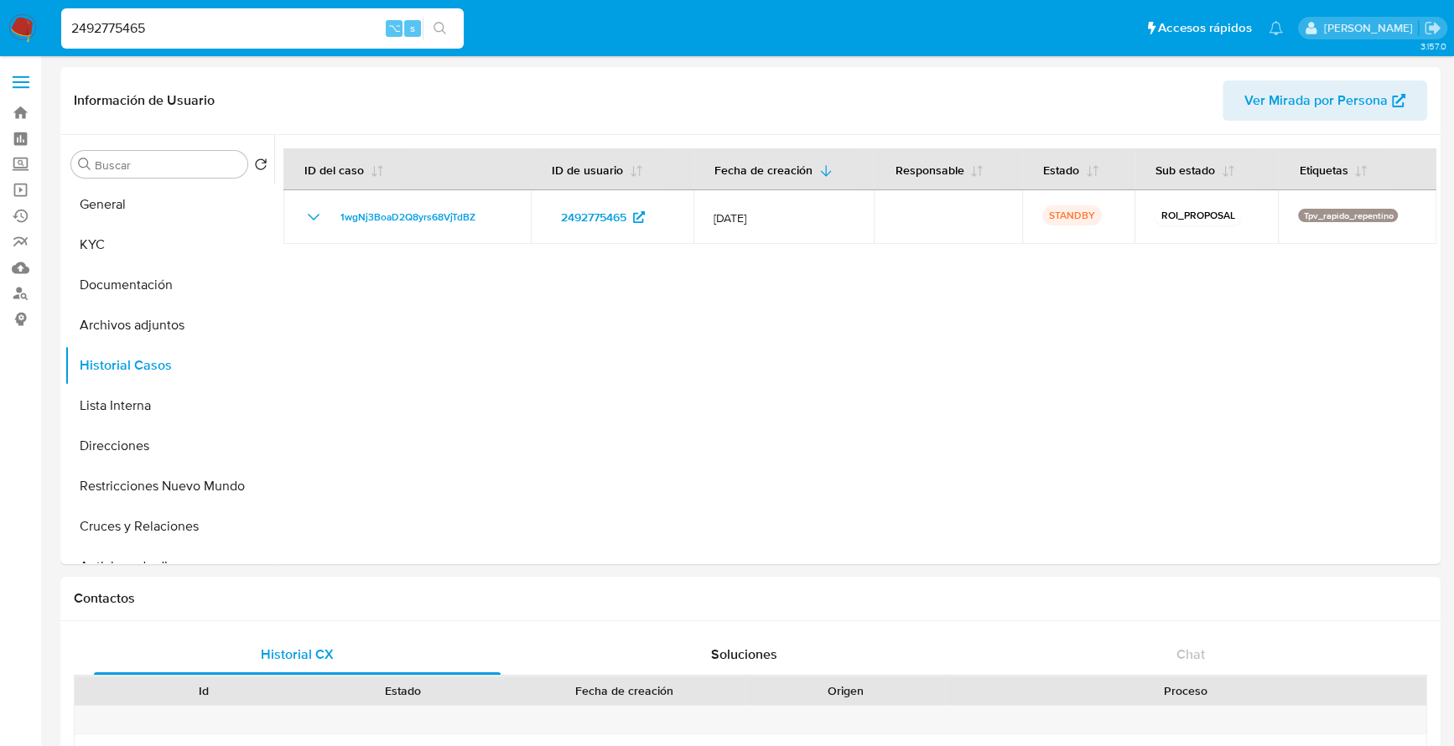
drag, startPoint x: 160, startPoint y: 23, endPoint x: -17, endPoint y: 21, distance: 176.9
paste input "80087190"
type input "2480087190"
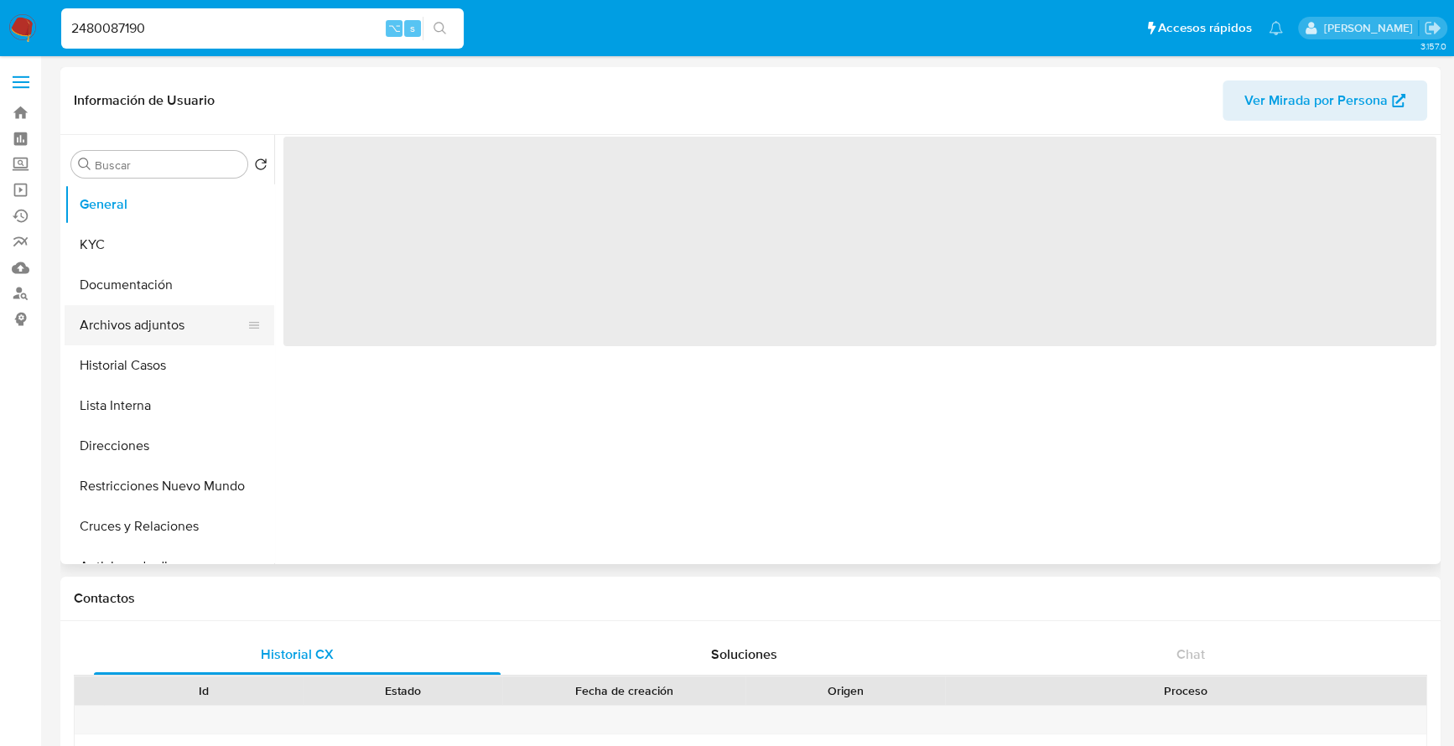
click at [148, 317] on button "Archivos adjuntos" at bounding box center [163, 325] width 196 height 40
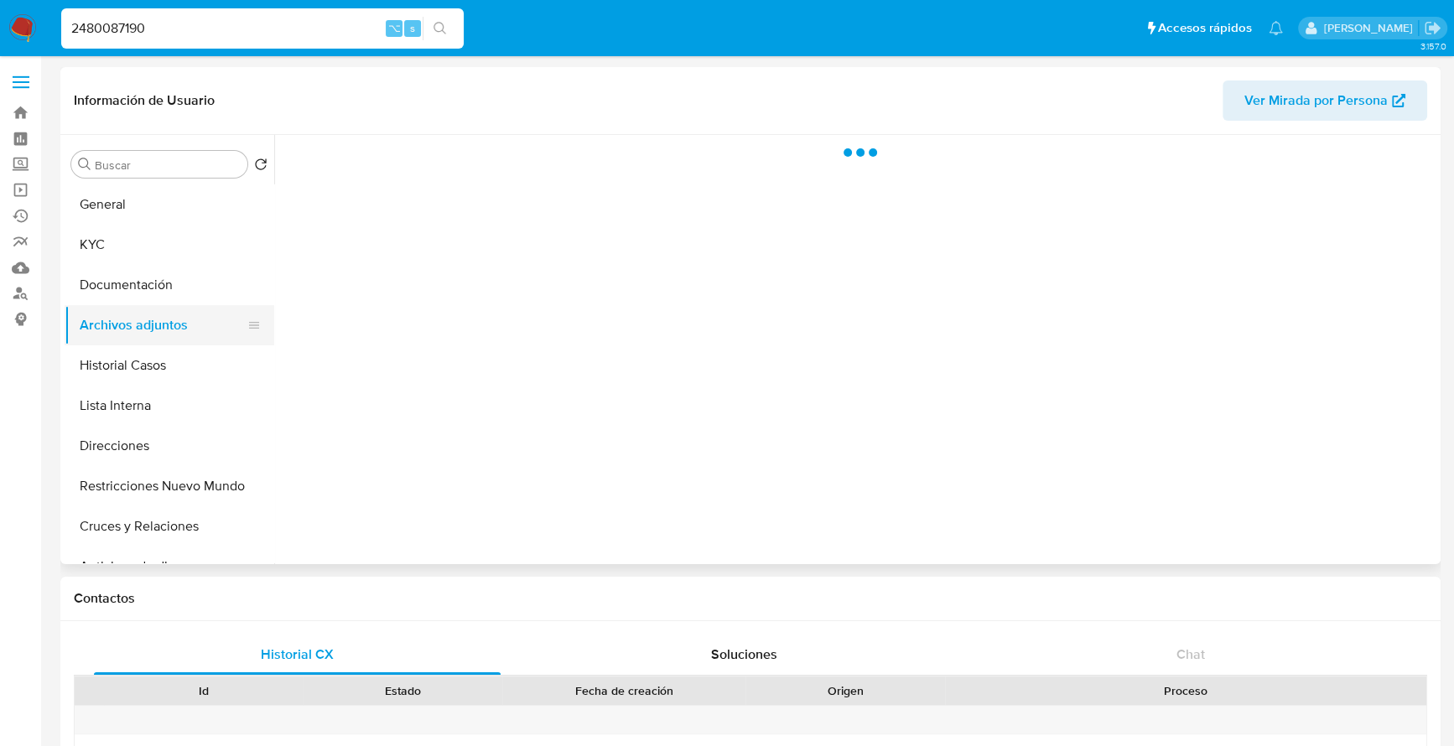
select select "10"
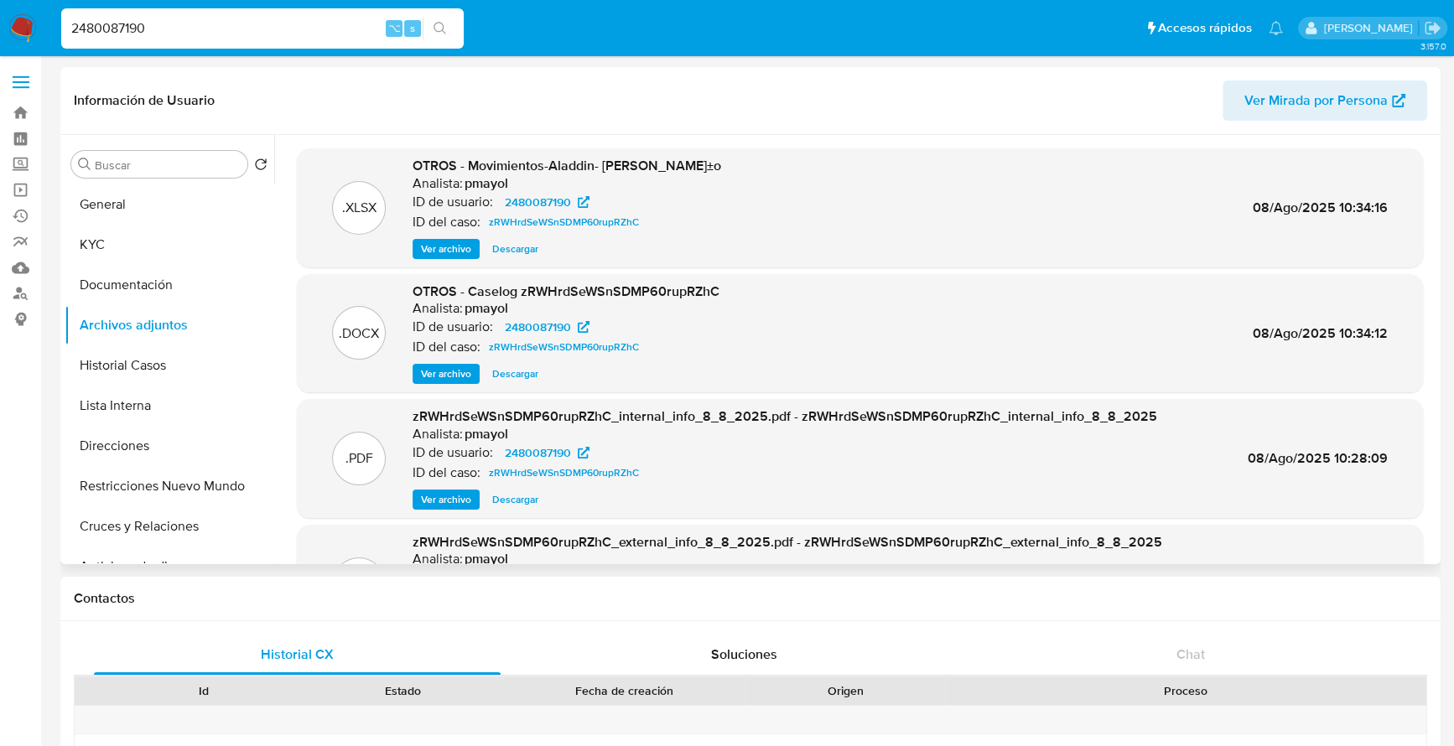
click at [507, 371] on span "Descargar" at bounding box center [515, 374] width 46 height 17
drag, startPoint x: 186, startPoint y: 25, endPoint x: 9, endPoint y: 21, distance: 176.9
click at [9, 21] on nav "Pausado Ver notificaciones 2480087190 ⌥ s Accesos rápidos Presiona las siguient…" at bounding box center [727, 28] width 1454 height 56
paste input "1803943338"
type input "1803943338"
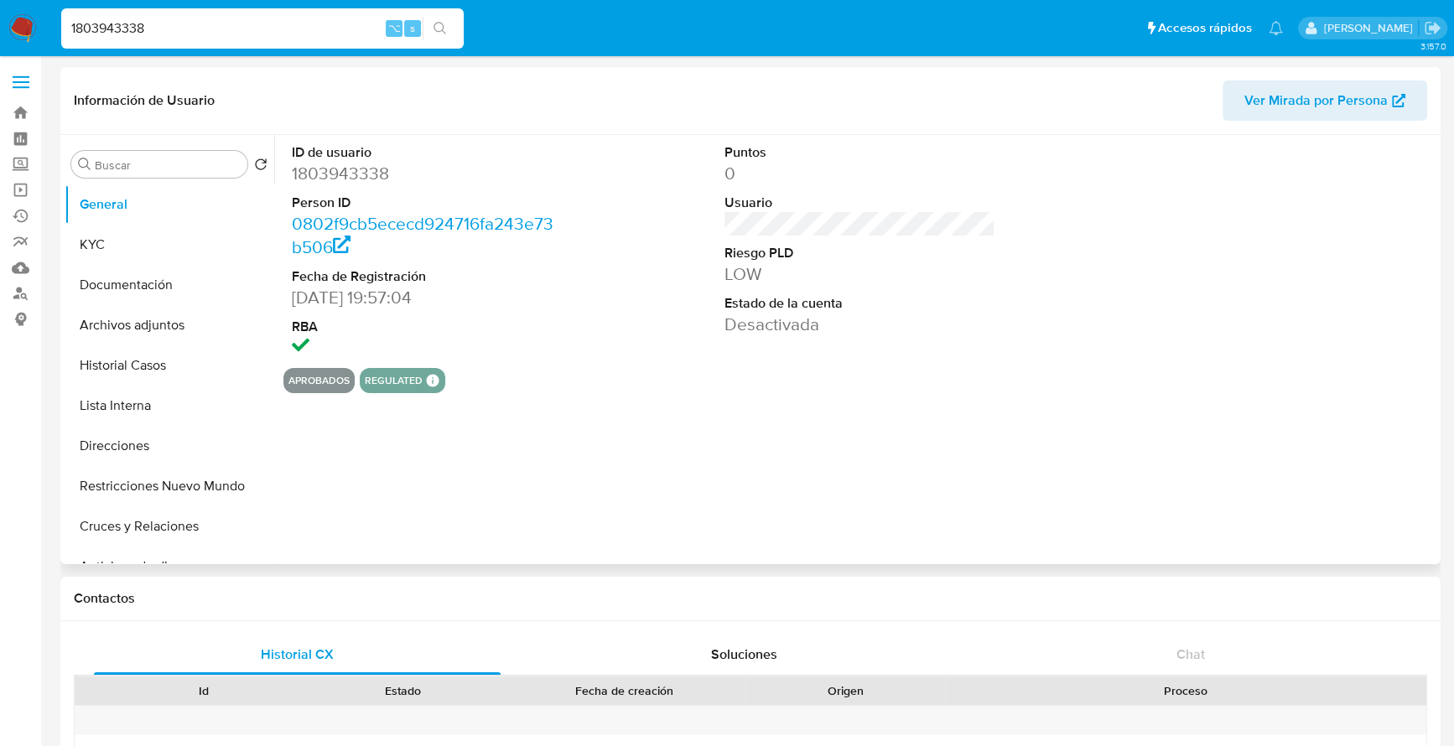
select select "10"
click at [630, 448] on div "ID de usuario 1803943338 Person ID 0802f9cb5ececd924716fa243e73b506 Fecha de Re…" at bounding box center [855, 349] width 1162 height 429
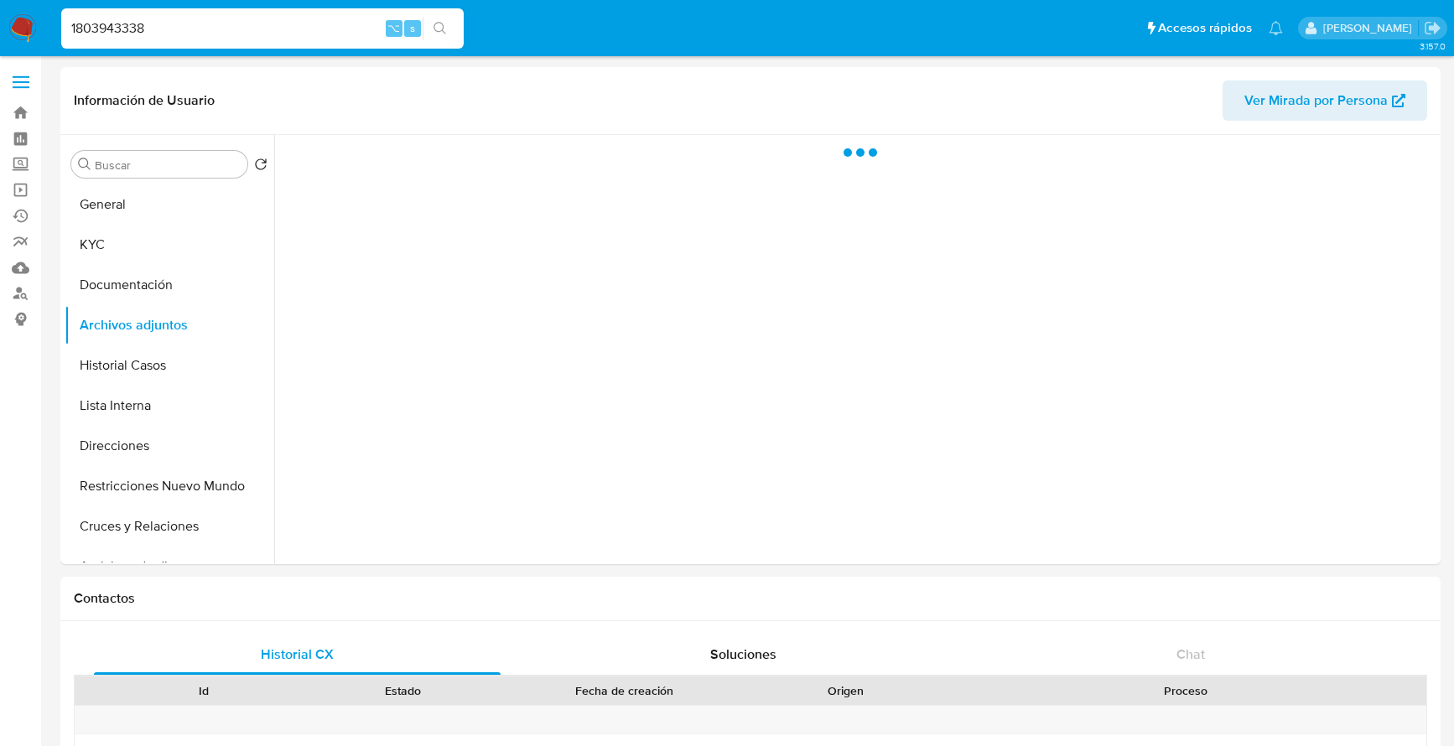
select select "10"
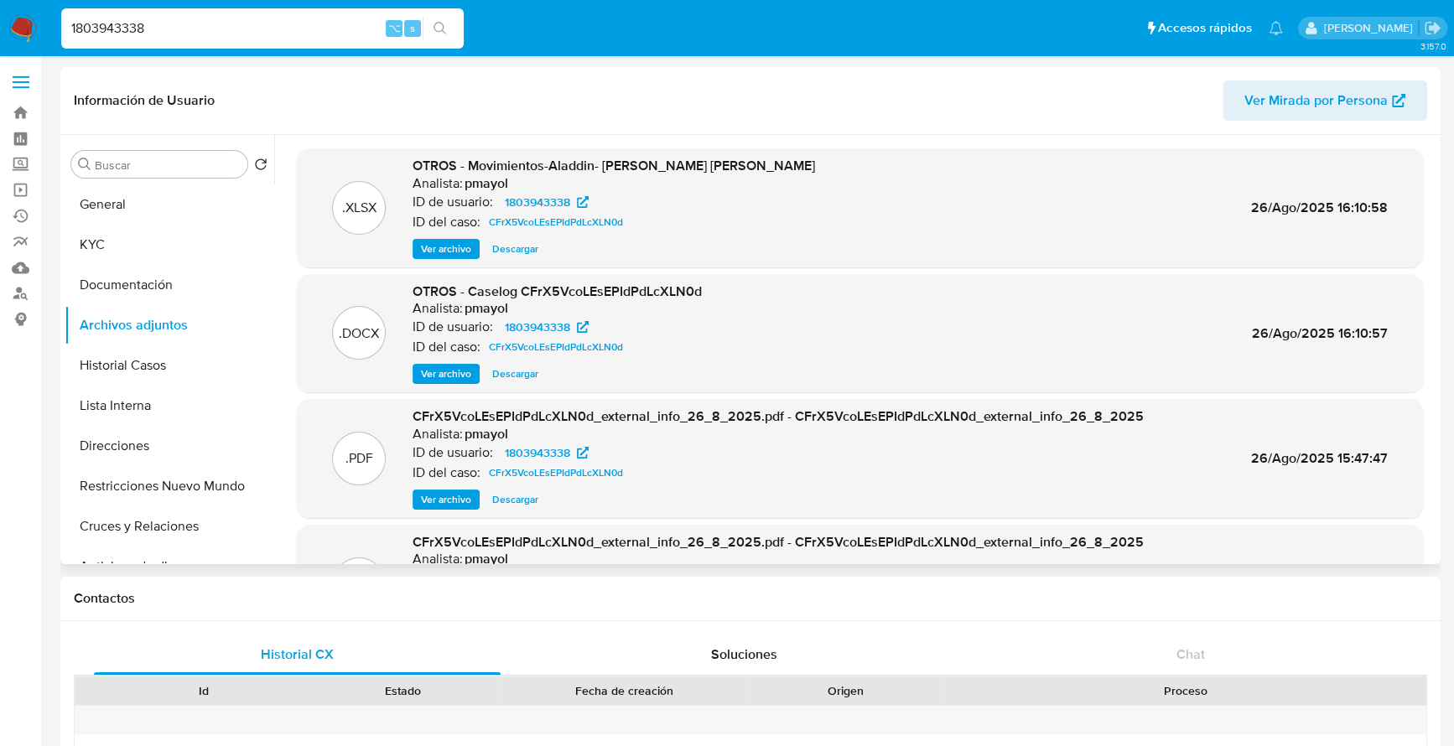
click at [506, 366] on span "Descargar" at bounding box center [515, 374] width 46 height 17
